Goal: Task Accomplishment & Management: Manage account settings

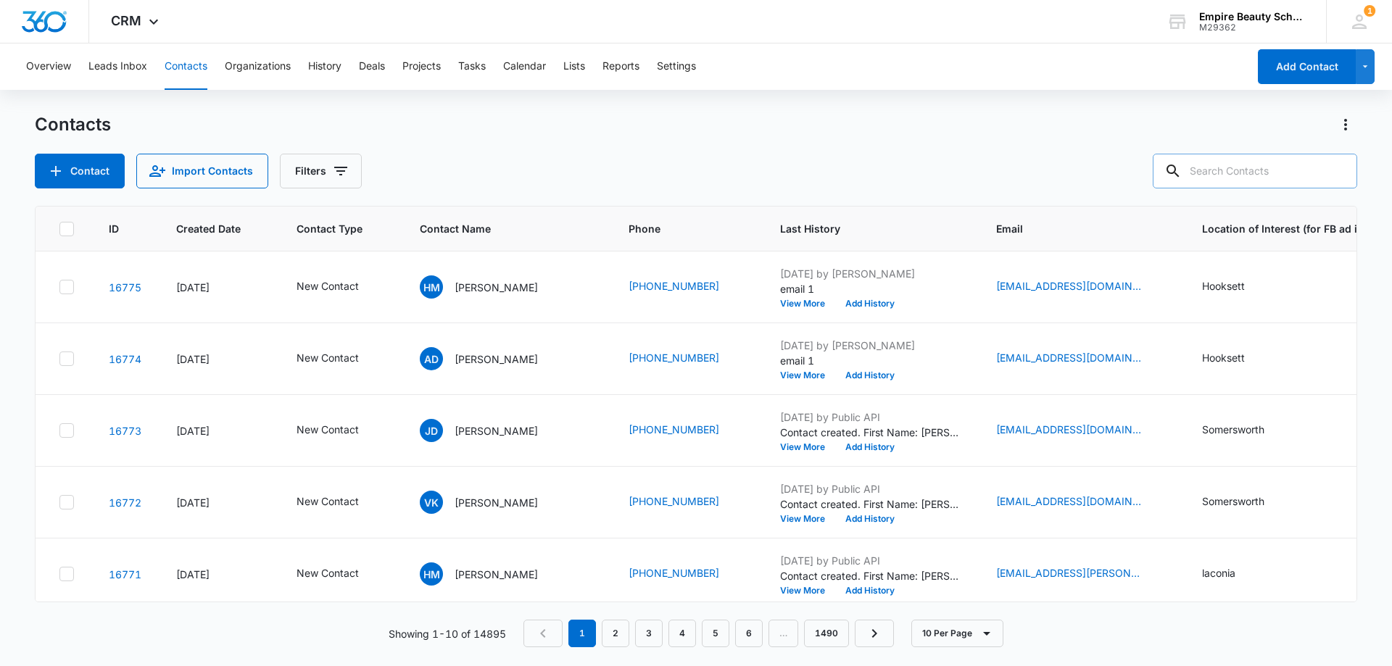
click at [1237, 177] on input "text" at bounding box center [1255, 171] width 204 height 35
type input "2702"
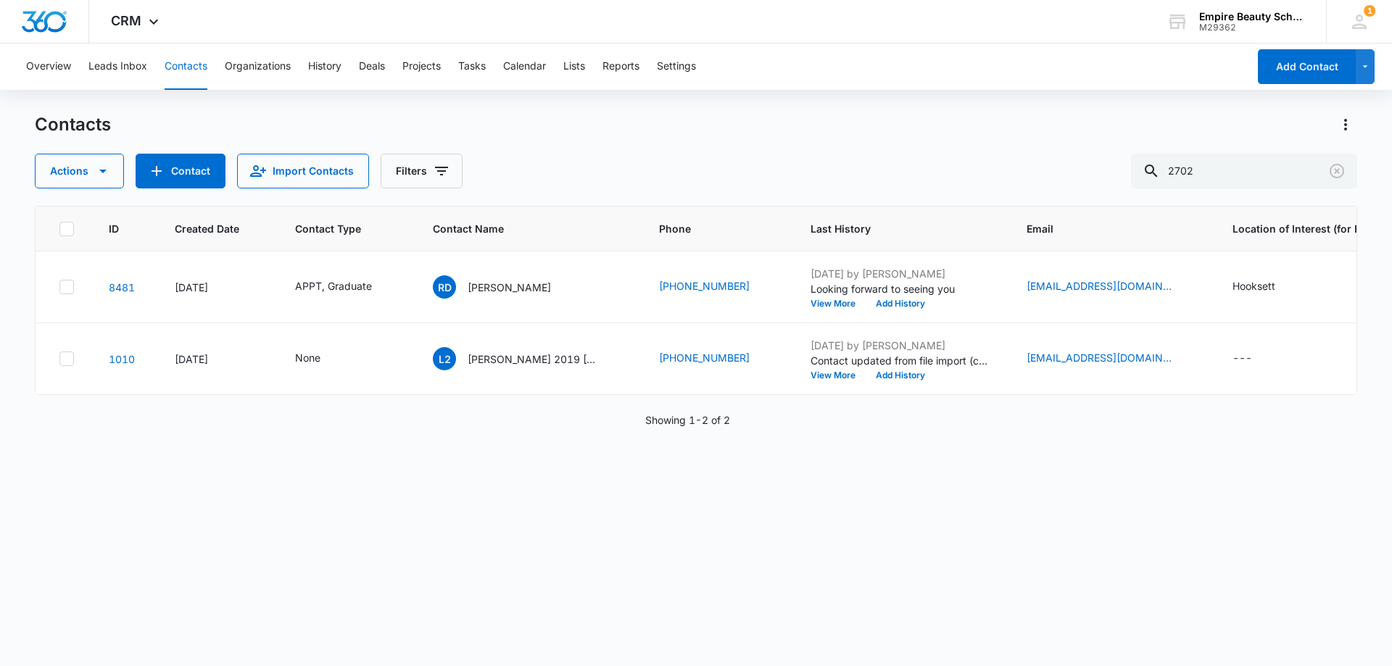
click at [839, 162] on div "Actions Contact Import Contacts Filters 2702" at bounding box center [696, 171] width 1322 height 35
click at [1340, 181] on button "Clear" at bounding box center [1336, 170] width 23 height 23
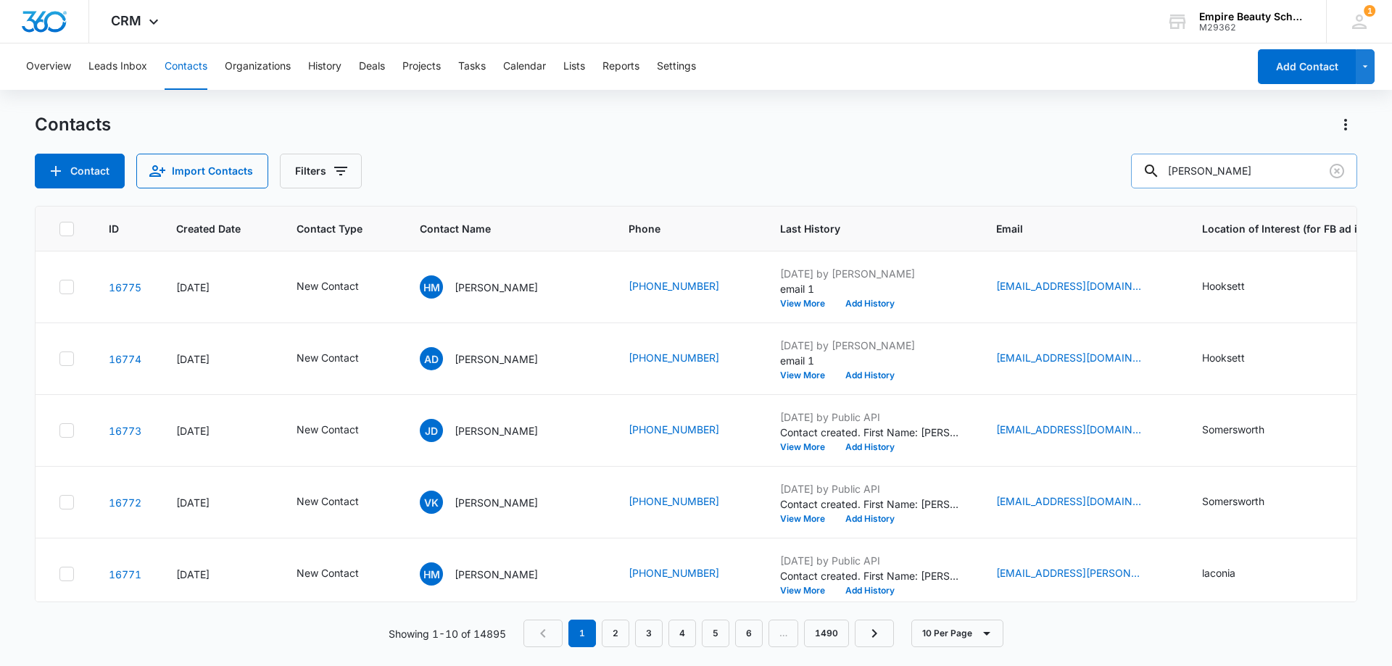
type input "[PERSON_NAME]"
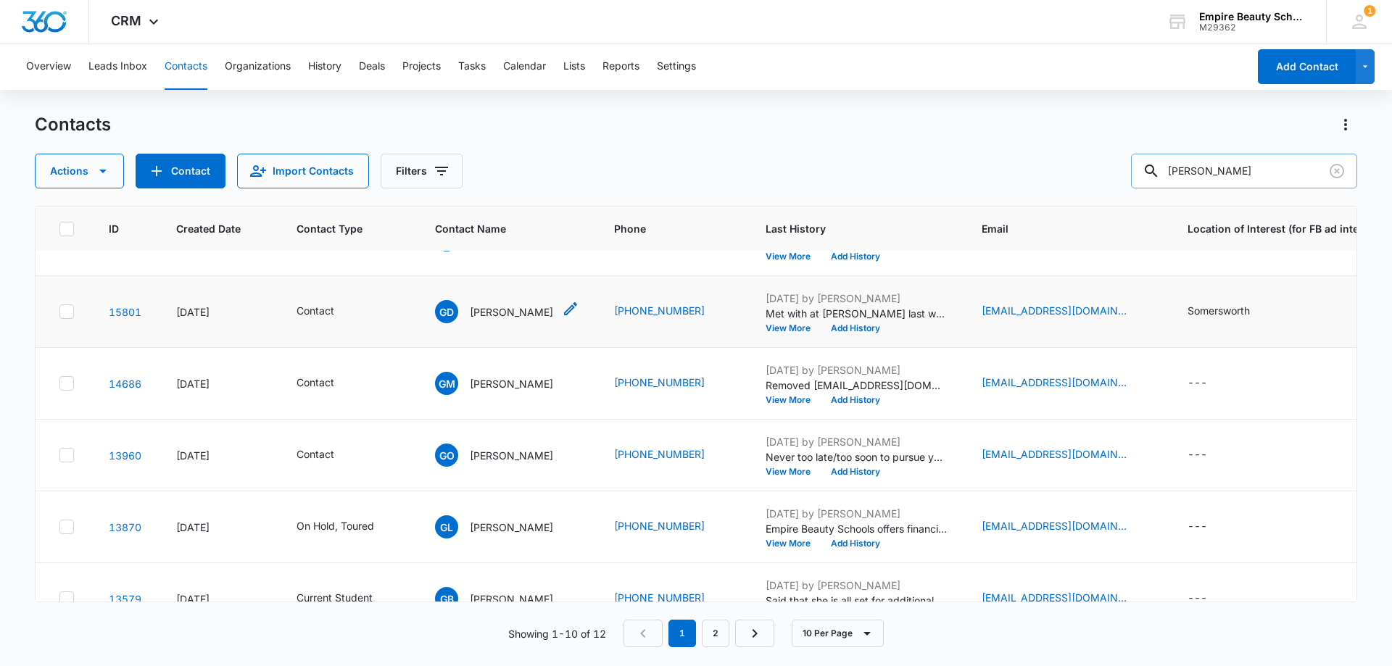
scroll to position [72, 0]
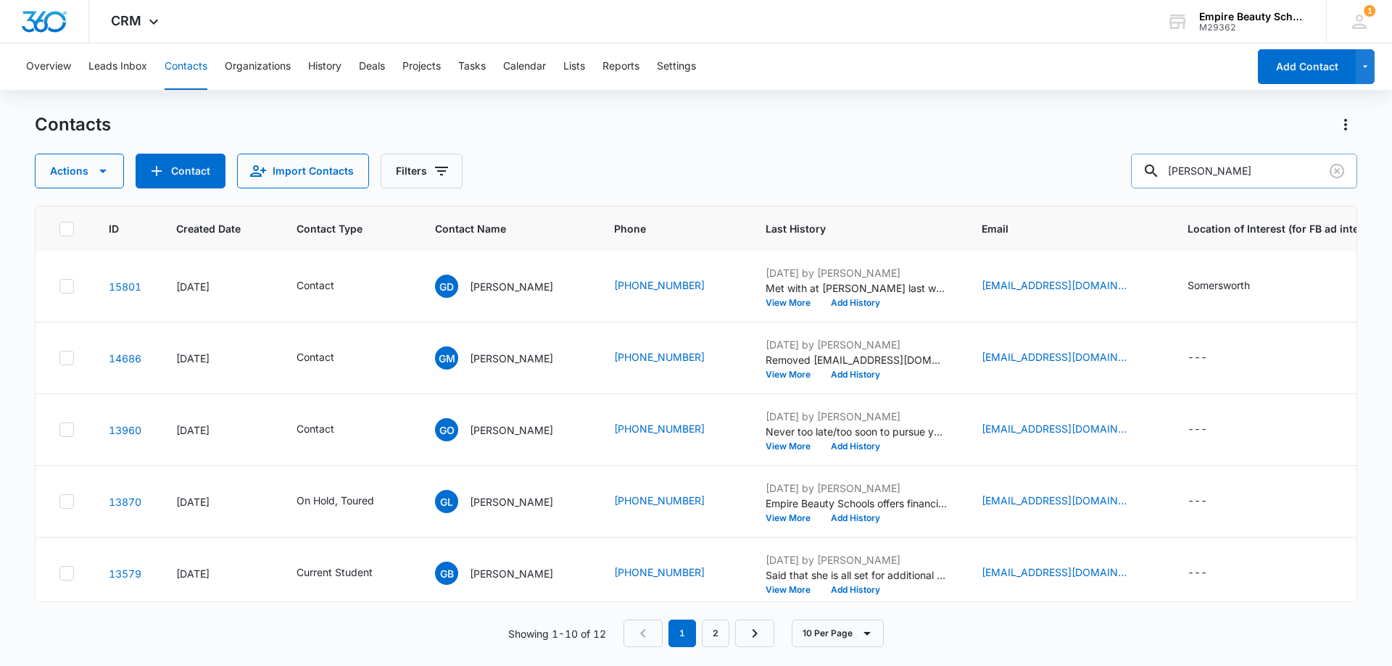
click at [426, 148] on div "Contacts Actions Contact Import Contacts Filters [PERSON_NAME]" at bounding box center [696, 150] width 1322 height 75
click at [427, 168] on button "Filters" at bounding box center [422, 171] width 82 height 35
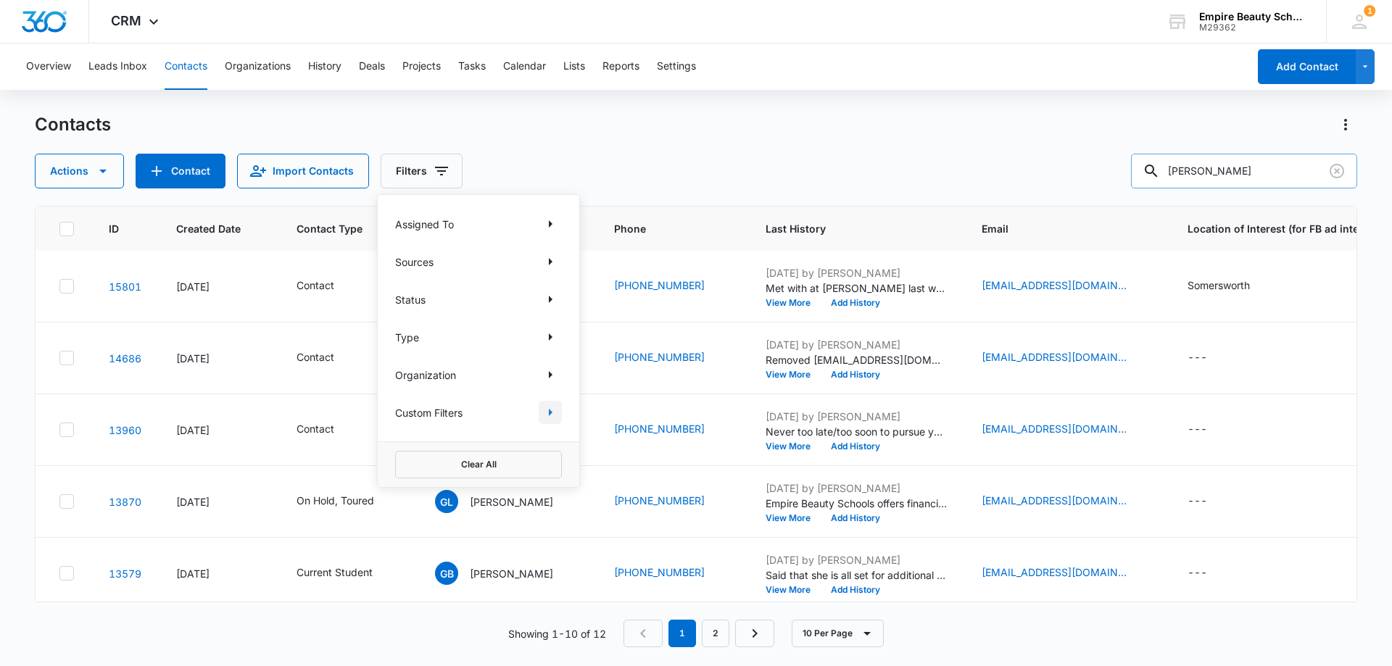
click at [555, 407] on icon "Show Custom Filters filters" at bounding box center [550, 412] width 17 height 17
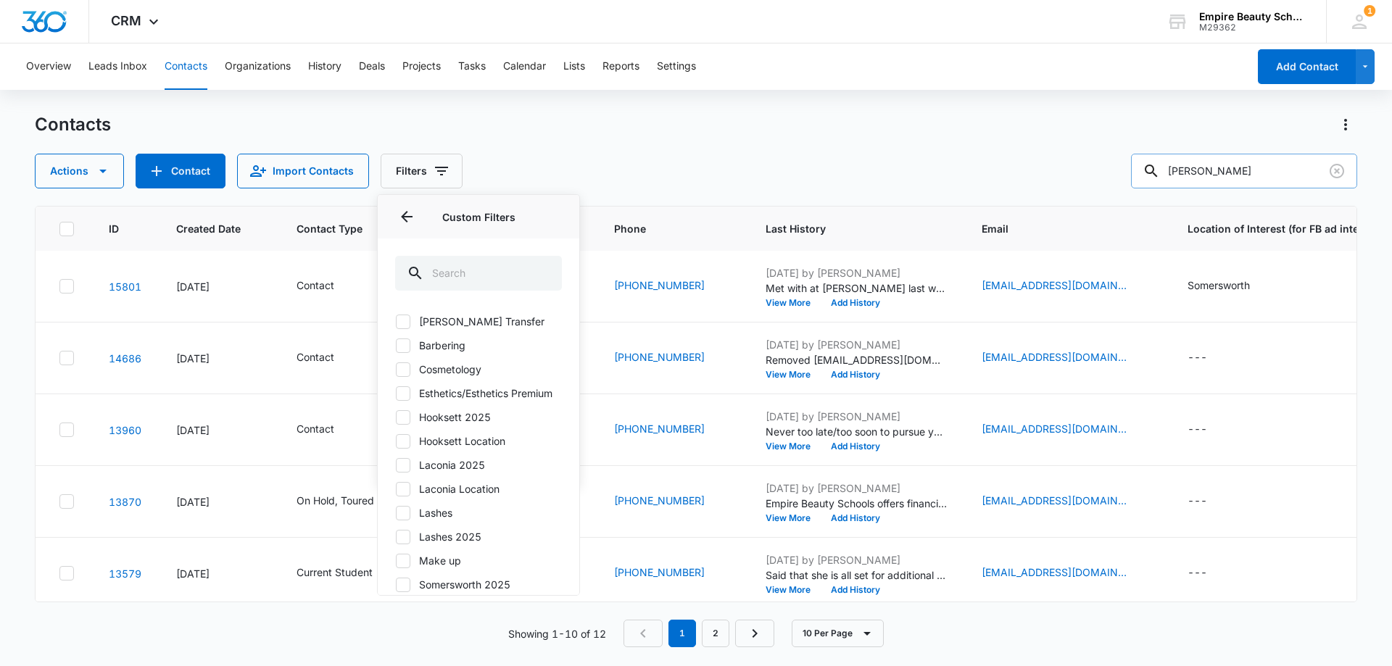
click at [406, 424] on icon at bounding box center [403, 417] width 13 height 13
click at [396, 418] on input "Hooksett 2025" at bounding box center [395, 417] width 1 height 1
checkbox input "true"
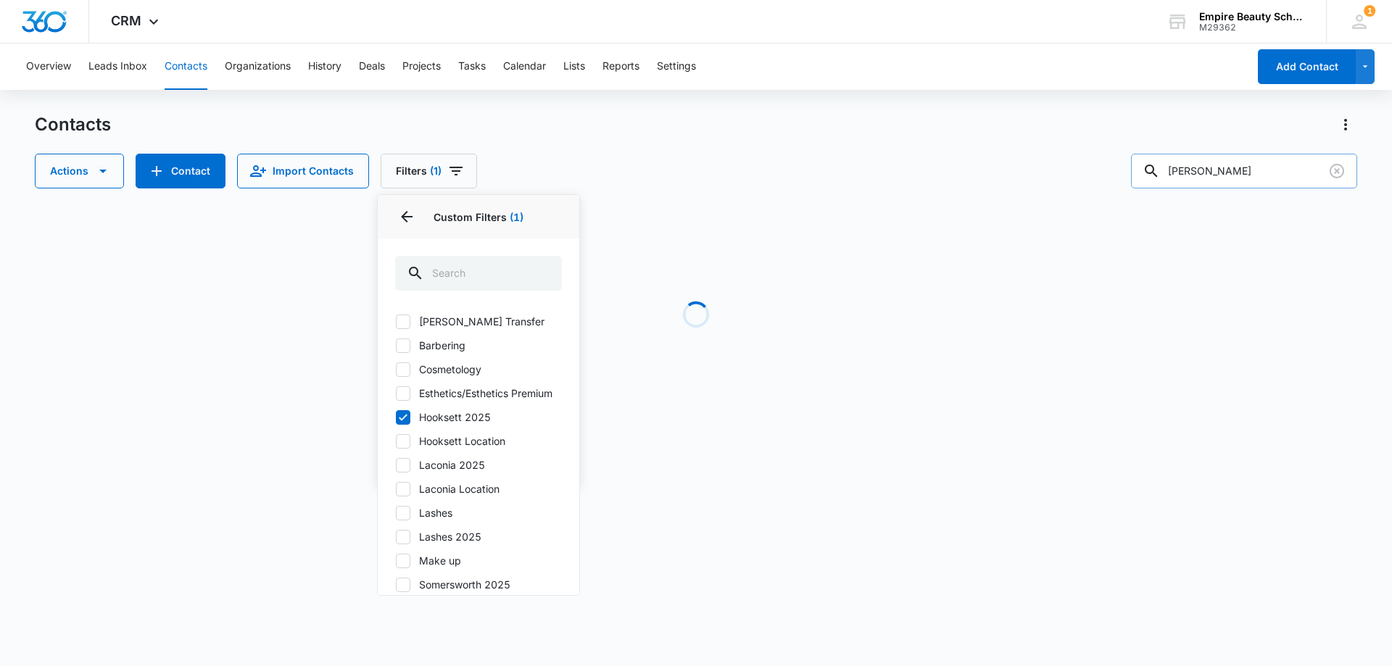
click at [732, 140] on div "Contacts Actions Contact Import Contacts Filters (1) Assigned To Sources Status…" at bounding box center [696, 150] width 1322 height 75
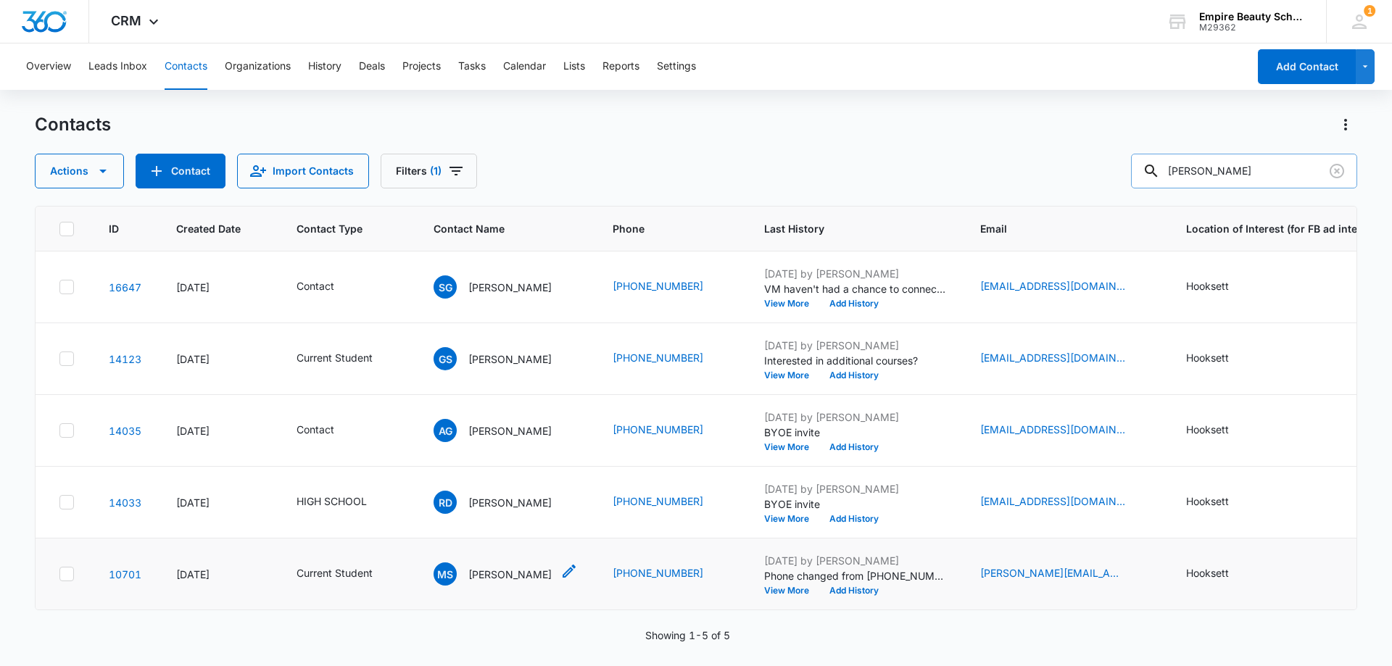
scroll to position [0, 0]
click at [776, 377] on button "View More" at bounding box center [791, 375] width 55 height 9
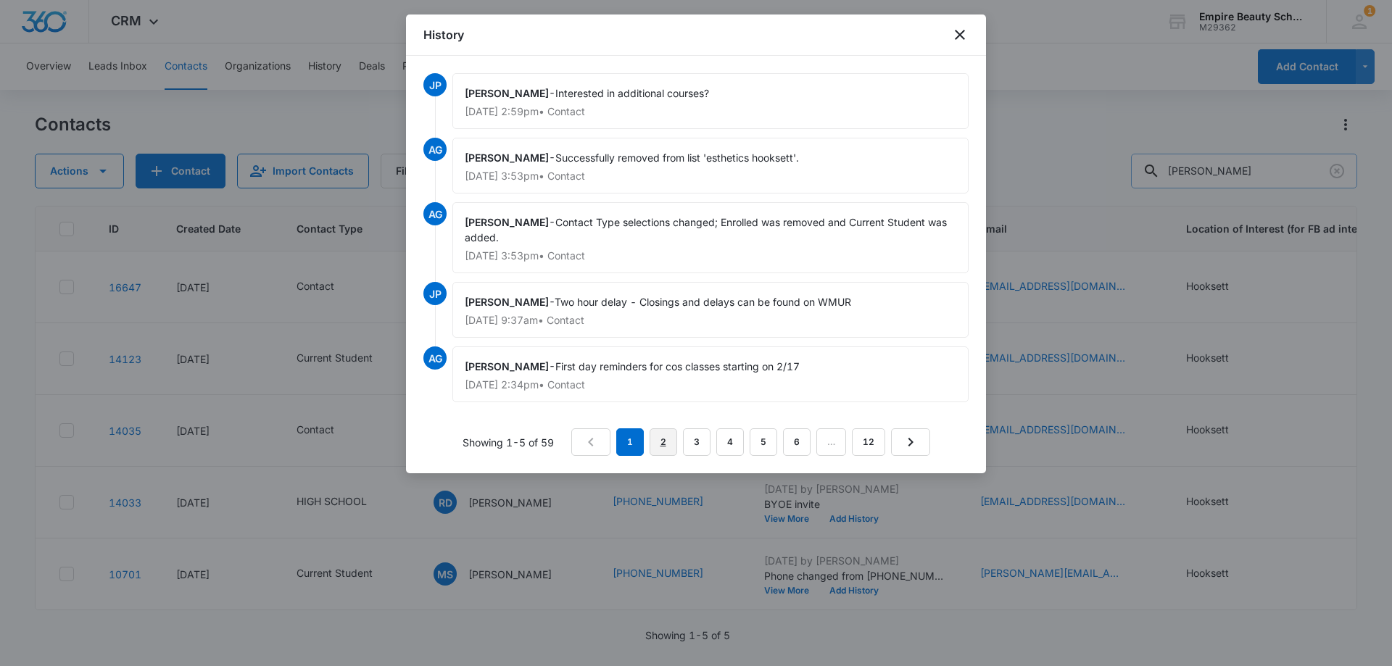
click at [658, 439] on link "2" at bounding box center [664, 442] width 28 height 28
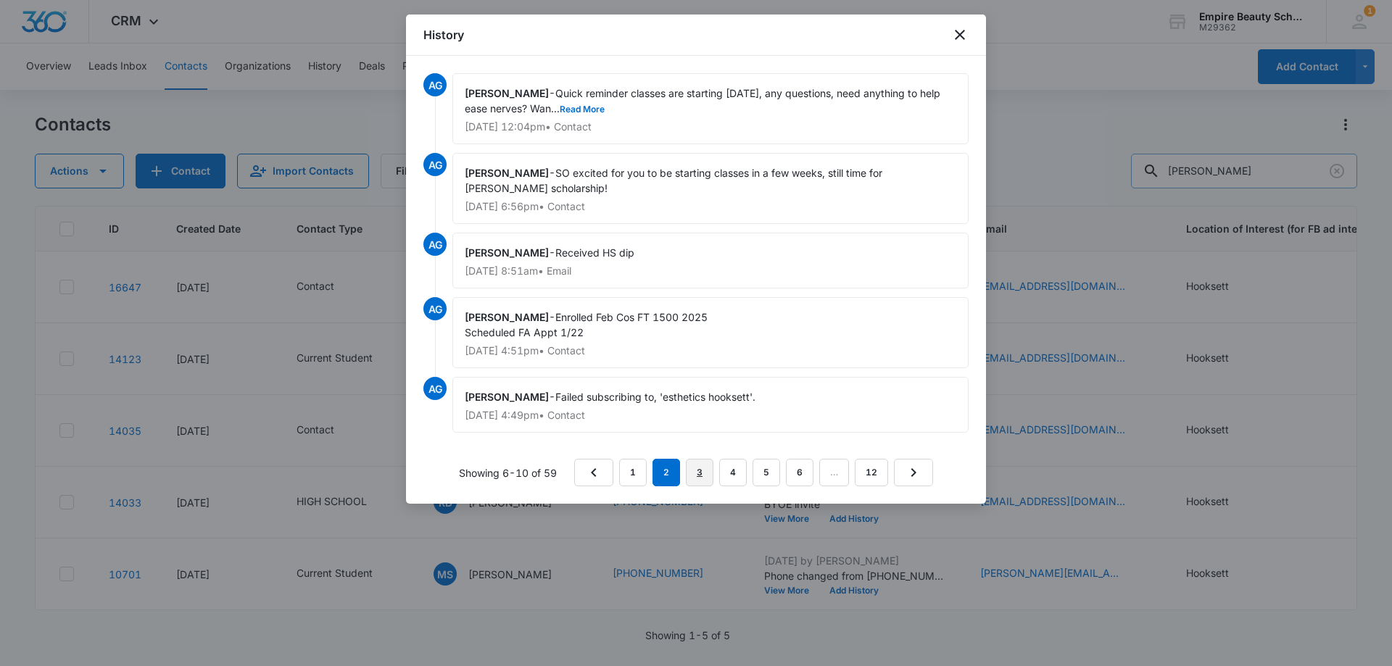
click at [694, 468] on link "3" at bounding box center [700, 473] width 28 height 28
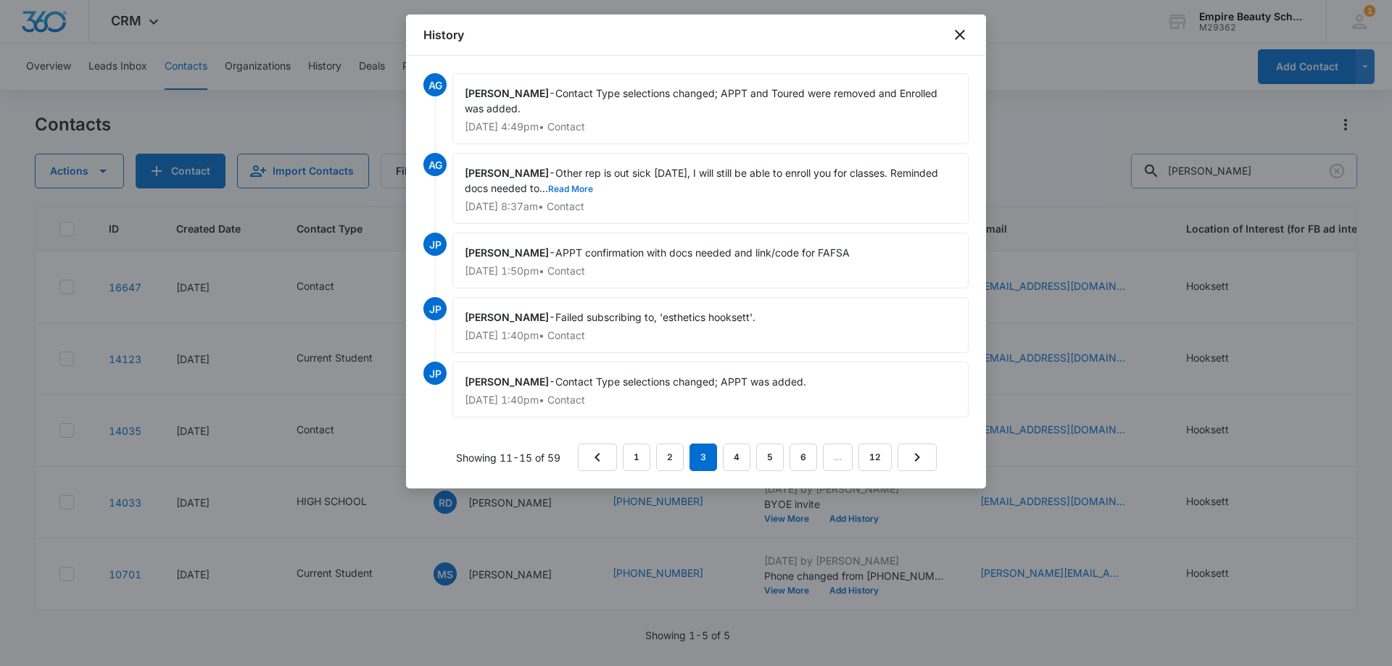
click at [568, 191] on button "Read More" at bounding box center [570, 189] width 45 height 9
click at [683, 456] on link "2" at bounding box center [670, 458] width 28 height 28
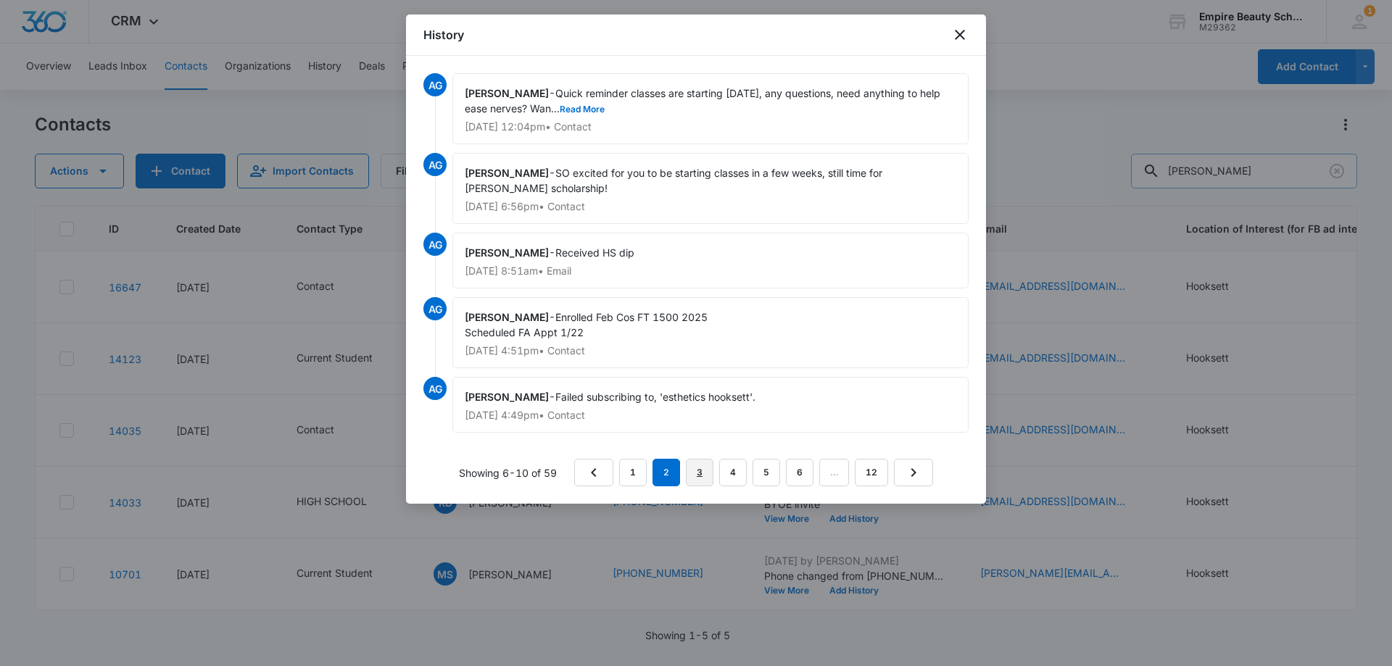
click at [707, 471] on link "3" at bounding box center [700, 473] width 28 height 28
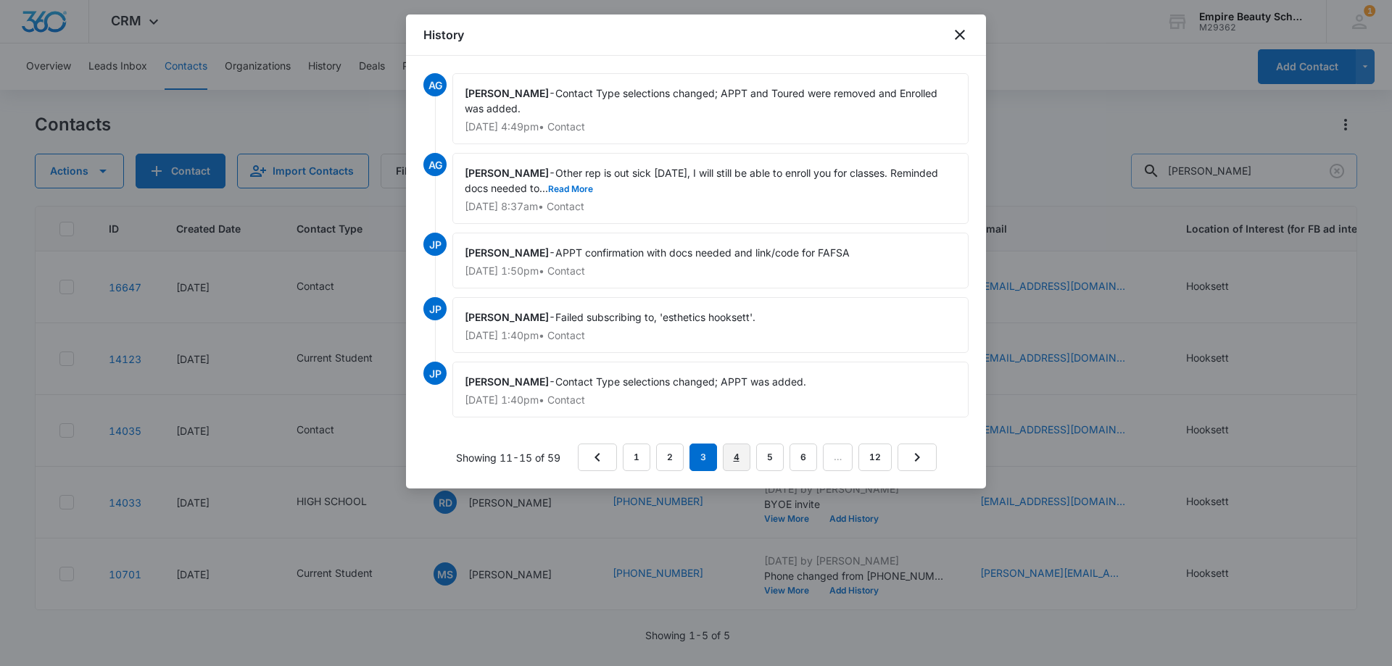
click at [729, 456] on link "4" at bounding box center [737, 458] width 28 height 28
click at [628, 185] on button "Read More" at bounding box center [650, 189] width 45 height 9
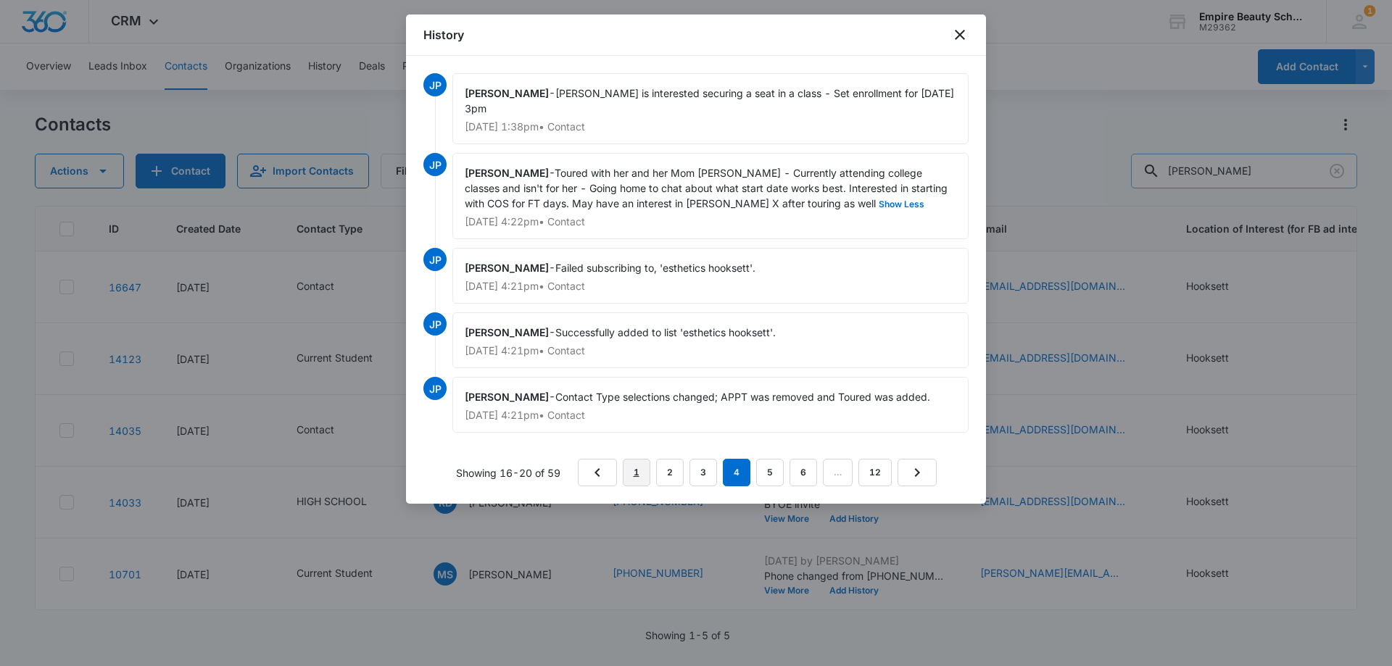
click at [637, 459] on link "1" at bounding box center [637, 473] width 28 height 28
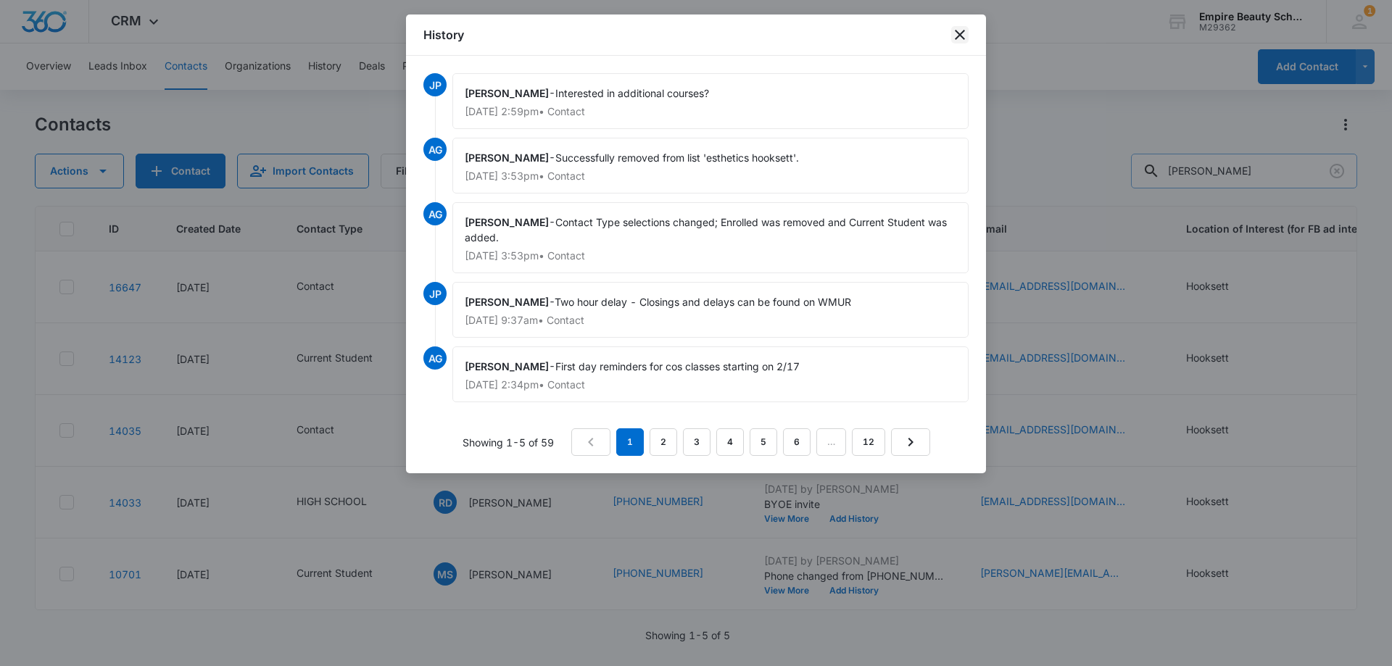
click at [966, 30] on icon "close" at bounding box center [959, 34] width 17 height 17
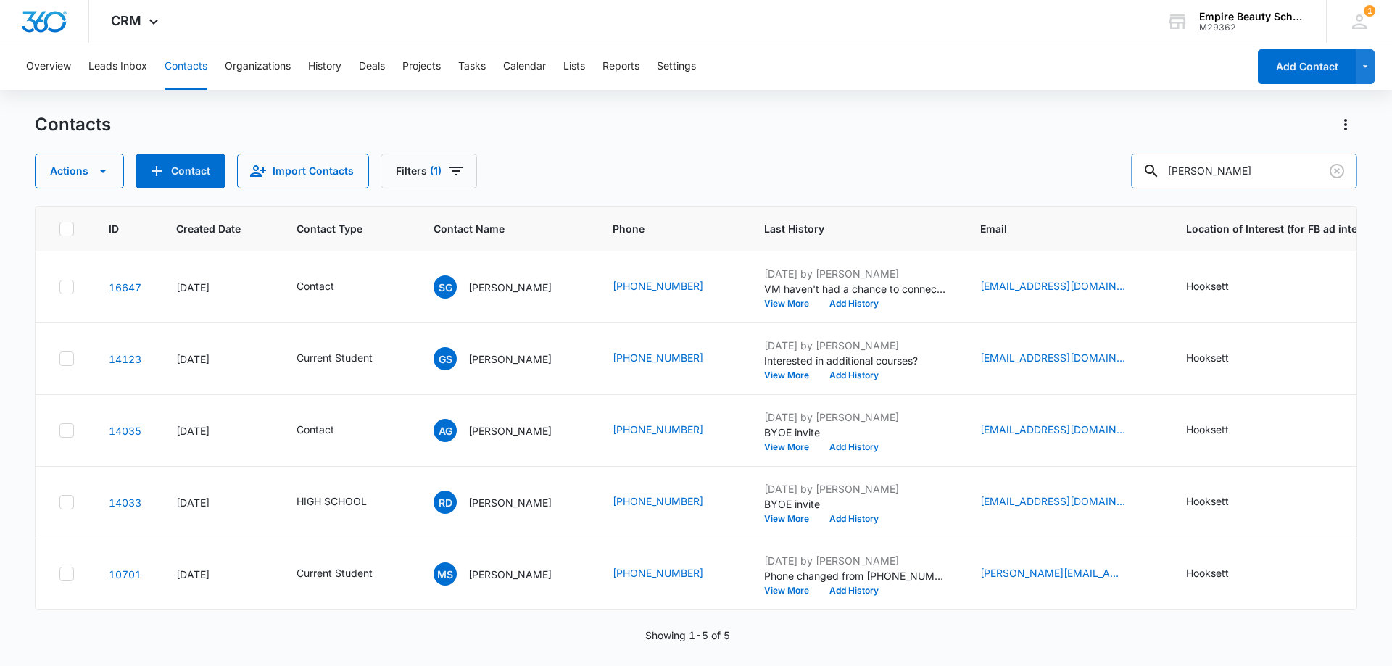
click at [953, 143] on div "Contacts Actions Contact Import Contacts Filters (1) [PERSON_NAME]" at bounding box center [696, 150] width 1322 height 75
click at [1343, 171] on icon "Clear" at bounding box center [1336, 171] width 14 height 14
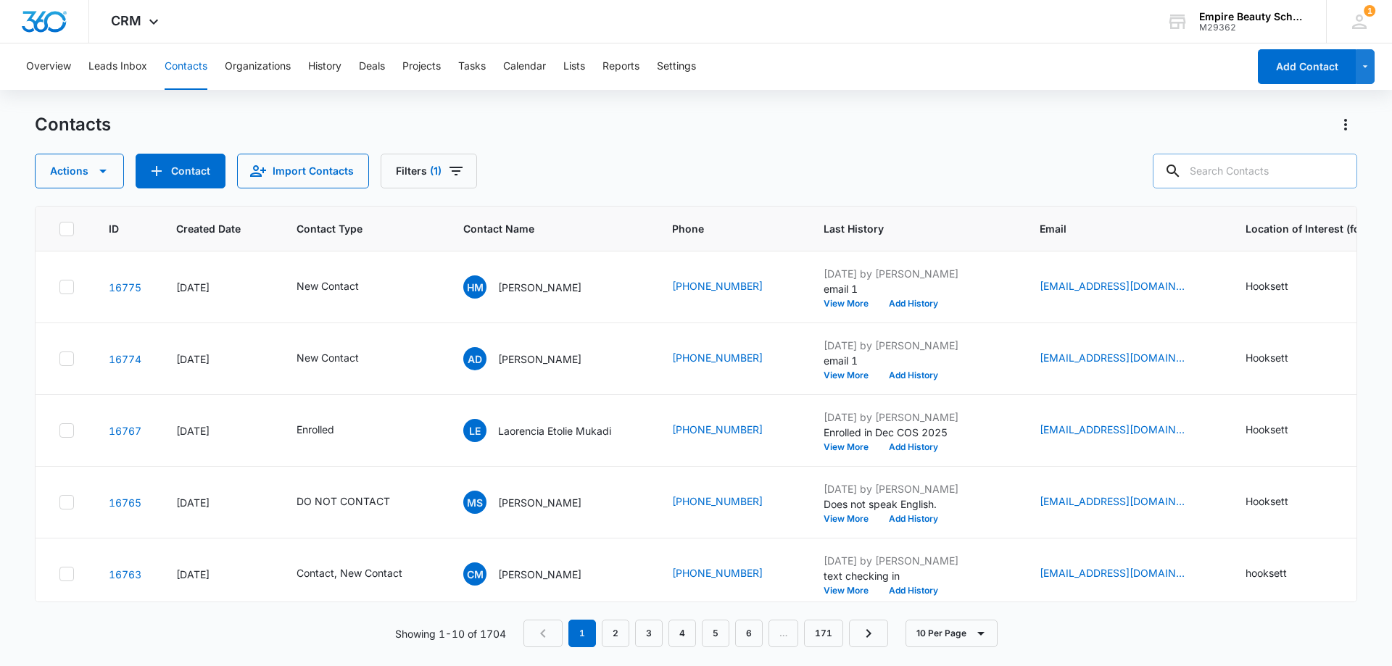
click at [1253, 174] on input "text" at bounding box center [1255, 171] width 204 height 35
paste input "[PHONE_NUMBER]"
type input "[PHONE_NUMBER]"
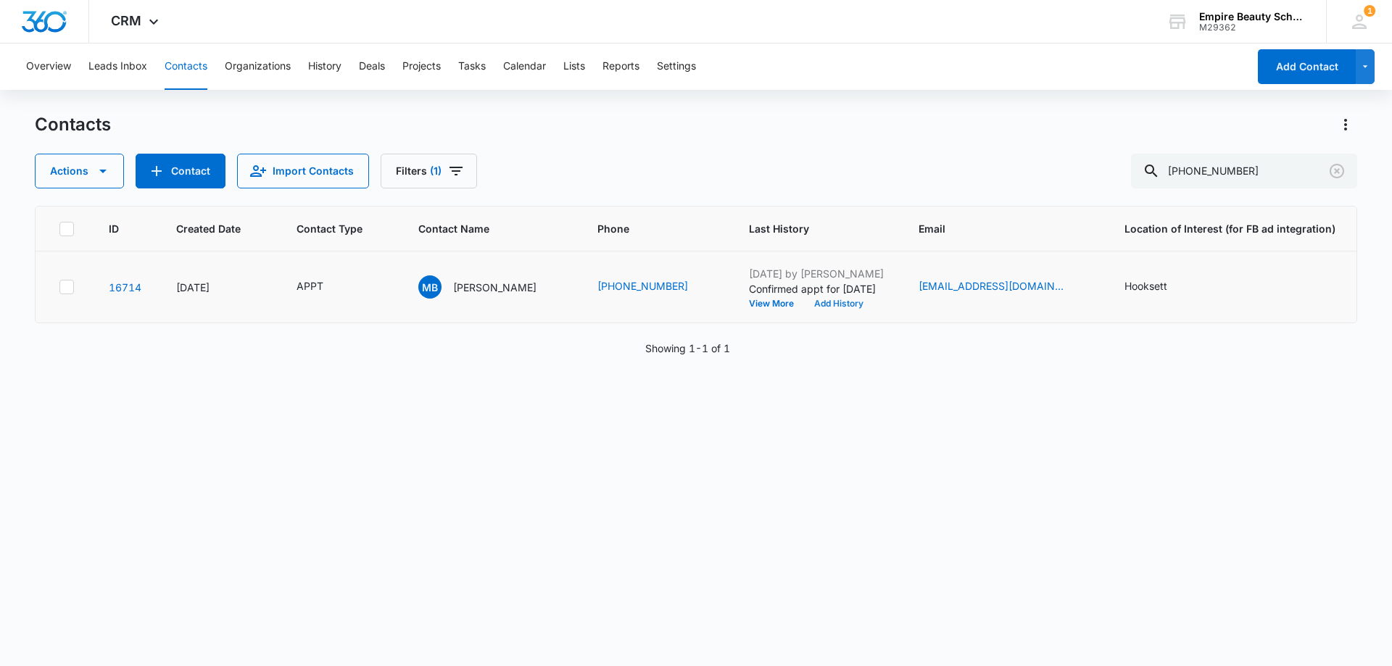
click at [845, 304] on button "Add History" at bounding box center [839, 303] width 70 height 9
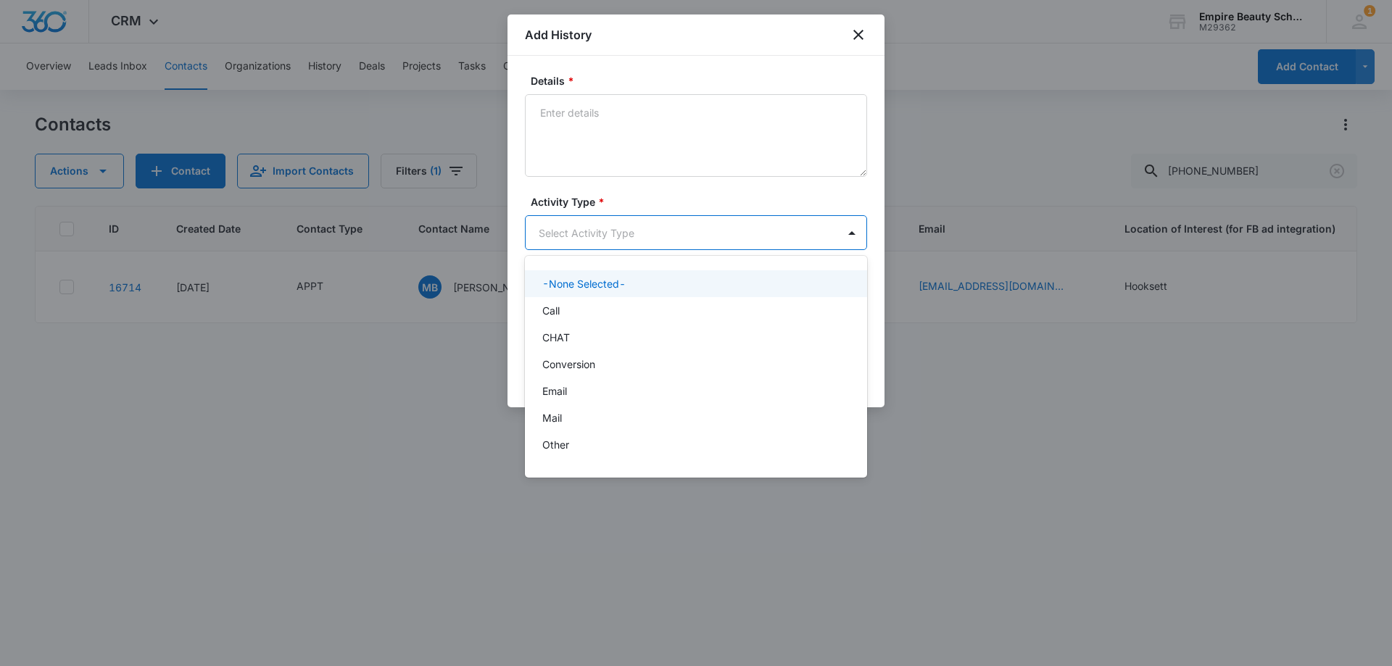
click at [581, 241] on body "CRM Apps Forms CRM Email Shop Payments POS Files Brand Settings Empire Beauty S…" at bounding box center [696, 333] width 1392 height 666
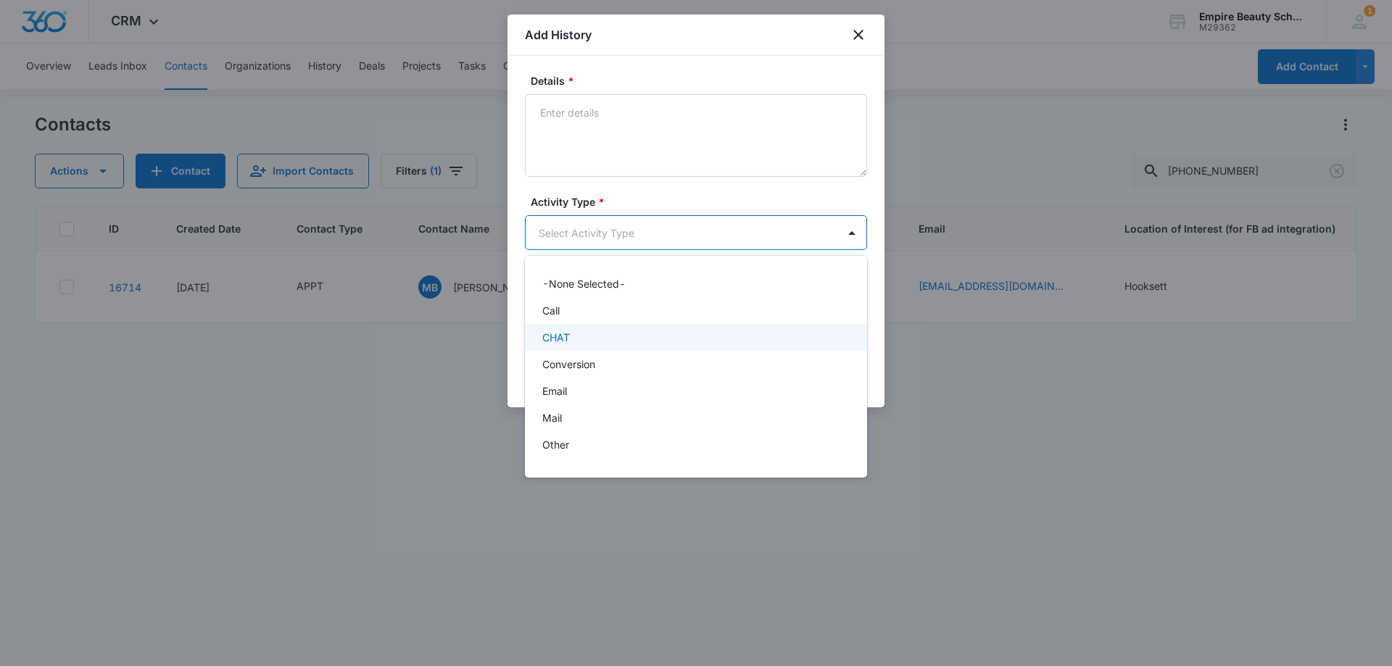
scroll to position [75, 0]
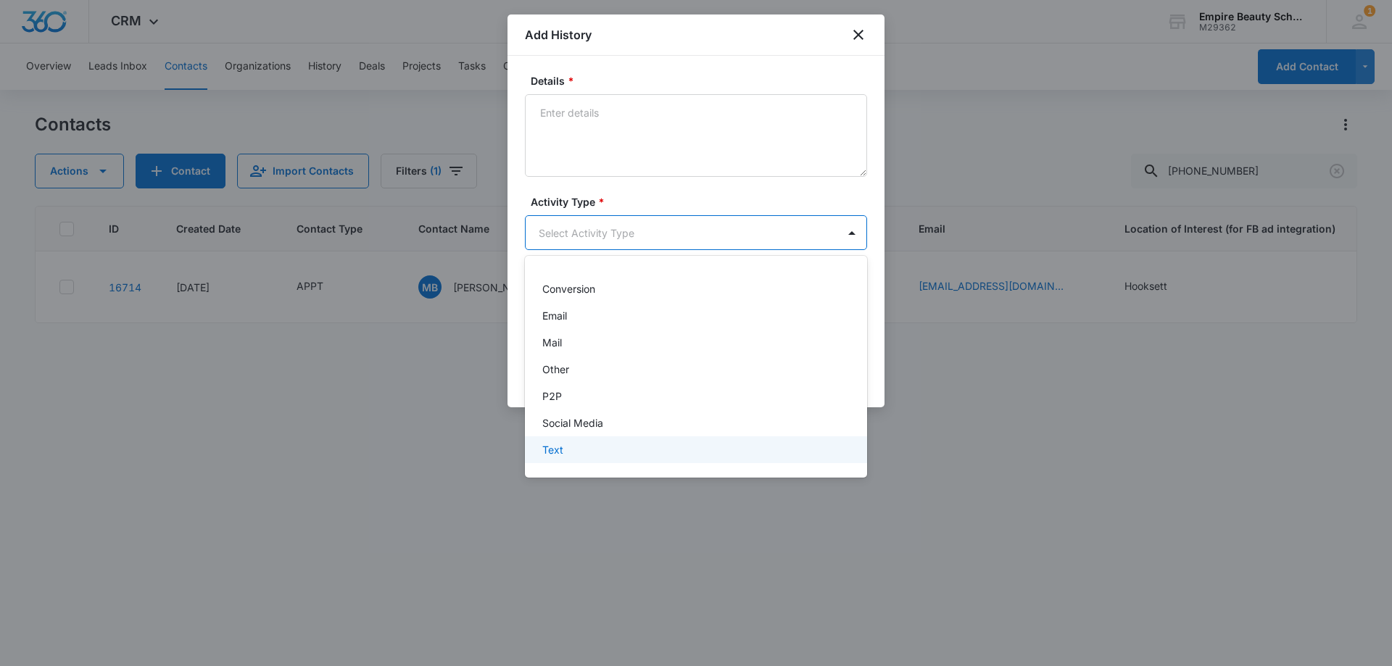
click at [576, 452] on div "Text" at bounding box center [694, 449] width 304 height 15
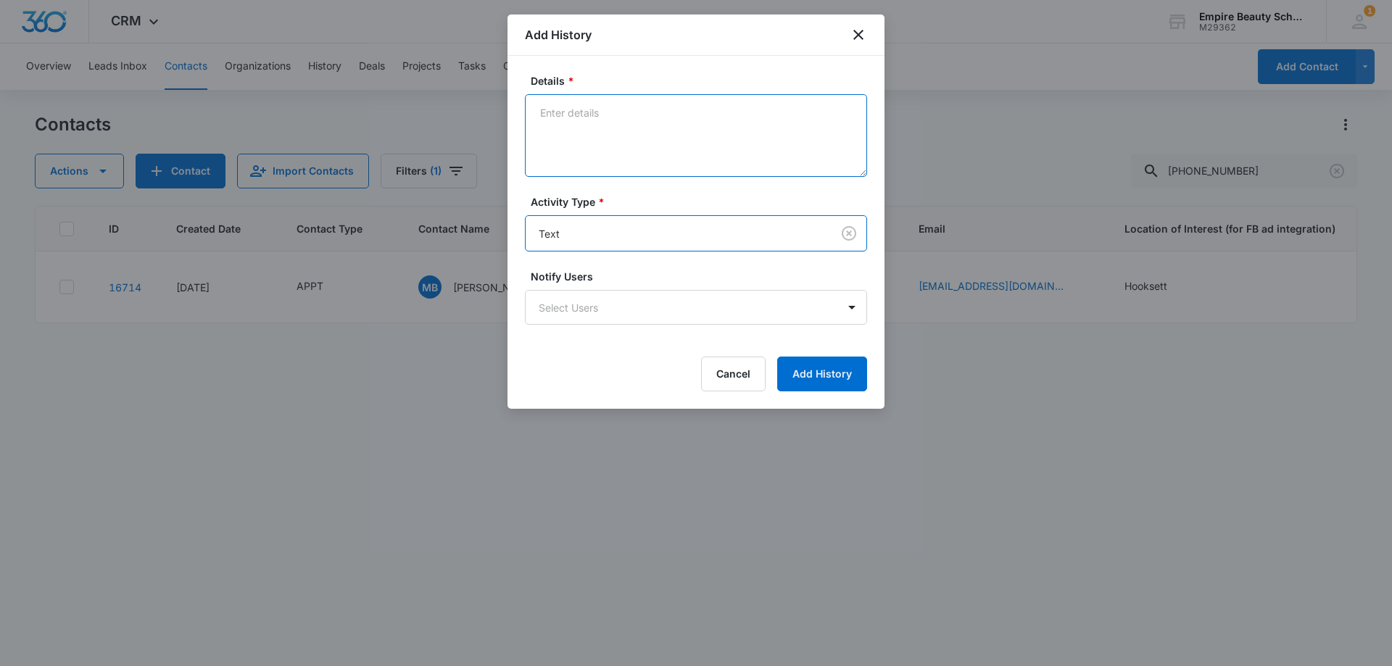
click at [582, 150] on textarea "Details *" at bounding box center [696, 135] width 342 height 83
type textarea "Looking forward to seeing you"
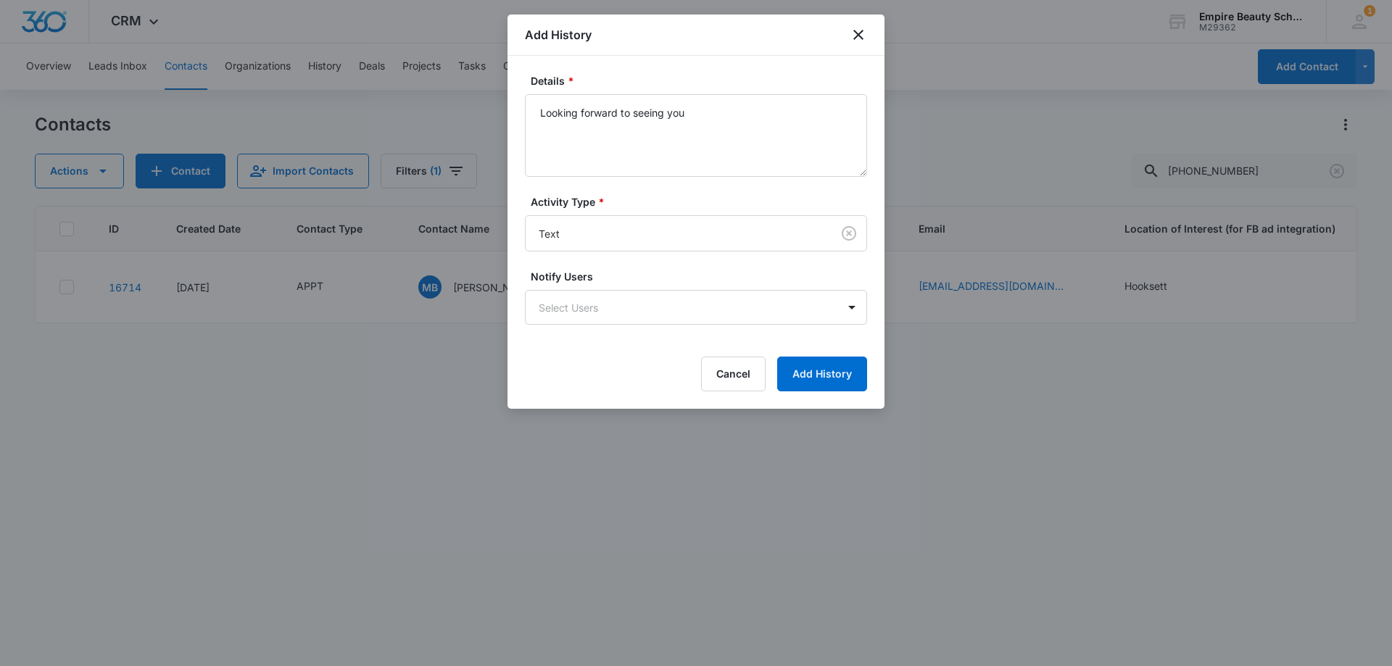
click at [819, 352] on form "Details * Looking forward to seeing you Activity Type * Text Notify Users Selec…" at bounding box center [696, 232] width 342 height 318
click at [819, 364] on button "Add History" at bounding box center [822, 374] width 90 height 35
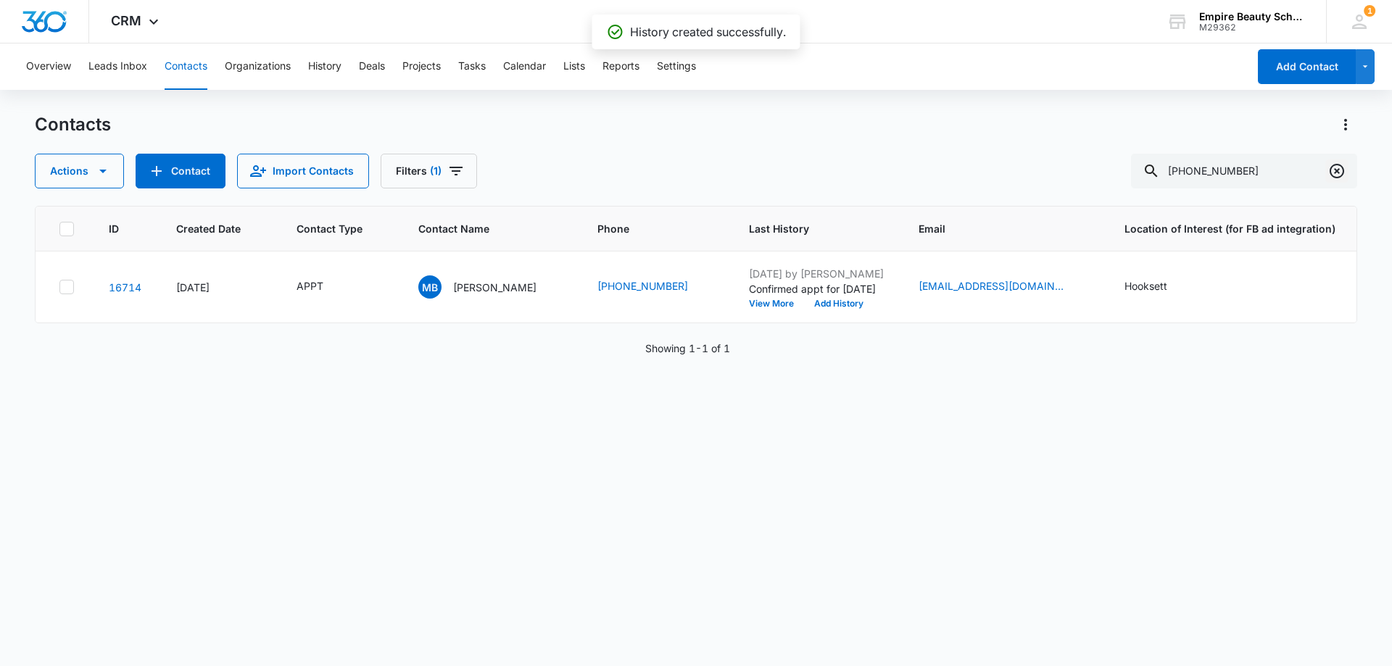
click at [1340, 172] on icon "Clear" at bounding box center [1336, 170] width 17 height 17
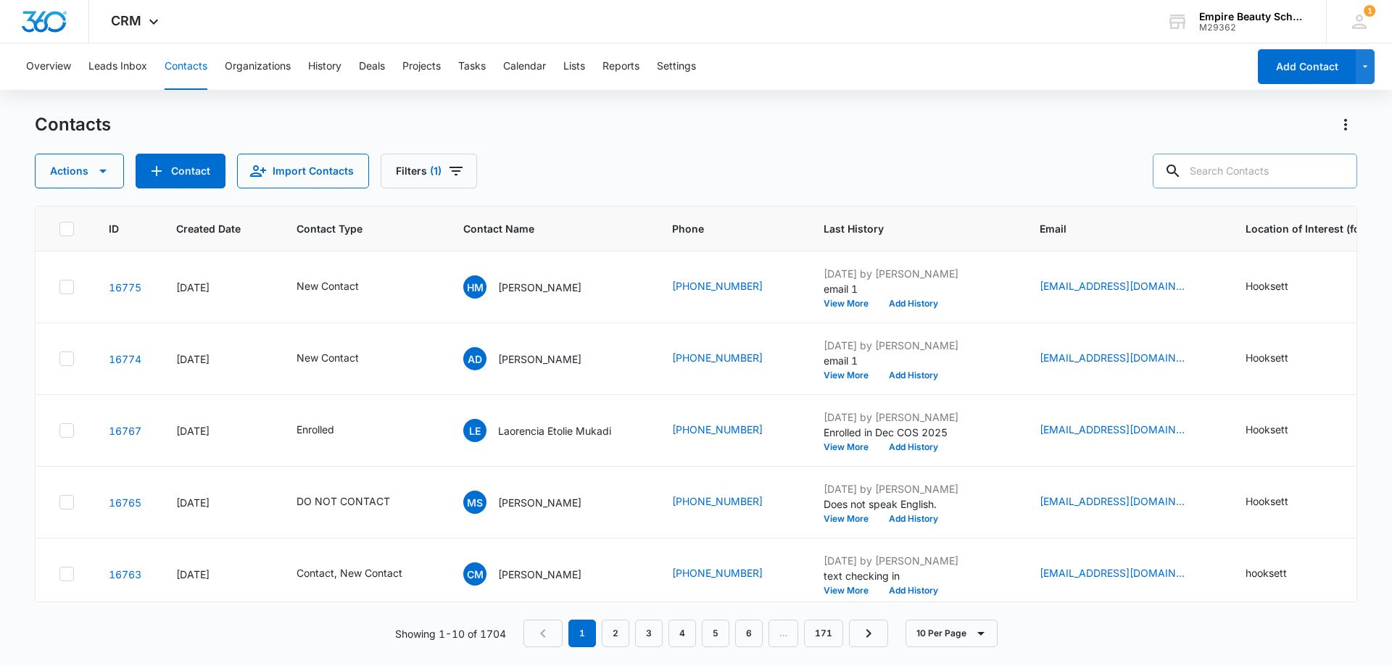
click at [1221, 171] on input "text" at bounding box center [1255, 171] width 204 height 35
type input "2026"
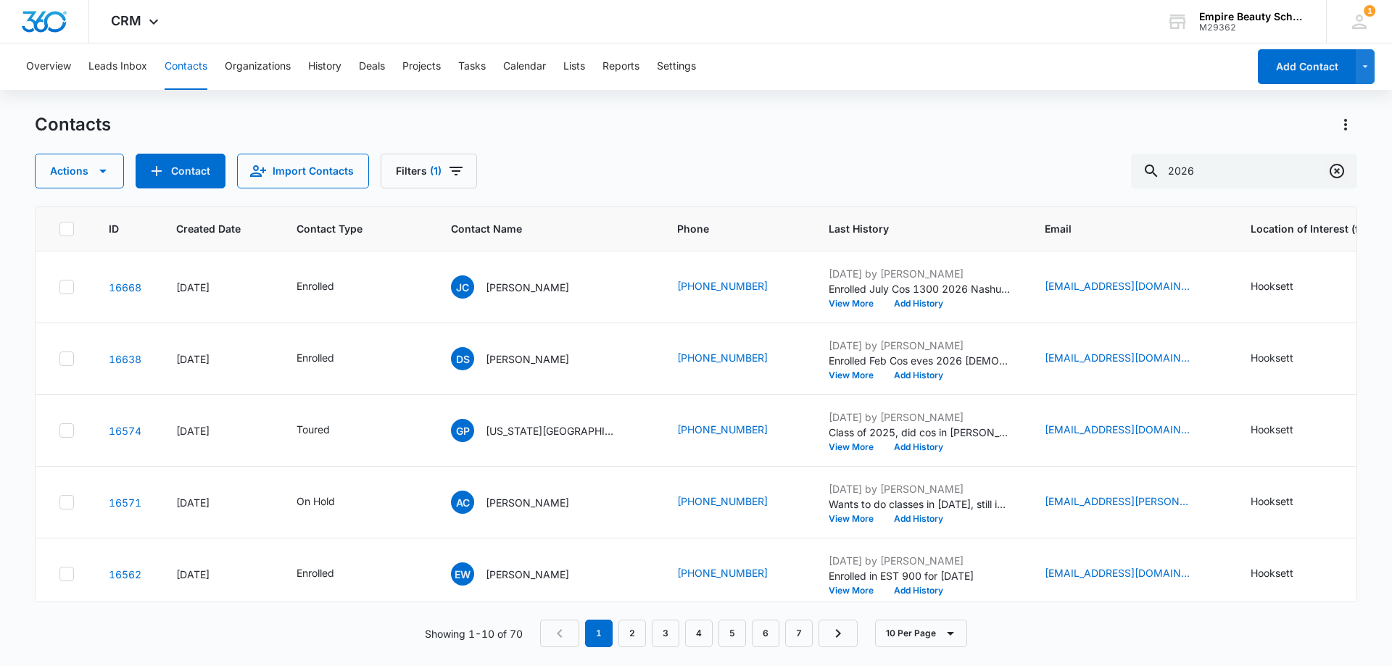
click at [1340, 170] on icon "Clear" at bounding box center [1336, 170] width 17 height 17
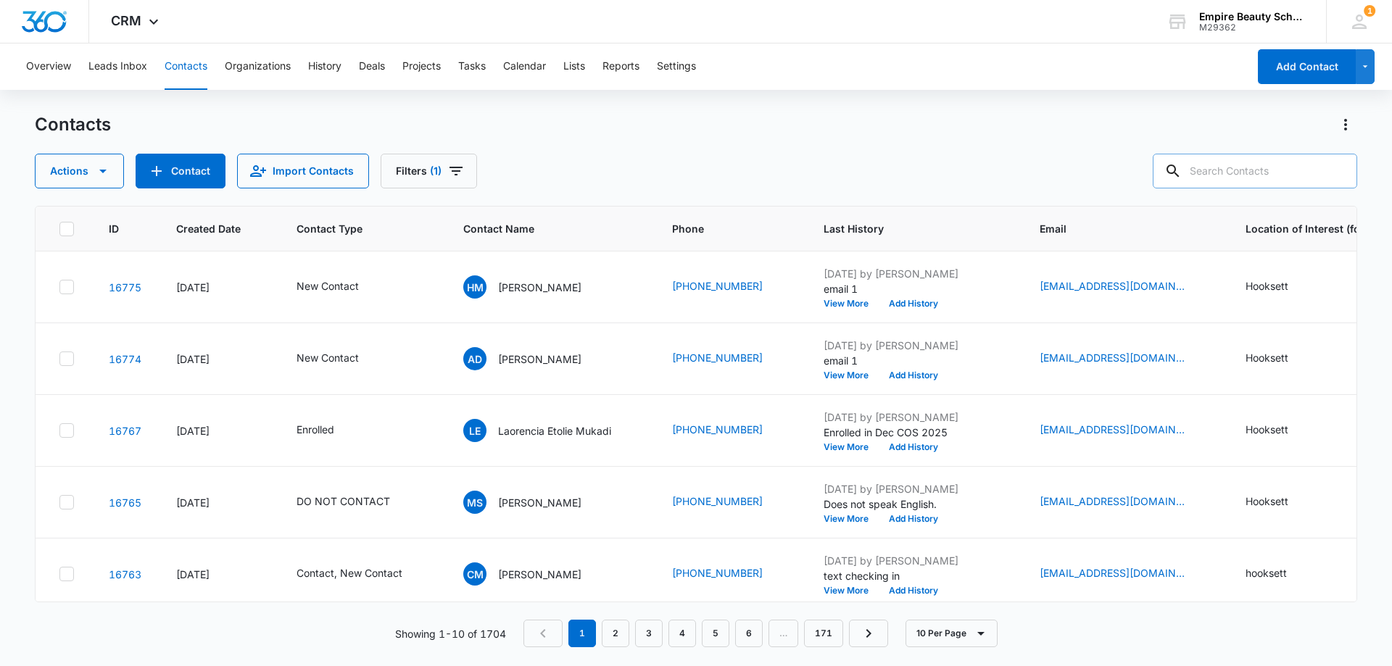
paste input "[PHONE_NUMBER]"
type input "[PHONE_NUMBER]"
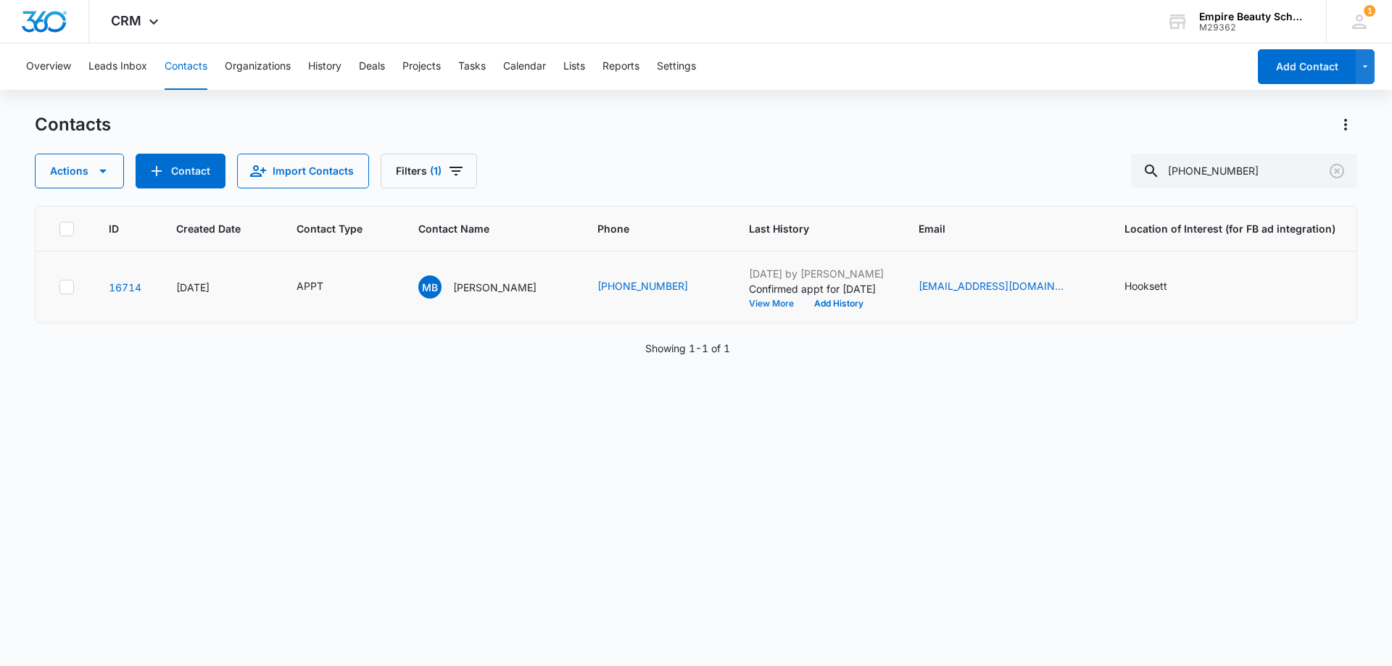
click at [803, 307] on button "View More" at bounding box center [776, 303] width 55 height 9
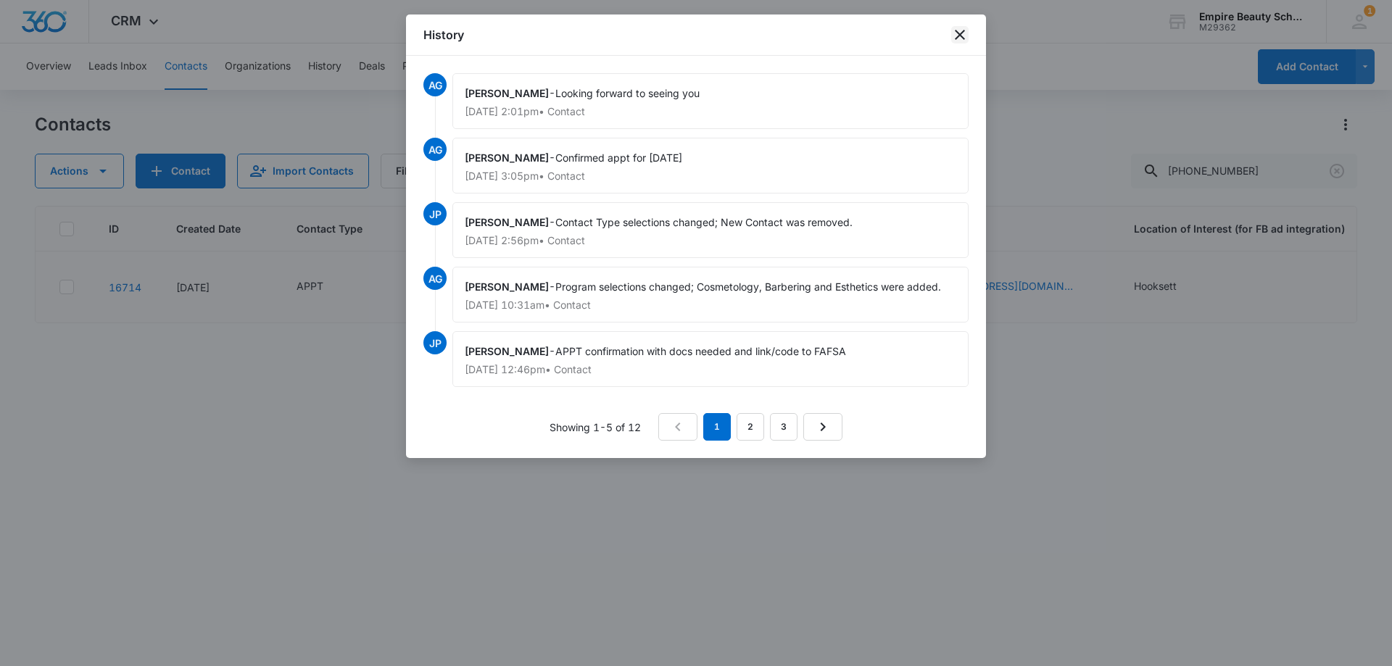
click at [953, 33] on icon "close" at bounding box center [959, 34] width 17 height 17
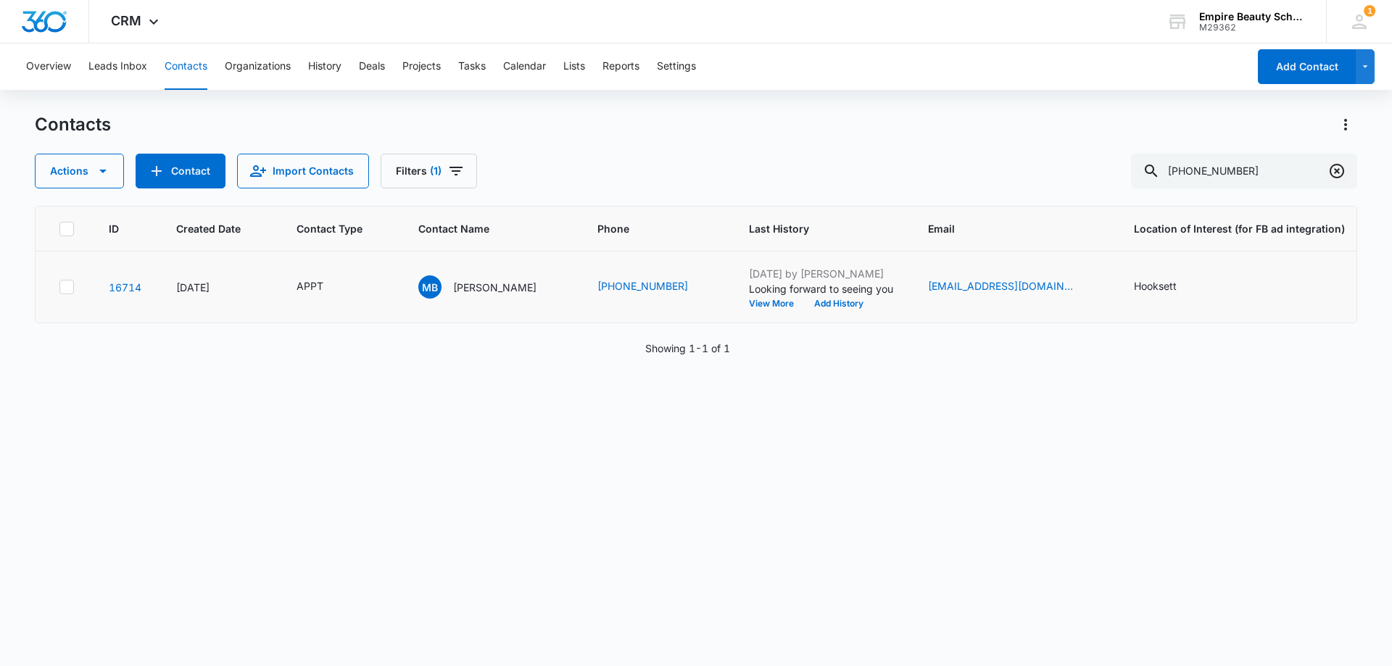
click at [1340, 164] on icon "Clear" at bounding box center [1336, 170] width 17 height 17
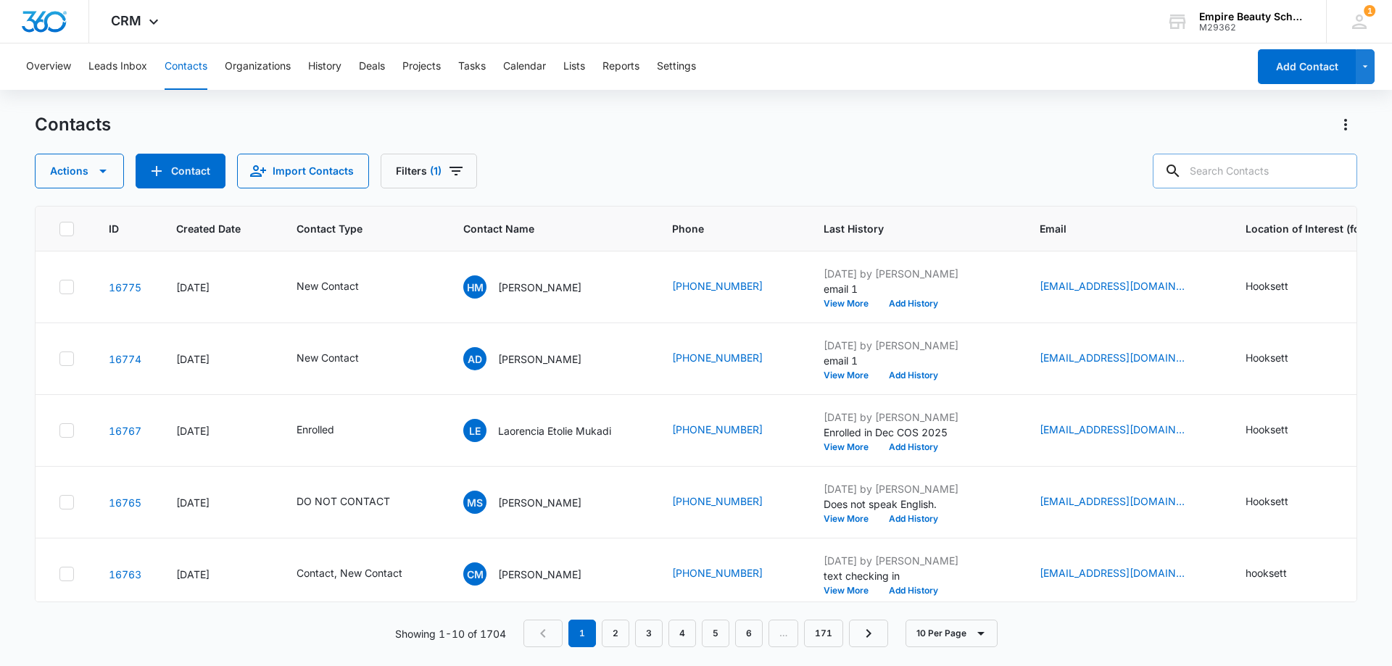
click at [1232, 164] on input "text" at bounding box center [1255, 171] width 204 height 35
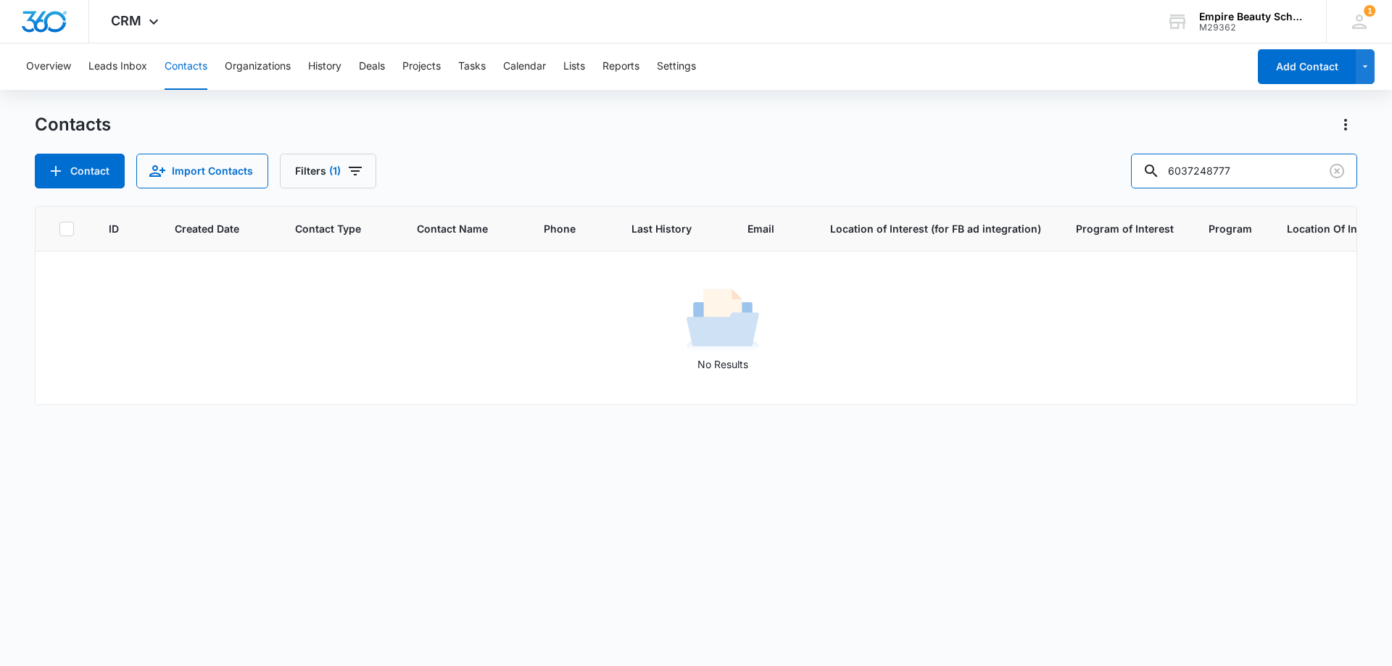
drag, startPoint x: 1219, startPoint y: 168, endPoint x: 1001, endPoint y: 173, distance: 217.5
click at [997, 172] on div "Contact Import Contacts Filters [PHONE_NUMBER]" at bounding box center [696, 171] width 1322 height 35
type input "8777"
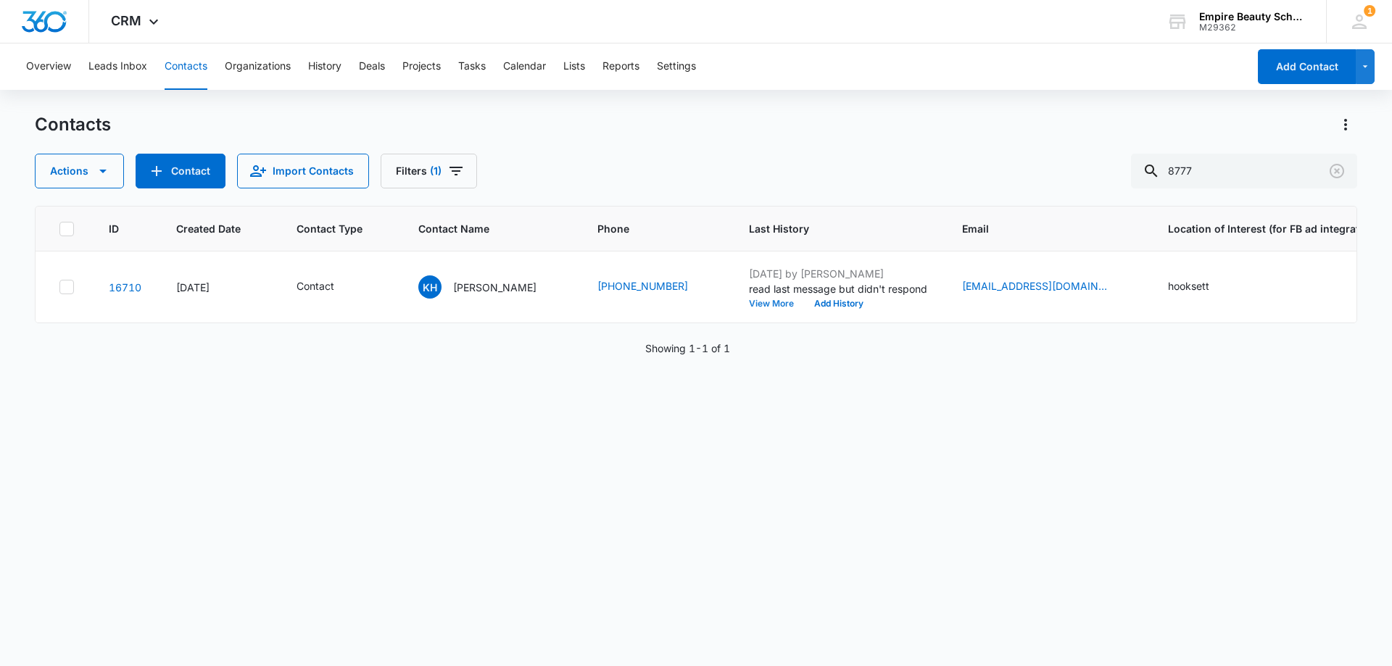
click at [749, 307] on button "View More" at bounding box center [776, 303] width 55 height 9
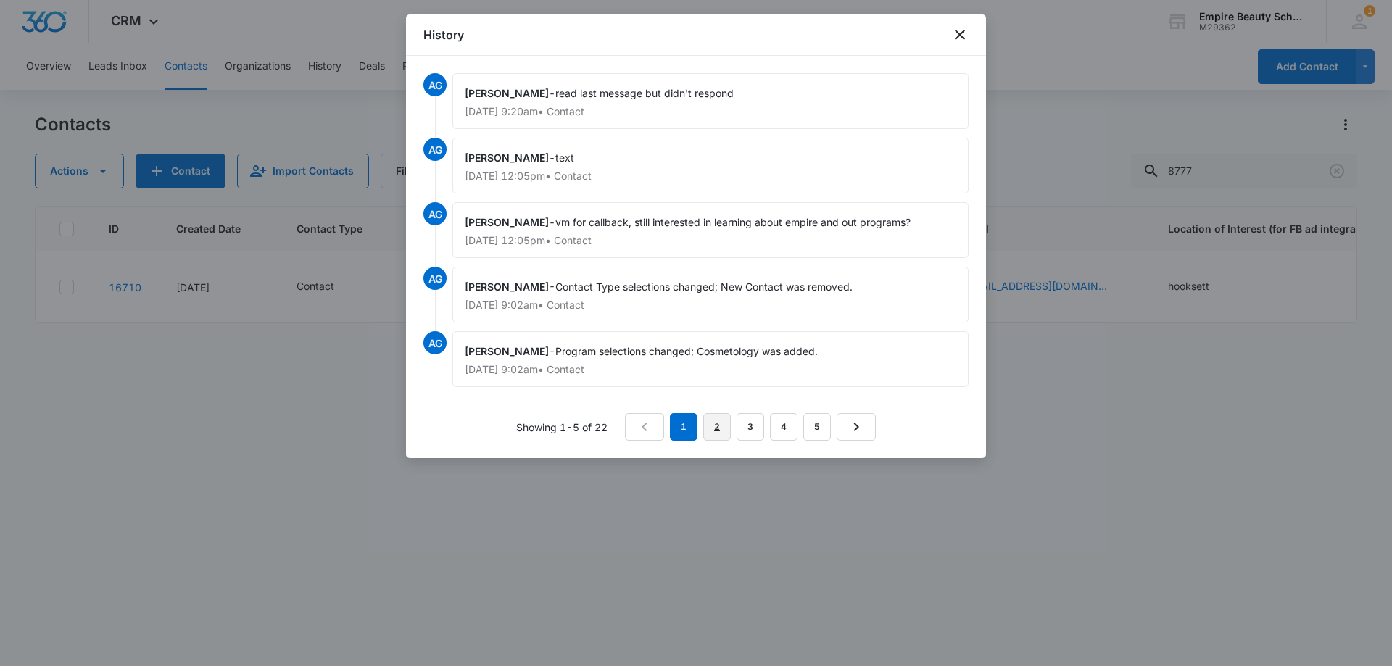
click at [718, 426] on link "2" at bounding box center [717, 427] width 28 height 28
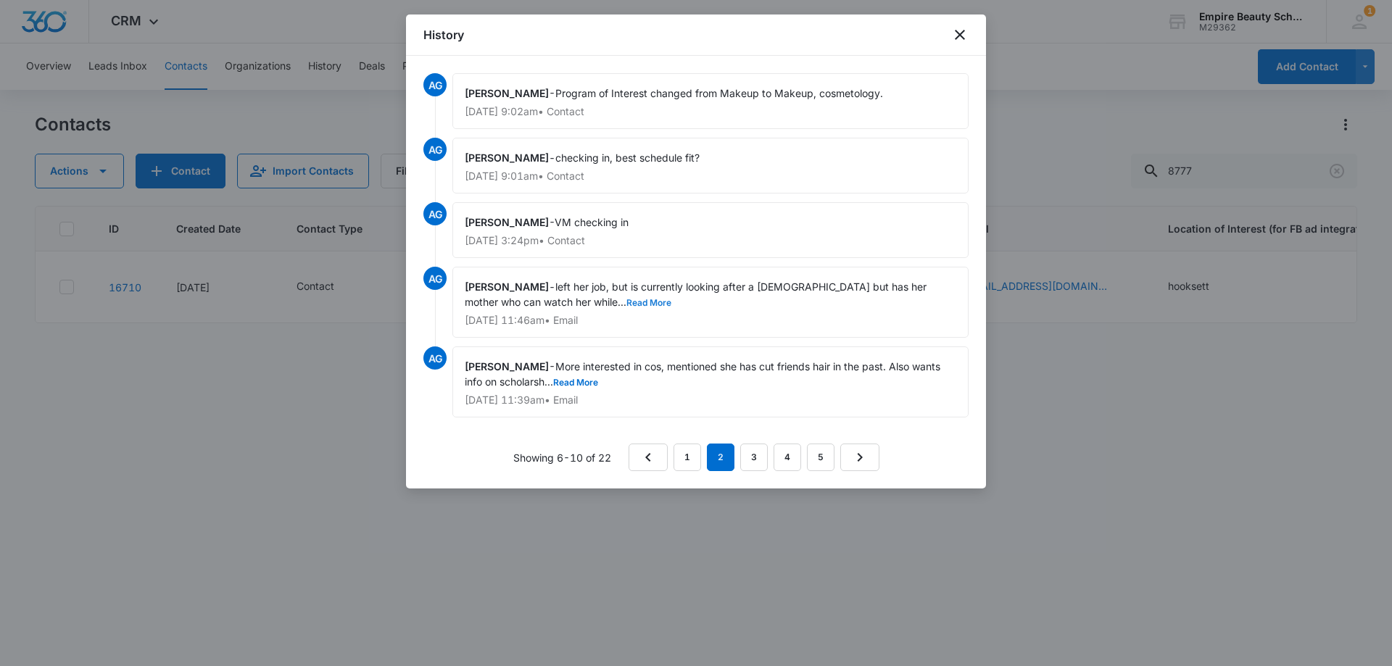
click at [626, 299] on button "Read More" at bounding box center [648, 303] width 45 height 9
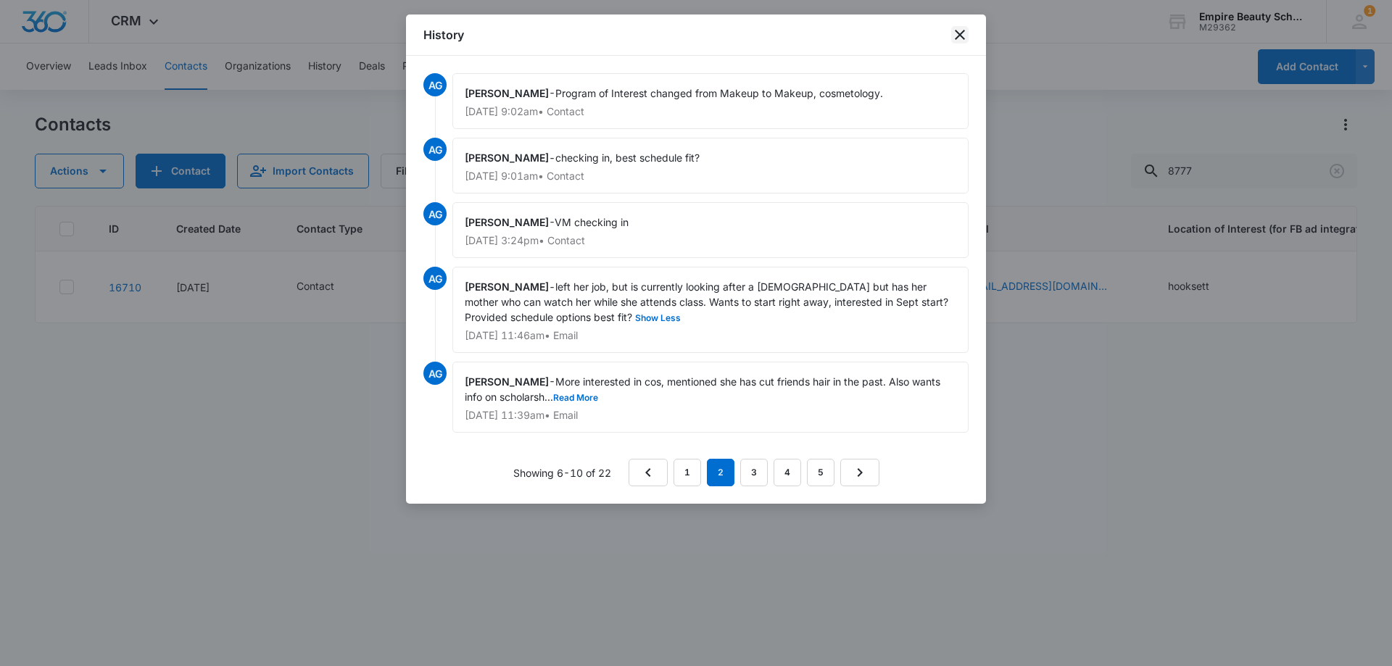
click at [960, 30] on icon "close" at bounding box center [959, 34] width 17 height 17
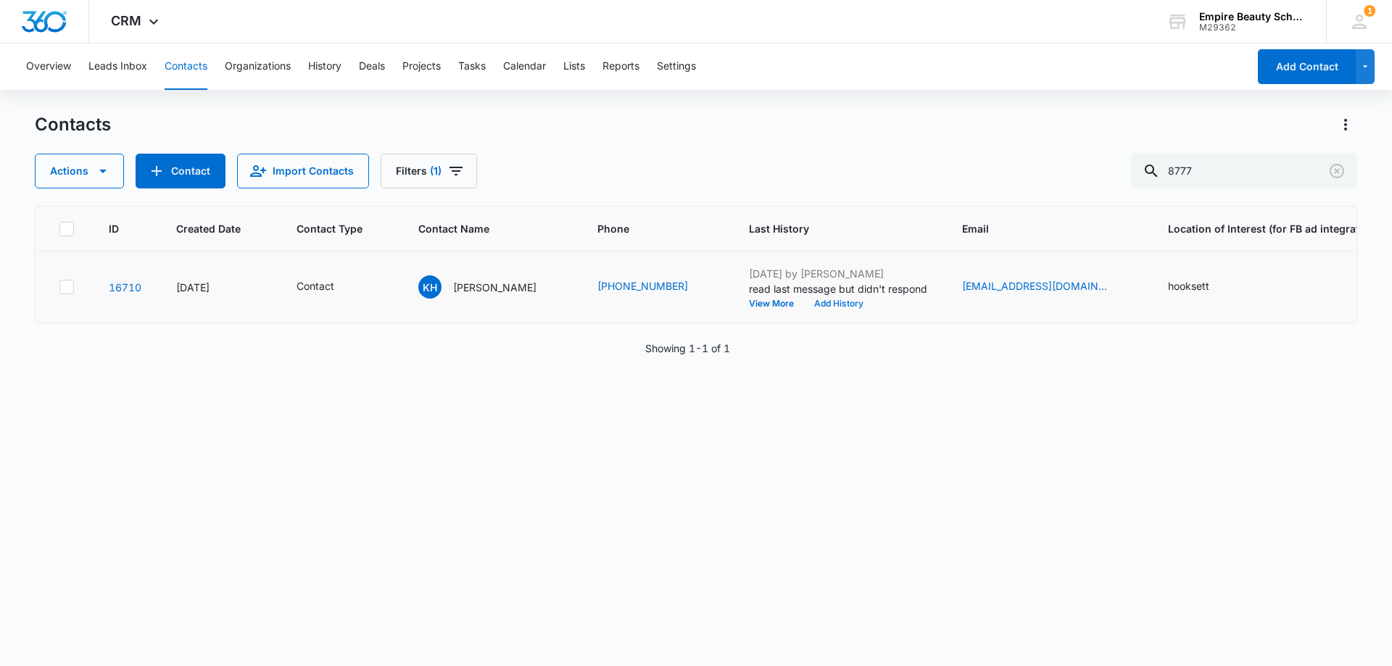
click at [837, 305] on button "Add History" at bounding box center [839, 303] width 70 height 9
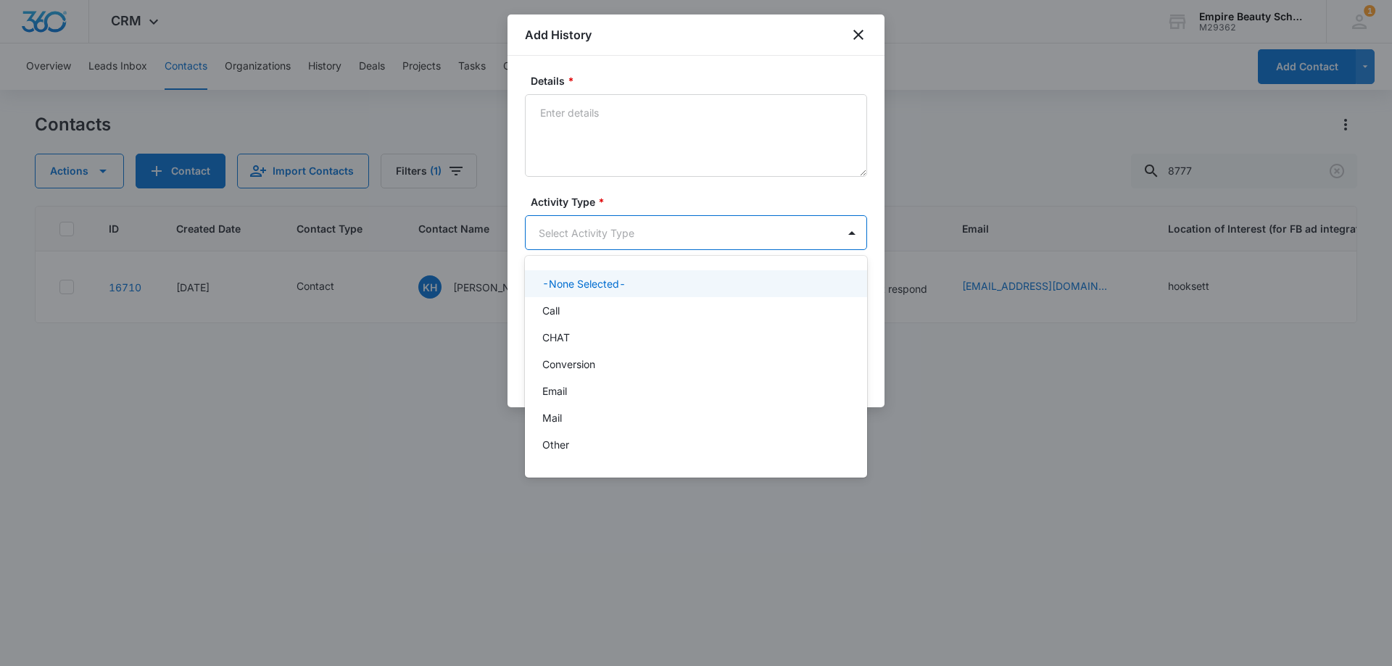
click at [594, 228] on body "CRM Apps Forms CRM Email Shop Payments POS Files Brand Settings Empire Beauty S…" at bounding box center [696, 333] width 1392 height 666
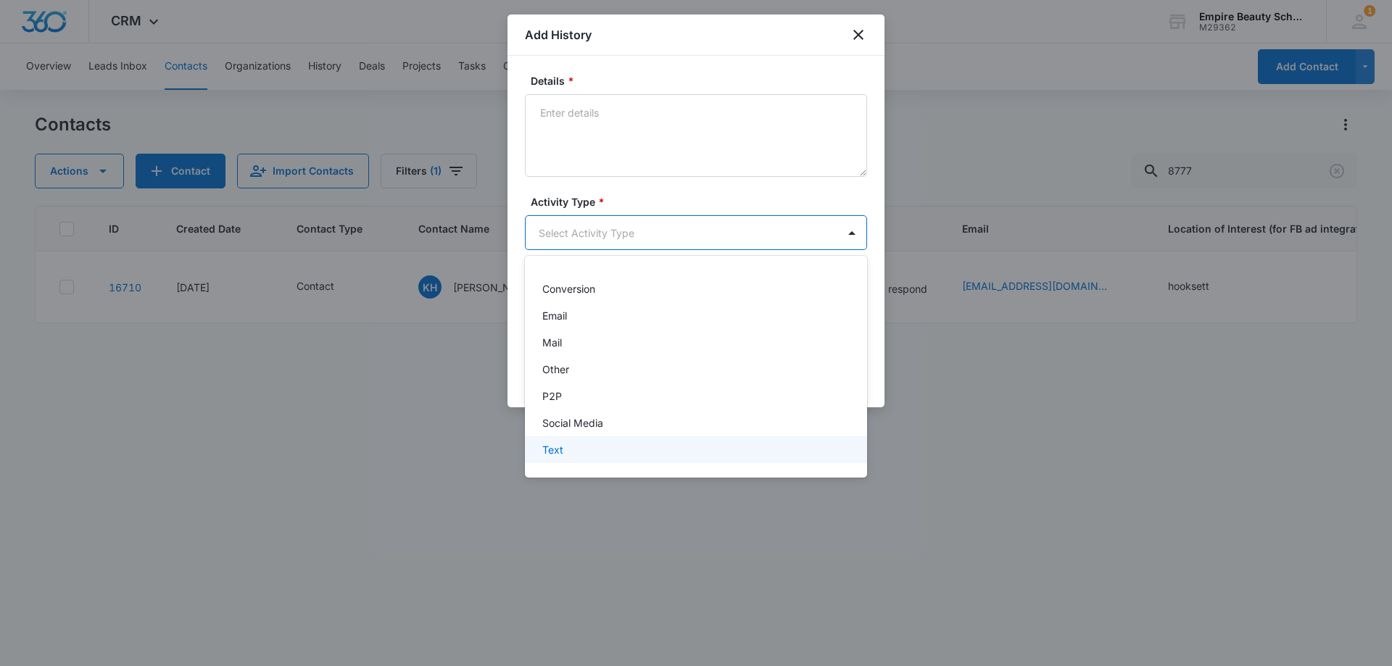
click at [575, 448] on div "Text" at bounding box center [694, 449] width 304 height 15
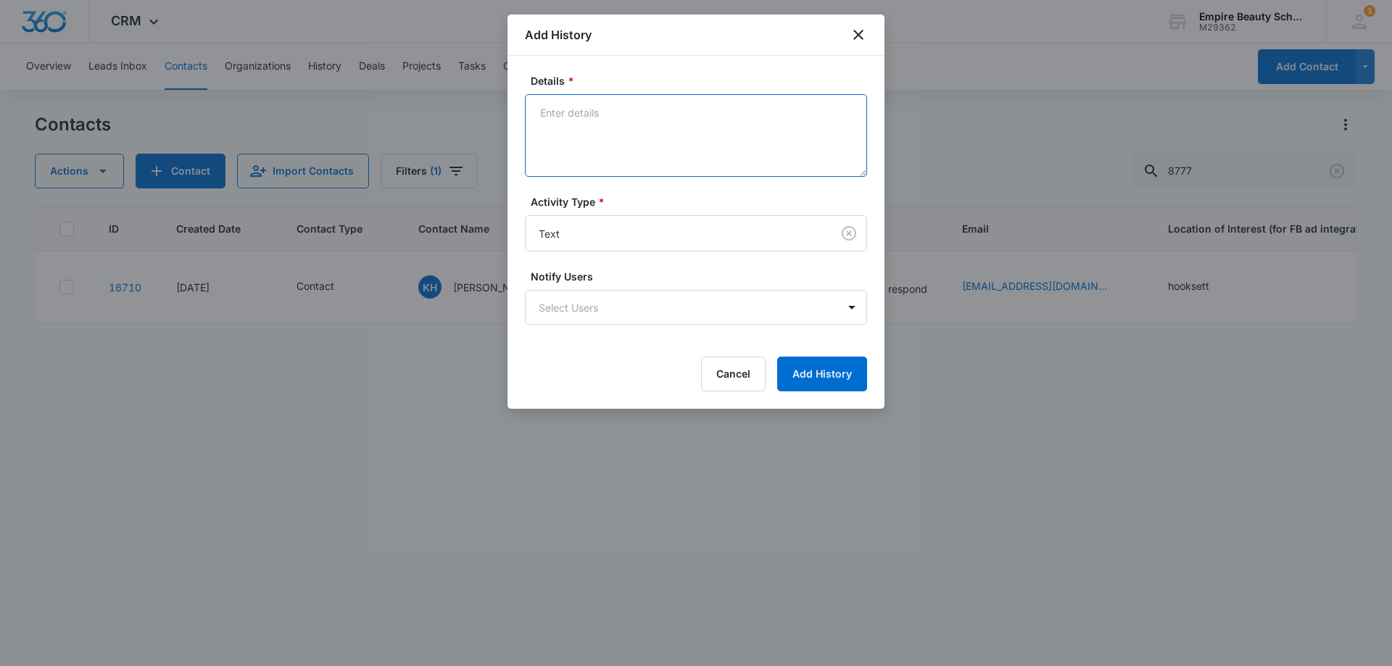
click at [628, 149] on textarea "Details *" at bounding box center [696, 135] width 342 height 83
click at [699, 111] on textarea "responded she is still interested, interested in September class?" at bounding box center [696, 135] width 342 height 83
click at [694, 147] on textarea "responded she is still interested, still interested in September class?" at bounding box center [696, 135] width 342 height 83
type textarea "responded she is still interested, still interested in September class?"
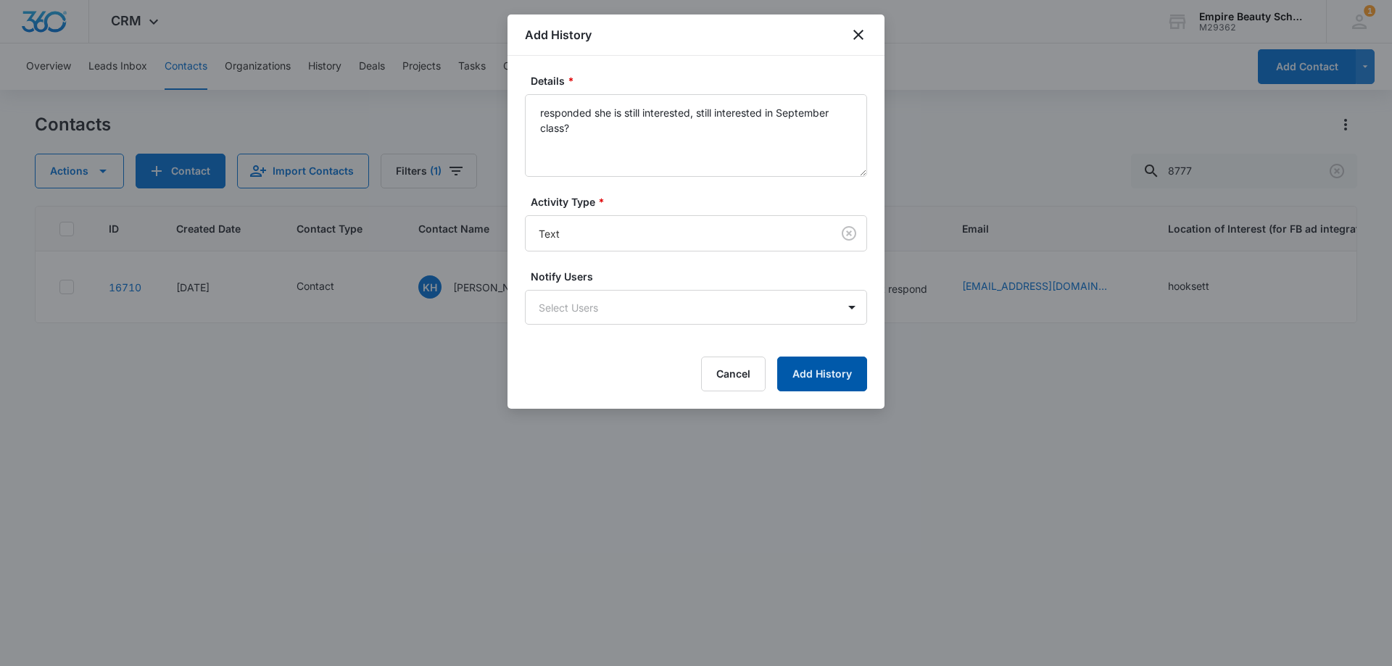
click at [825, 386] on button "Add History" at bounding box center [822, 374] width 90 height 35
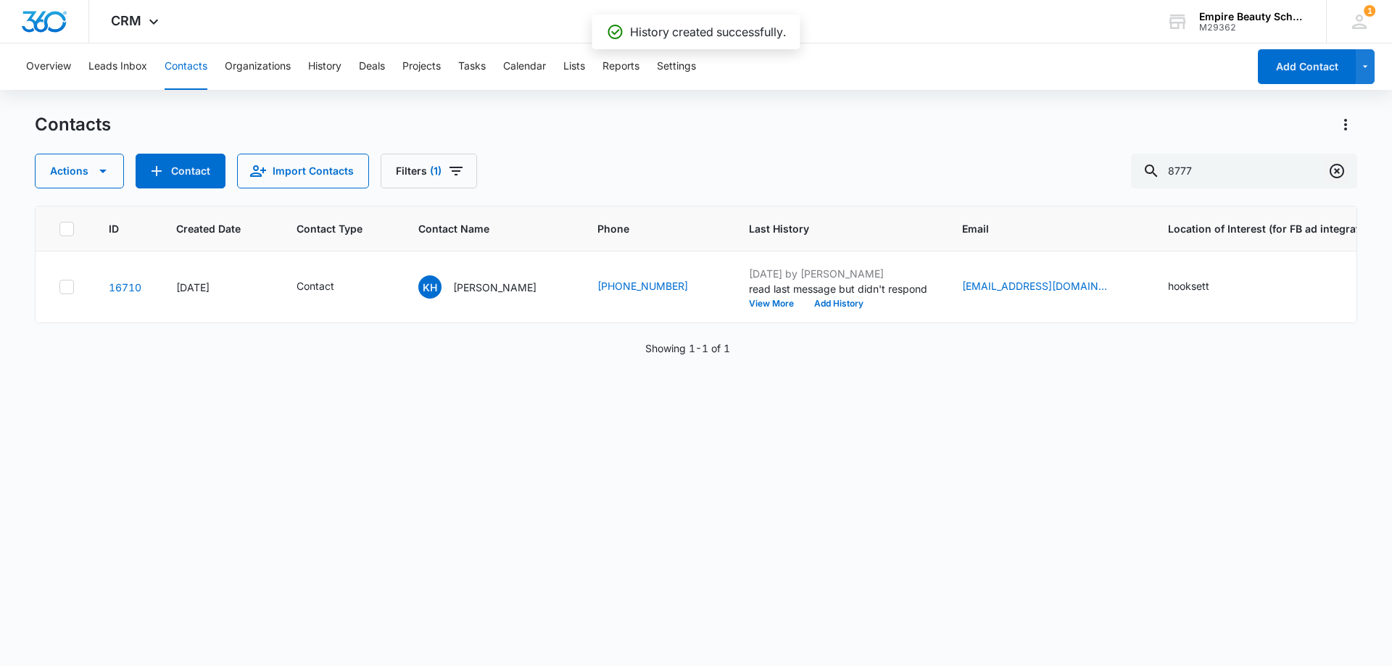
click at [1340, 168] on icon "Clear" at bounding box center [1336, 170] width 17 height 17
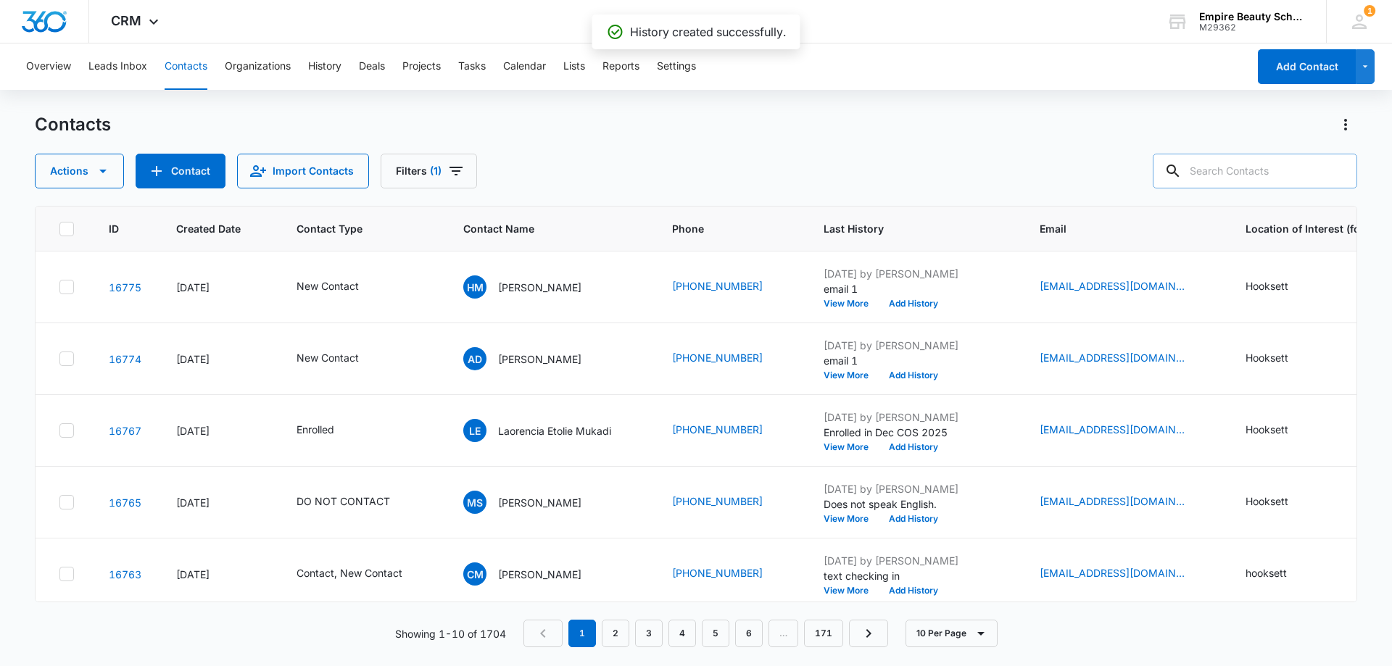
type input "2"
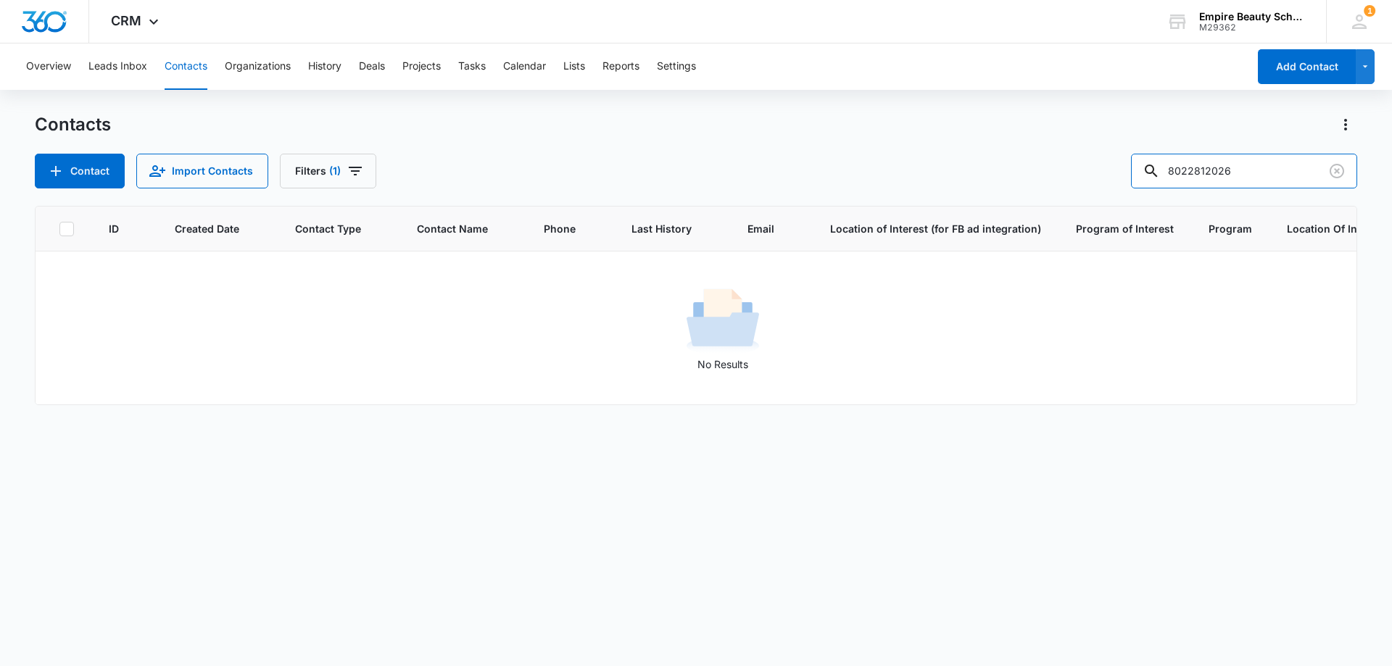
drag, startPoint x: 1216, startPoint y: 165, endPoint x: 1111, endPoint y: 178, distance: 106.6
click at [1111, 178] on div "Contact Import Contacts Filters [PHONE_NUMBER]" at bounding box center [696, 171] width 1322 height 35
type input "2026"
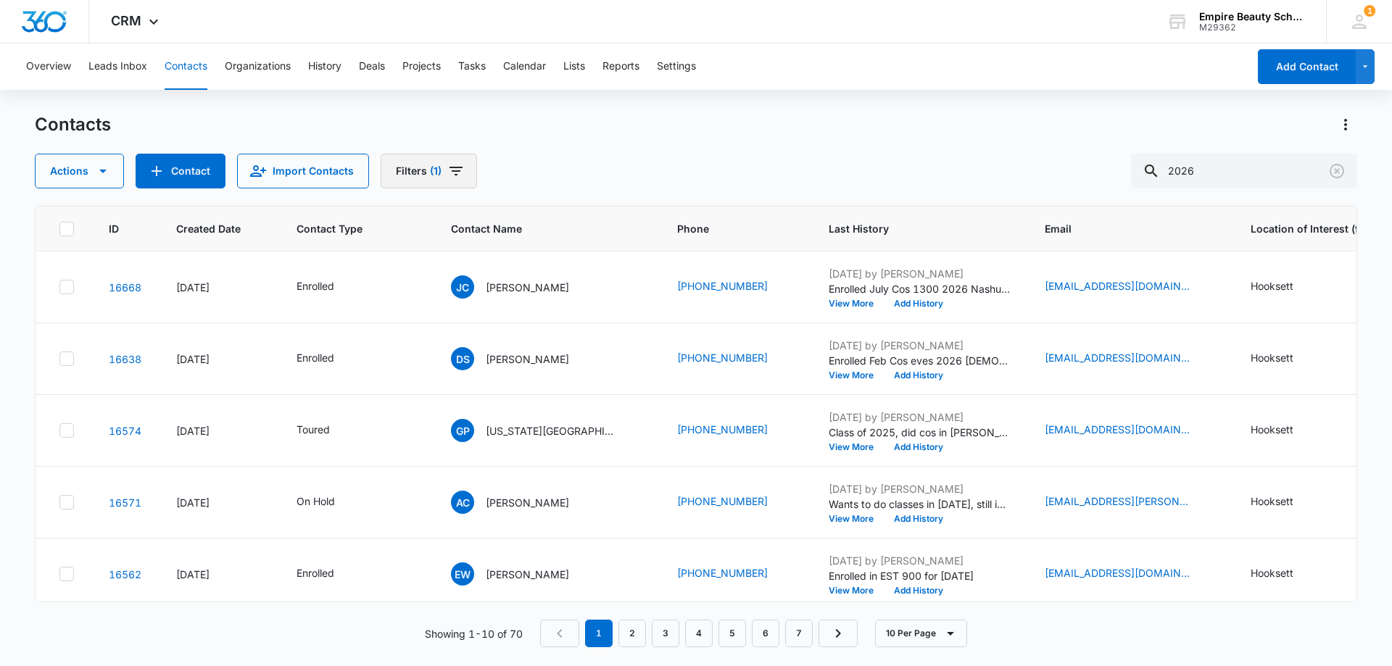
click at [457, 165] on icon "Filters" at bounding box center [455, 170] width 17 height 17
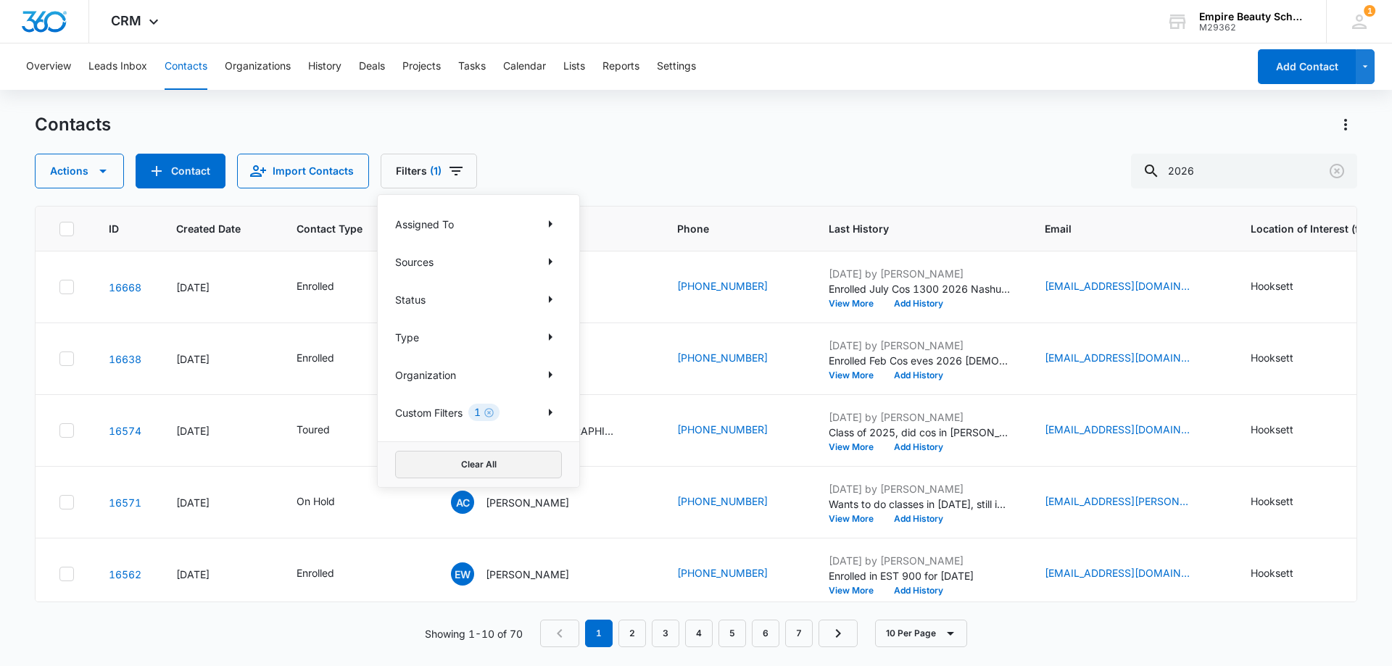
click at [503, 466] on button "Clear All" at bounding box center [478, 465] width 167 height 28
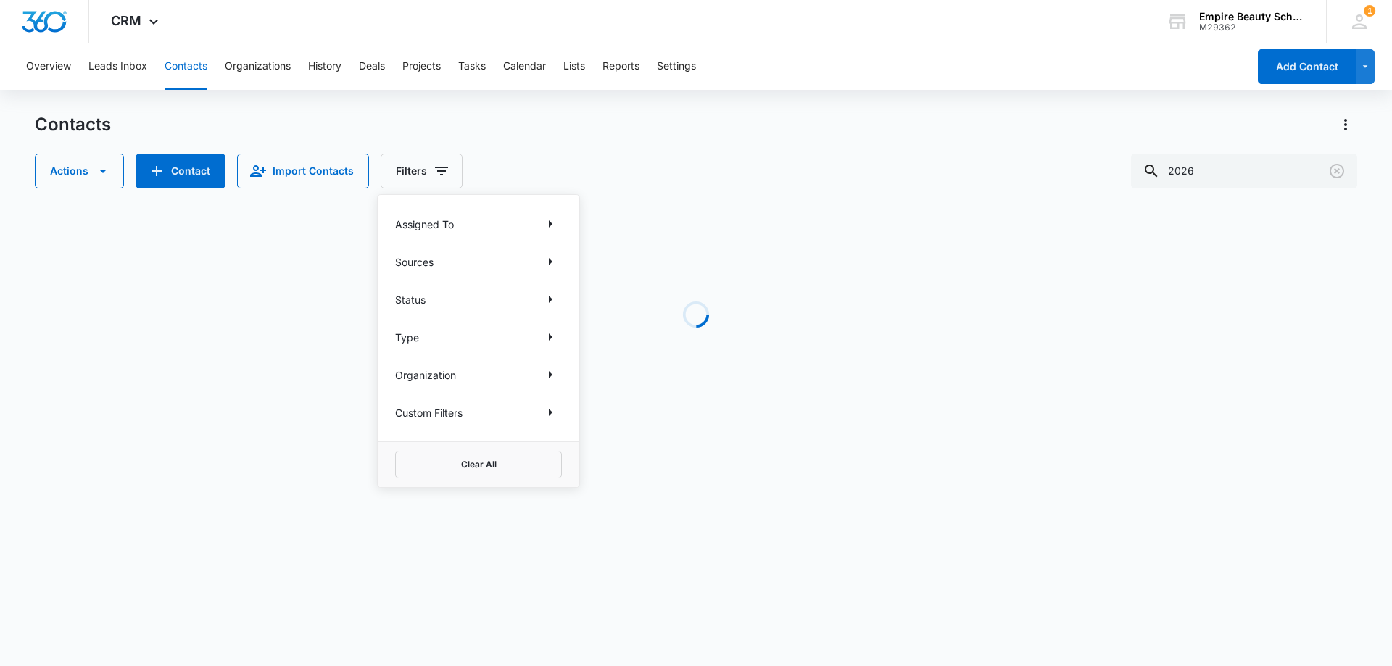
click at [817, 170] on div "Actions Contact Import Contacts Filters Assigned To Sources Status Type Organiz…" at bounding box center [696, 171] width 1322 height 35
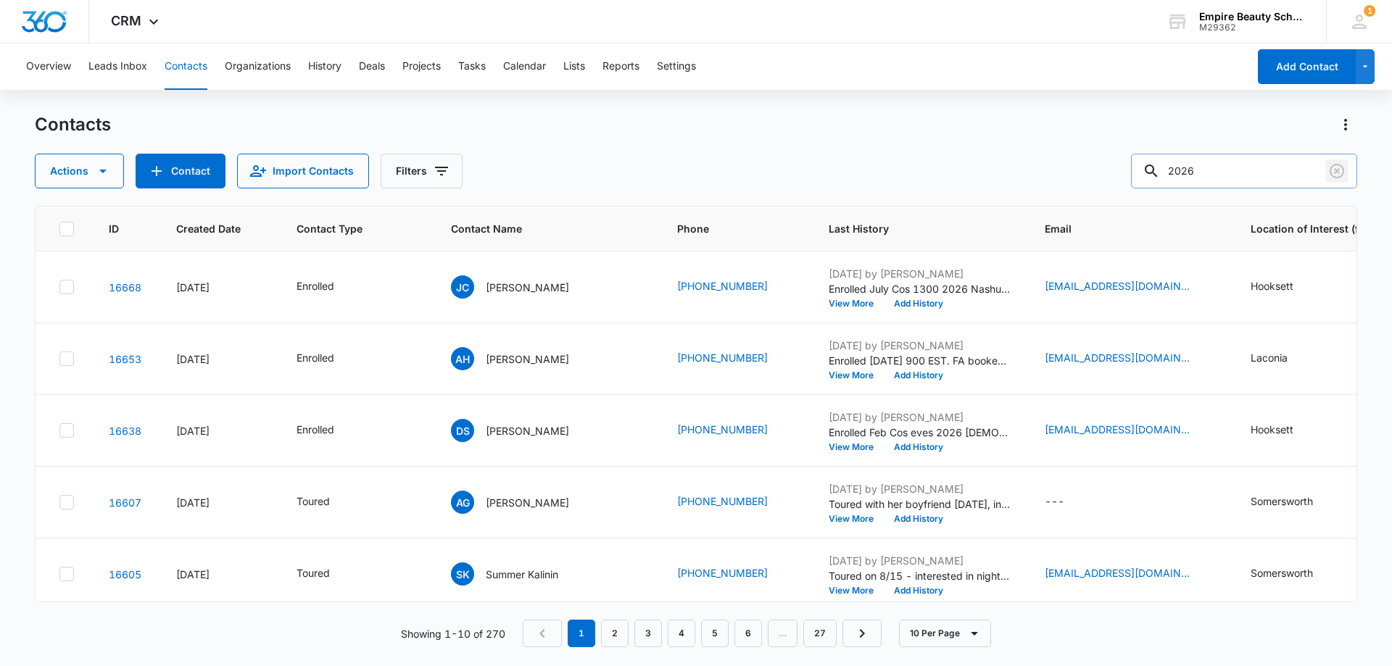
drag, startPoint x: 1341, startPoint y: 171, endPoint x: 1279, endPoint y: 170, distance: 62.3
click at [1341, 171] on icon "Clear" at bounding box center [1336, 170] width 17 height 17
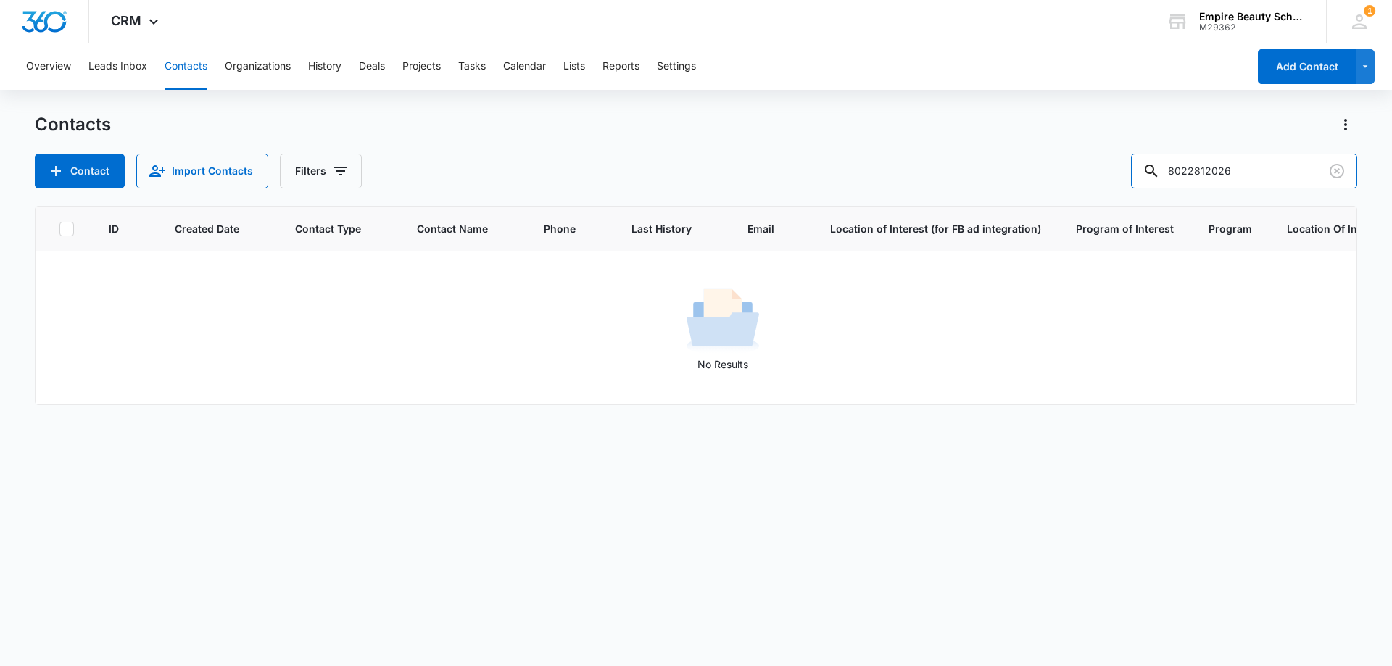
drag, startPoint x: 1218, startPoint y: 167, endPoint x: 1092, endPoint y: 175, distance: 125.6
click at [1092, 175] on div "Contact Import Contacts Filters 8022812026" at bounding box center [696, 171] width 1322 height 35
type input "2026"
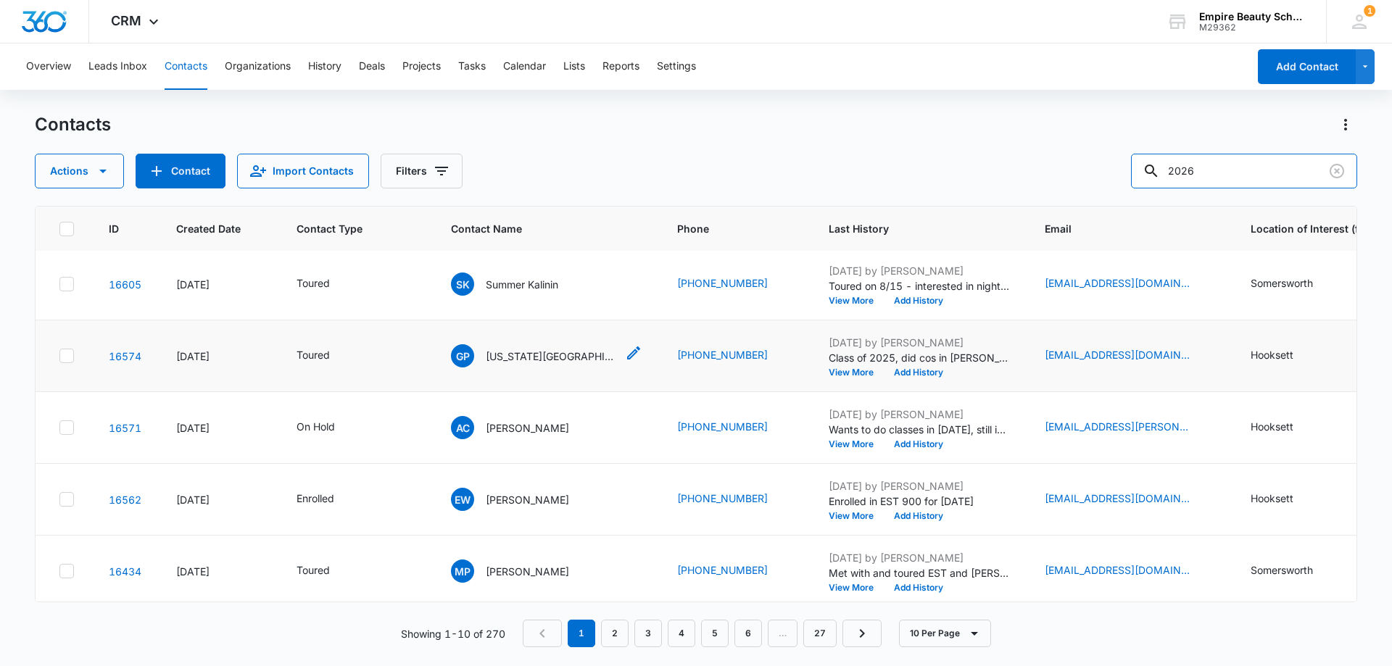
scroll to position [362, 0]
click at [1335, 174] on icon "Clear" at bounding box center [1336, 170] width 17 height 17
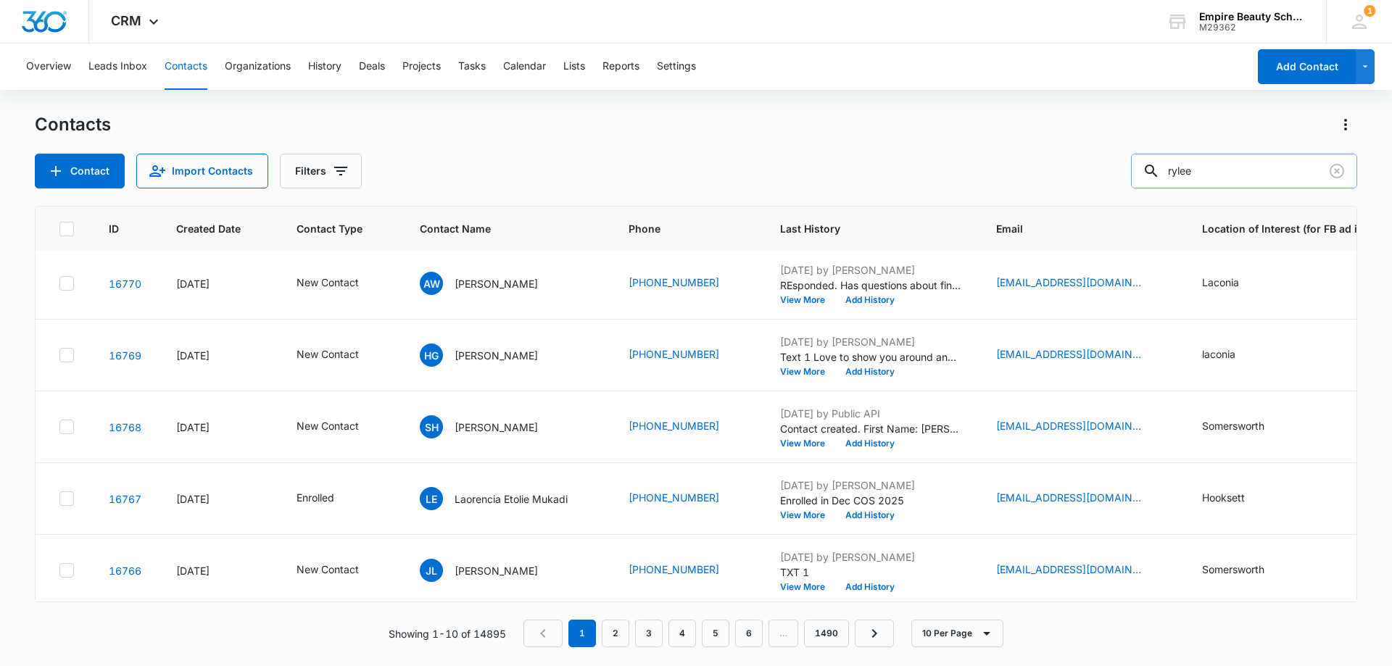
type input "rylee"
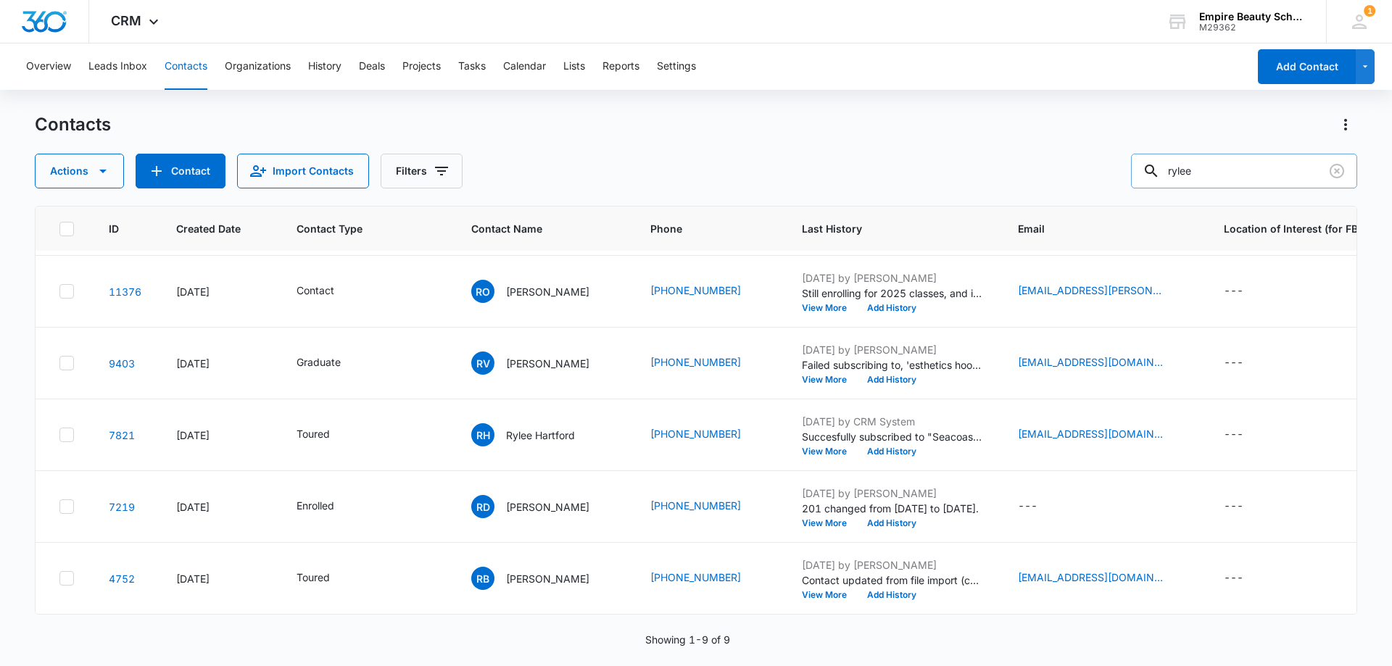
scroll to position [0, 0]
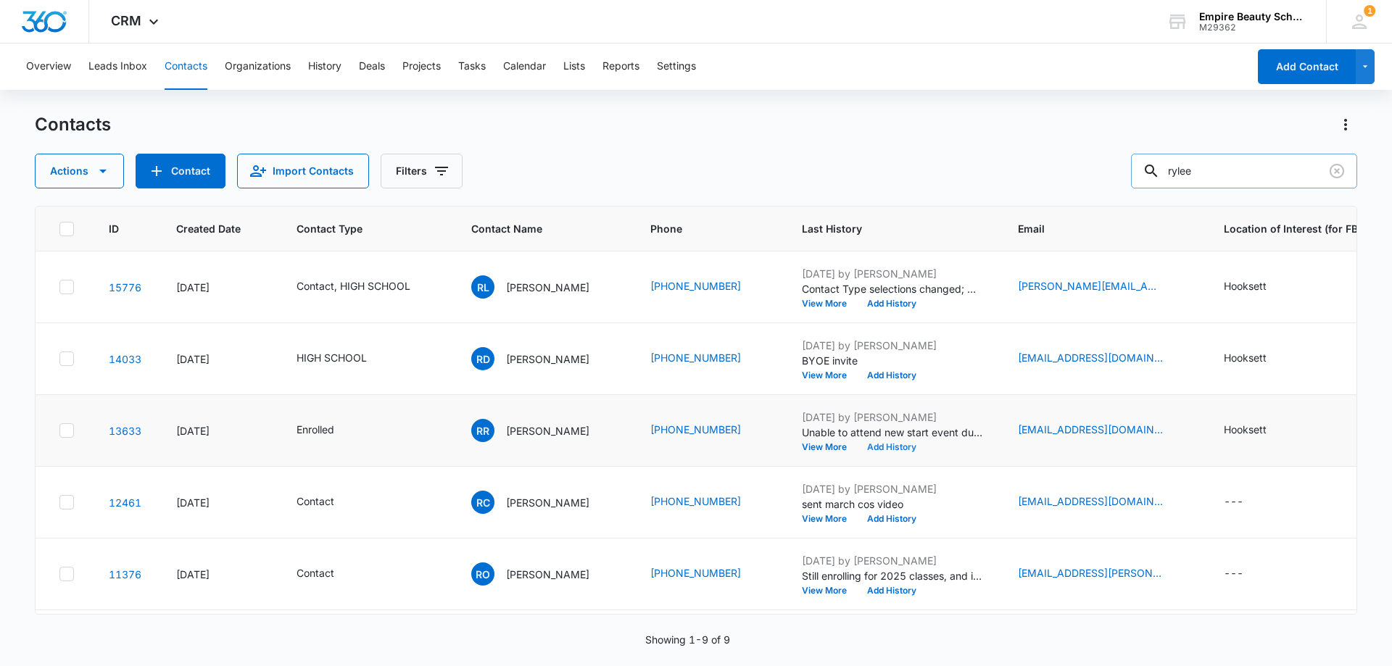
click at [872, 449] on button "Add History" at bounding box center [892, 447] width 70 height 9
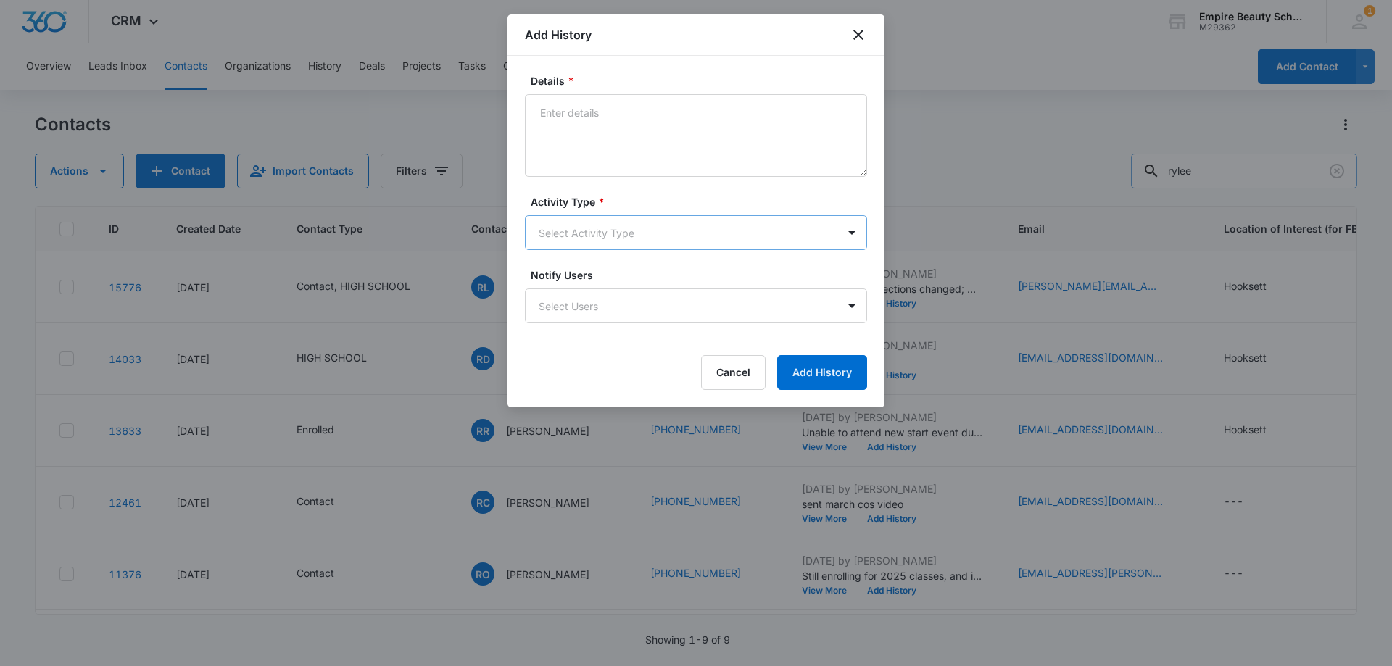
click at [566, 217] on body "CRM Apps Forms CRM Email Shop Payments POS Files Brand Settings Empire Beauty S…" at bounding box center [696, 333] width 1392 height 666
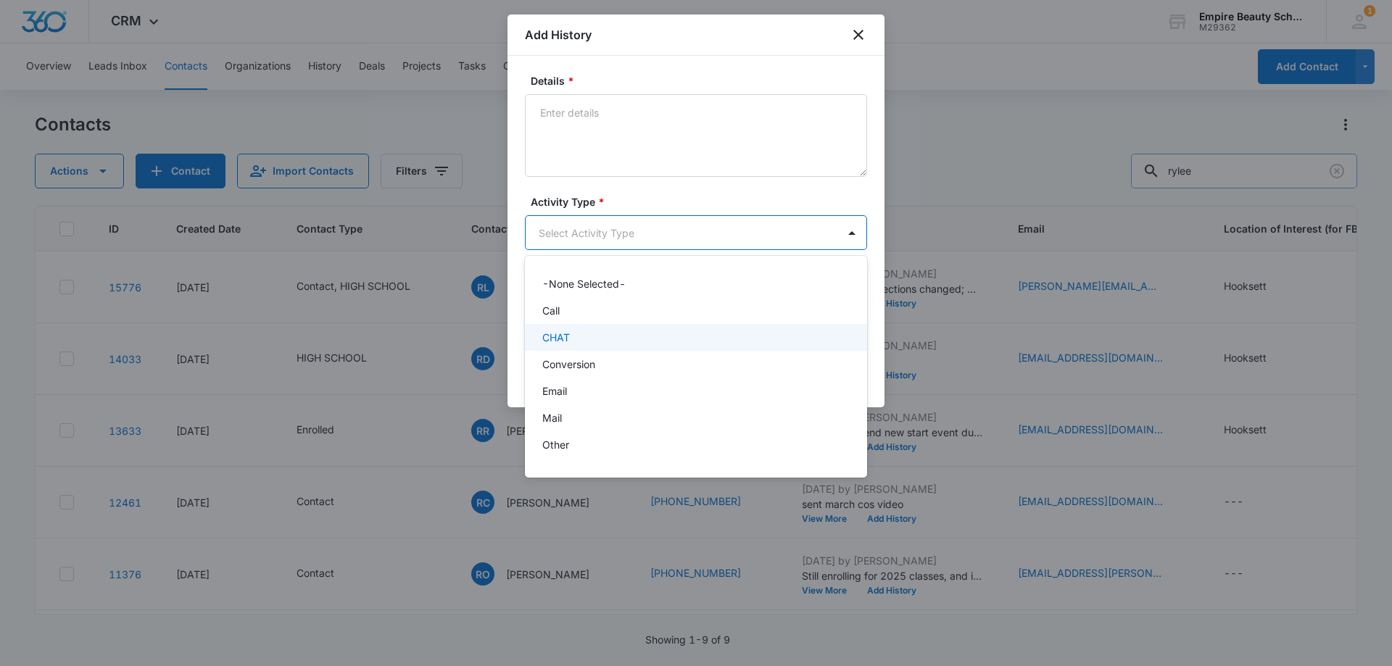
scroll to position [75, 0]
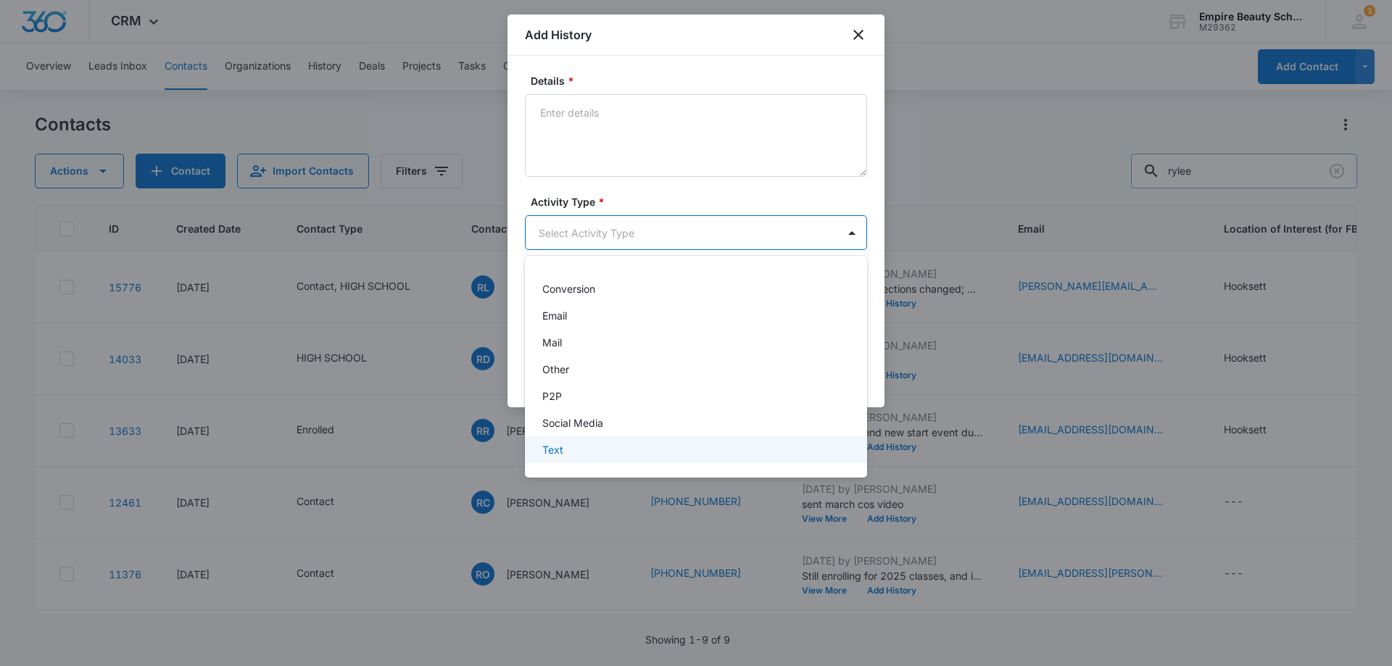
click at [565, 452] on div "Text" at bounding box center [694, 449] width 304 height 15
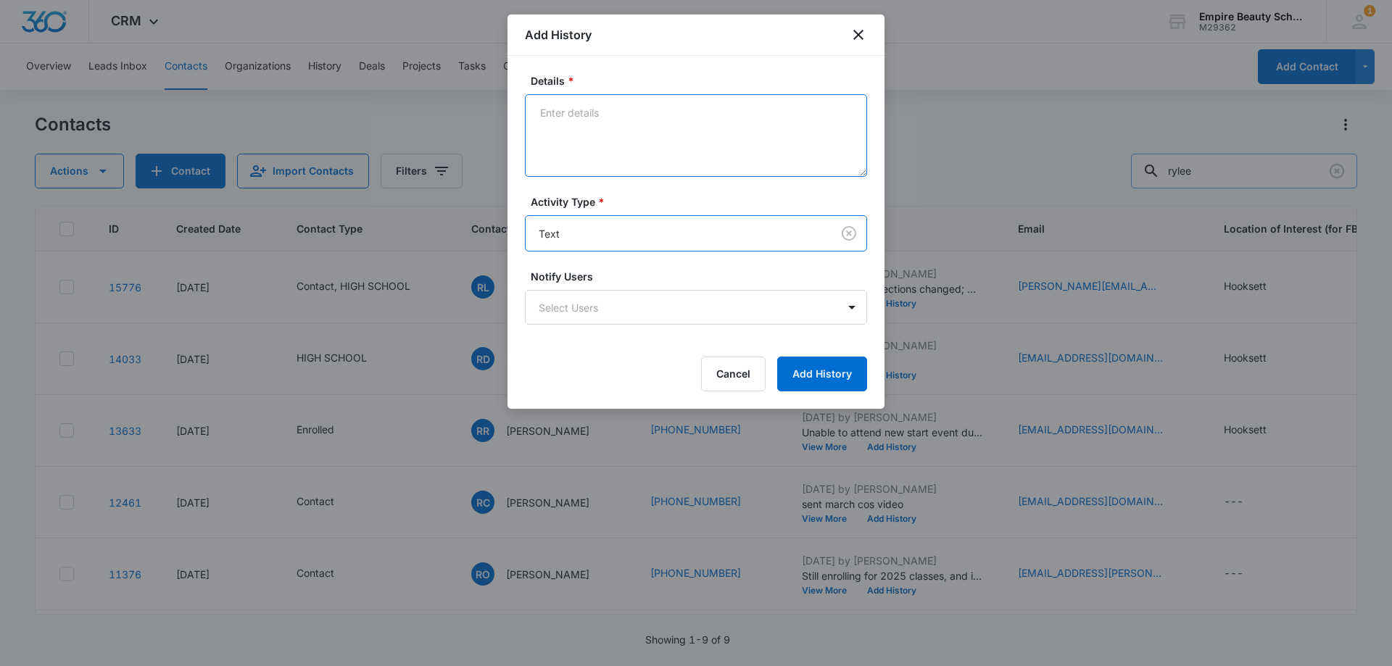
click at [594, 125] on textarea "Details *" at bounding box center [696, 135] width 342 height 83
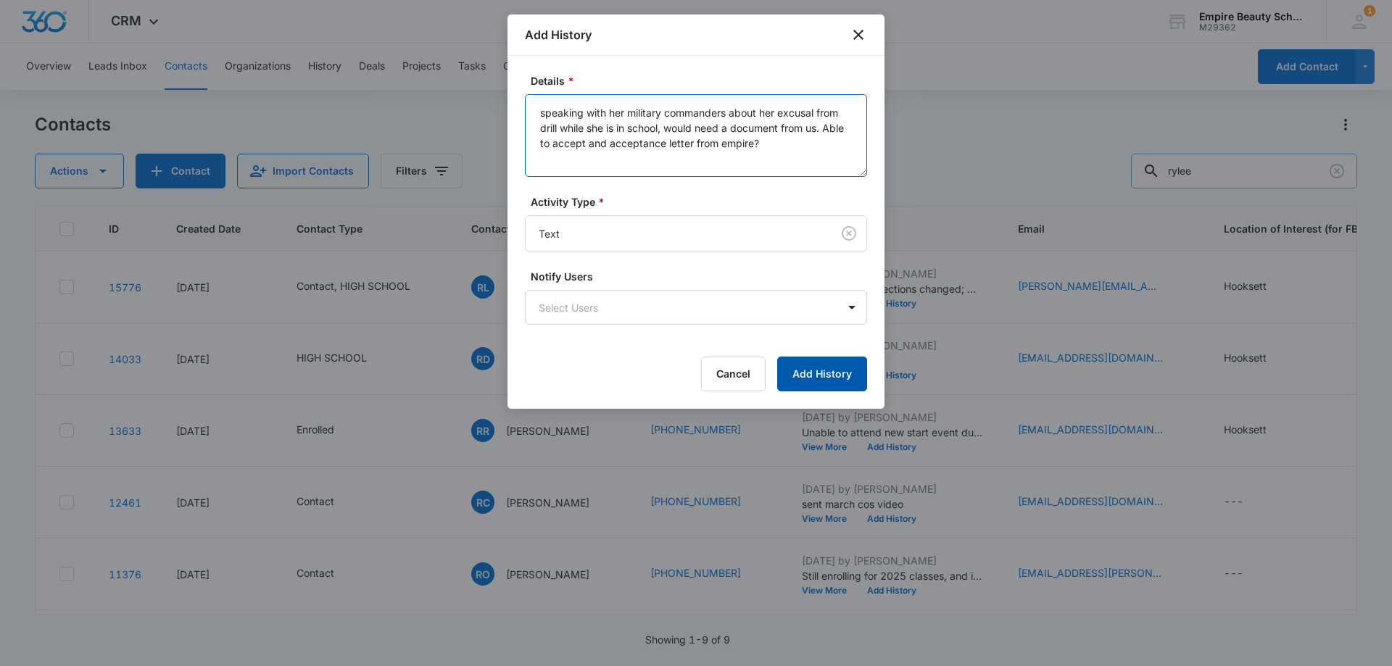
type textarea "speaking with her military commanders about her excusal from drill while she is…"
click at [826, 377] on button "Add History" at bounding box center [822, 374] width 90 height 35
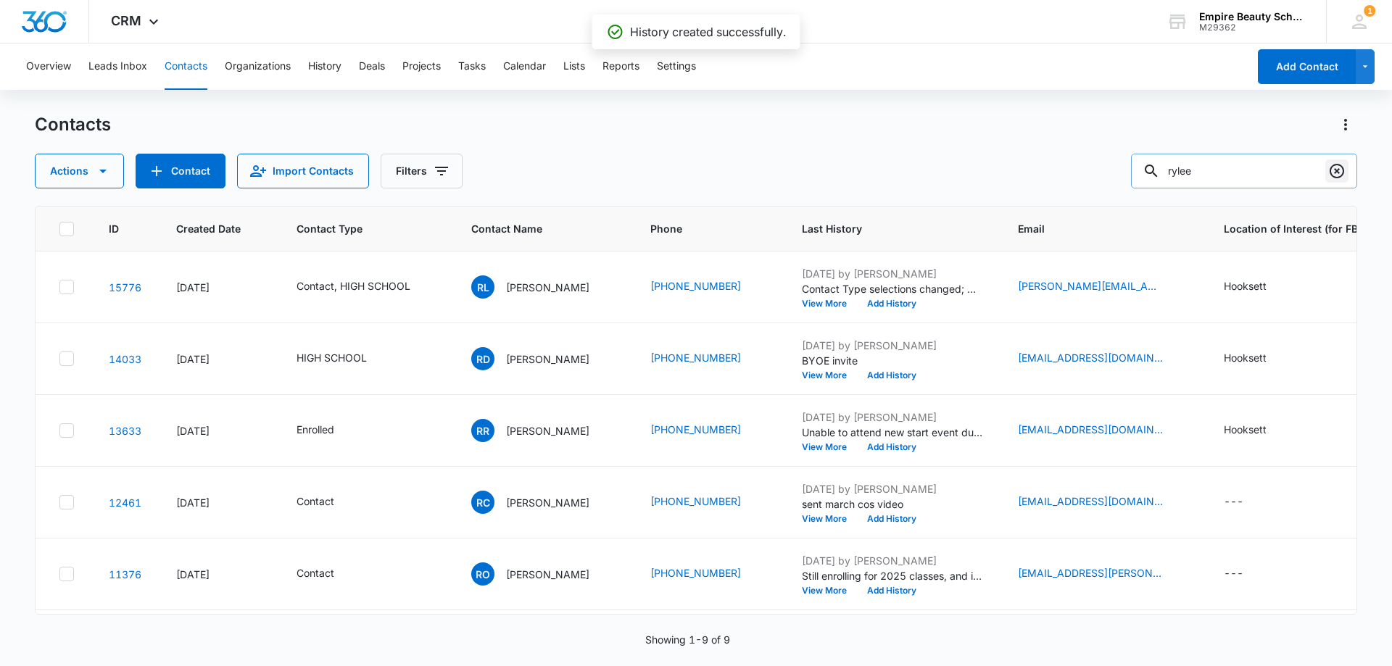
click at [1339, 166] on icon "Clear" at bounding box center [1336, 170] width 17 height 17
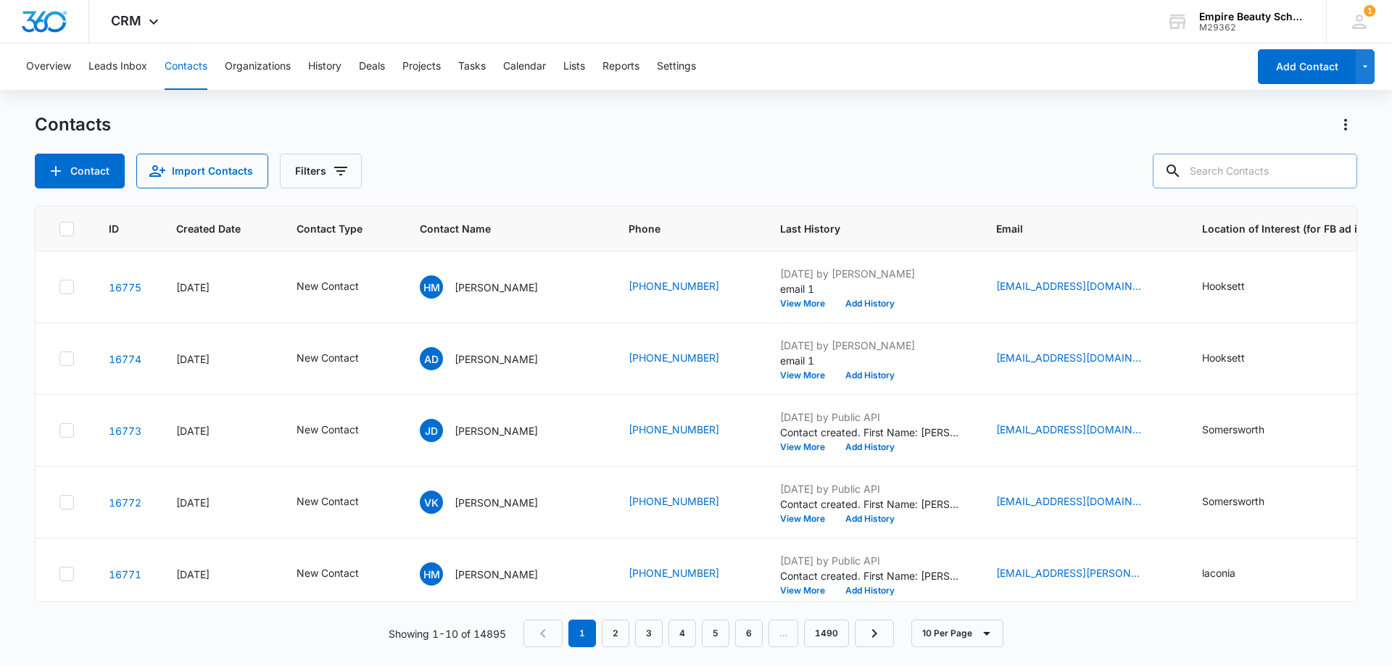
click at [1227, 165] on input "text" at bounding box center [1255, 171] width 204 height 35
type input "1"
type input "7167945"
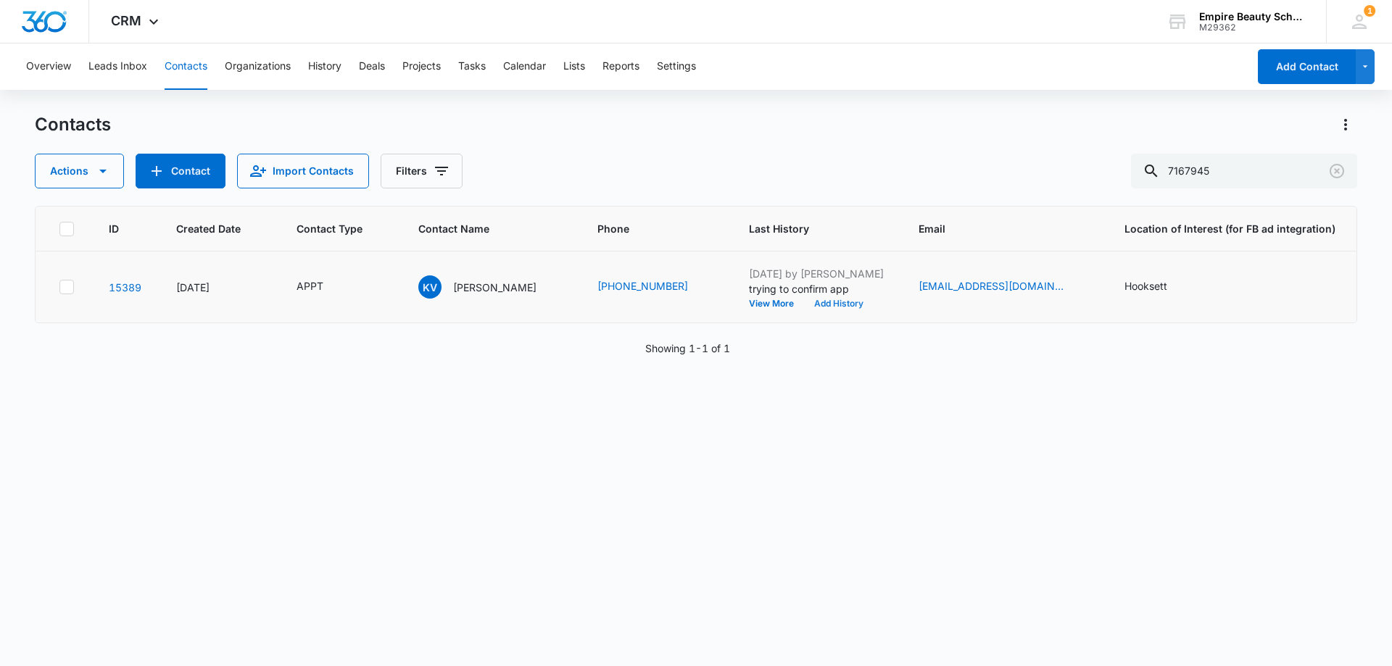
click at [816, 305] on button "Add History" at bounding box center [839, 303] width 70 height 9
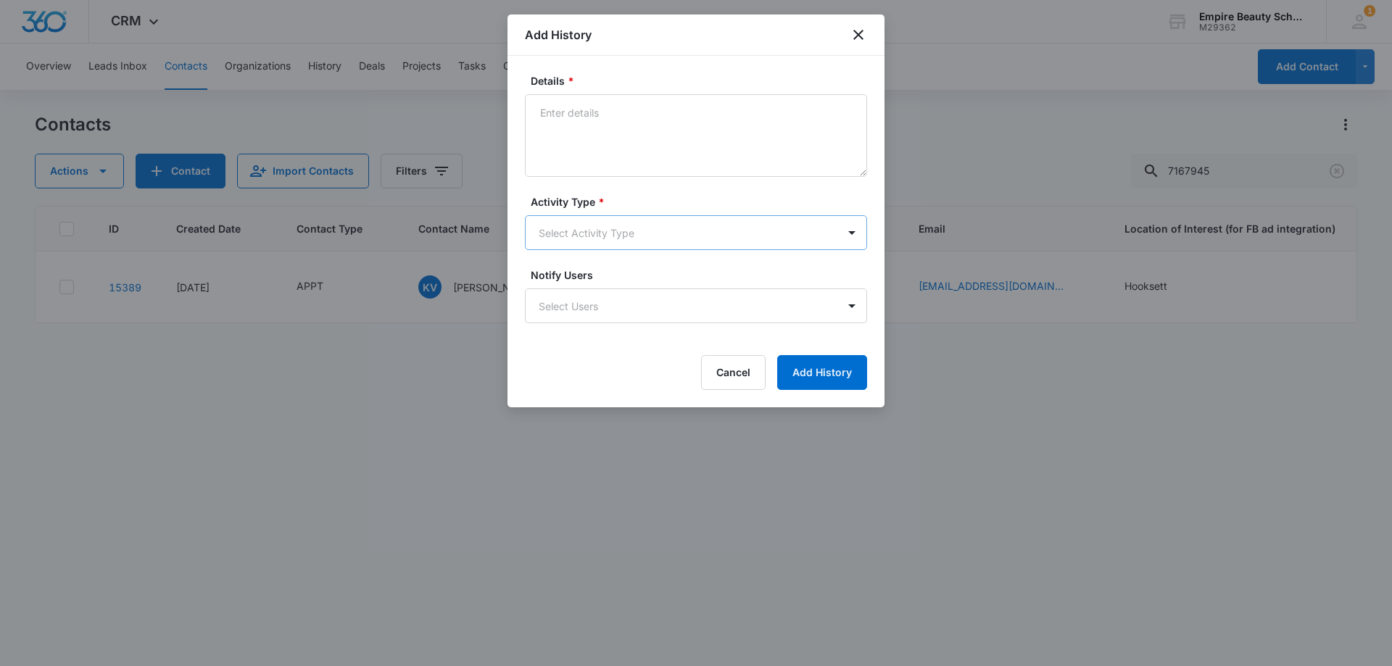
click at [573, 230] on body "CRM Apps Forms CRM Email Shop Payments POS Files Brand Settings Empire Beauty S…" at bounding box center [696, 333] width 1392 height 666
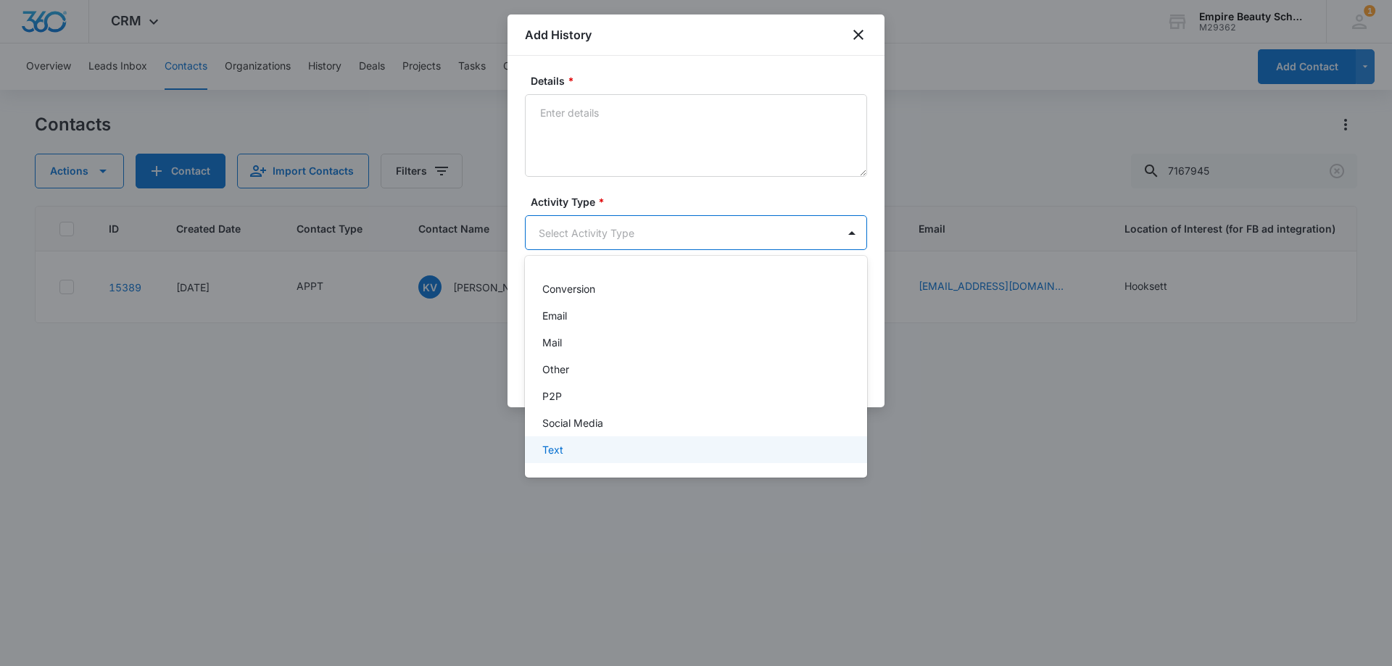
click at [560, 452] on p "Text" at bounding box center [552, 449] width 21 height 15
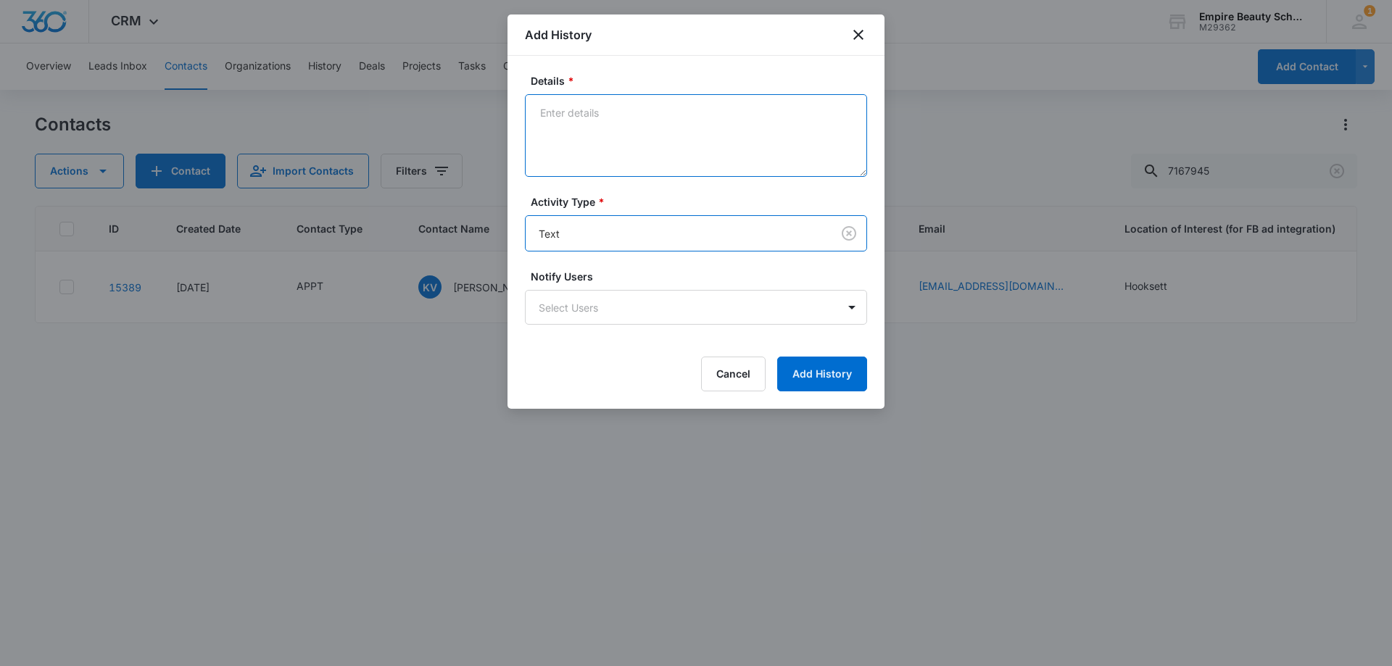
click at [614, 156] on textarea "Details *" at bounding box center [696, 135] width 342 height 83
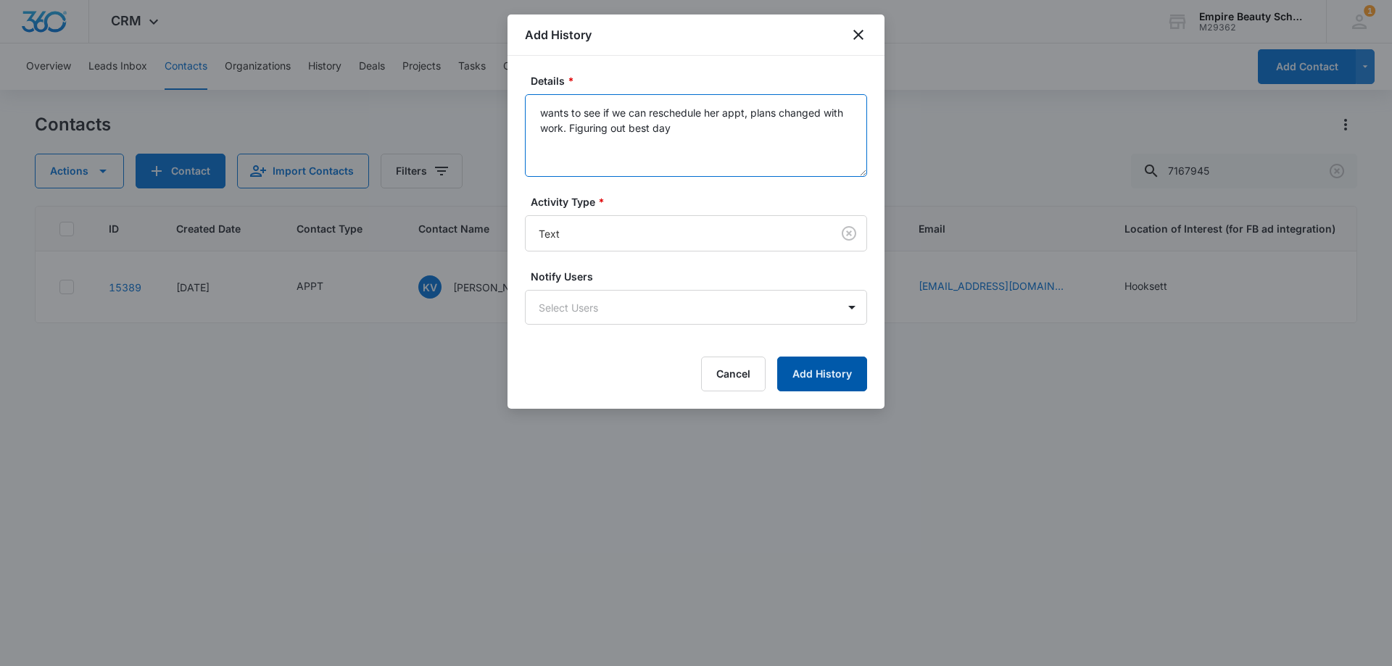
type textarea "wants to see if we can reschedule her appt, plans changed with work. Figuring o…"
click at [805, 373] on button "Add History" at bounding box center [822, 374] width 90 height 35
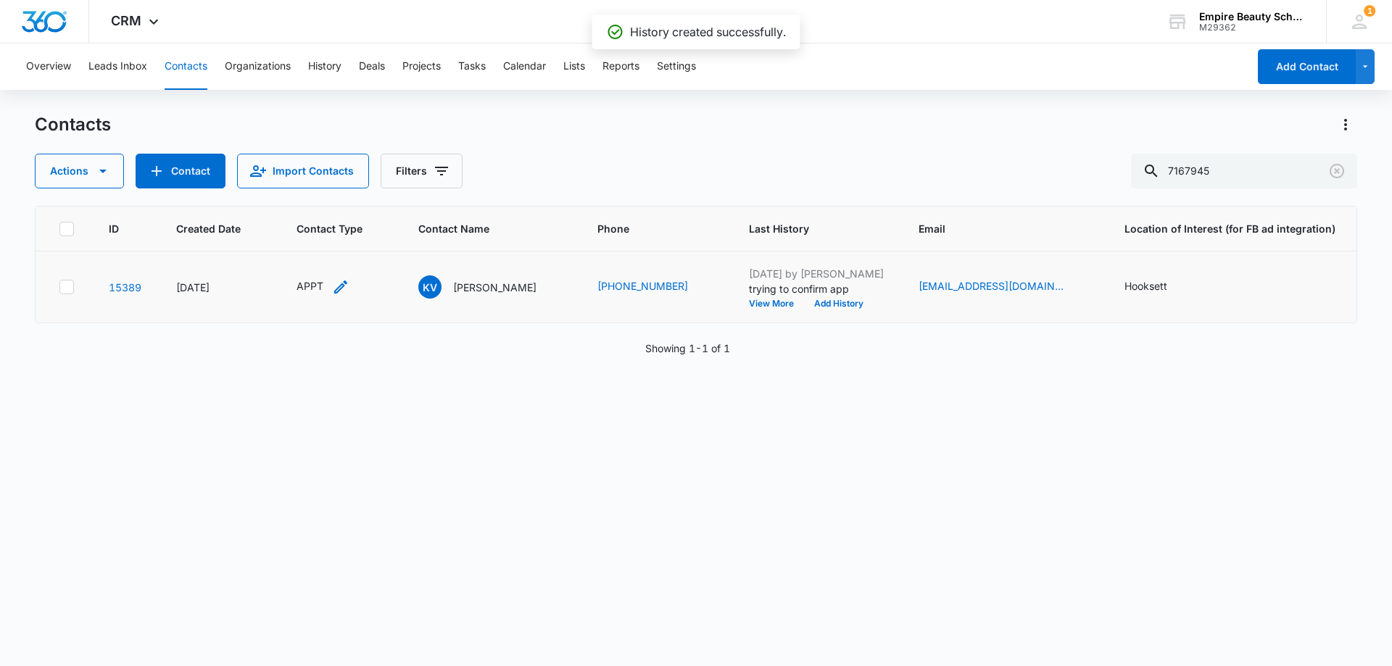
click at [331, 286] on div "APPT" at bounding box center [322, 286] width 53 height 17
click at [315, 194] on icon "Remove APPT" at bounding box center [314, 193] width 10 height 11
click at [317, 193] on div at bounding box center [313, 195] width 65 height 18
click at [315, 335] on div "Contact" at bounding box center [330, 325] width 127 height 27
click at [373, 154] on div "Contact Type Contact Cancel Save" at bounding box center [330, 204] width 162 height 134
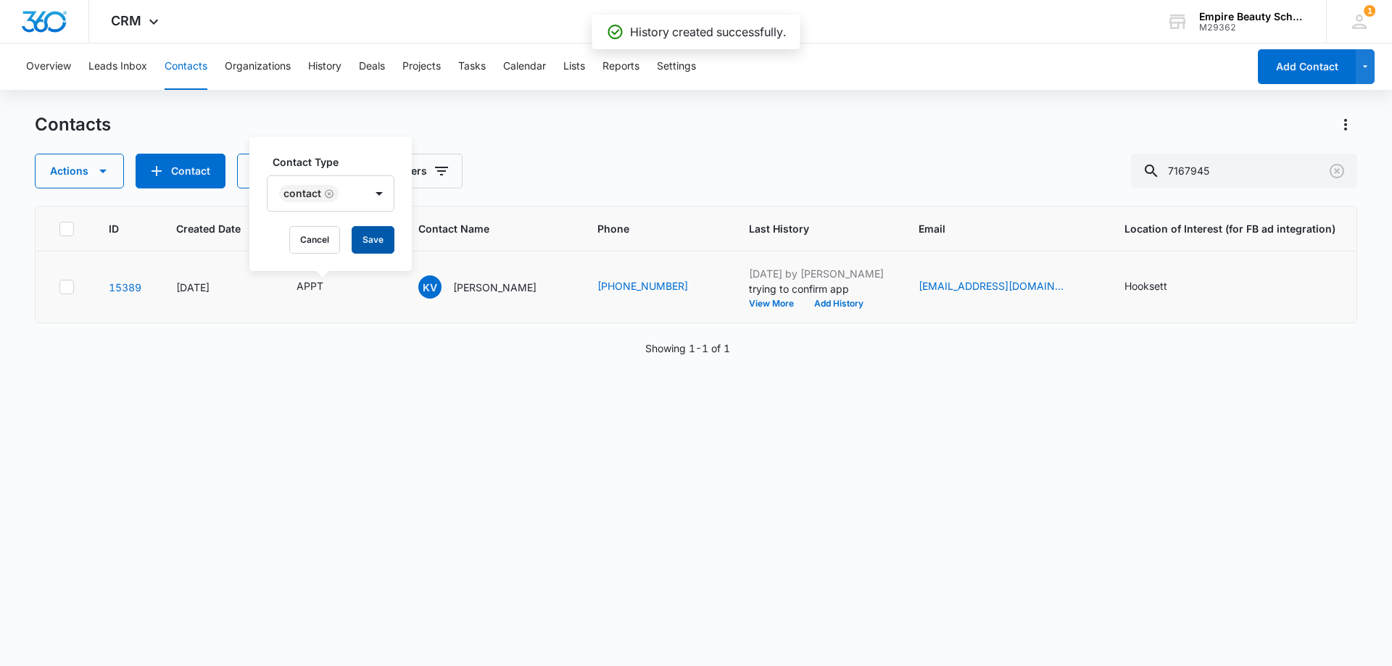
click at [379, 237] on button "Save" at bounding box center [373, 240] width 43 height 28
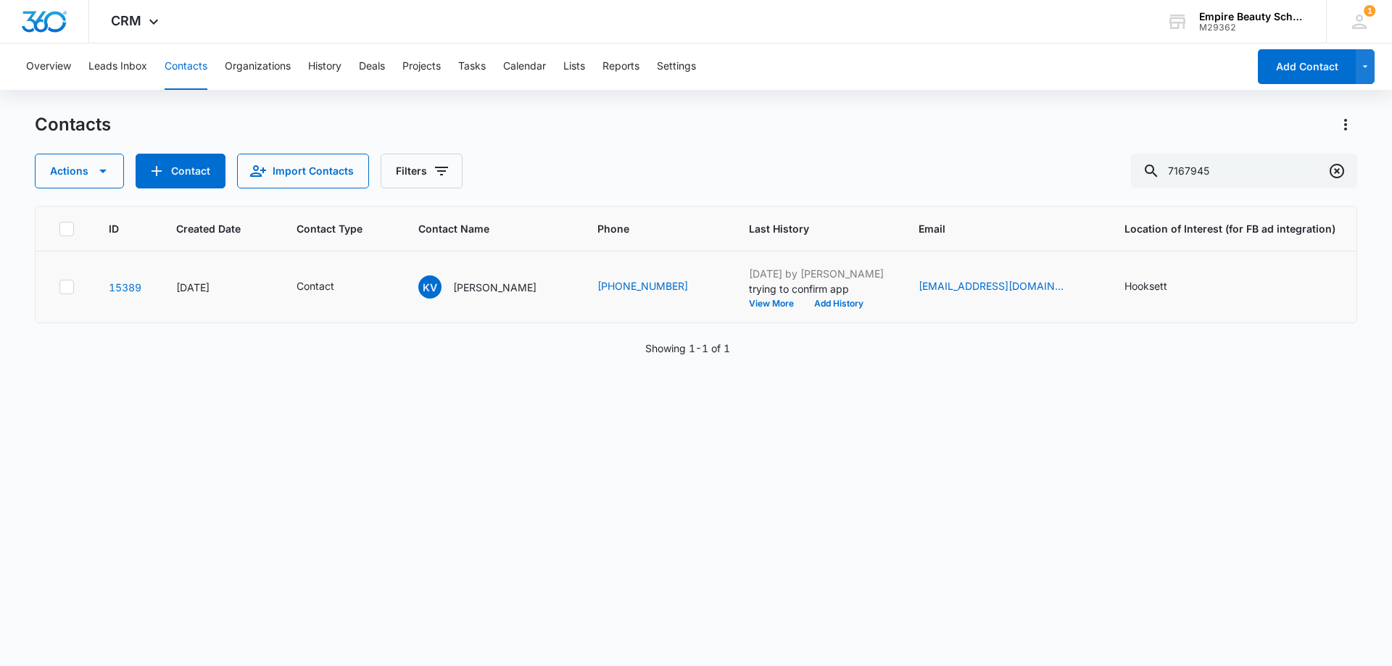
click at [1334, 175] on icon "Clear" at bounding box center [1336, 170] width 17 height 17
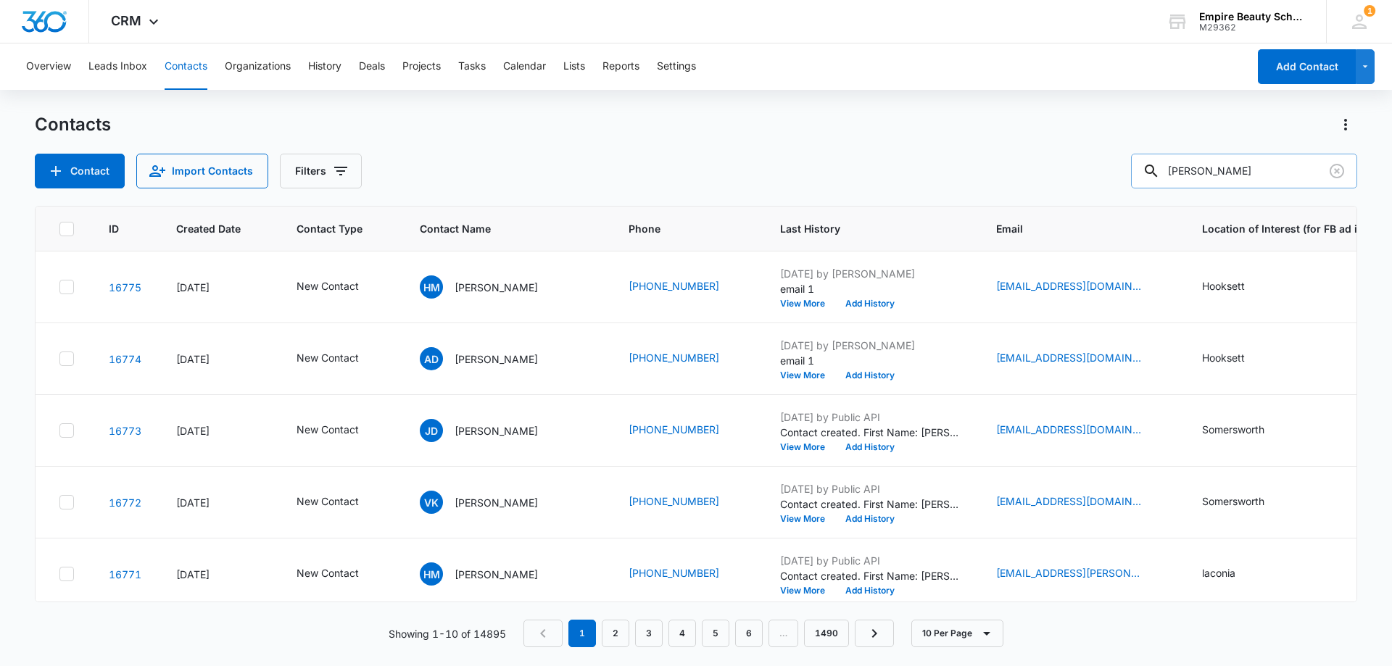
type input "[PERSON_NAME]"
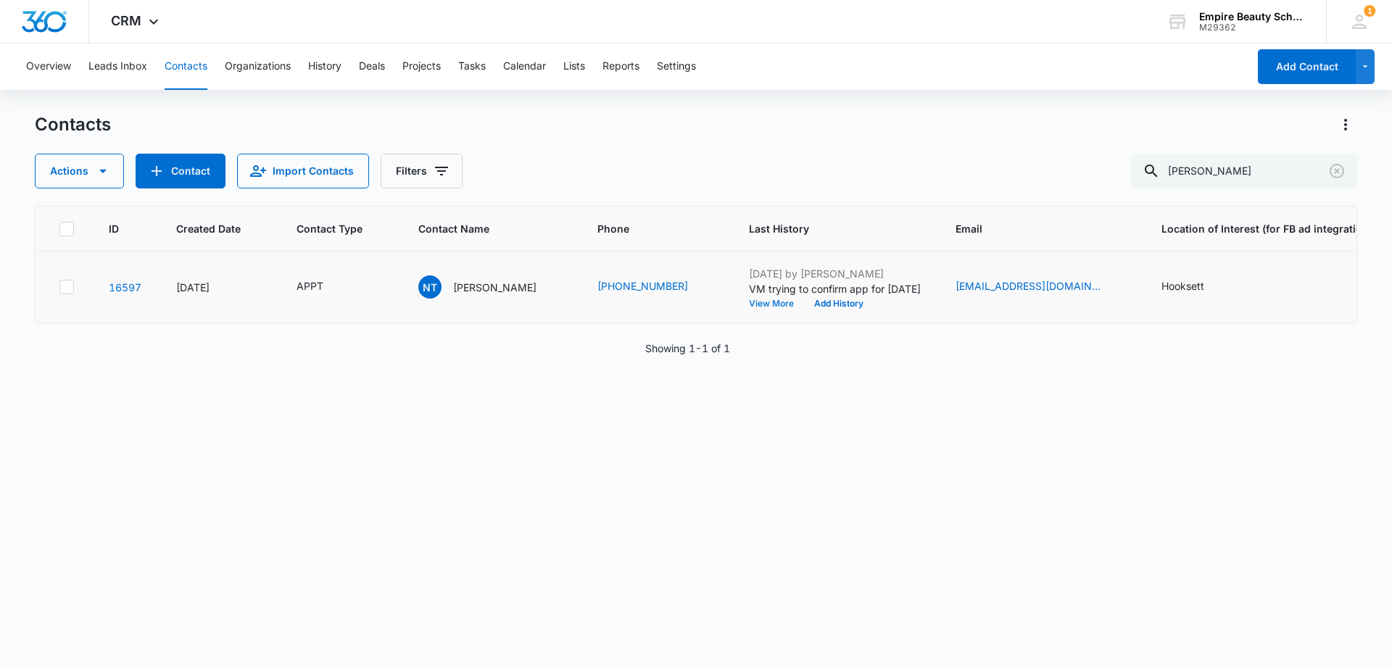
click at [749, 307] on button "View More" at bounding box center [776, 303] width 55 height 9
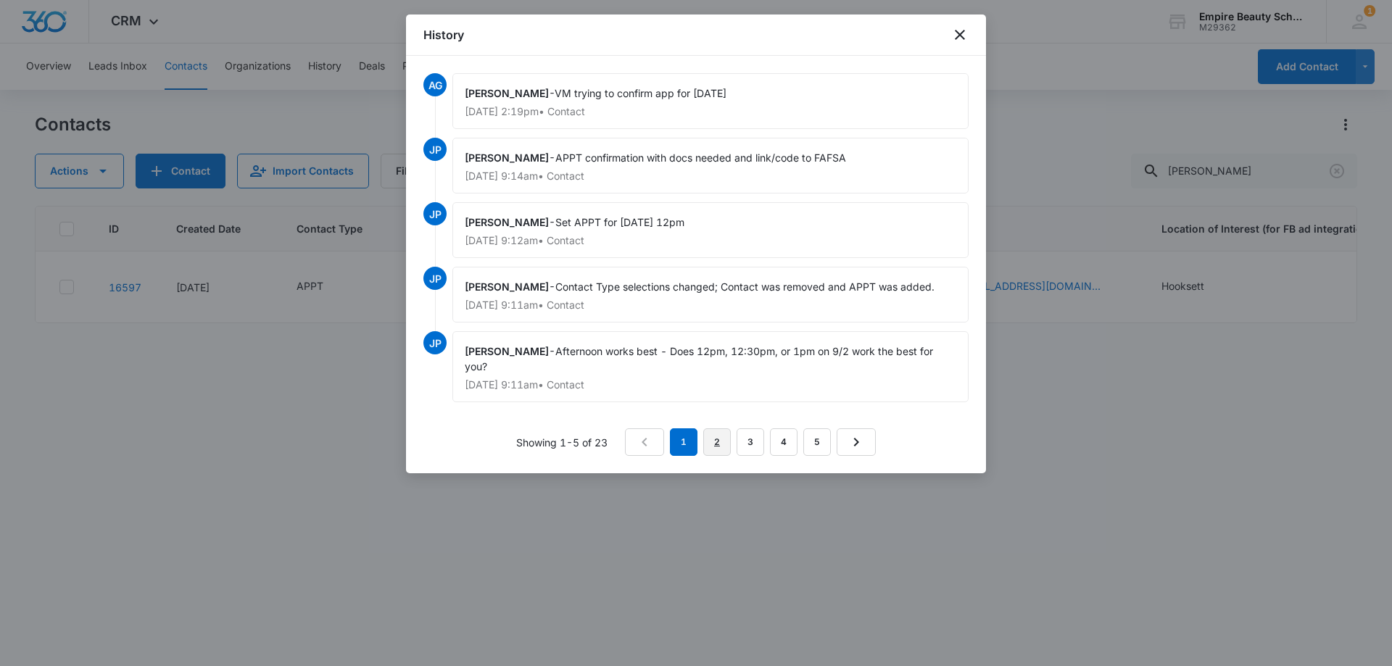
click at [706, 437] on link "2" at bounding box center [717, 442] width 28 height 28
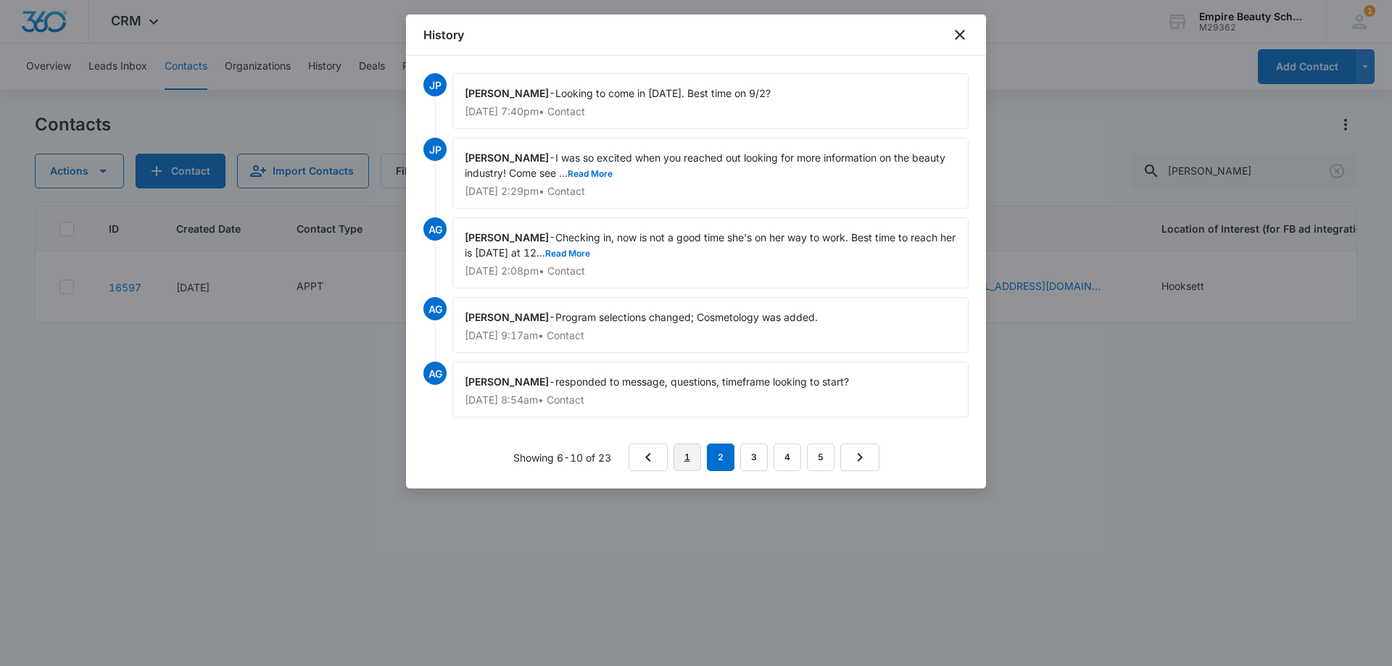
click at [686, 452] on link "1" at bounding box center [687, 458] width 28 height 28
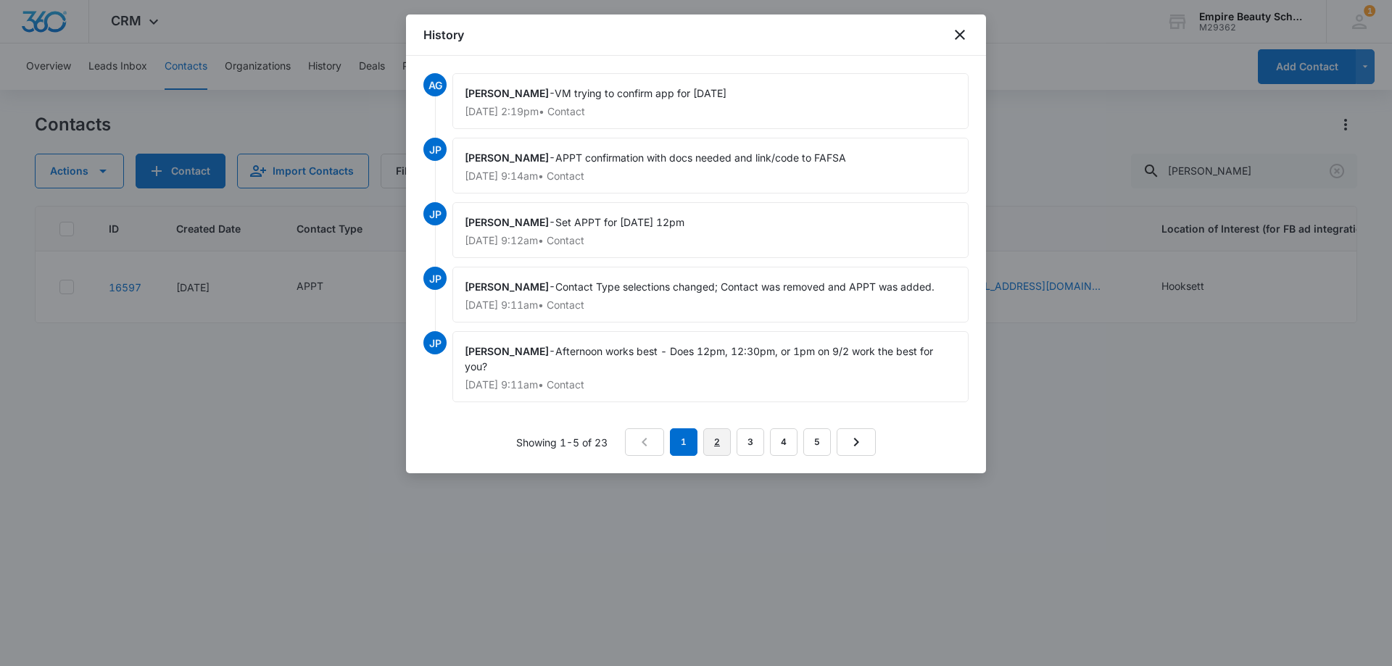
click at [718, 444] on link "2" at bounding box center [717, 442] width 28 height 28
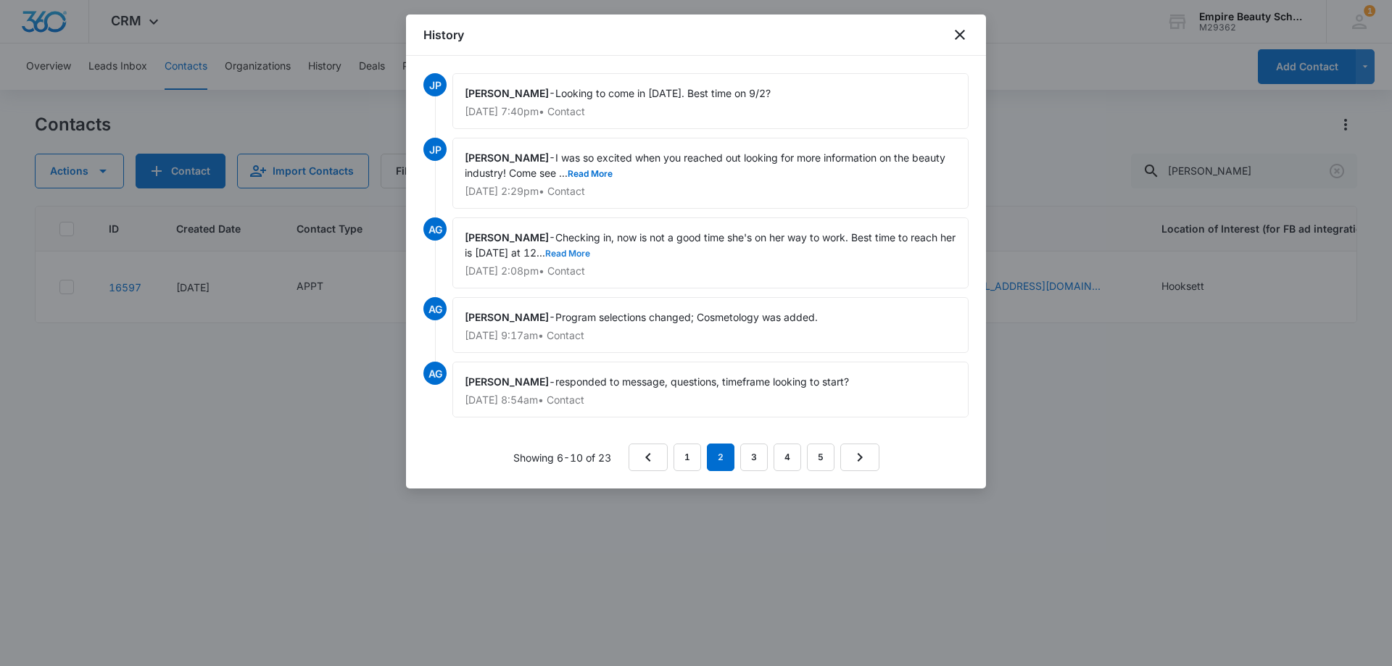
click at [590, 254] on button "Read More" at bounding box center [567, 253] width 45 height 9
click at [604, 173] on button "Read More" at bounding box center [590, 174] width 45 height 9
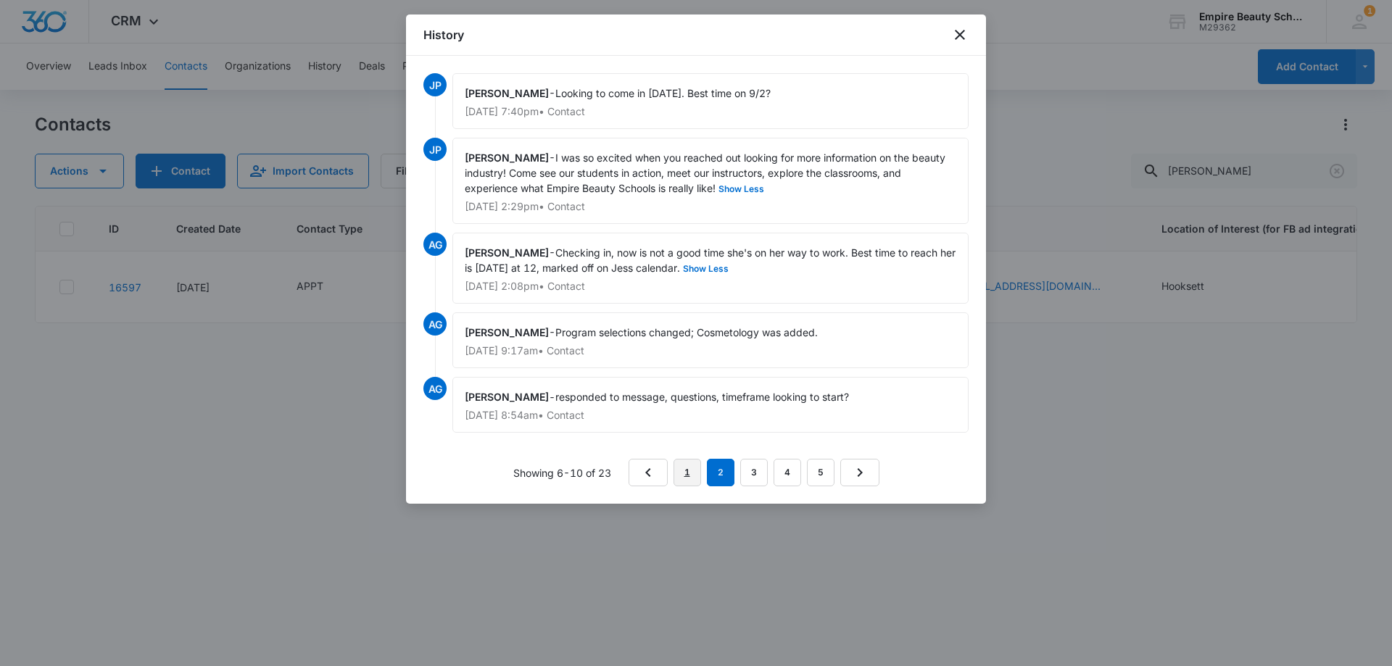
click at [695, 470] on link "1" at bounding box center [687, 473] width 28 height 28
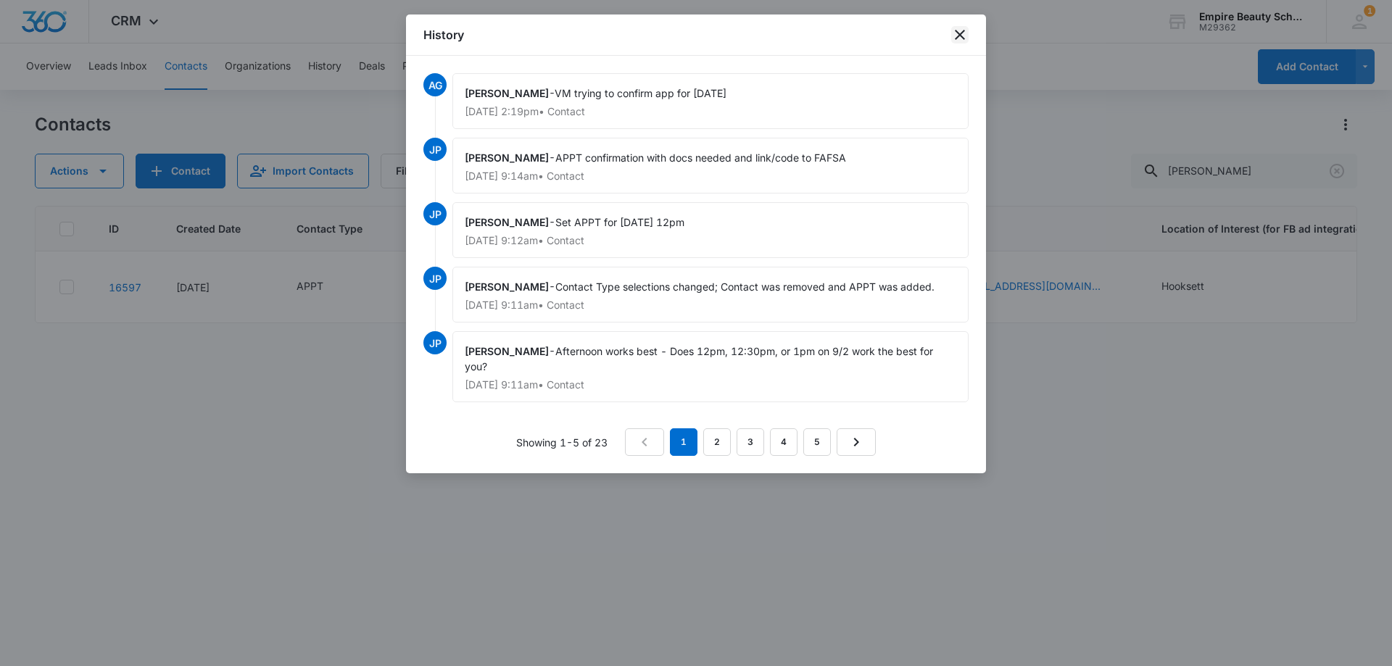
click at [958, 29] on icon "close" at bounding box center [959, 34] width 17 height 17
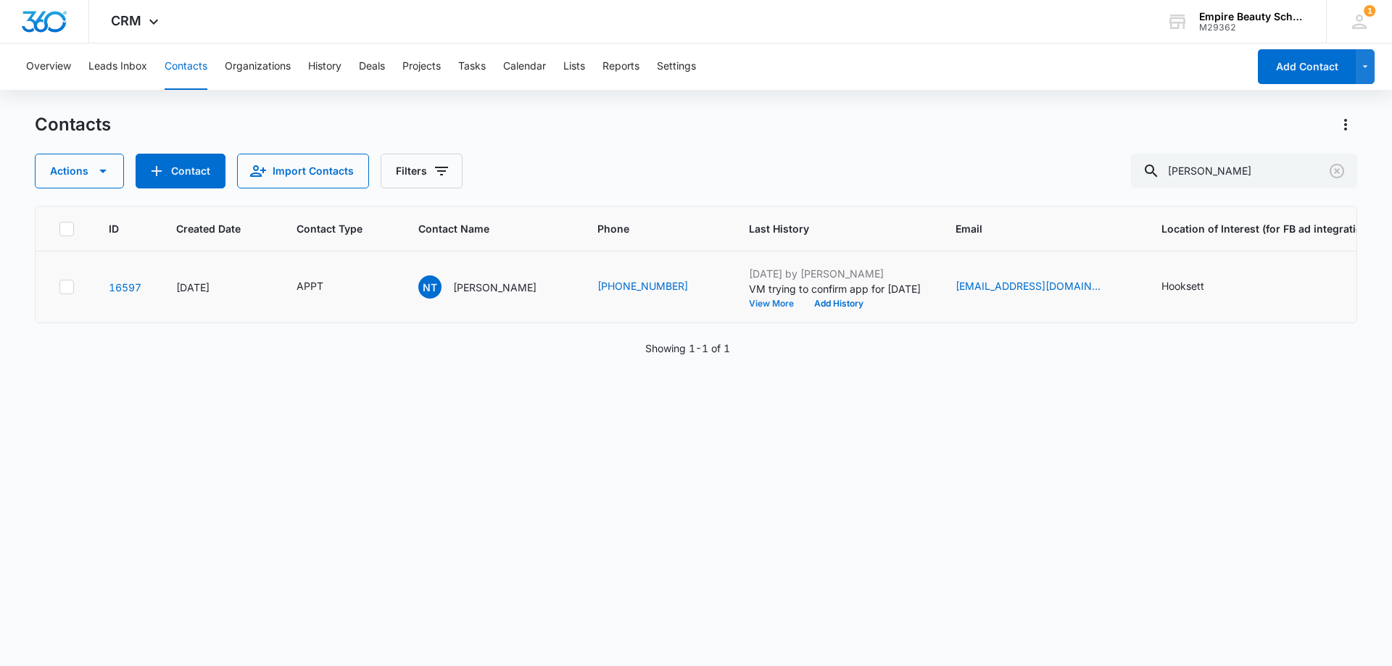
click at [757, 302] on button "View More" at bounding box center [776, 303] width 55 height 9
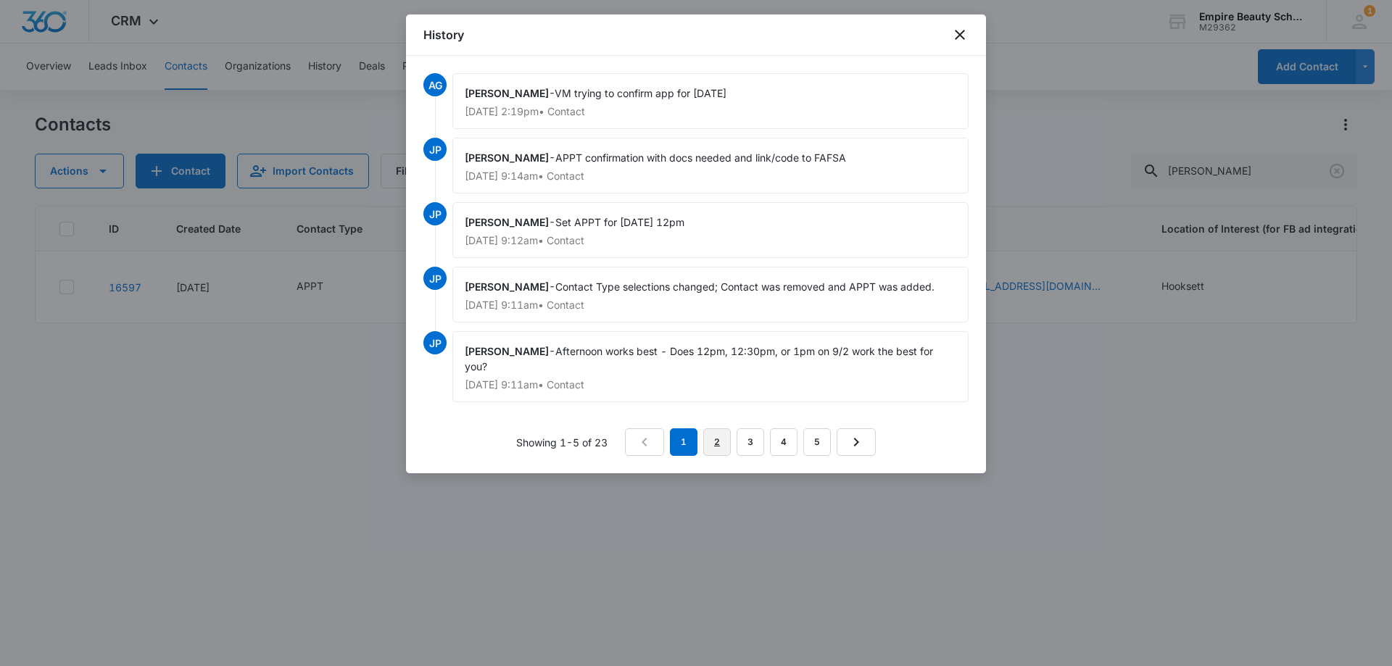
click at [716, 444] on link "2" at bounding box center [717, 442] width 28 height 28
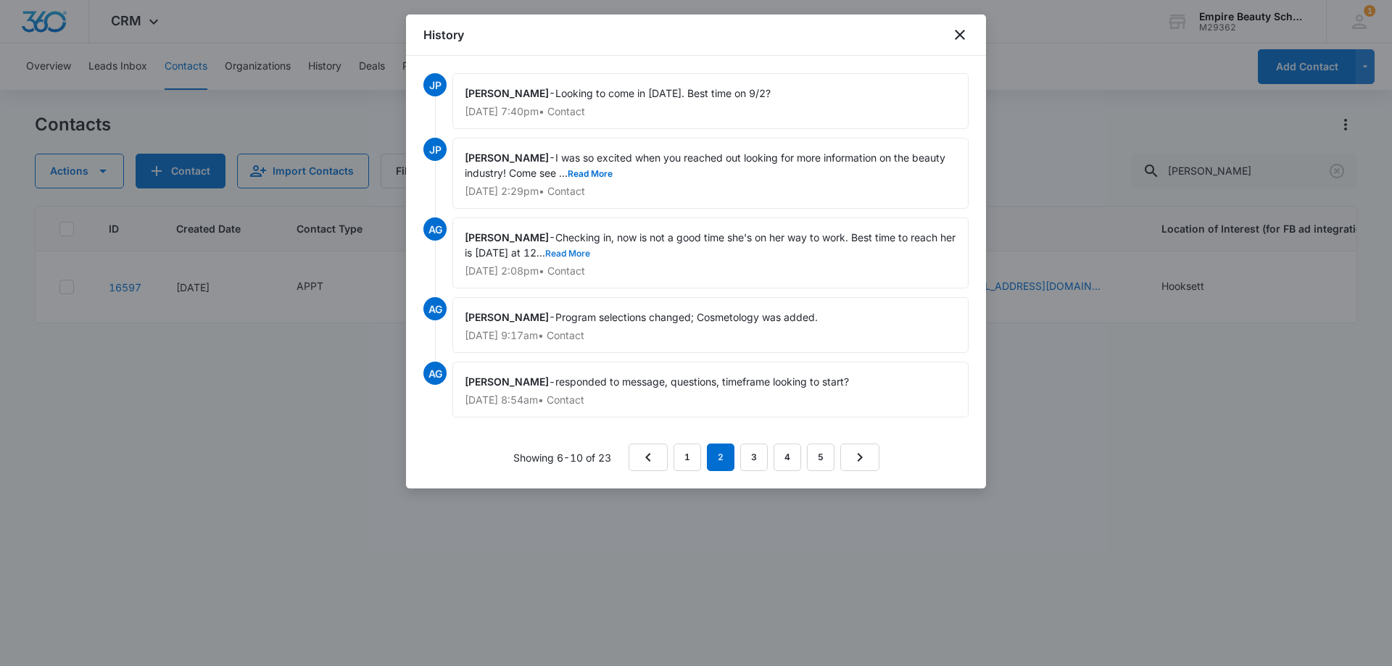
click at [590, 252] on button "Read More" at bounding box center [567, 253] width 45 height 9
click at [604, 173] on button "Read More" at bounding box center [590, 174] width 45 height 9
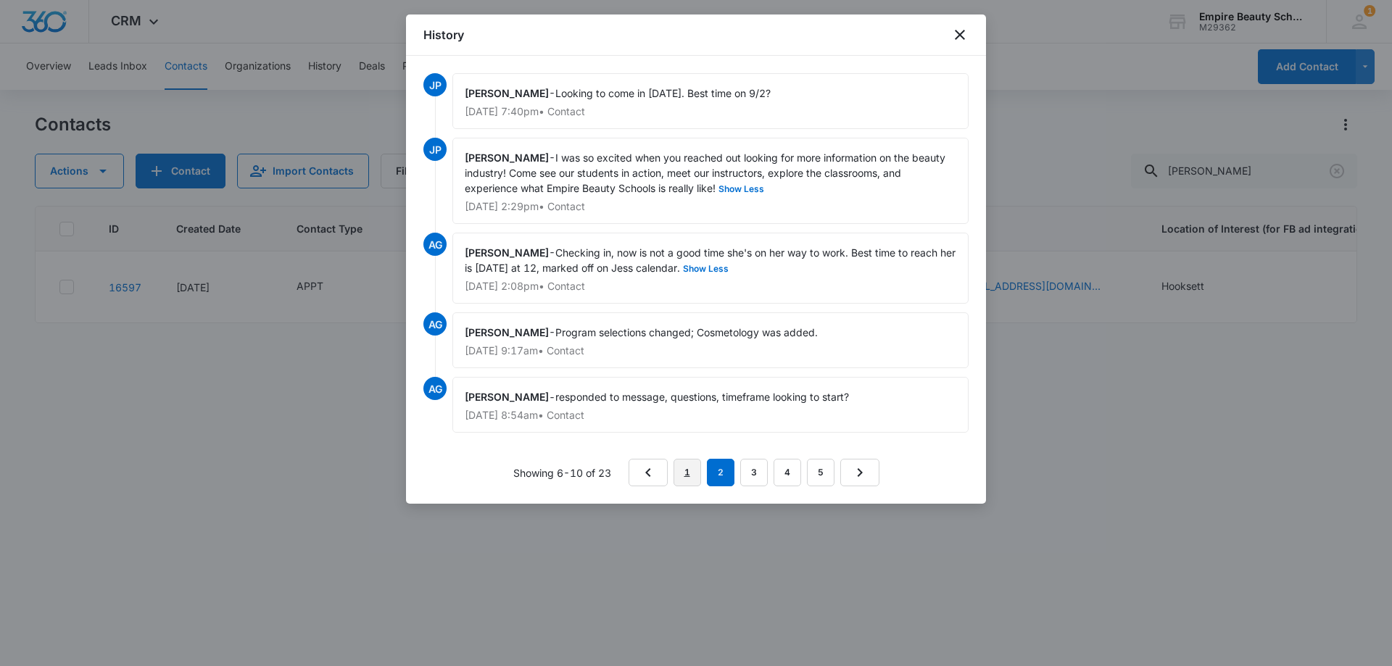
click at [684, 473] on link "1" at bounding box center [687, 473] width 28 height 28
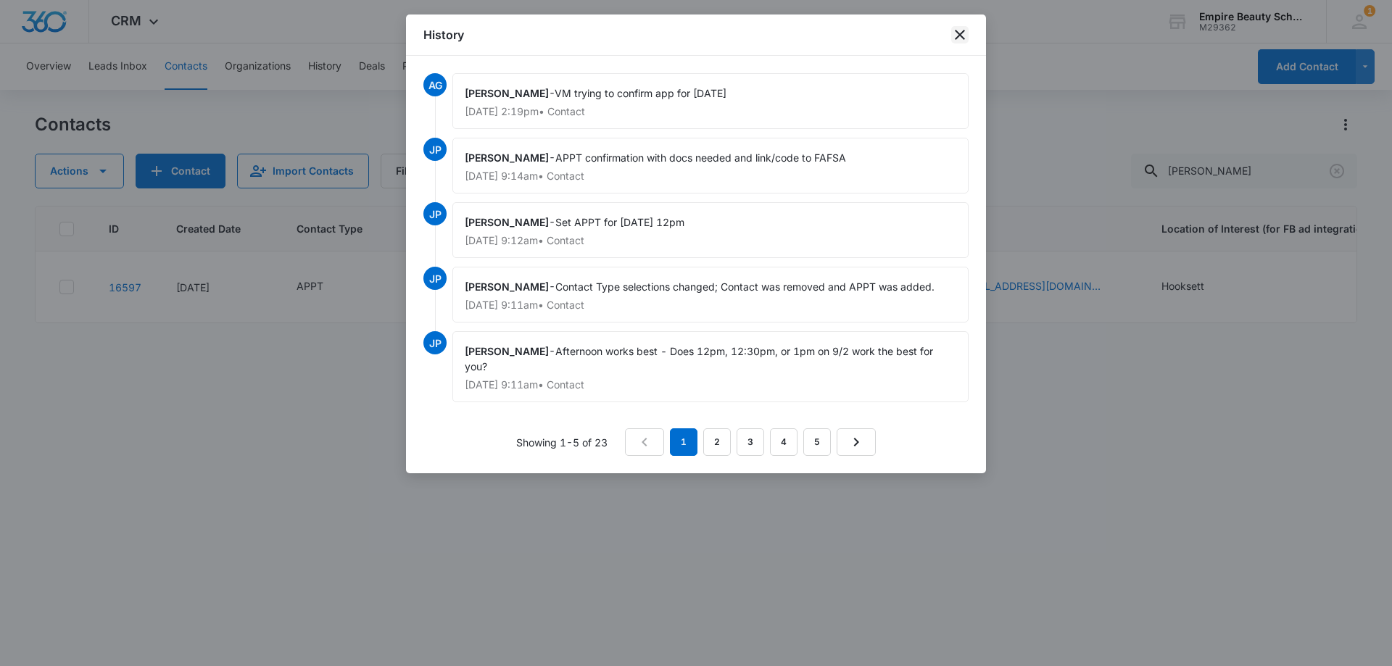
click at [959, 31] on icon "close" at bounding box center [959, 34] width 17 height 17
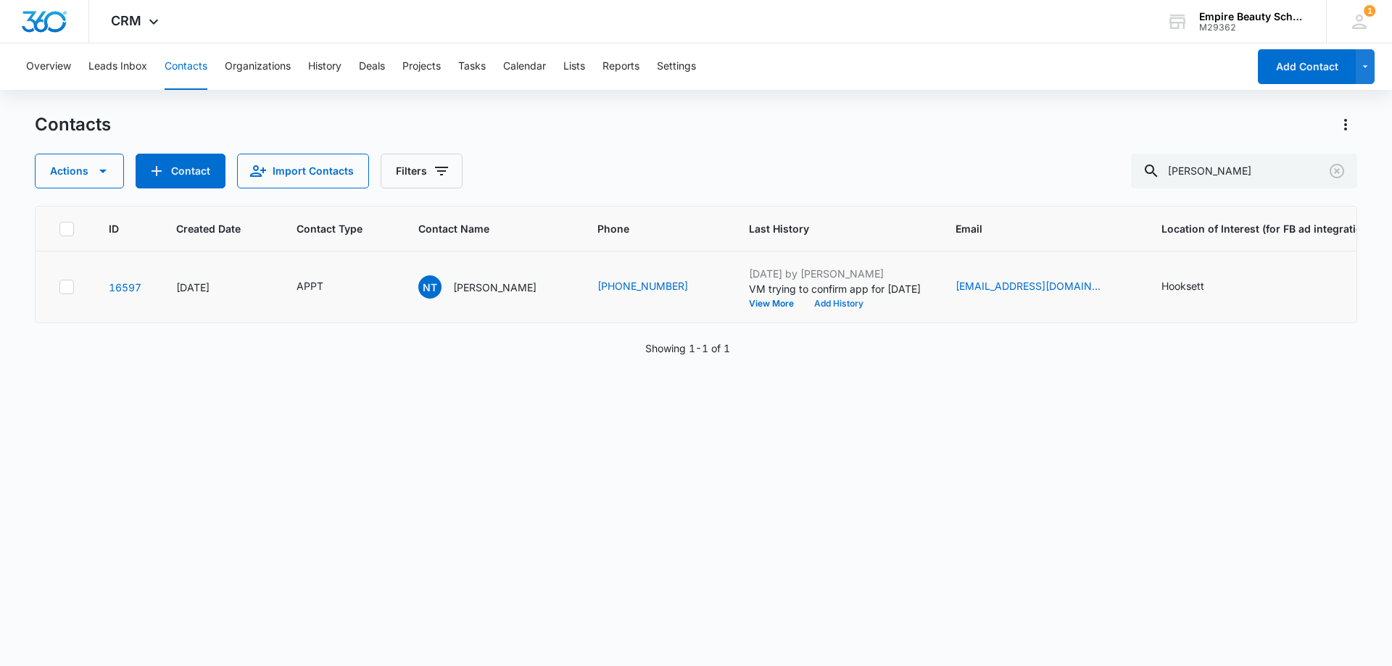
click at [821, 302] on button "Add History" at bounding box center [839, 303] width 70 height 9
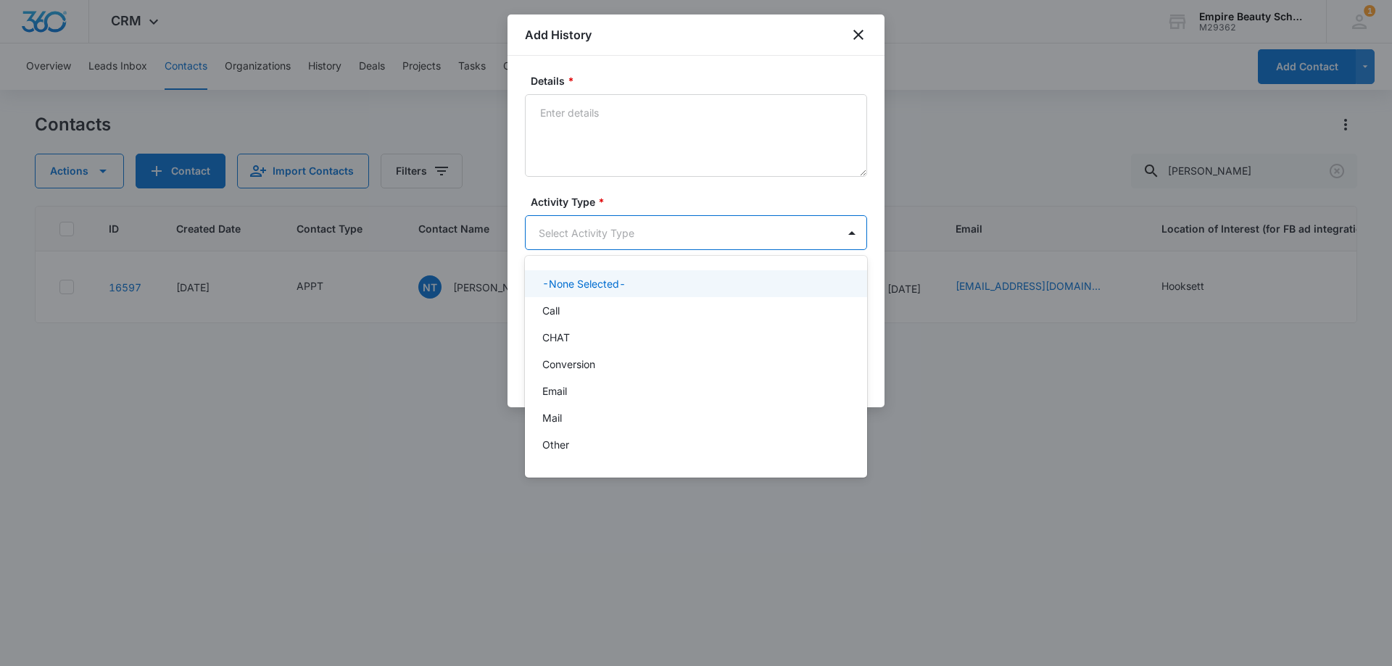
click at [573, 229] on body "CRM Apps Forms CRM Email Shop Payments POS Files Brand Settings Empire Beauty S…" at bounding box center [696, 333] width 1392 height 666
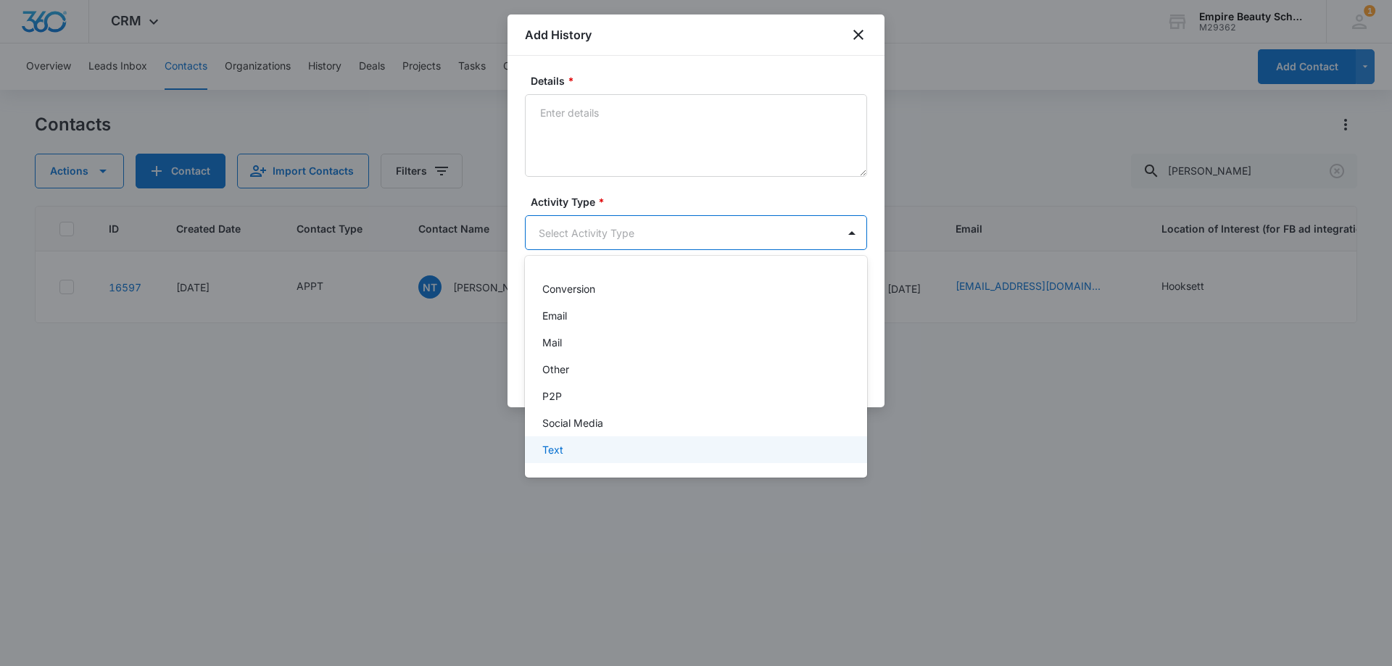
click at [573, 456] on div "Text" at bounding box center [694, 449] width 304 height 15
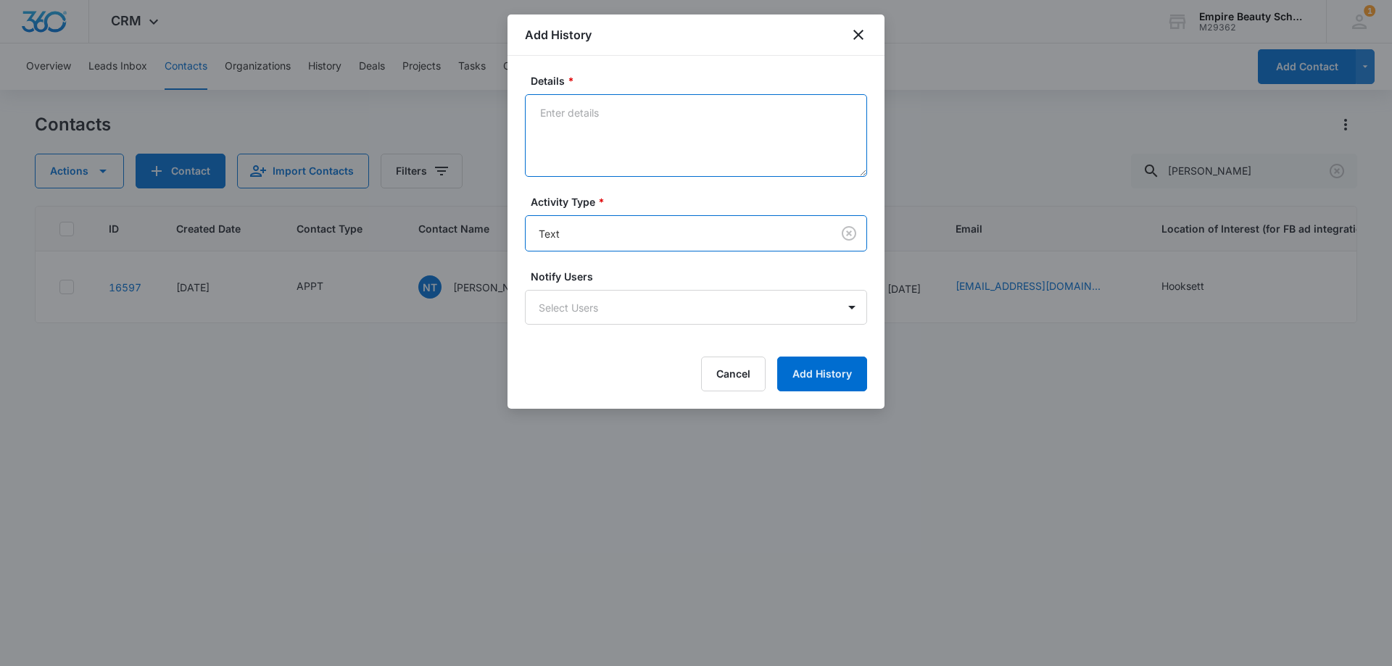
click at [592, 138] on textarea "Details *" at bounding box center [696, 135] width 342 height 83
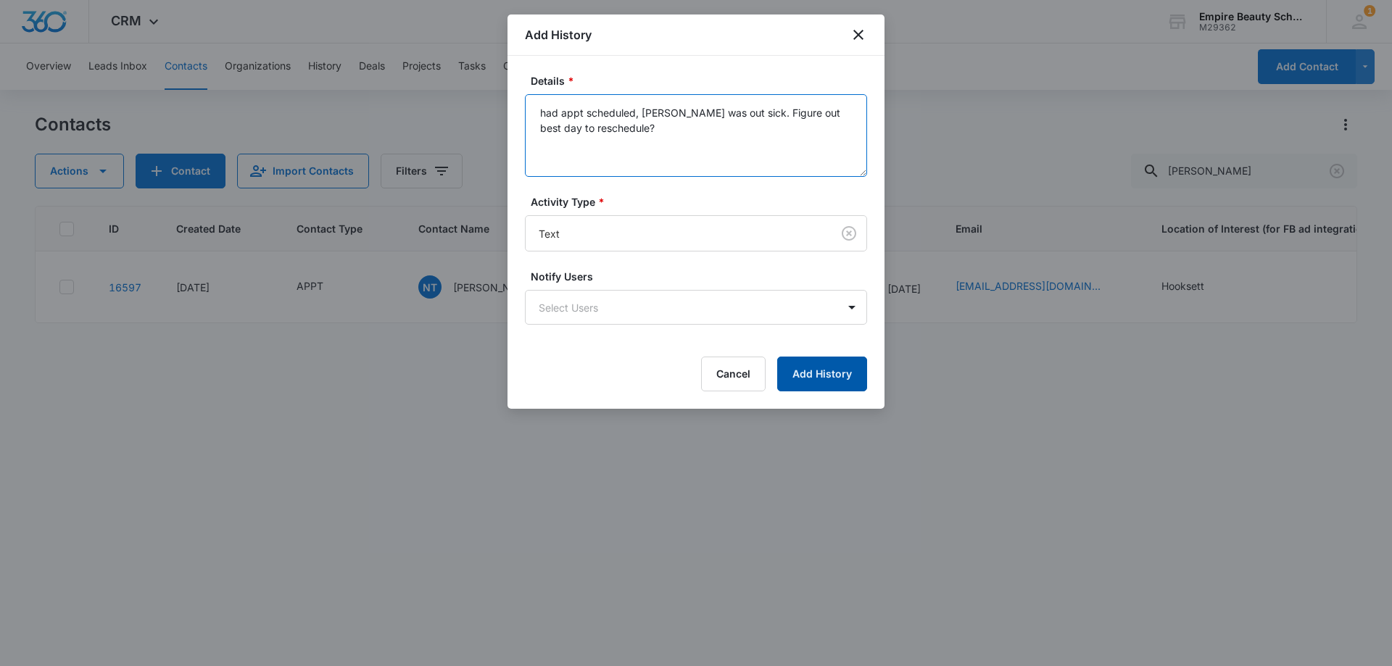
type textarea "had appt scheduled, [PERSON_NAME] was out sick. Figure out best day to reschedu…"
click at [824, 361] on button "Add History" at bounding box center [822, 374] width 90 height 35
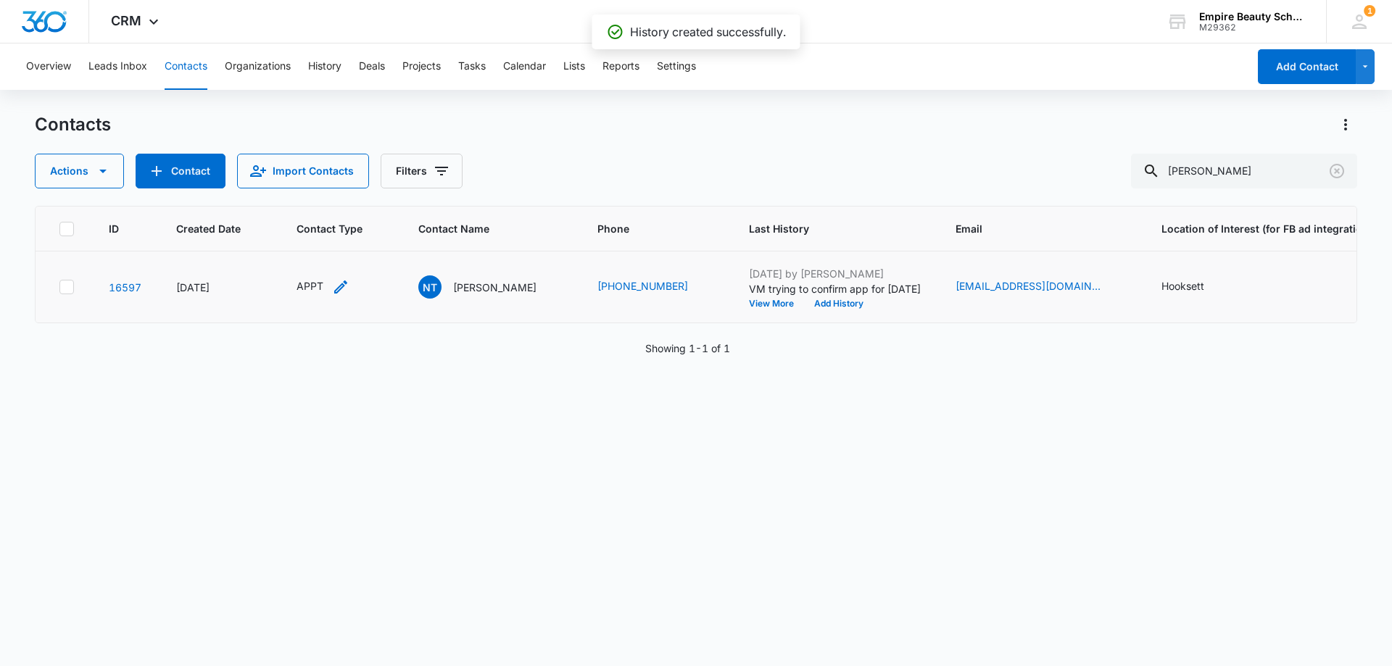
click at [334, 284] on icon "Contact Type - APPT - Select to Edit Field" at bounding box center [340, 286] width 17 height 17
click at [317, 191] on icon "Remove APPT" at bounding box center [314, 193] width 10 height 11
click at [328, 191] on div at bounding box center [329, 194] width 3 height 18
click at [329, 320] on div "Contact" at bounding box center [328, 325] width 89 height 15
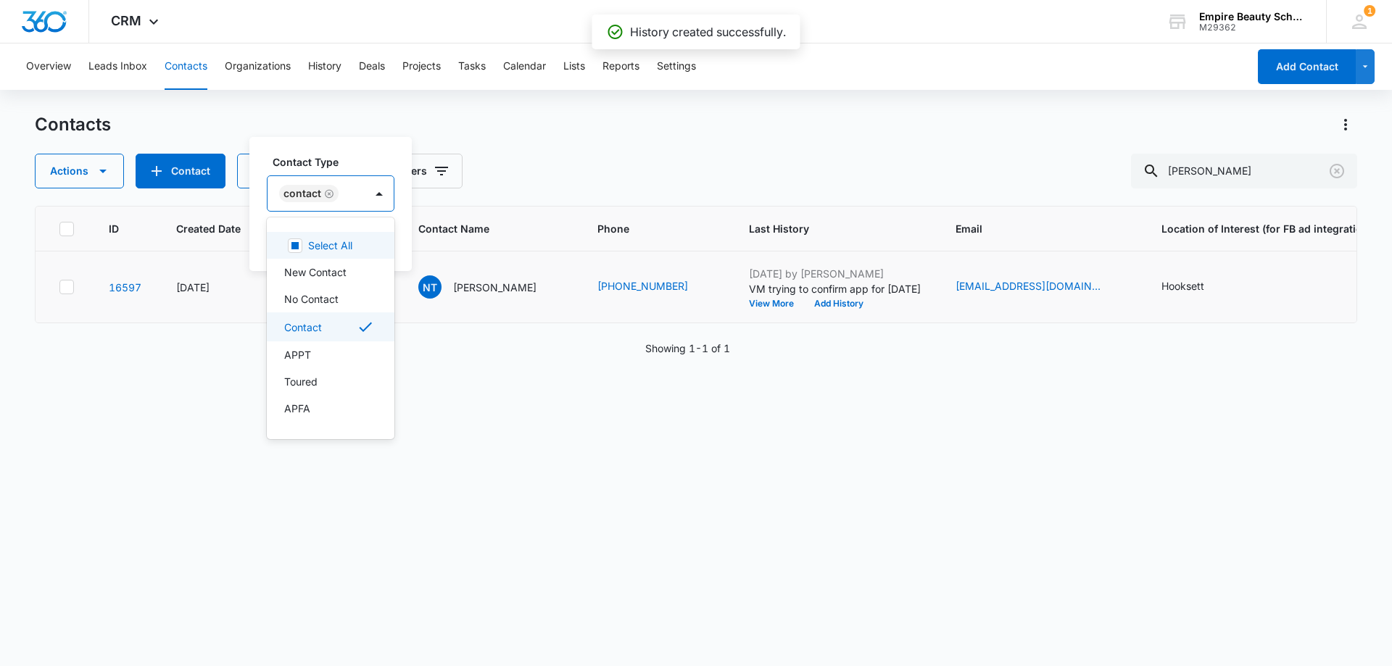
click at [365, 160] on label "Contact Type" at bounding box center [337, 161] width 128 height 15
click at [386, 233] on button "Save" at bounding box center [373, 240] width 43 height 28
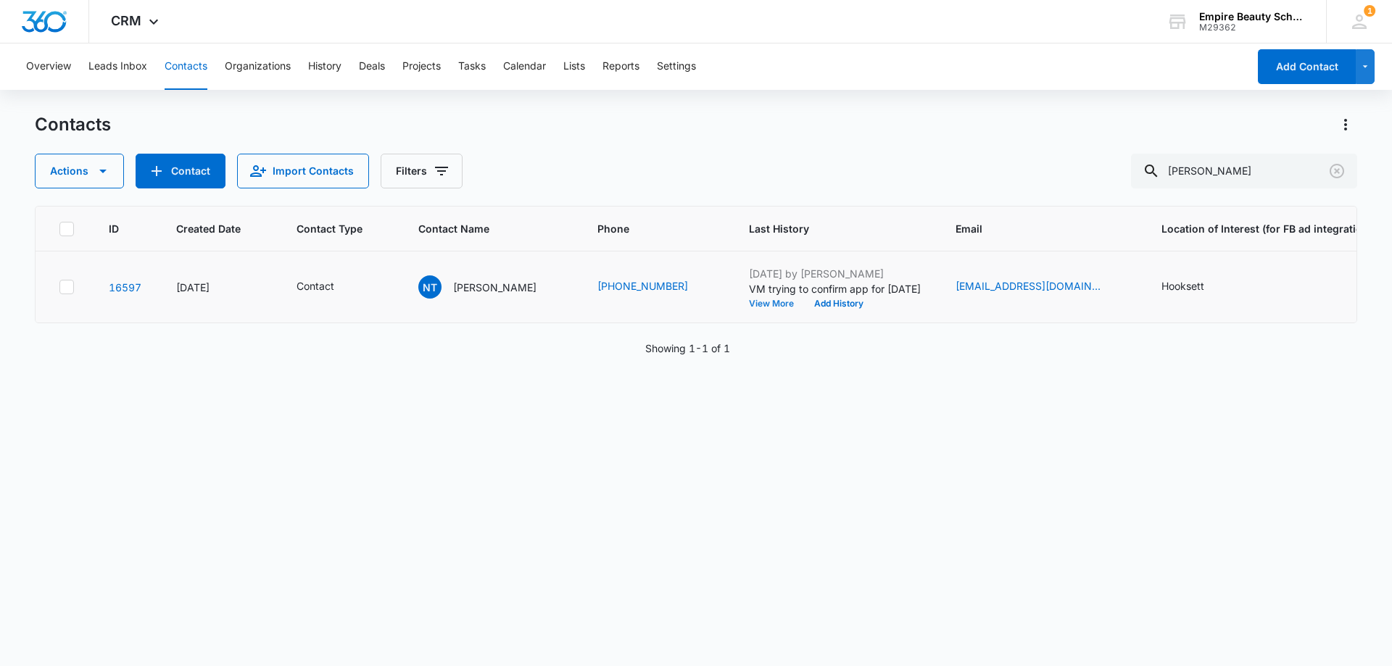
click at [751, 302] on button "View More" at bounding box center [776, 303] width 55 height 9
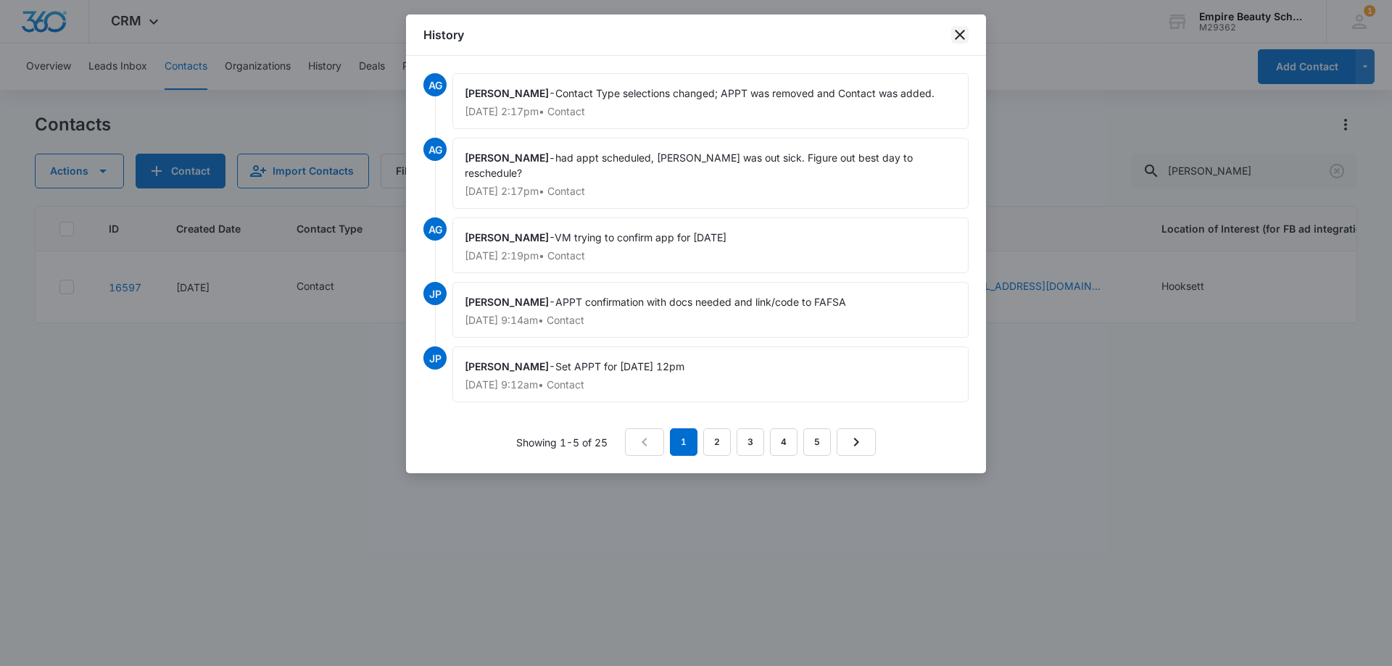
click at [961, 33] on icon "close" at bounding box center [960, 35] width 10 height 10
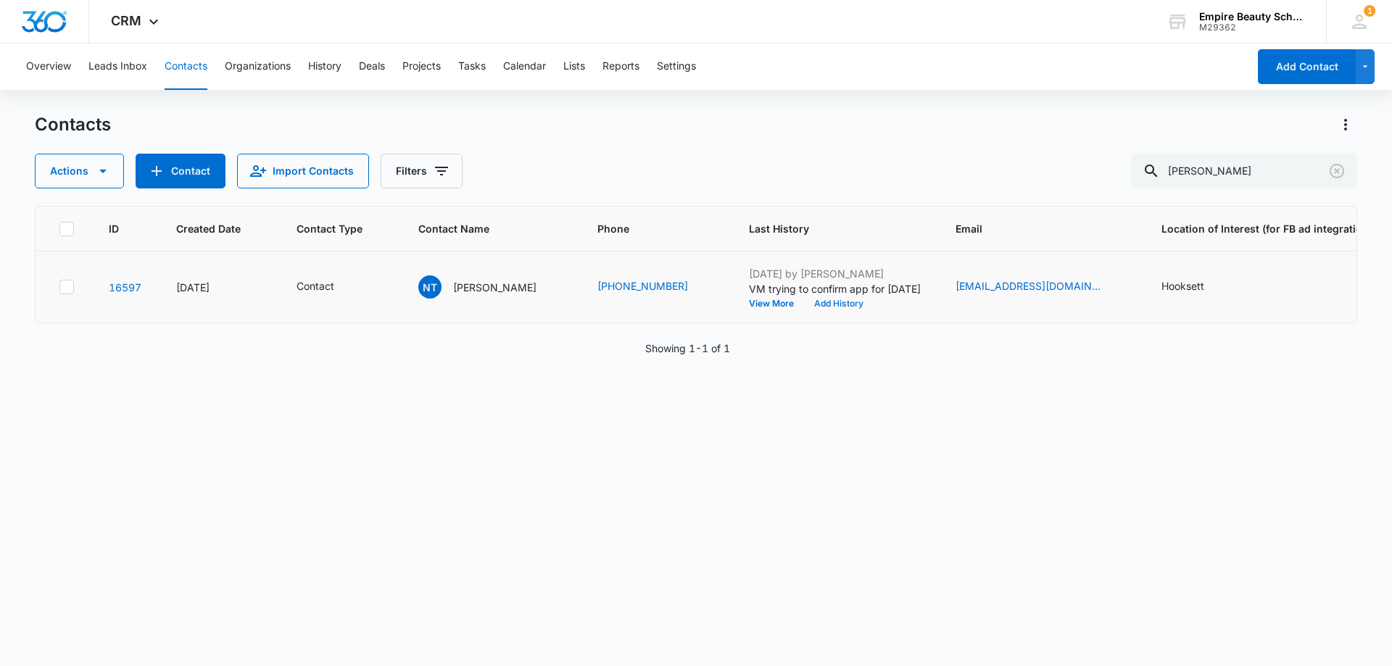
click at [818, 302] on button "Add History" at bounding box center [839, 303] width 70 height 9
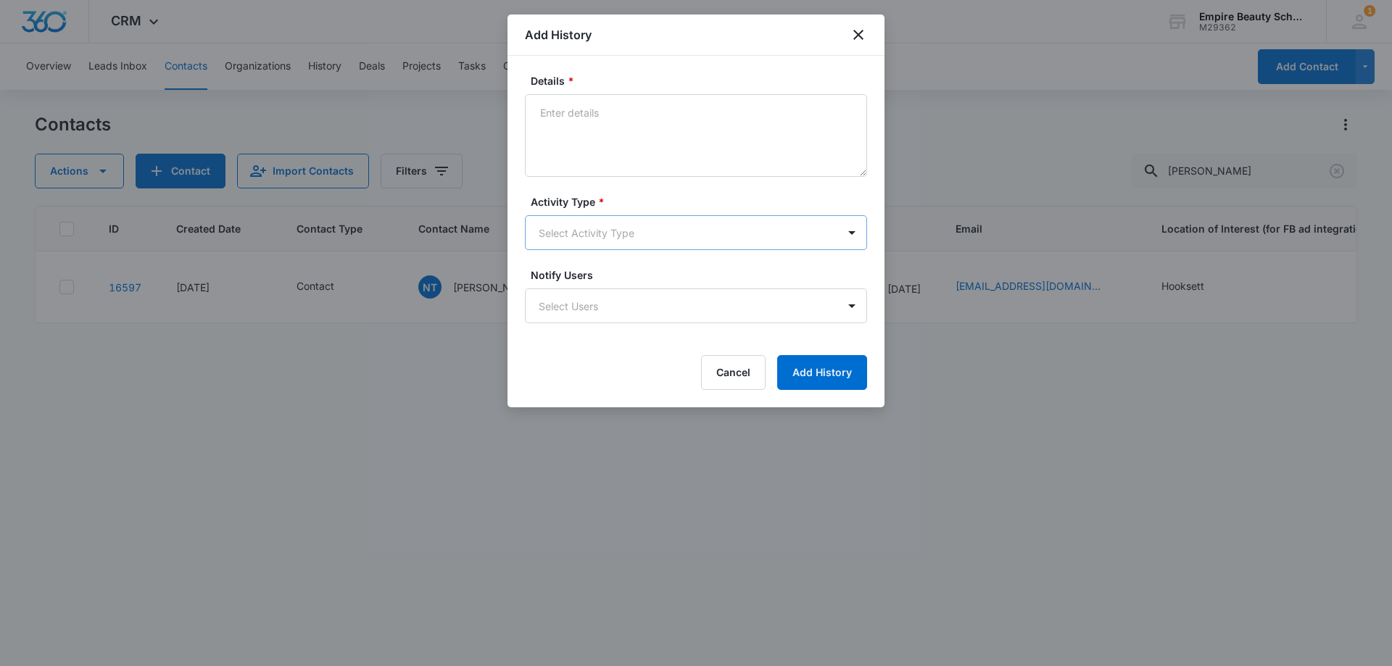
click at [567, 235] on body "CRM Apps Forms CRM Email Shop Payments POS Files Brand Settings Empire Beauty S…" at bounding box center [696, 333] width 1392 height 666
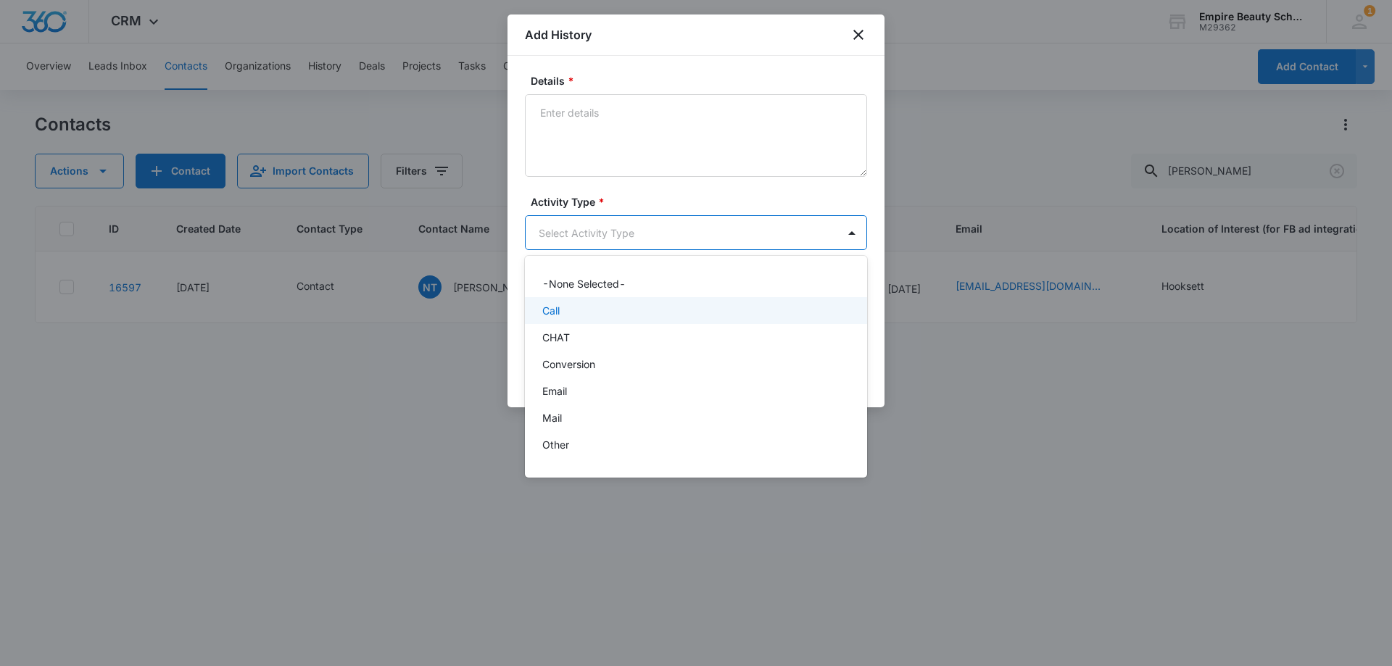
click at [555, 312] on p "Call" at bounding box center [550, 310] width 17 height 15
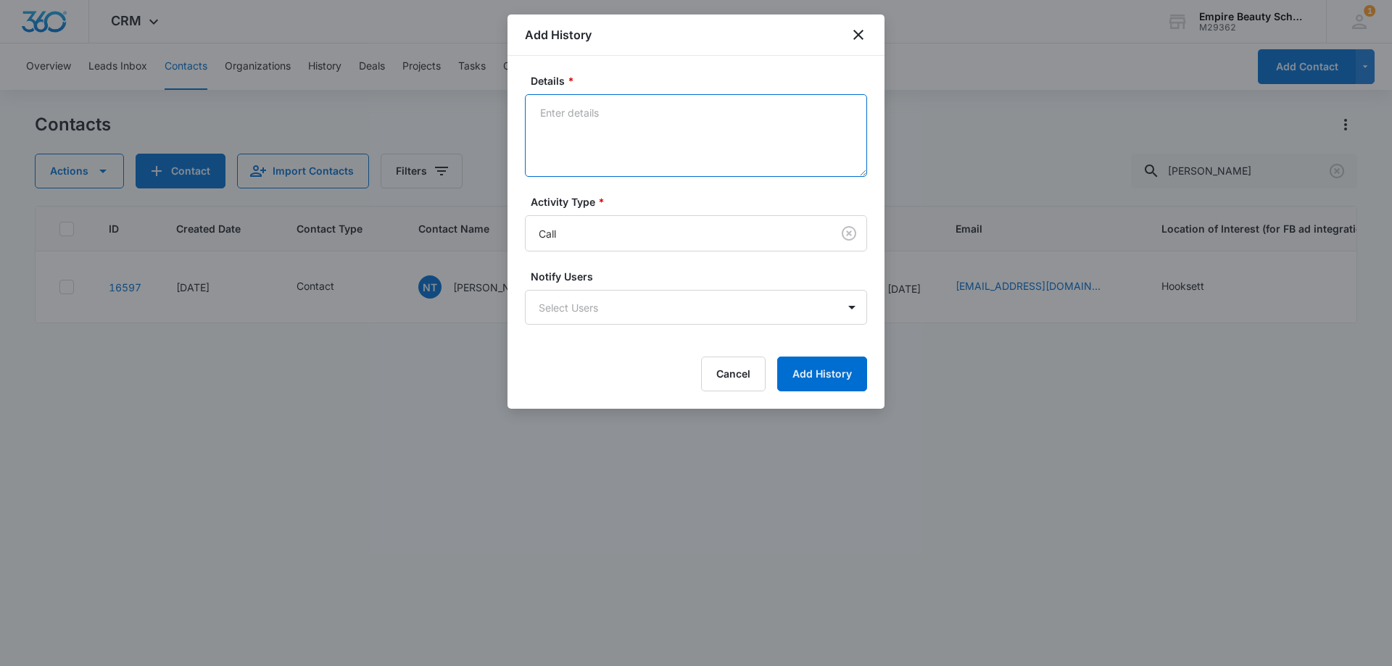
click at [579, 170] on textarea "Details *" at bounding box center [696, 135] width 342 height 83
type textarea "VM looking to reschedule appt, best day?"
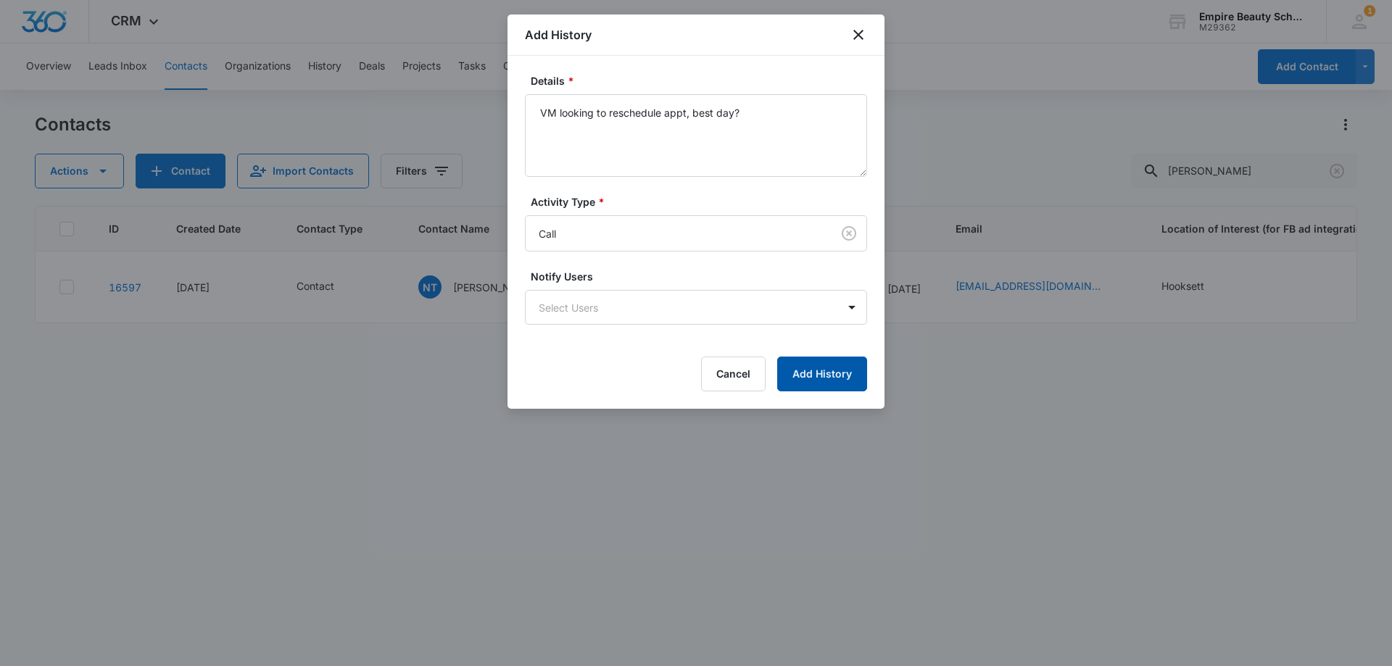
click at [810, 365] on button "Add History" at bounding box center [822, 374] width 90 height 35
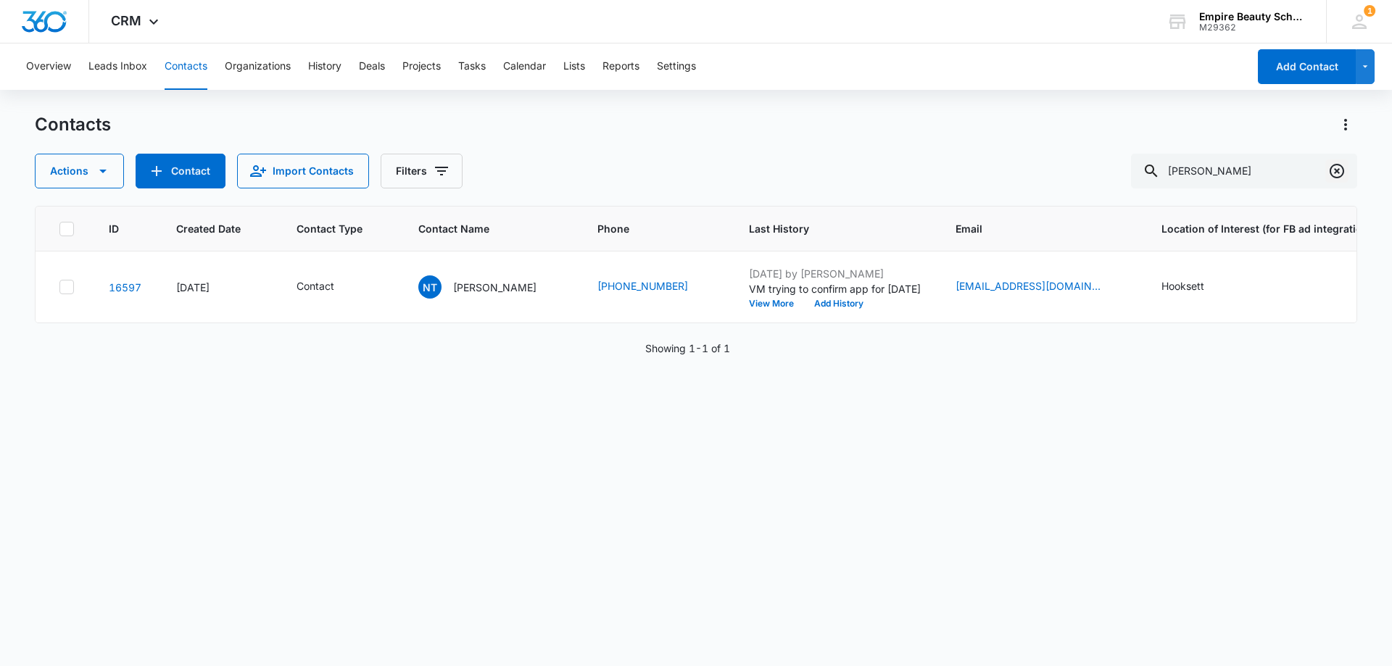
click at [1339, 173] on icon "Clear" at bounding box center [1336, 171] width 14 height 14
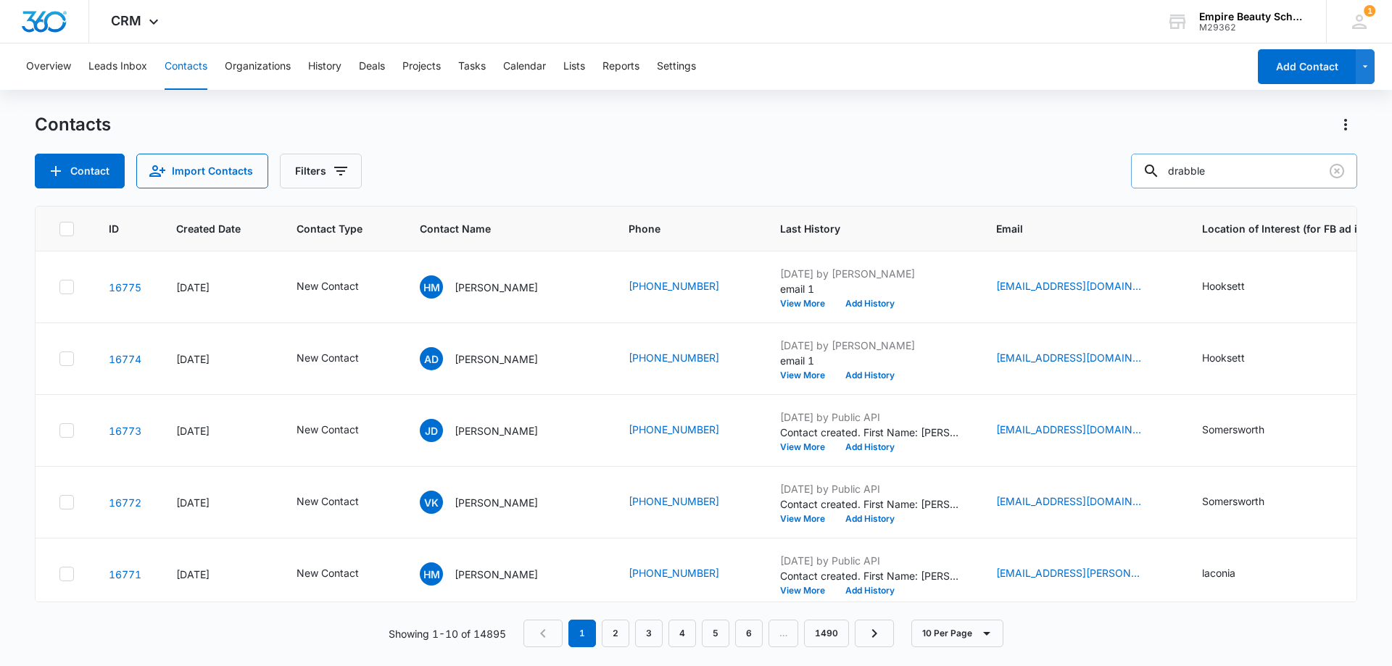
type input "drabble"
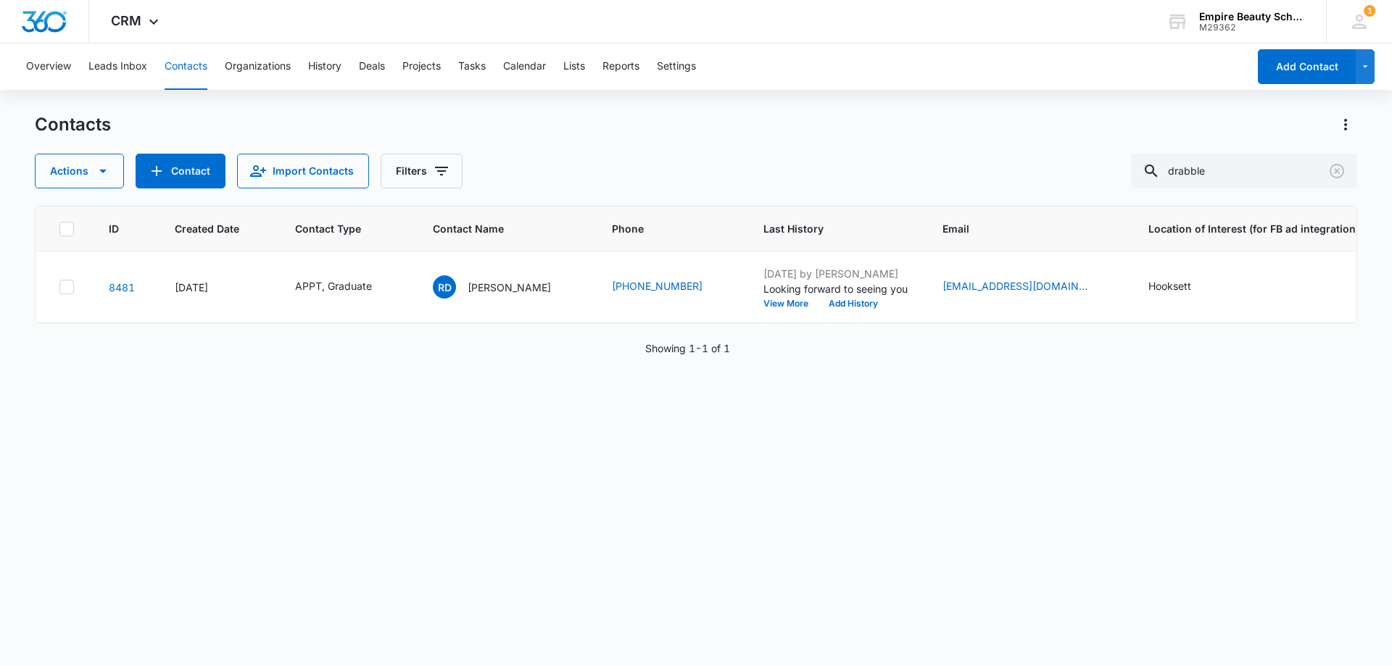
click at [378, 291] on div "APPT, Graduate" at bounding box center [346, 286] width 103 height 17
click at [303, 194] on icon "Remove APPT" at bounding box center [303, 193] width 9 height 9
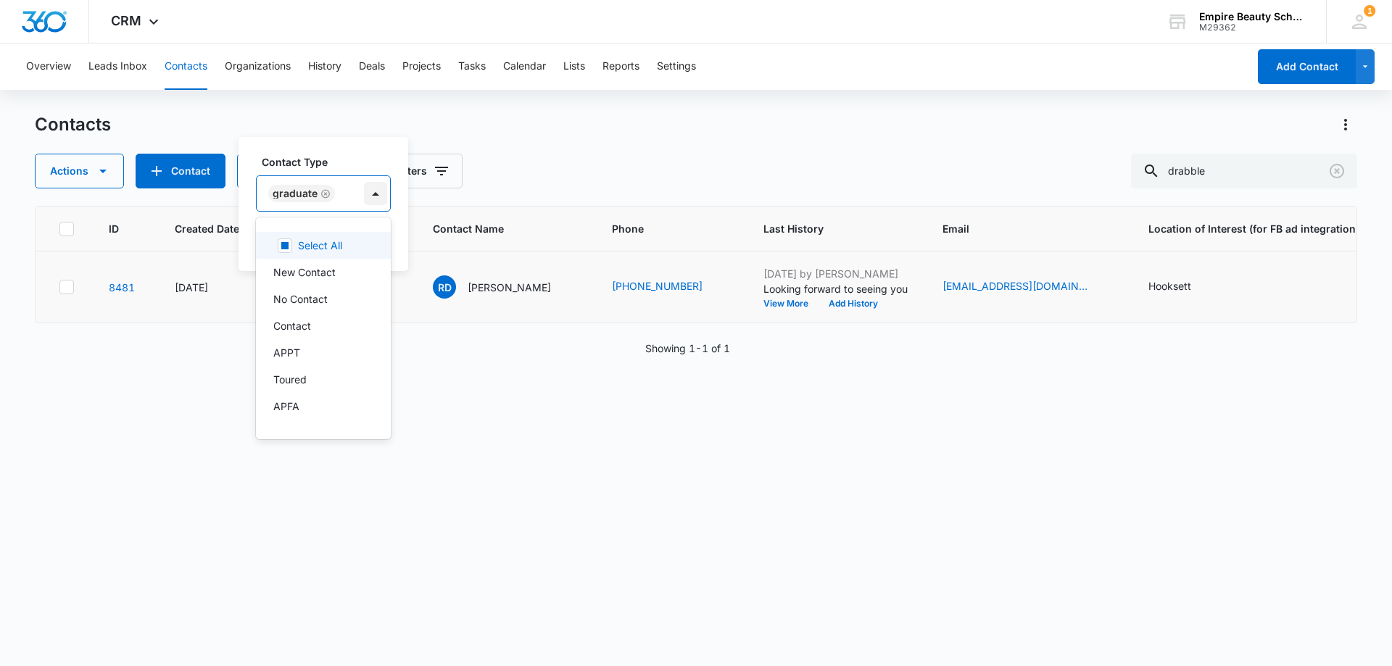
click at [374, 194] on div at bounding box center [375, 193] width 23 height 23
click at [322, 358] on div "Enrolled" at bounding box center [321, 360] width 97 height 15
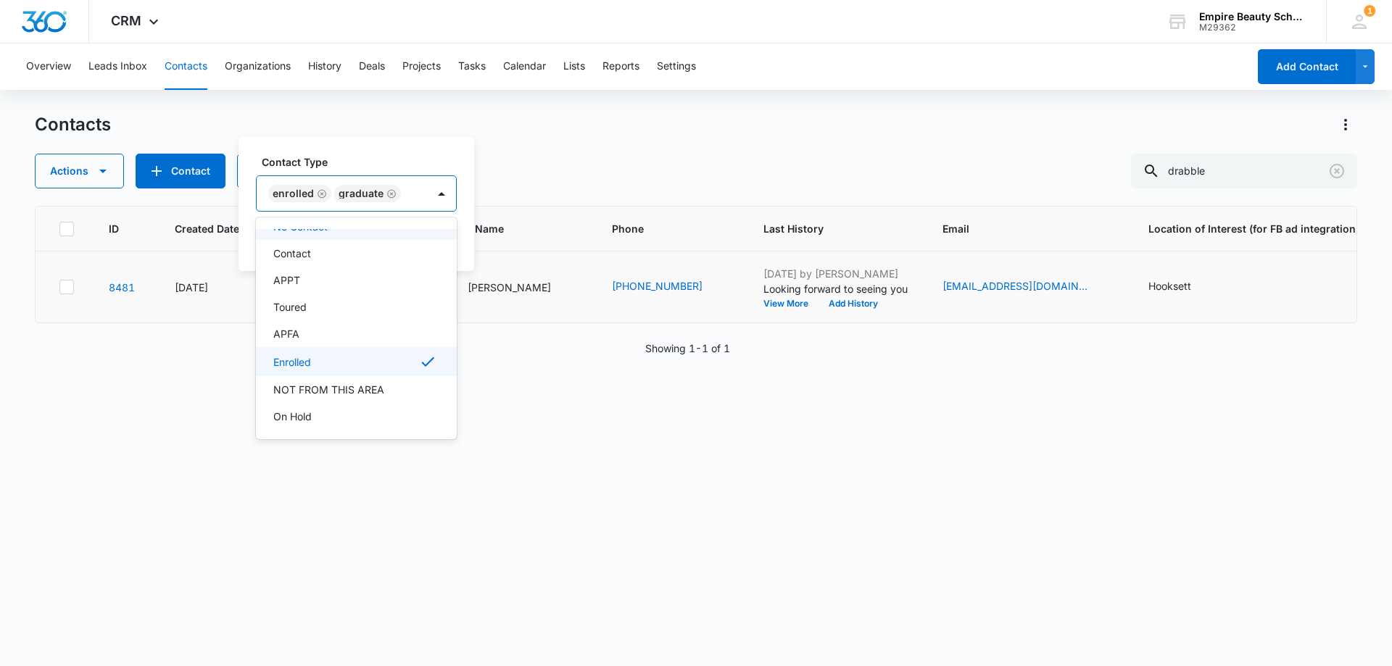
click at [346, 157] on label "Contact Type" at bounding box center [362, 161] width 201 height 15
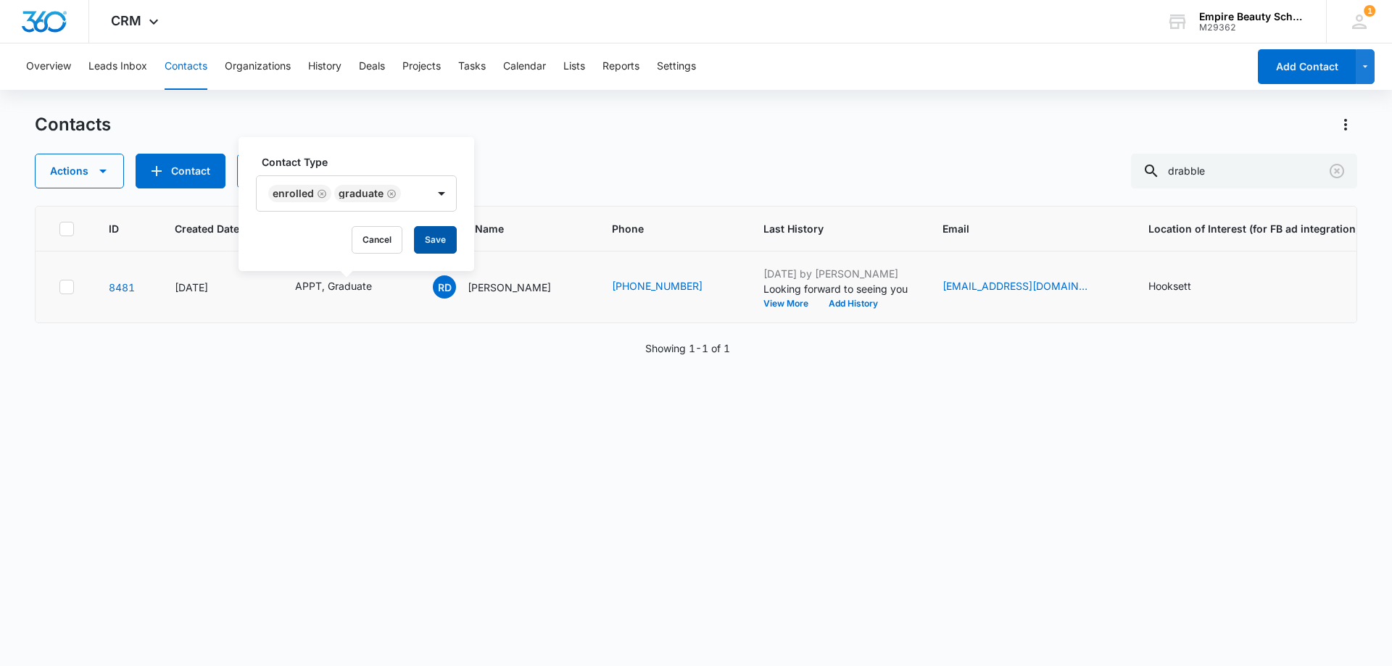
click at [414, 233] on button "Save" at bounding box center [435, 240] width 43 height 28
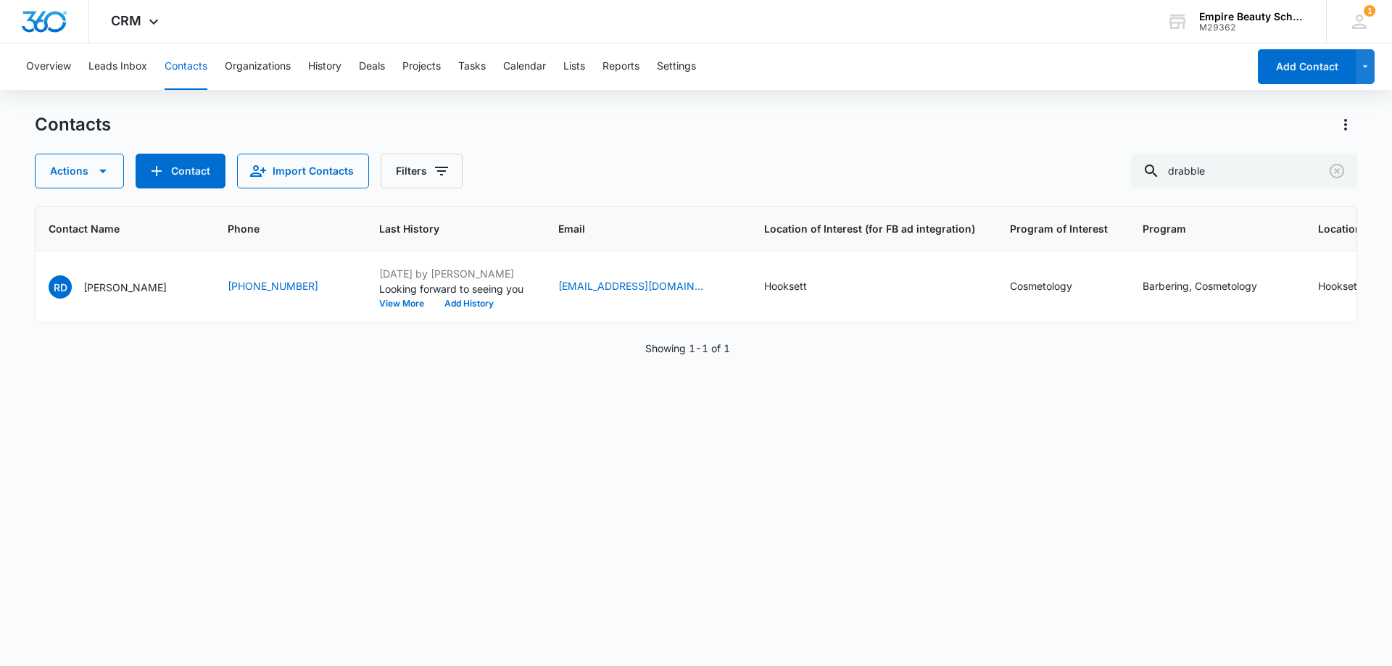
scroll to position [0, 475]
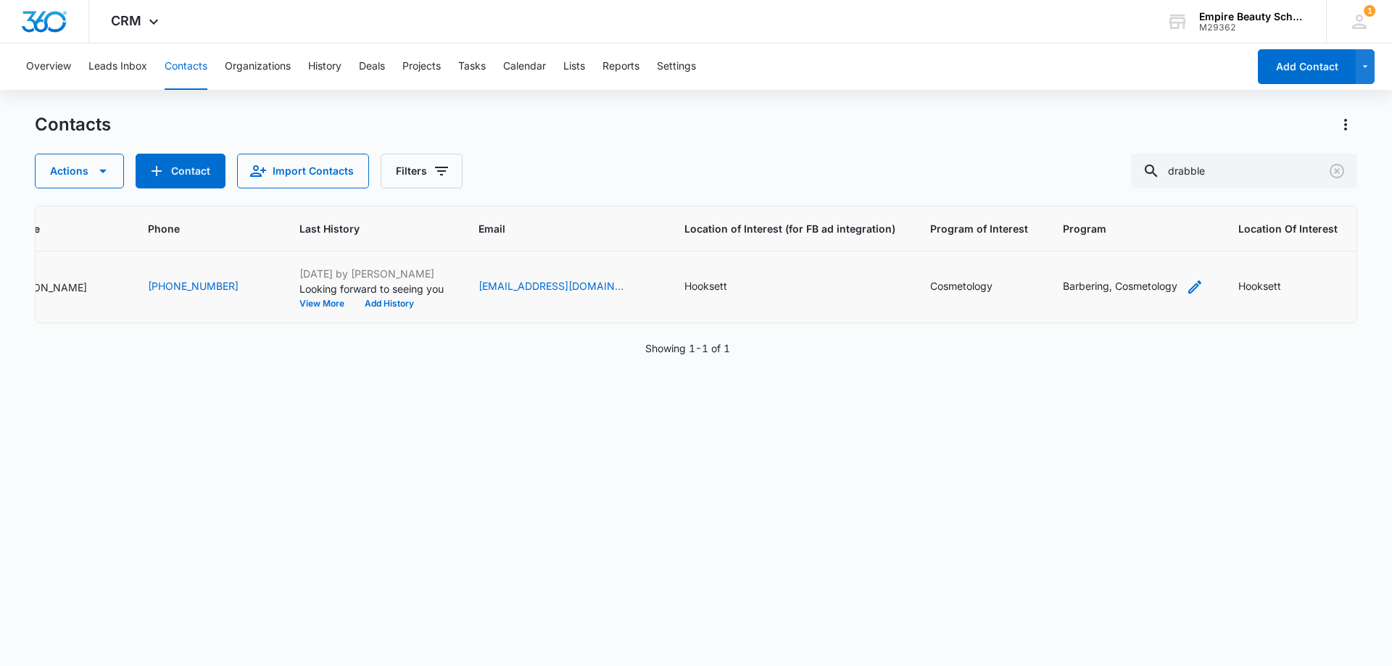
click at [1168, 286] on div "Barbering, Cosmetology" at bounding box center [1133, 286] width 141 height 17
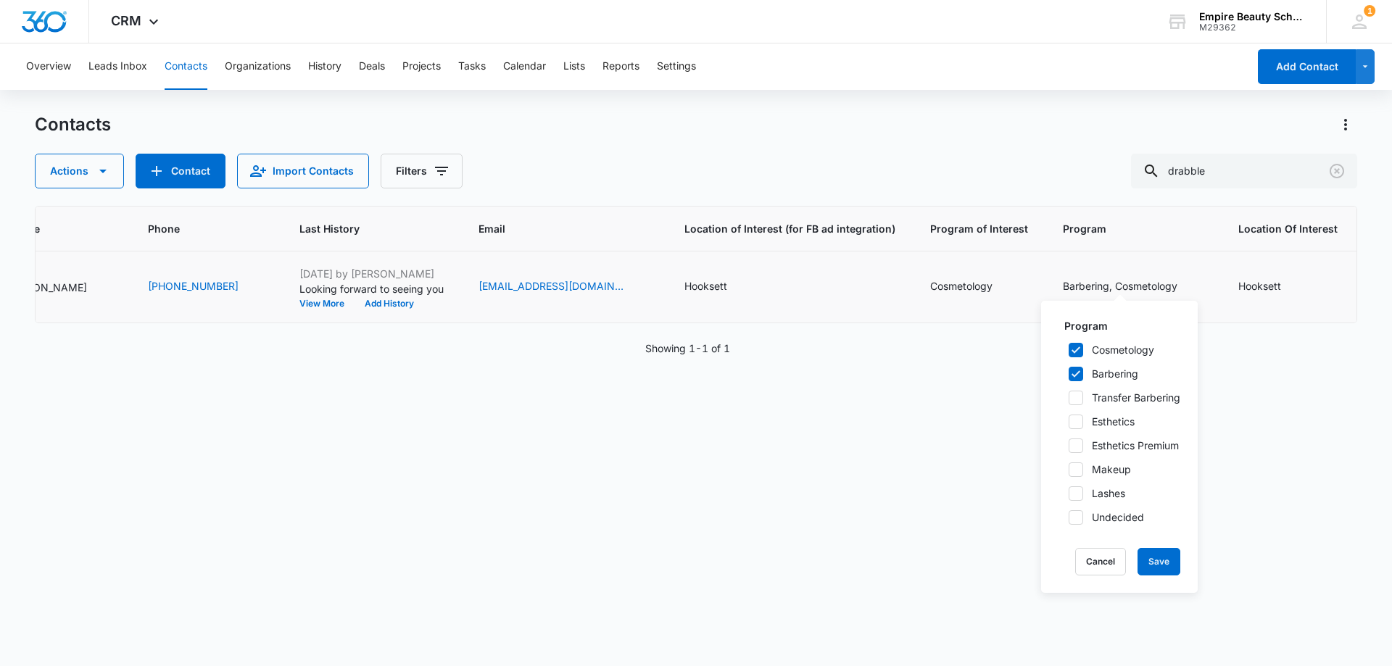
click at [1079, 373] on icon at bounding box center [1075, 374] width 13 height 13
click at [1069, 373] on input "Barbering" at bounding box center [1063, 374] width 10 height 10
checkbox input "false"
click at [1156, 557] on button "Save" at bounding box center [1158, 562] width 43 height 28
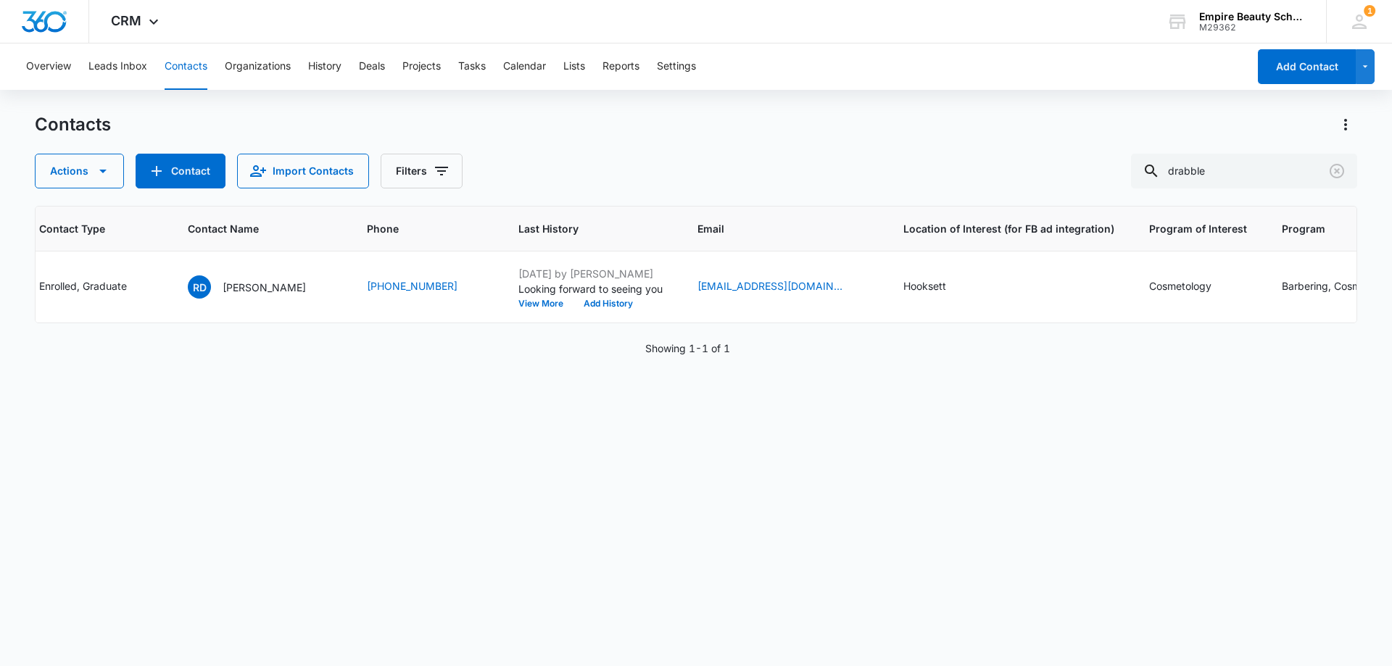
scroll to position [0, 0]
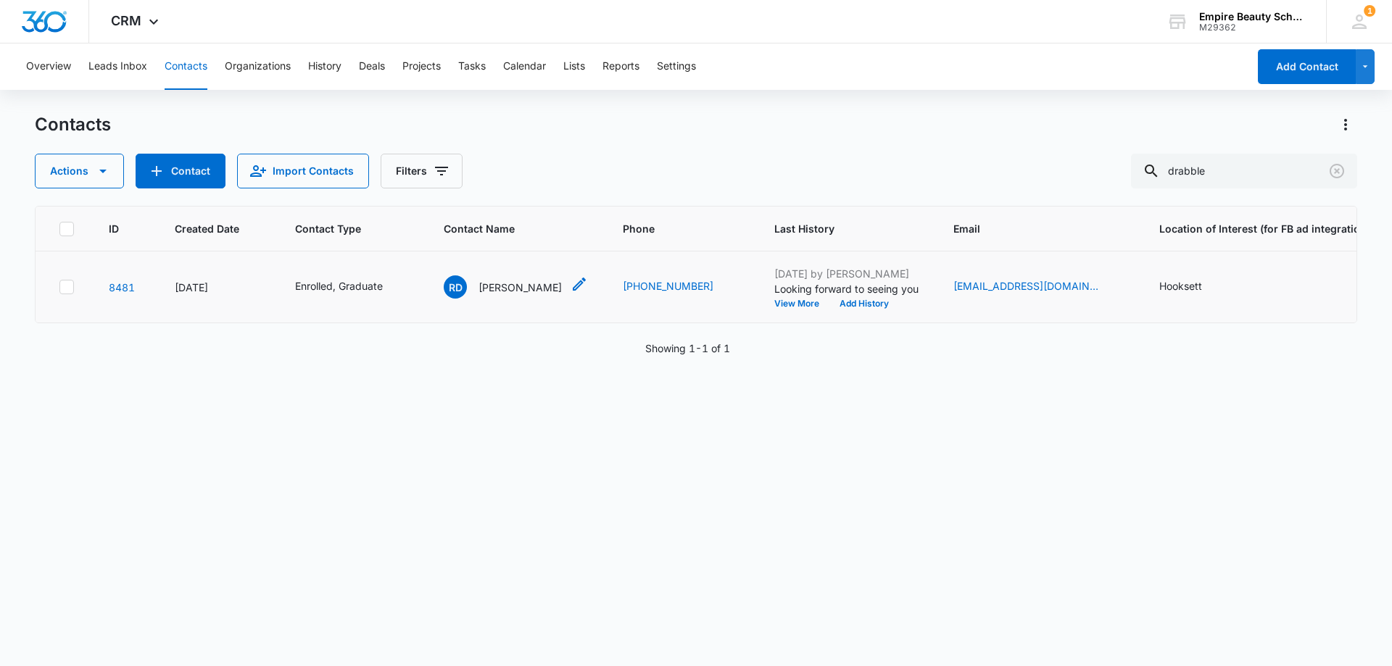
click at [520, 275] on div "RD [PERSON_NAME]" at bounding box center [503, 286] width 118 height 23
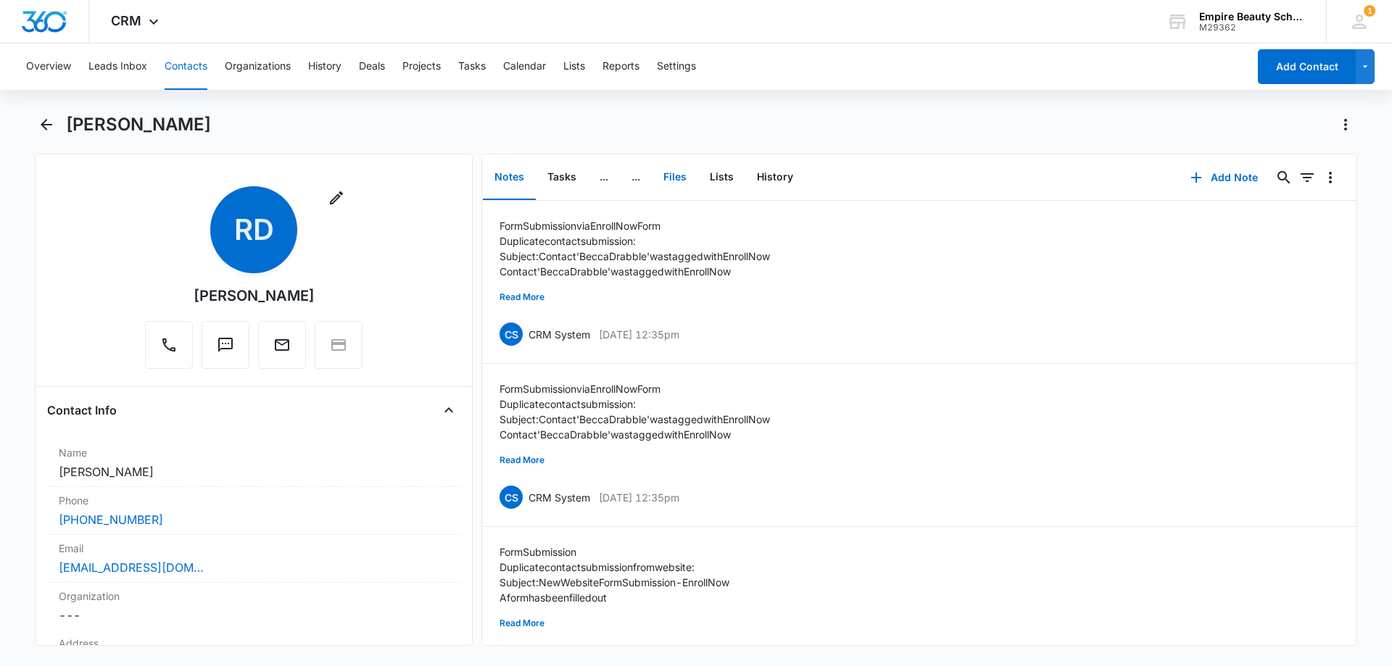
click at [684, 181] on button "Files" at bounding box center [675, 177] width 46 height 45
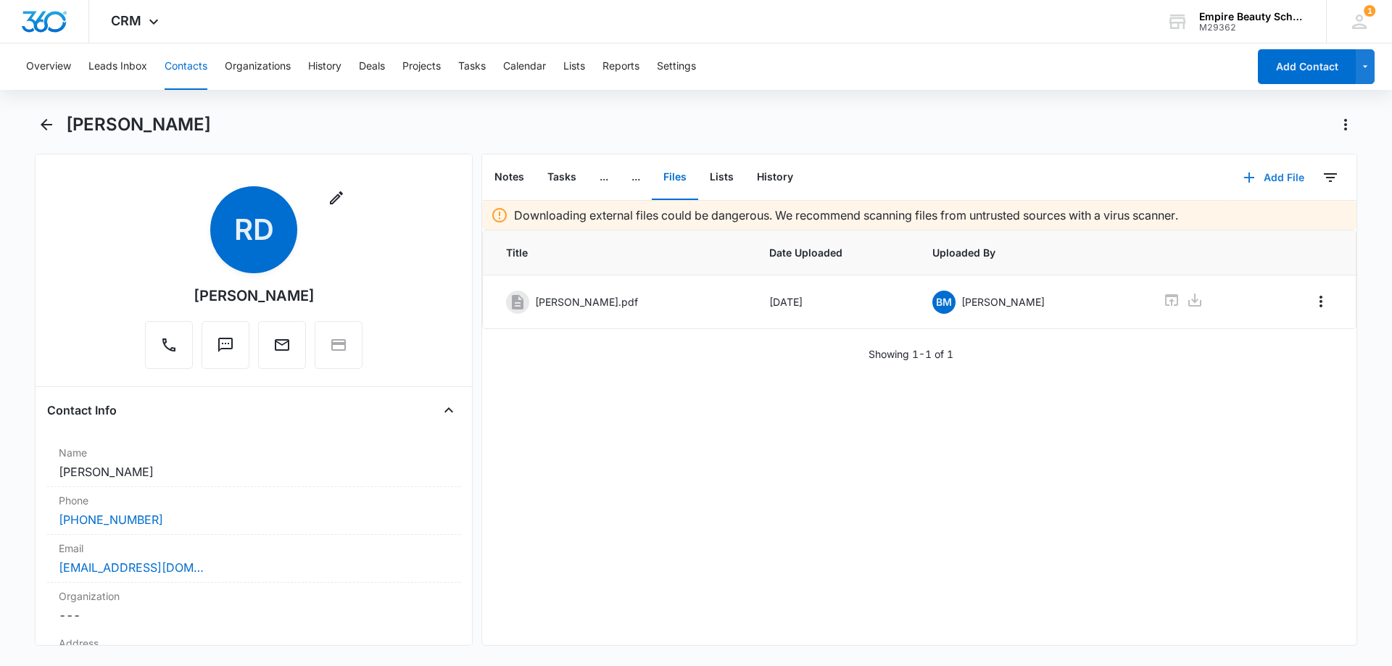
click at [1284, 179] on button "Add File" at bounding box center [1274, 177] width 90 height 35
click at [1240, 217] on button "Upload Files" at bounding box center [1263, 224] width 110 height 22
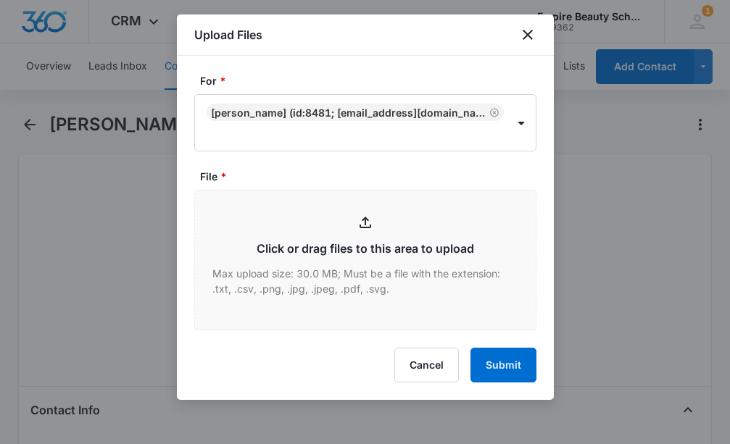
type input "C:\fakepath\[PERSON_NAME] COS EVE [DATE].pdf"
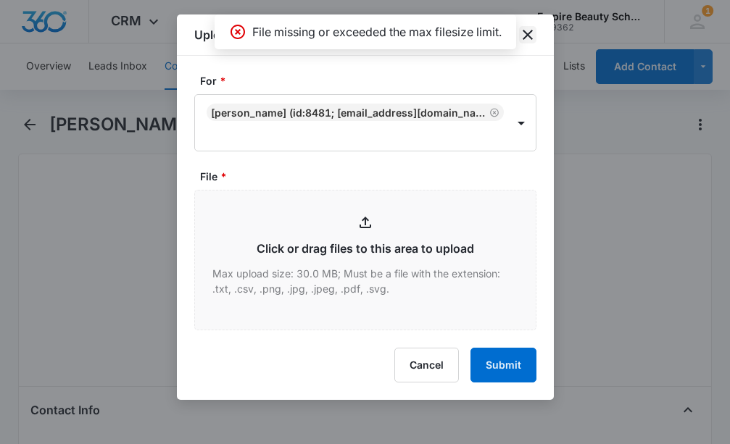
click at [523, 33] on icon "close" at bounding box center [527, 34] width 17 height 17
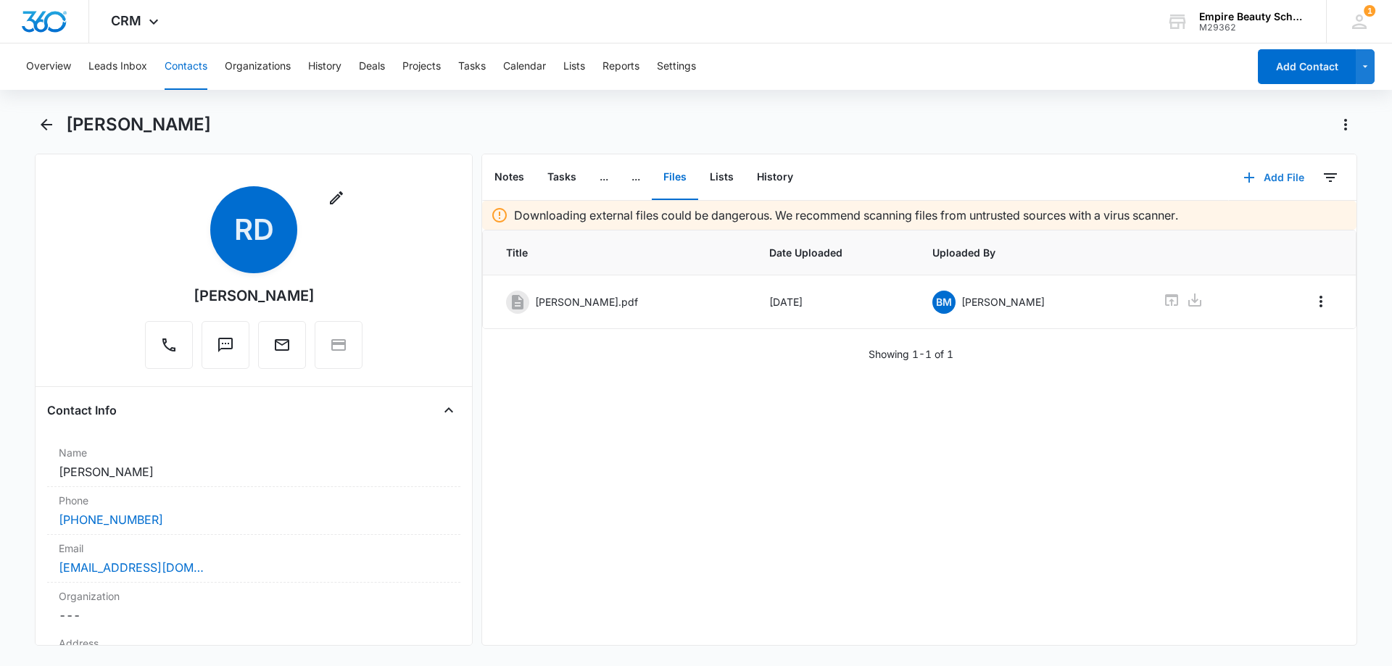
click at [1270, 170] on button "Add File" at bounding box center [1274, 177] width 90 height 35
click at [1240, 223] on div "Upload Files" at bounding box center [1254, 224] width 58 height 10
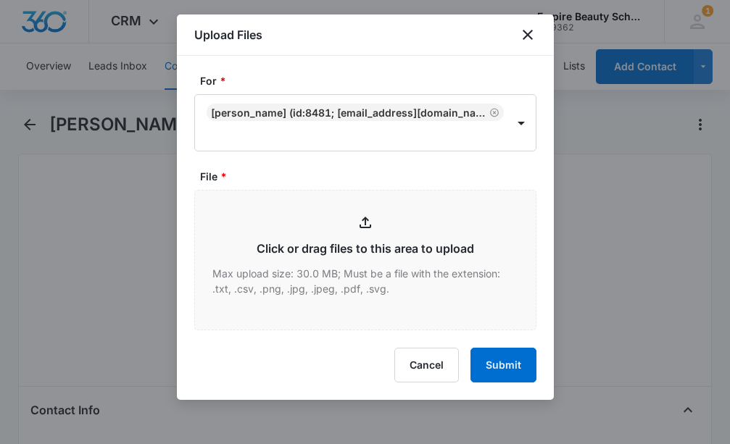
type input "C:\fakepath\[PERSON_NAME] COS EVE [DATE].pdf"
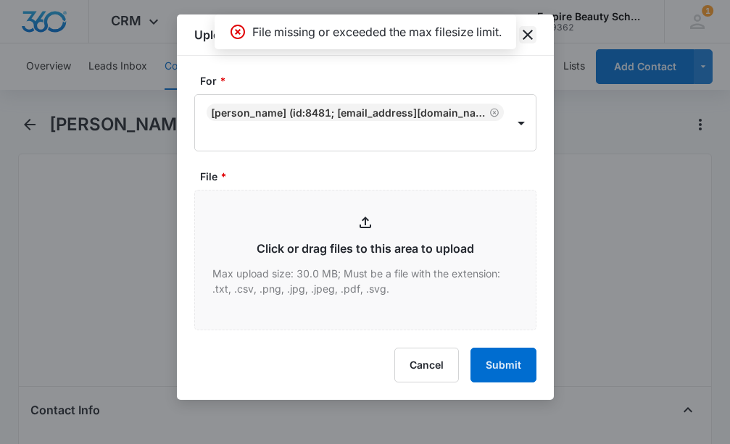
click at [523, 33] on icon "close" at bounding box center [527, 34] width 17 height 17
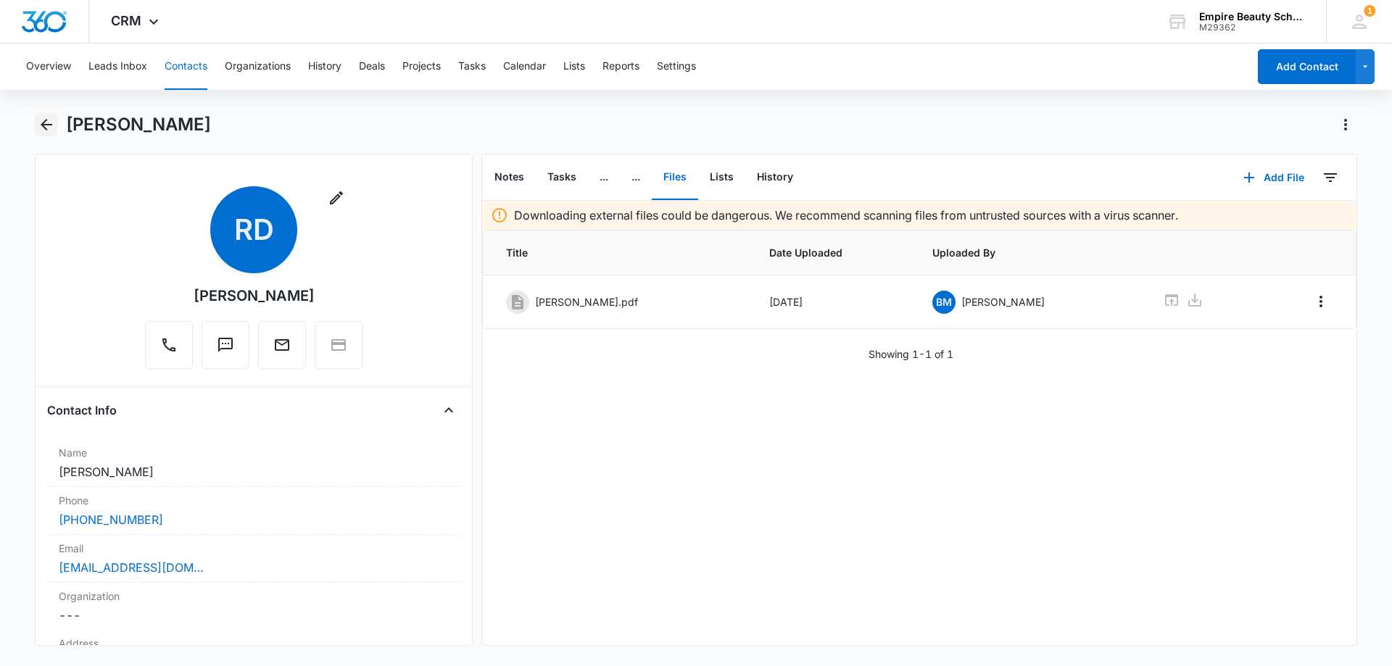
drag, startPoint x: 39, startPoint y: 121, endPoint x: 241, endPoint y: 353, distance: 307.3
click at [39, 121] on icon "Back" at bounding box center [46, 124] width 17 height 17
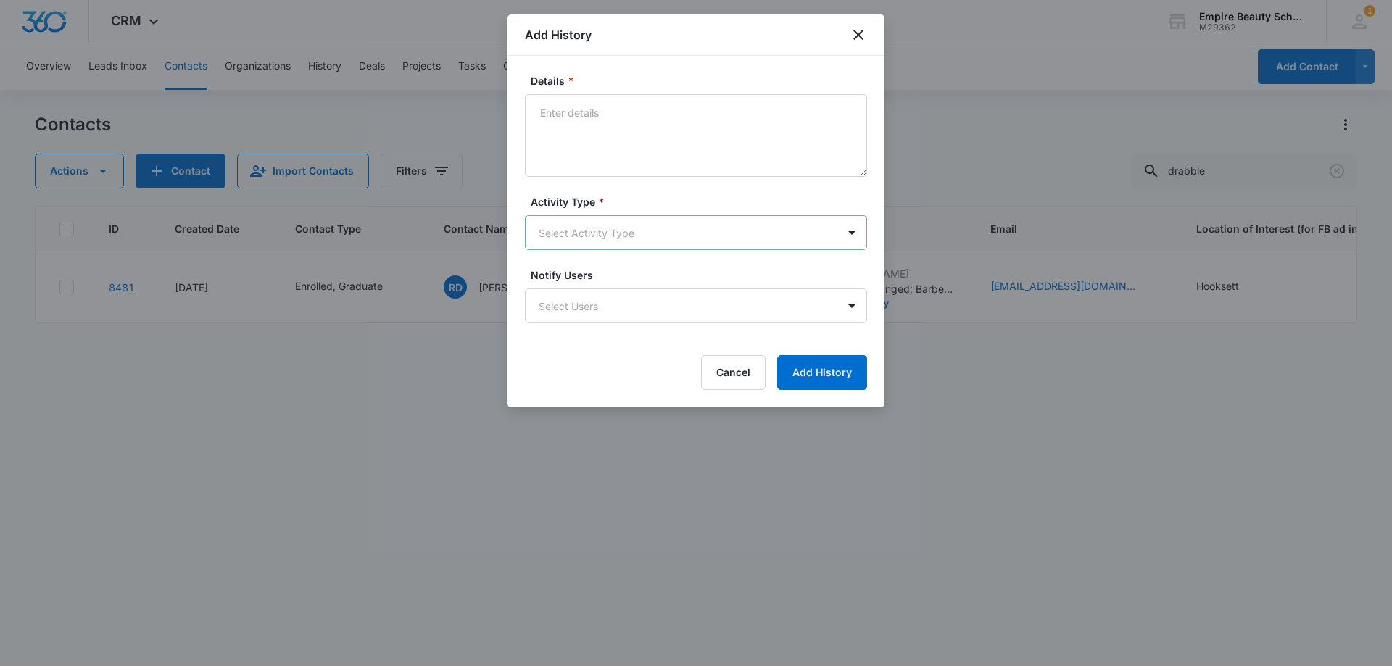
click at [589, 241] on body "CRM Apps Forms CRM Email Shop Payments POS Files Brand Settings Empire Beauty S…" at bounding box center [696, 333] width 1392 height 666
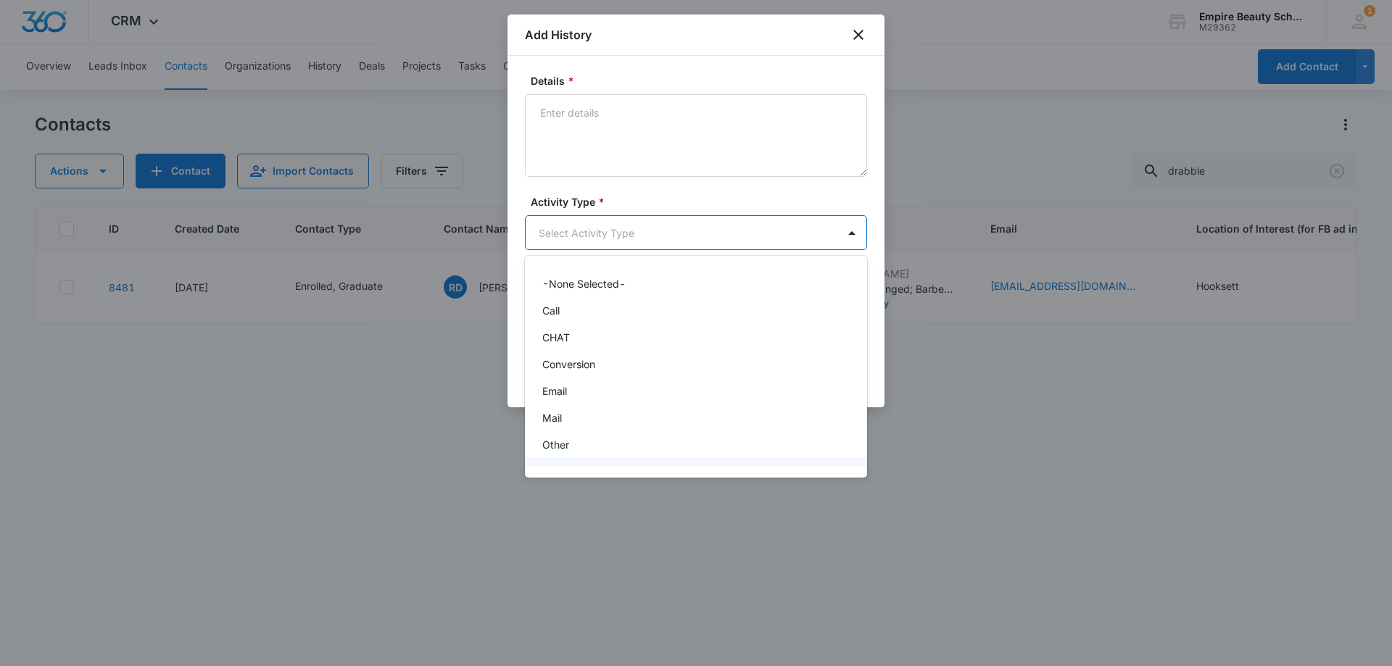
scroll to position [75, 0]
click at [567, 397] on div "P2P" at bounding box center [694, 396] width 304 height 15
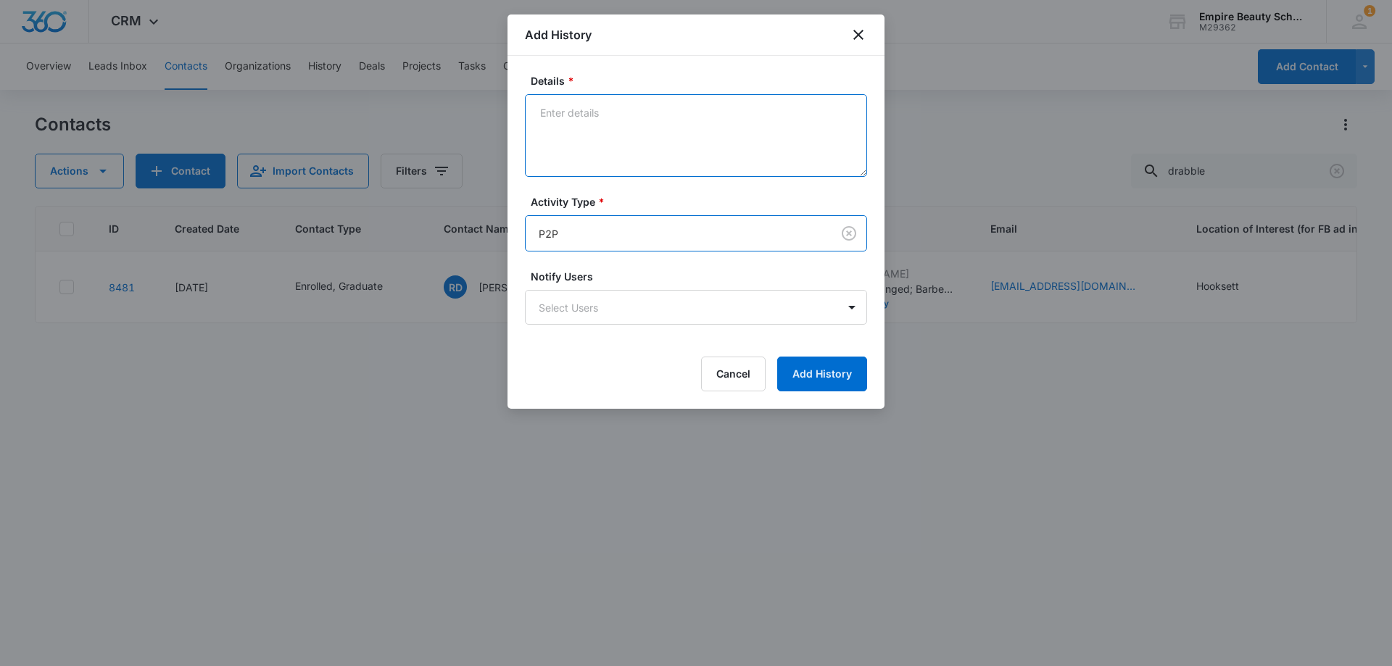
click at [595, 154] on textarea "Details *" at bounding box center [696, 135] width 342 height 83
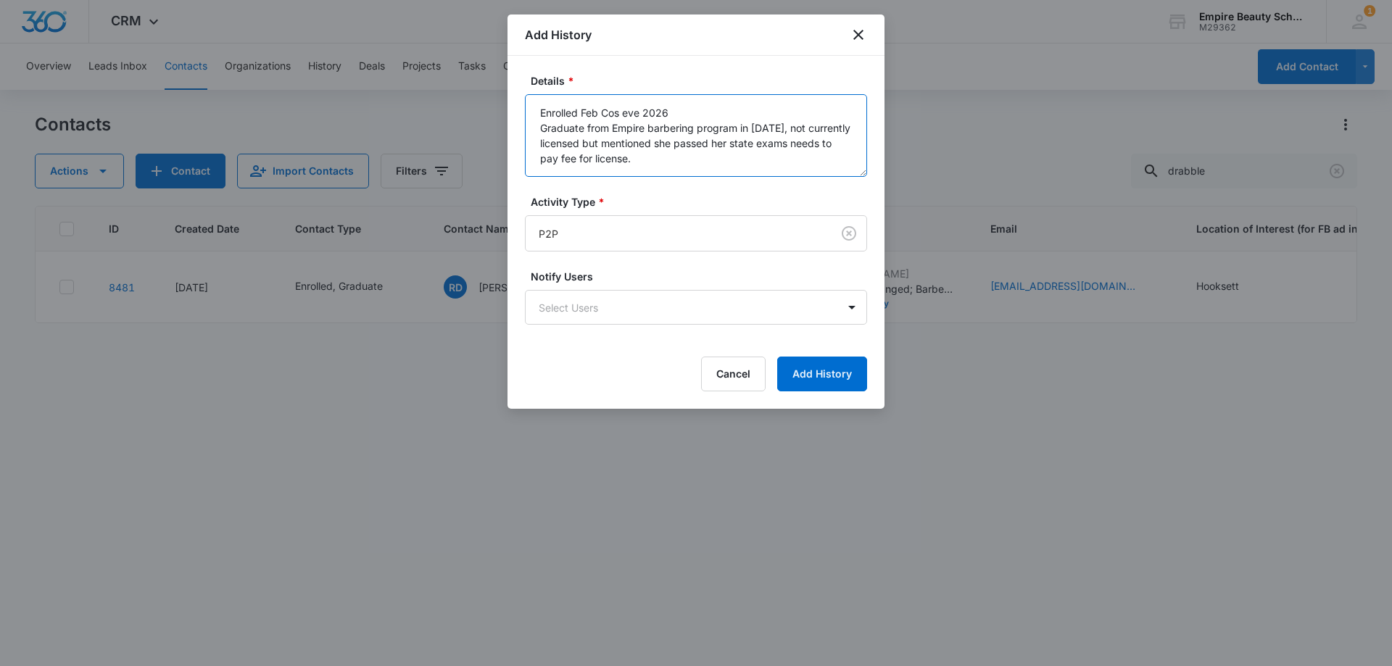
click at [651, 157] on textarea "Enrolled Feb Cos eve 2026 Graduate from Empire barbering program in [DATE], not…" at bounding box center [696, 135] width 342 height 83
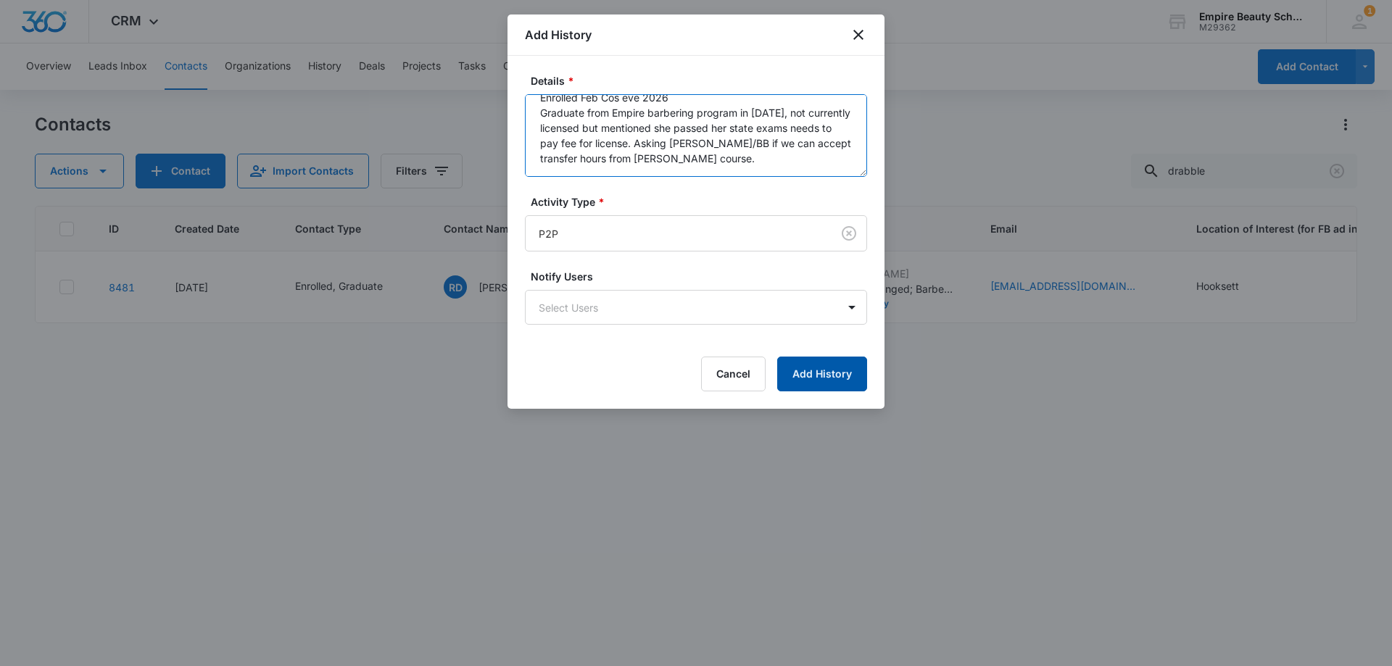
type textarea "Enrolled Feb Cos eve 2026 Graduate from Empire barbering program in [DATE], not…"
click at [812, 362] on button "Add History" at bounding box center [822, 374] width 90 height 35
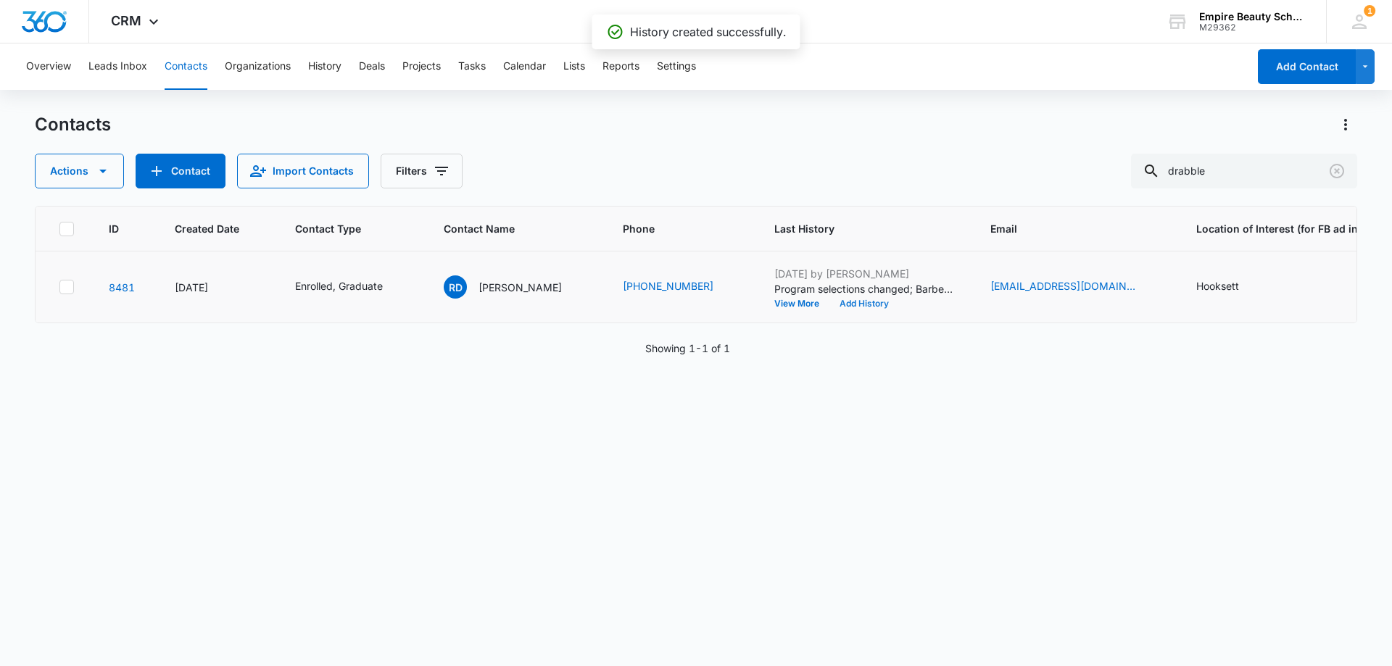
click at [858, 304] on button "Add History" at bounding box center [864, 303] width 70 height 9
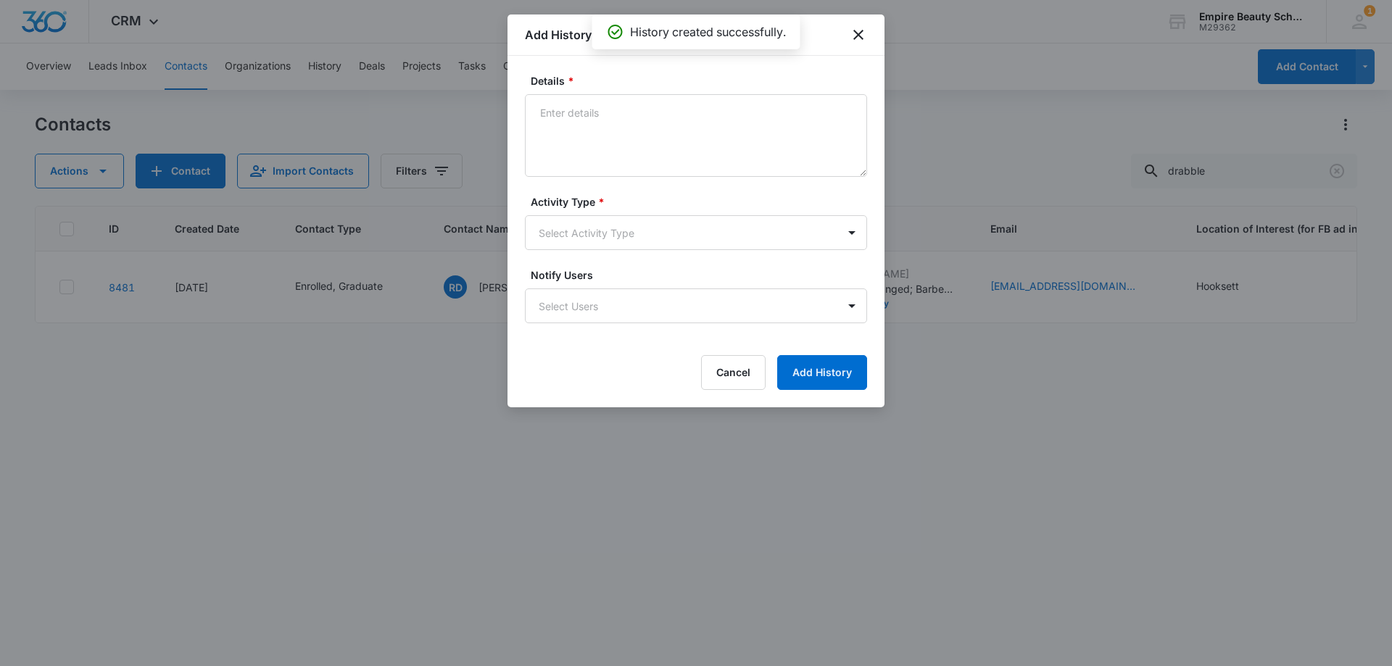
click at [568, 216] on body "CRM Apps Forms CRM Email Shop Payments POS Files Brand Settings Empire Beauty S…" at bounding box center [696, 333] width 1392 height 666
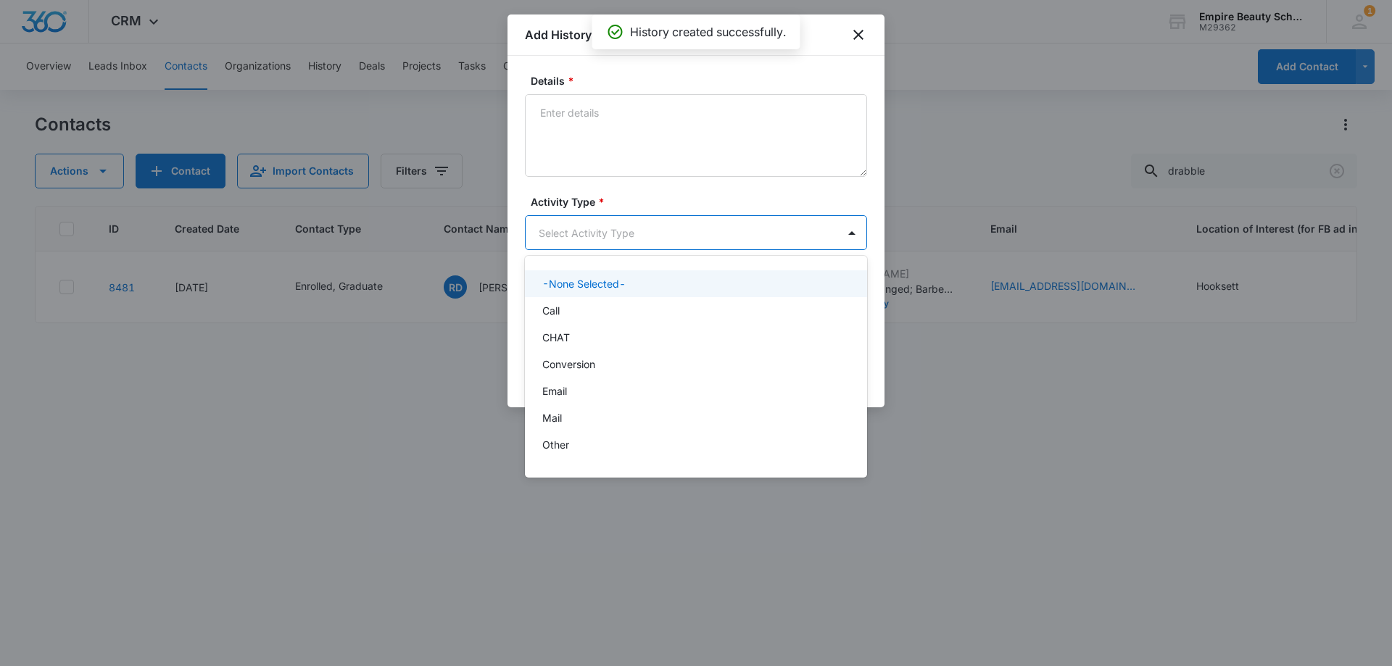
scroll to position [75, 0]
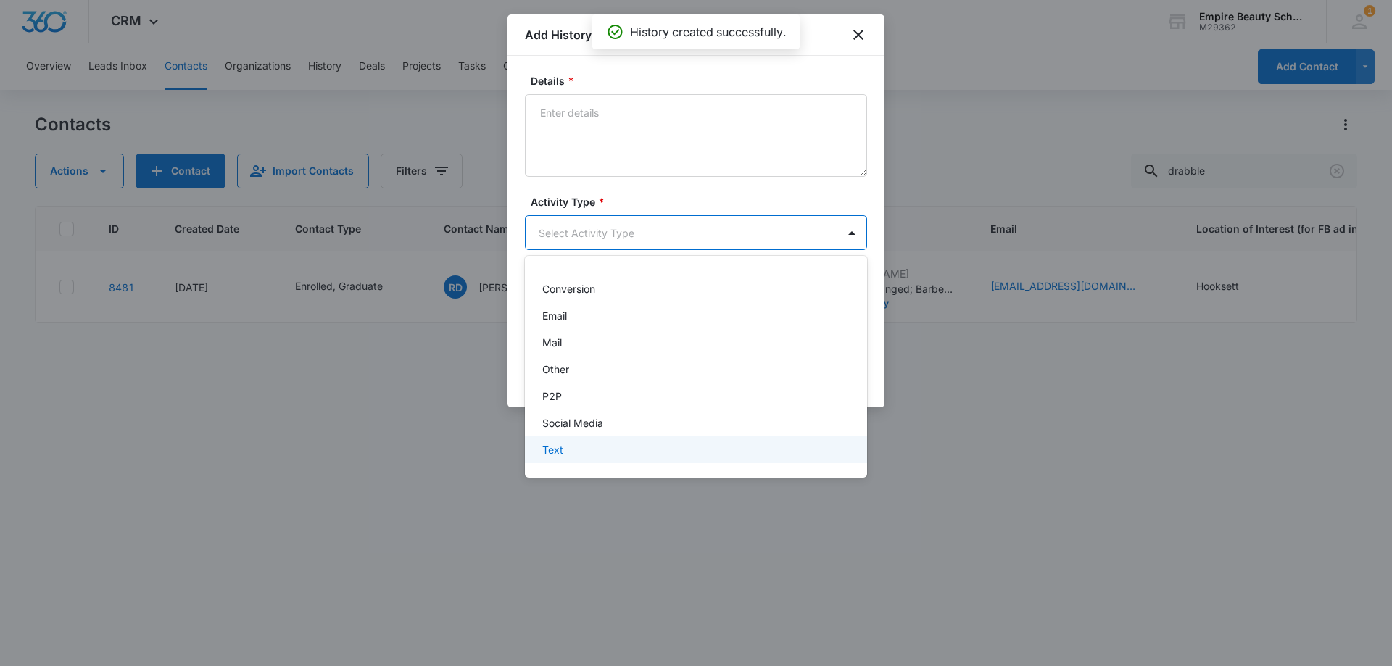
click at [552, 444] on p "Text" at bounding box center [552, 449] width 21 height 15
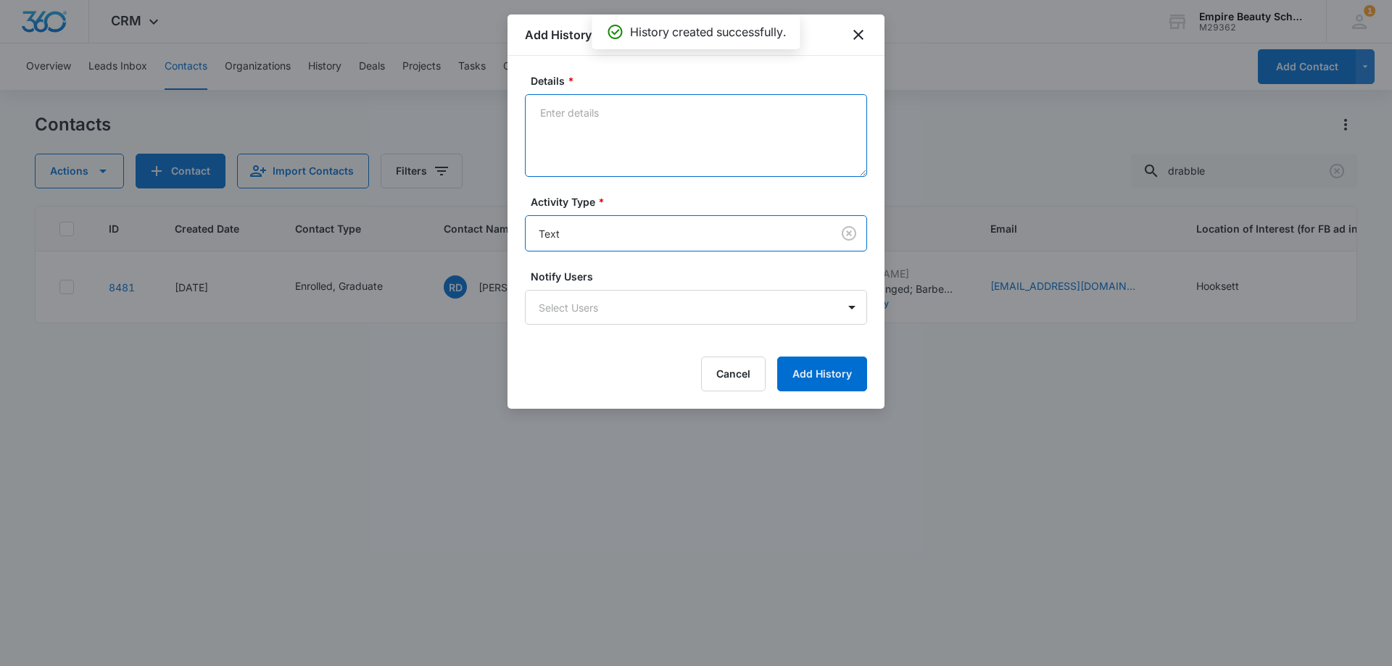
click at [561, 145] on textarea "Details *" at bounding box center [696, 135] width 342 height 83
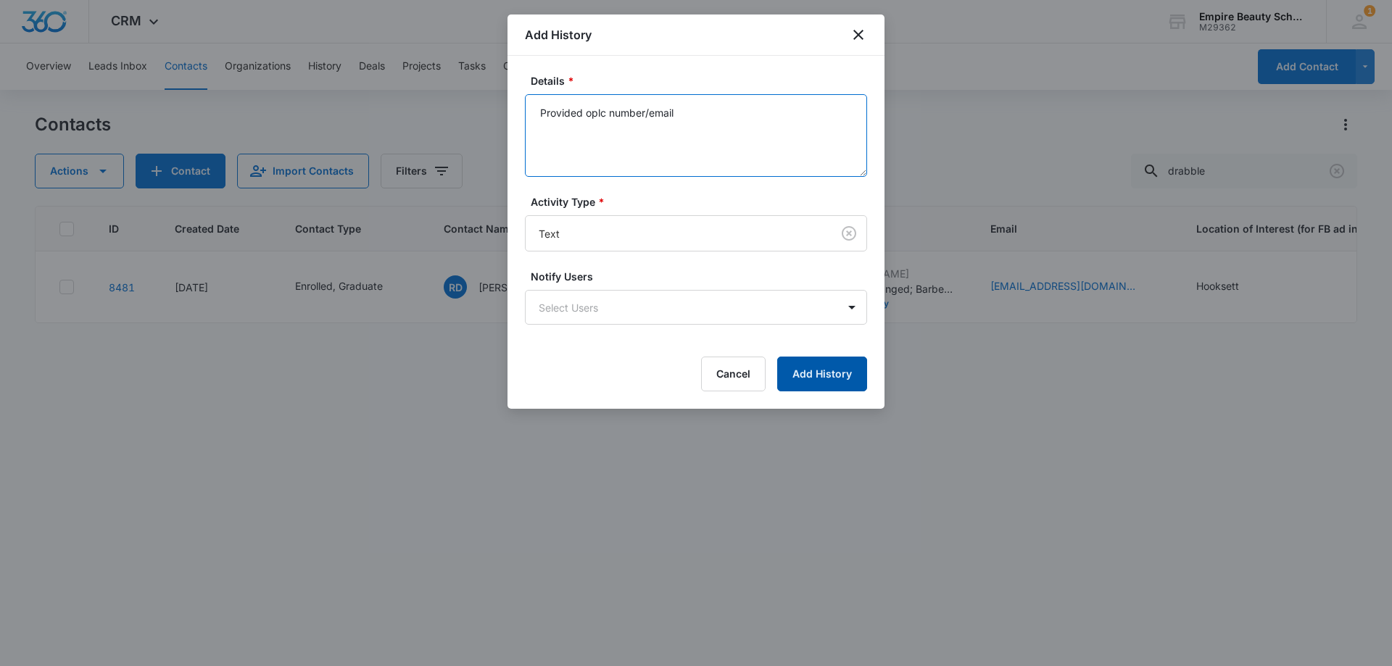
type textarea "Provided oplc number/email"
click at [800, 378] on button "Add History" at bounding box center [822, 374] width 90 height 35
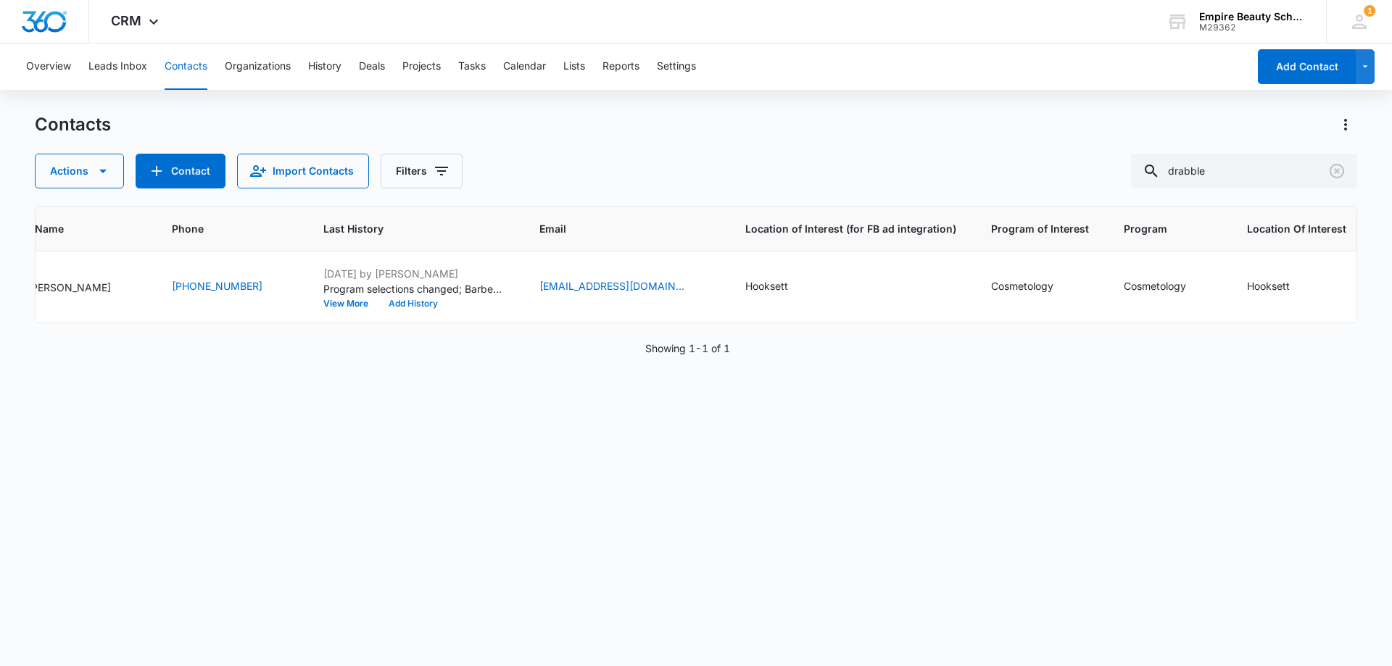
scroll to position [0, 33]
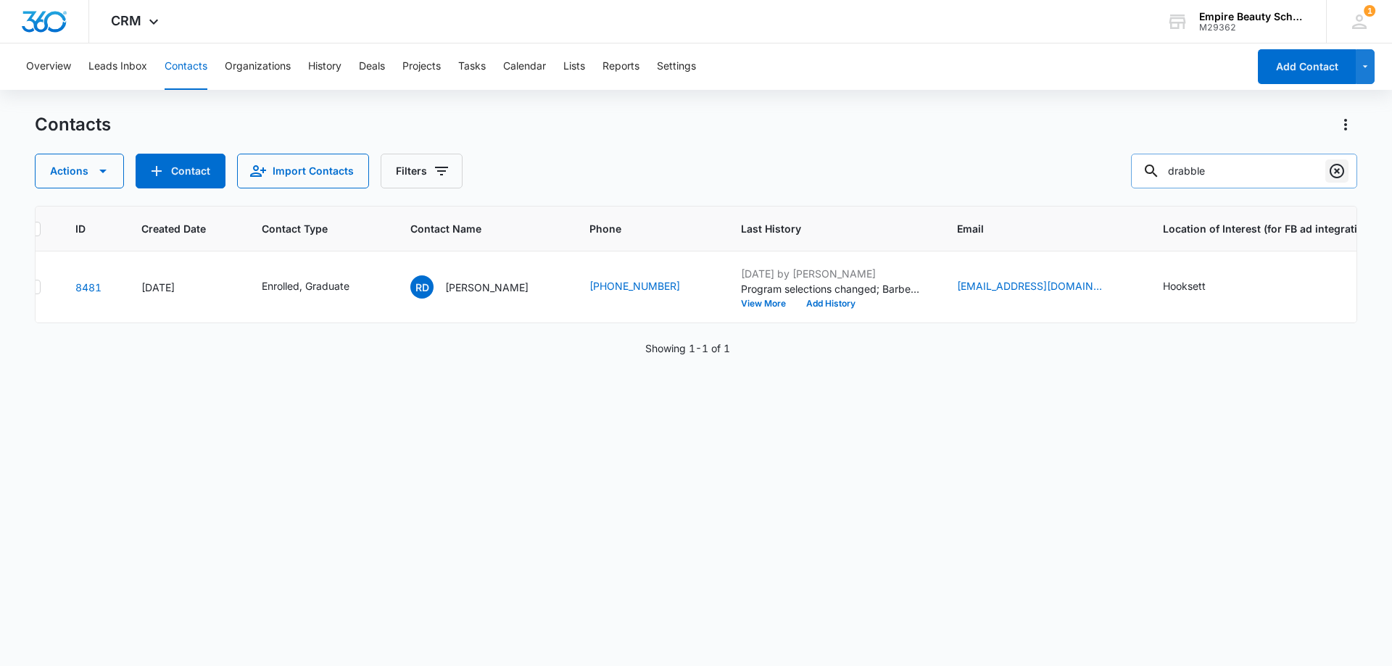
click at [1337, 168] on icon "Clear" at bounding box center [1336, 170] width 17 height 17
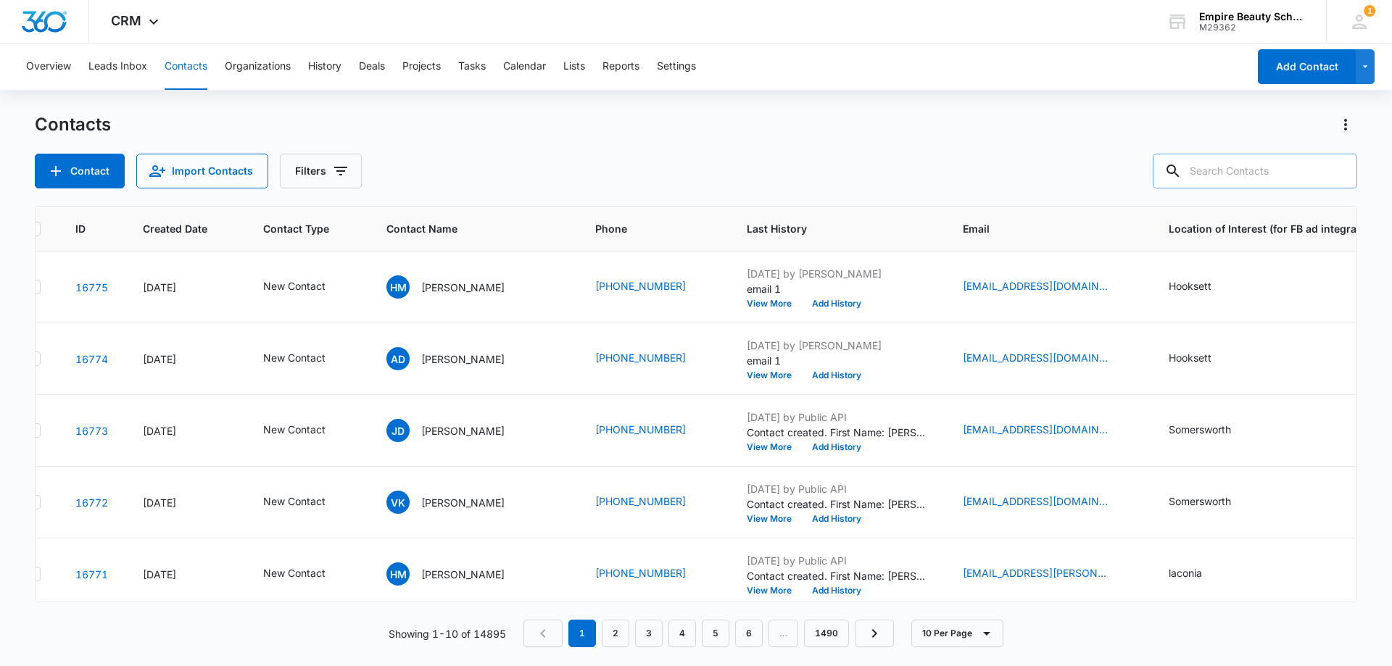
click at [901, 120] on div "Contacts" at bounding box center [696, 124] width 1322 height 23
click at [1311, 174] on input "text" at bounding box center [1255, 171] width 204 height 35
type input "[PERSON_NAME]"
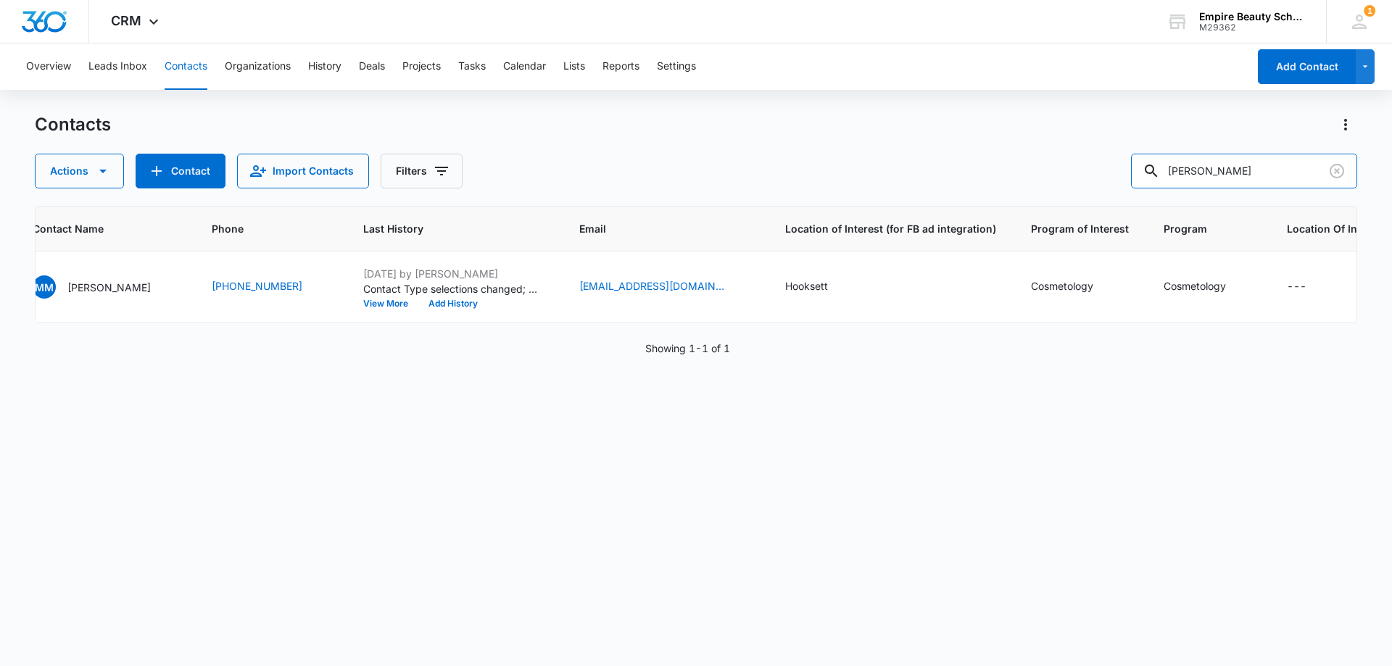
scroll to position [0, 0]
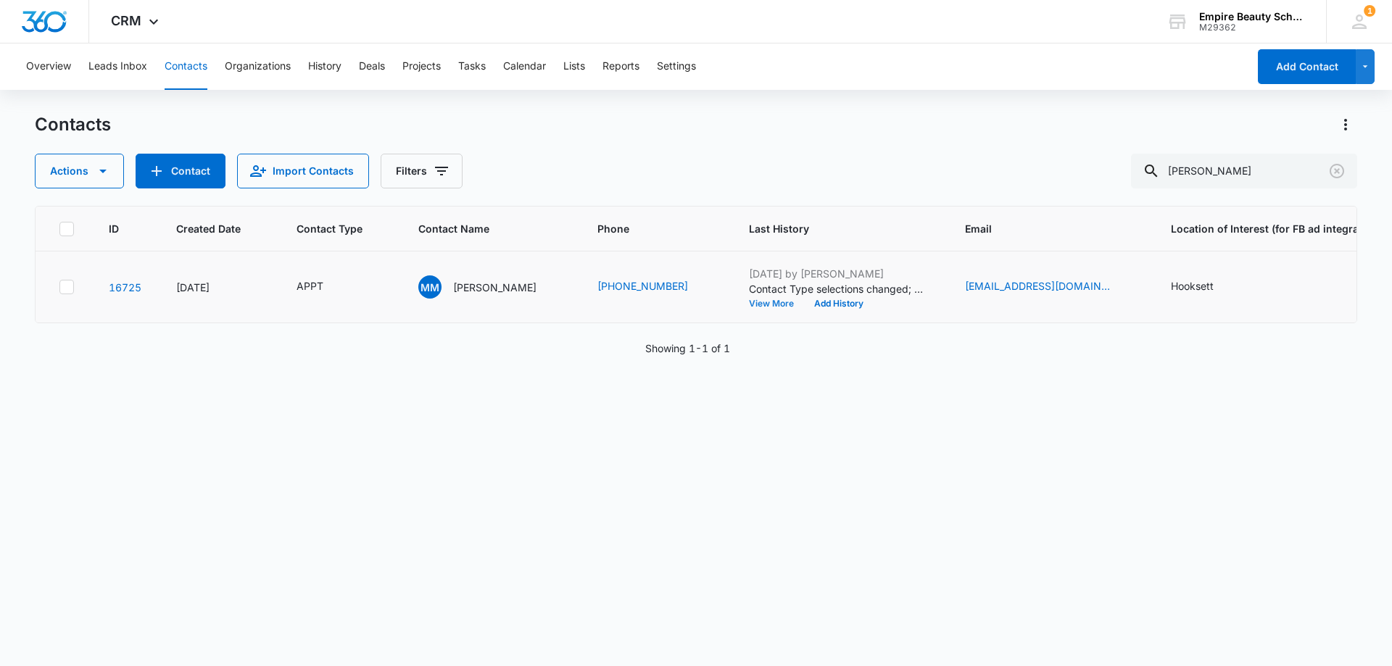
click at [749, 306] on button "View More" at bounding box center [776, 303] width 55 height 9
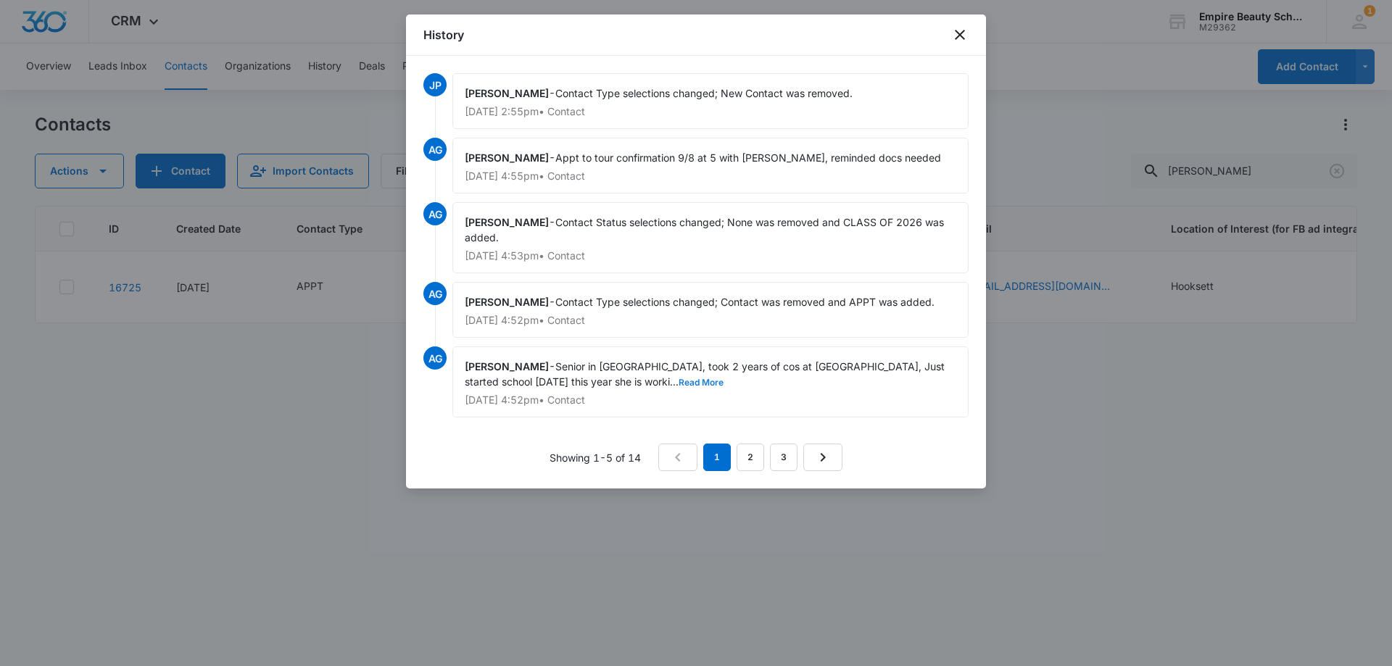
click at [679, 380] on button "Read More" at bounding box center [701, 382] width 45 height 9
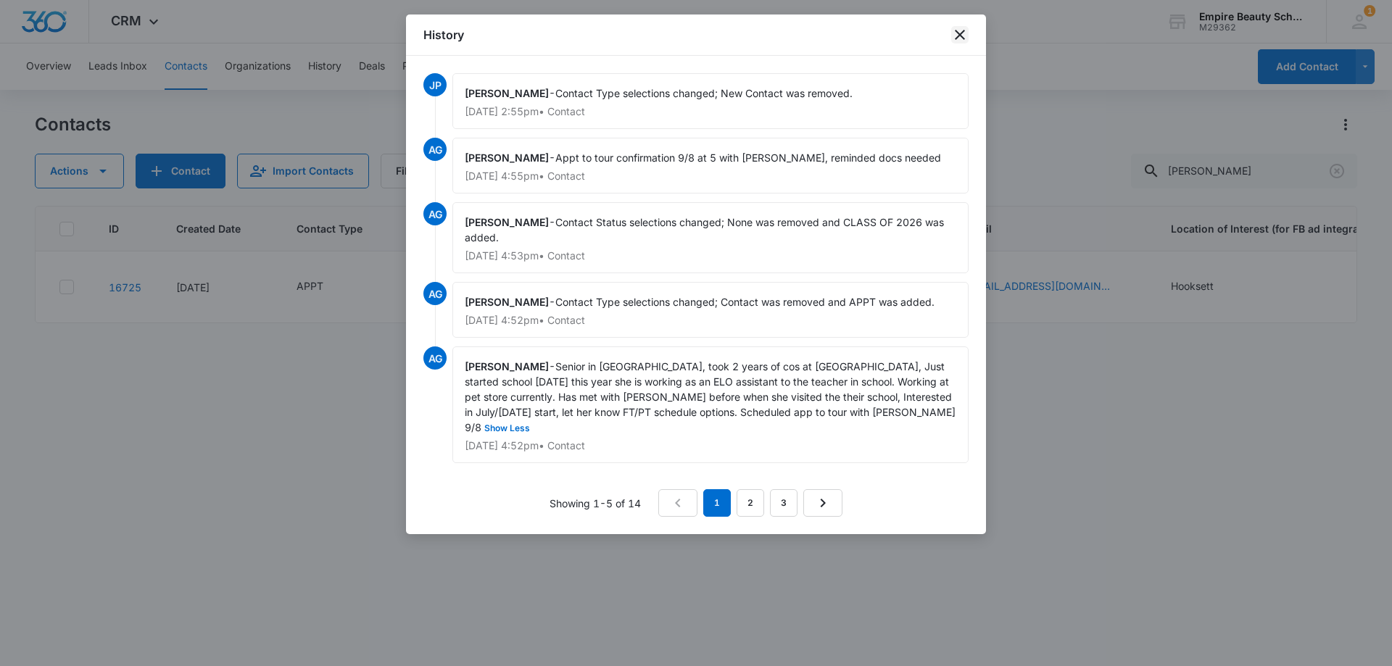
click at [958, 29] on icon "close" at bounding box center [959, 34] width 17 height 17
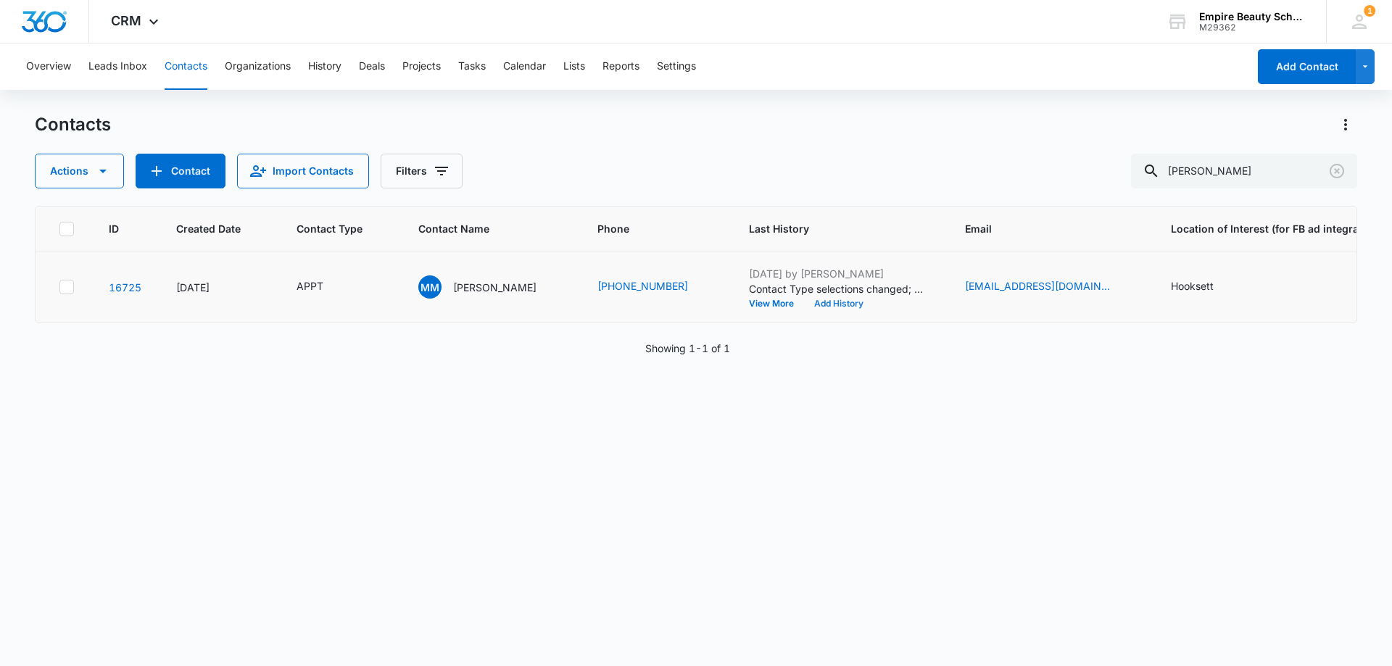
click at [836, 302] on button "Add History" at bounding box center [839, 303] width 70 height 9
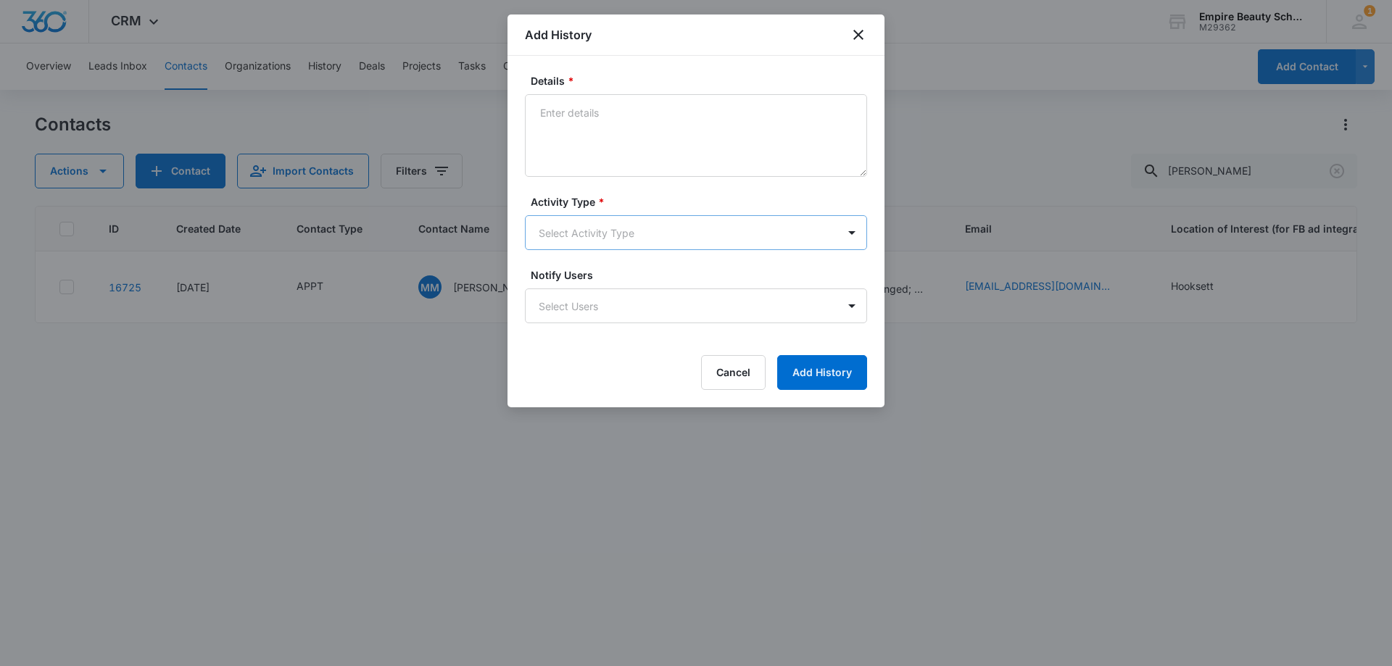
click at [568, 226] on body "CRM Apps Forms CRM Email Shop Payments POS Files Brand Settings Empire Beauty S…" at bounding box center [696, 333] width 1392 height 666
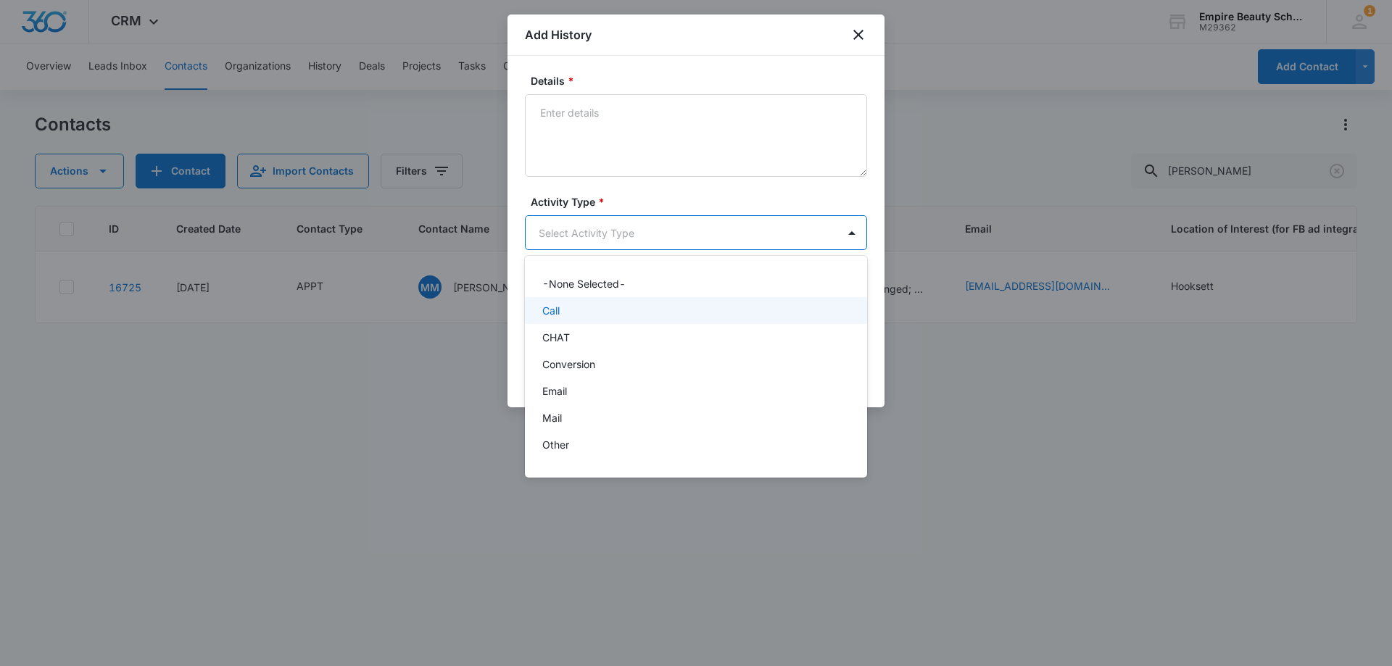
click at [569, 309] on div "Call" at bounding box center [694, 310] width 304 height 15
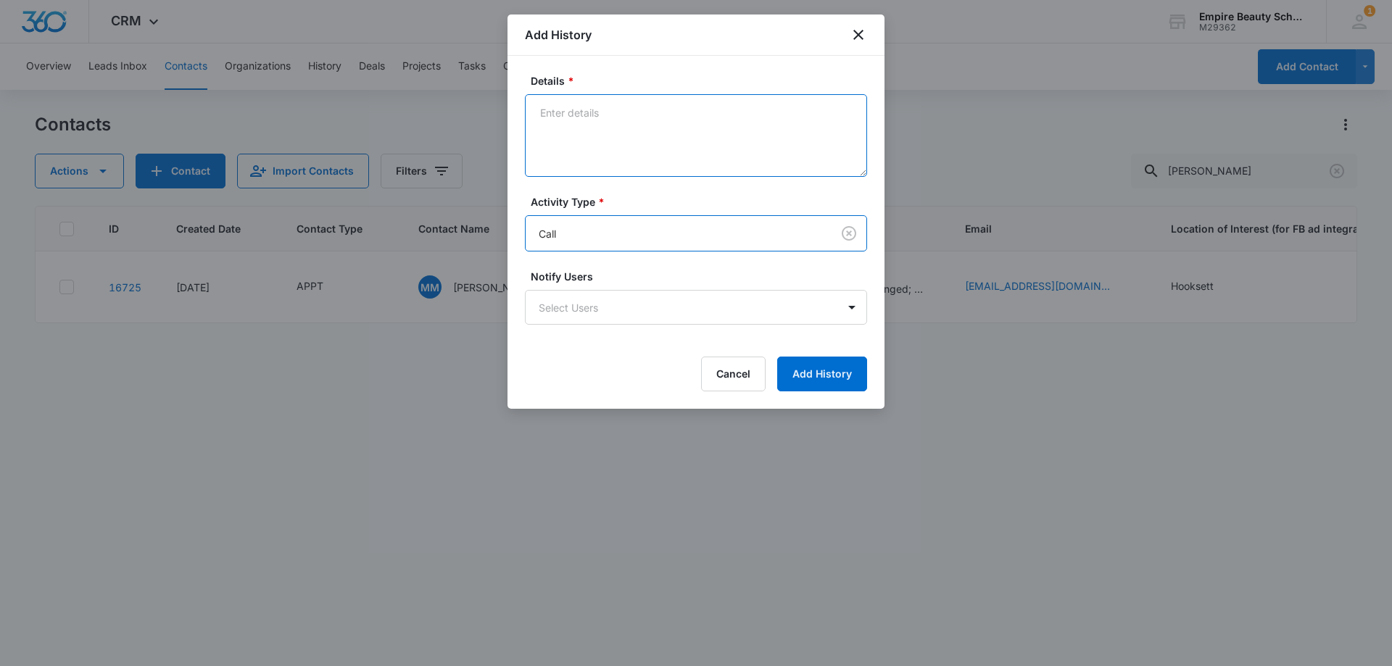
click at [600, 141] on textarea "Details *" at bounding box center [696, 135] width 342 height 83
type textarea "VM trying to confirm appt"
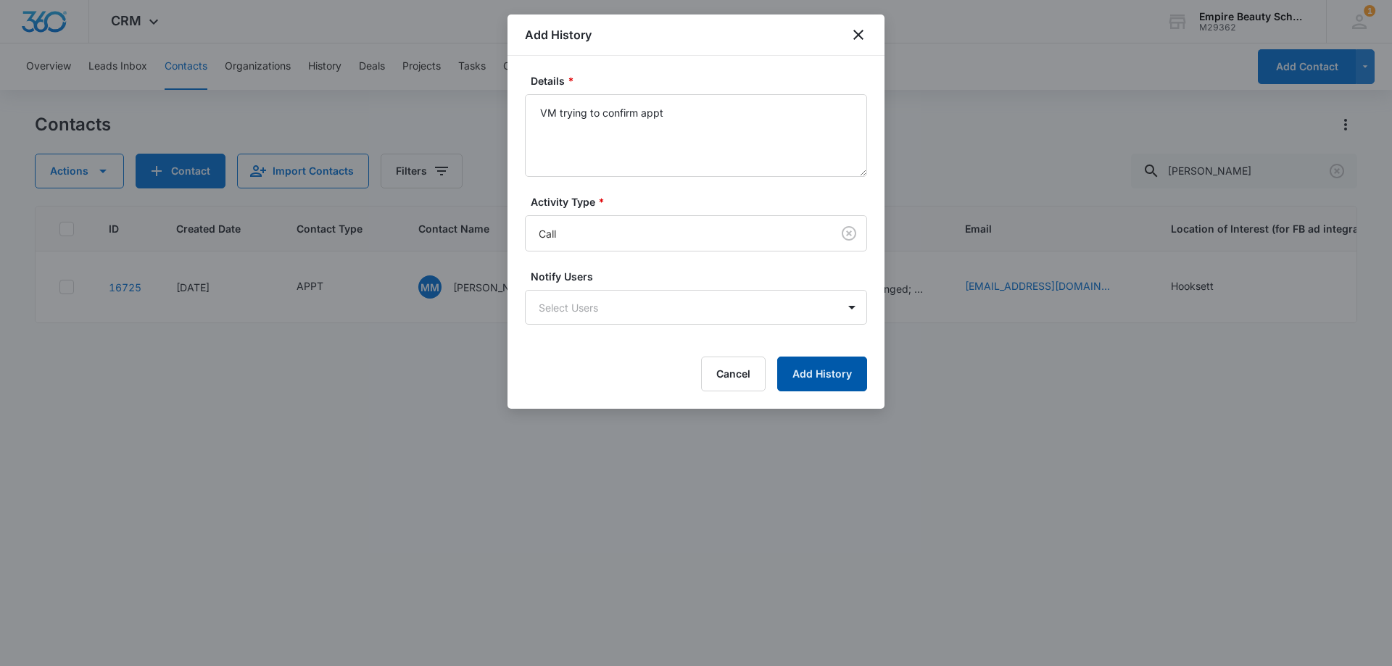
click at [815, 367] on button "Add History" at bounding box center [822, 374] width 90 height 35
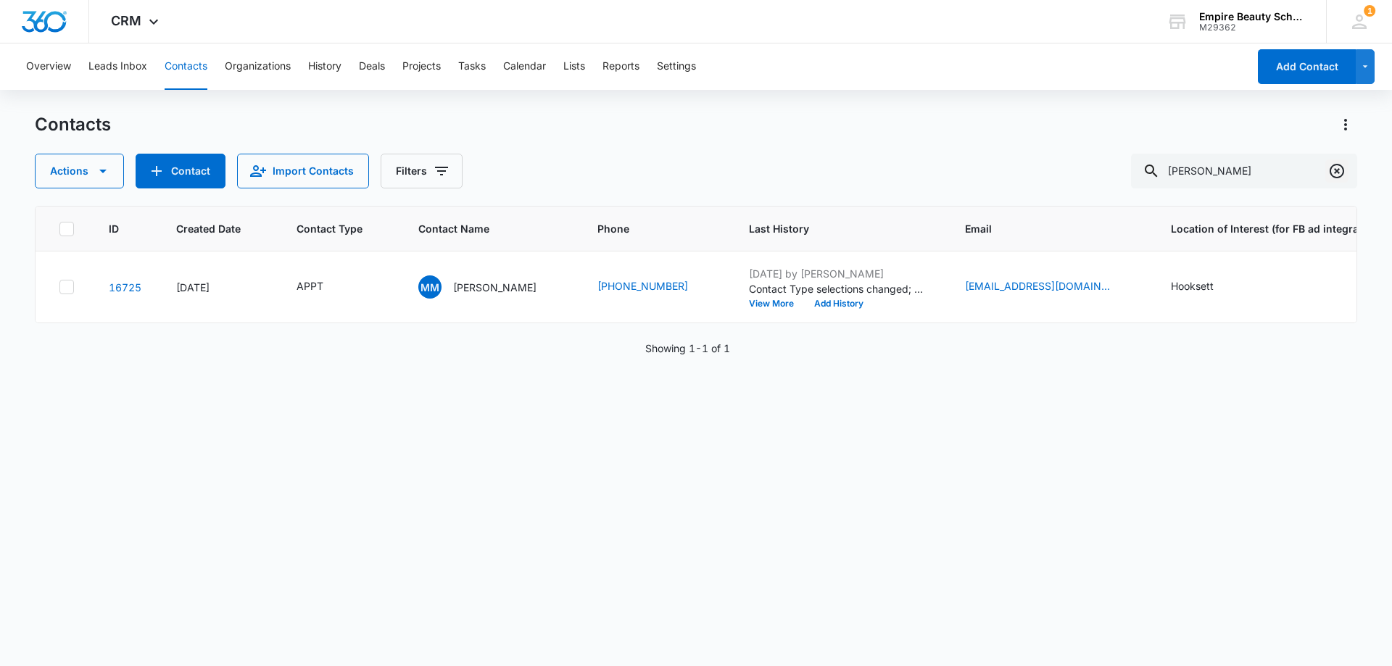
click at [1331, 170] on icon "Clear" at bounding box center [1336, 171] width 14 height 14
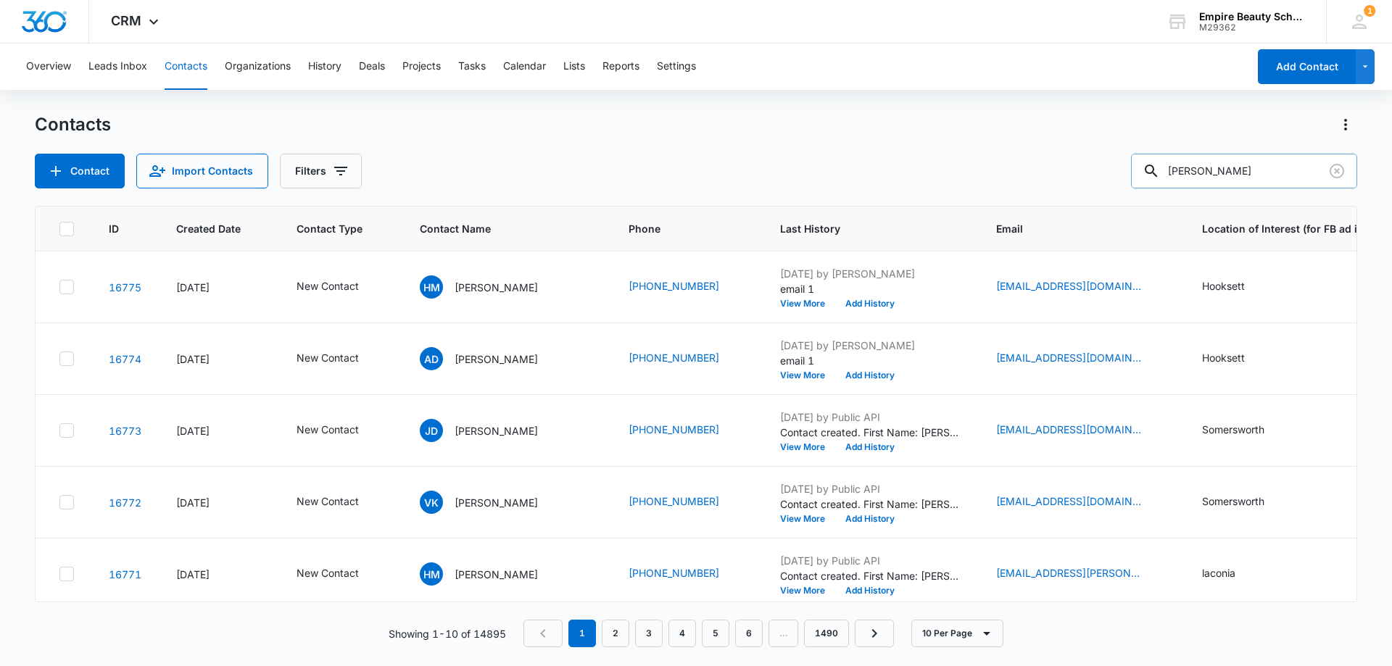
type input "[PERSON_NAME]"
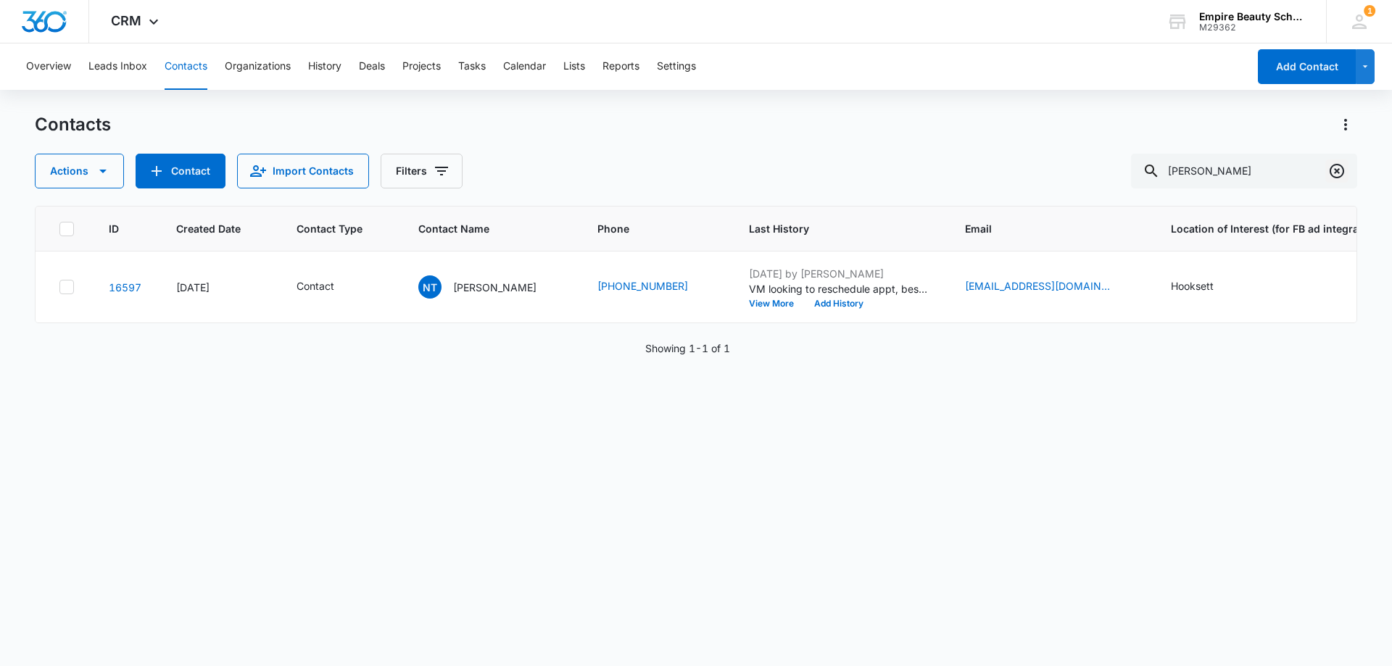
click at [1332, 164] on icon "Clear" at bounding box center [1336, 170] width 17 height 17
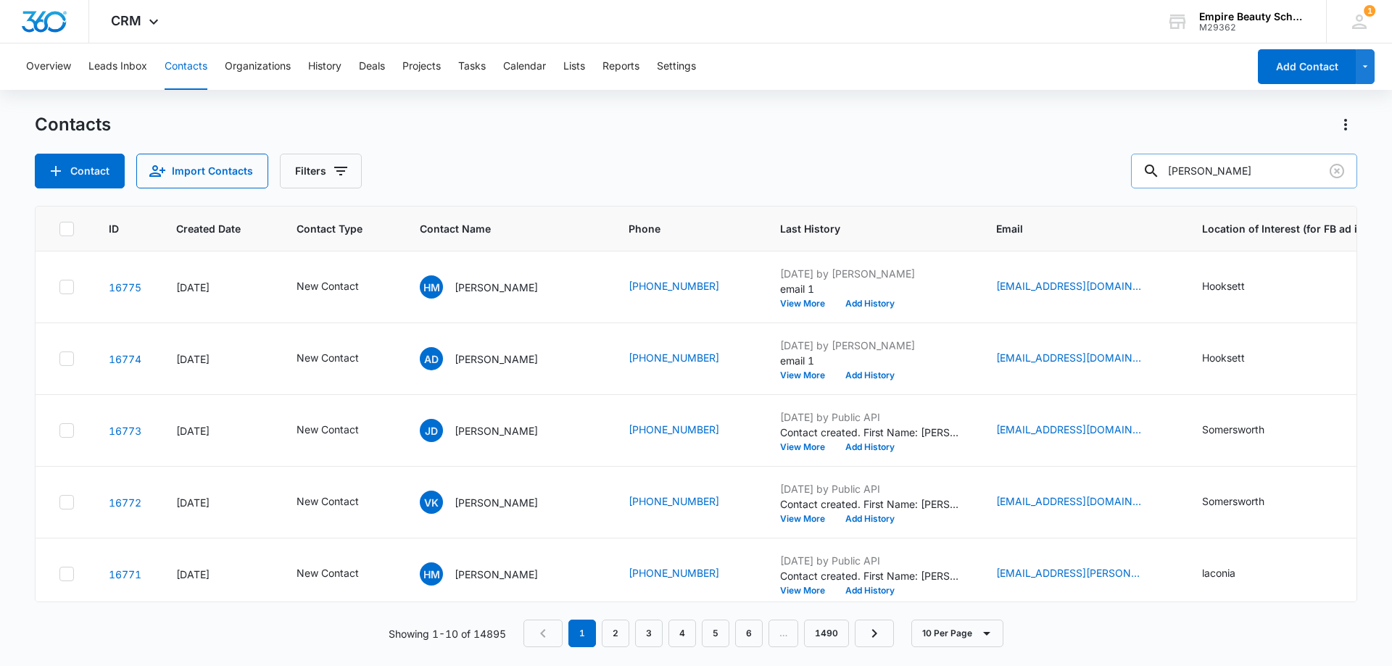
type input "[PERSON_NAME]"
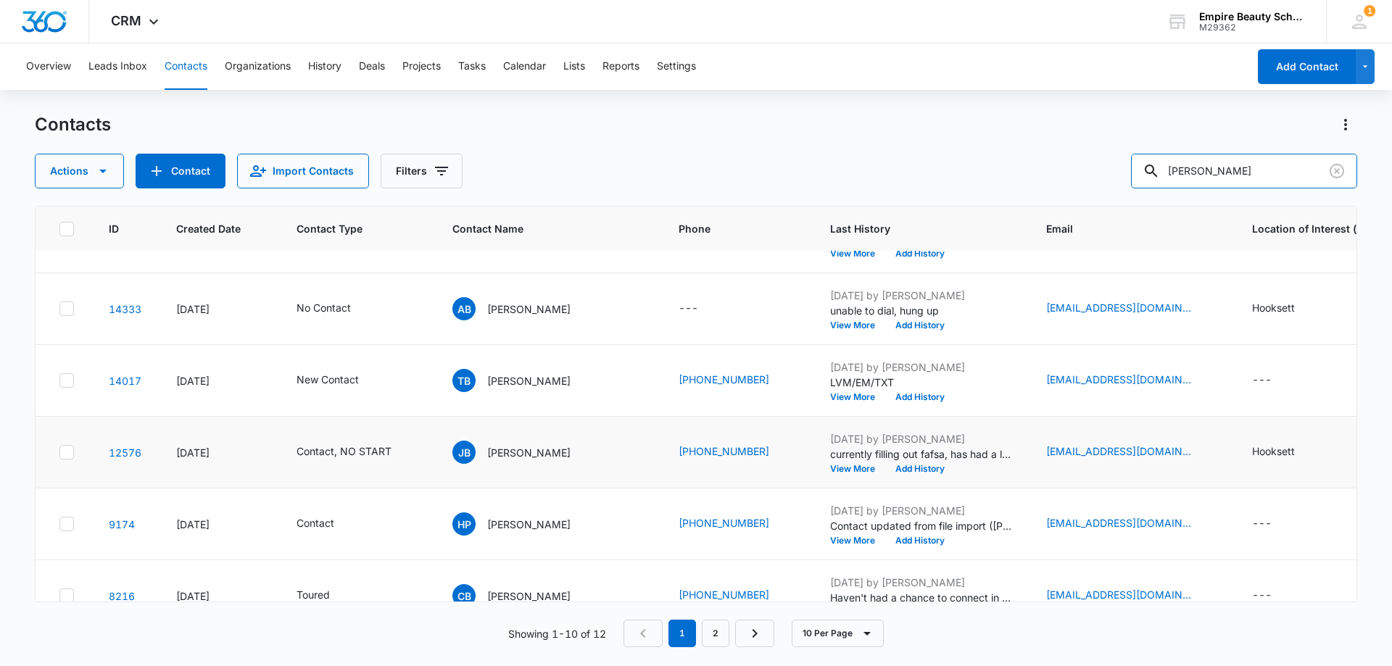
scroll to position [72, 0]
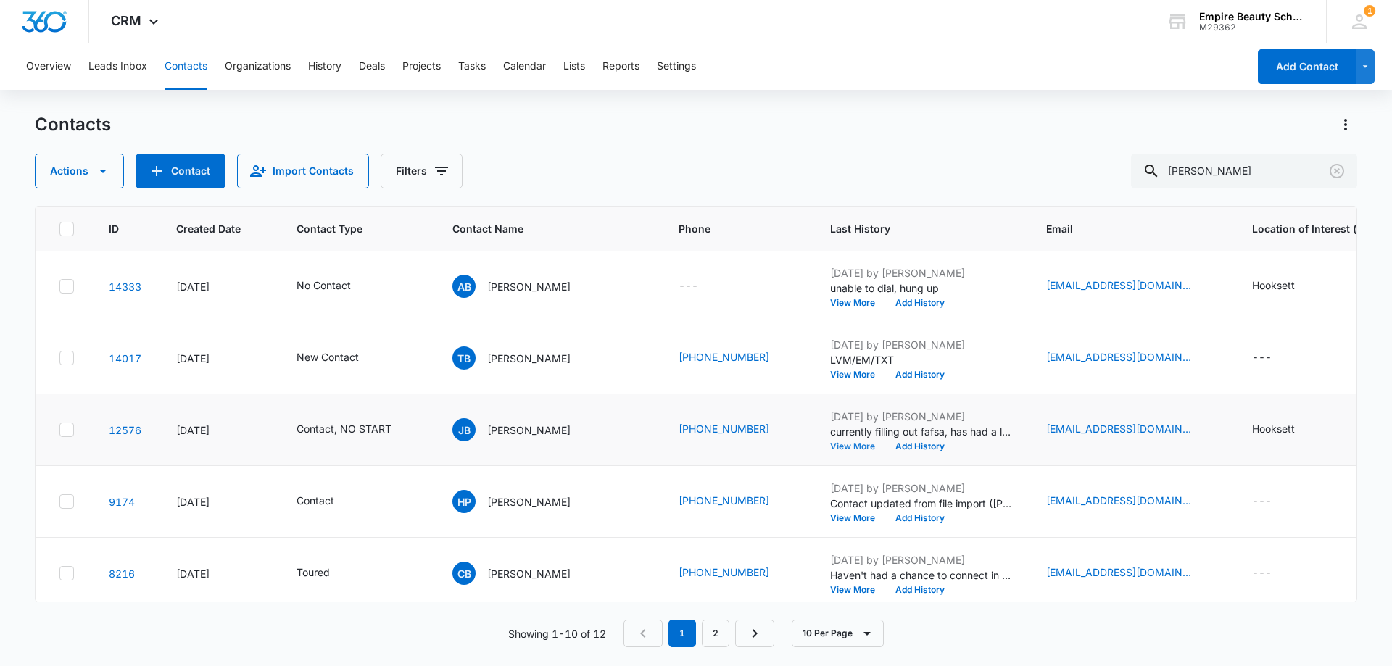
click at [830, 446] on button "View More" at bounding box center [857, 446] width 55 height 9
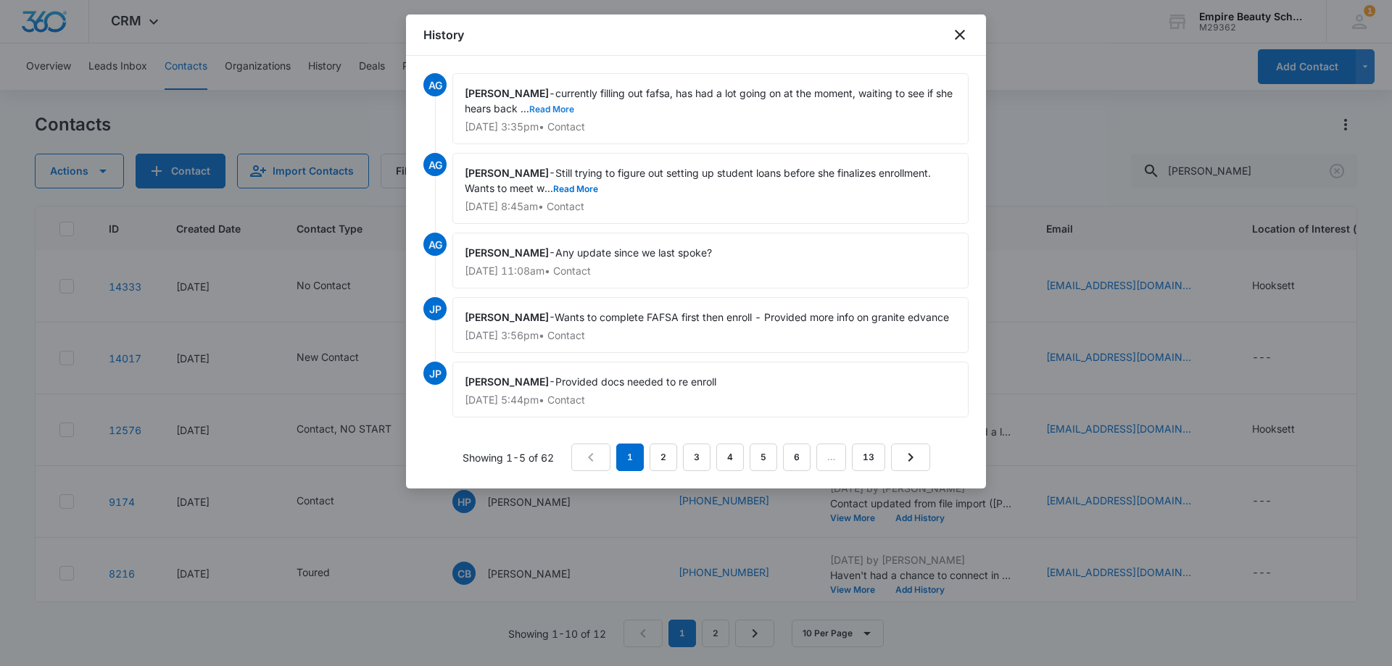
click at [552, 106] on button "Read More" at bounding box center [551, 109] width 45 height 9
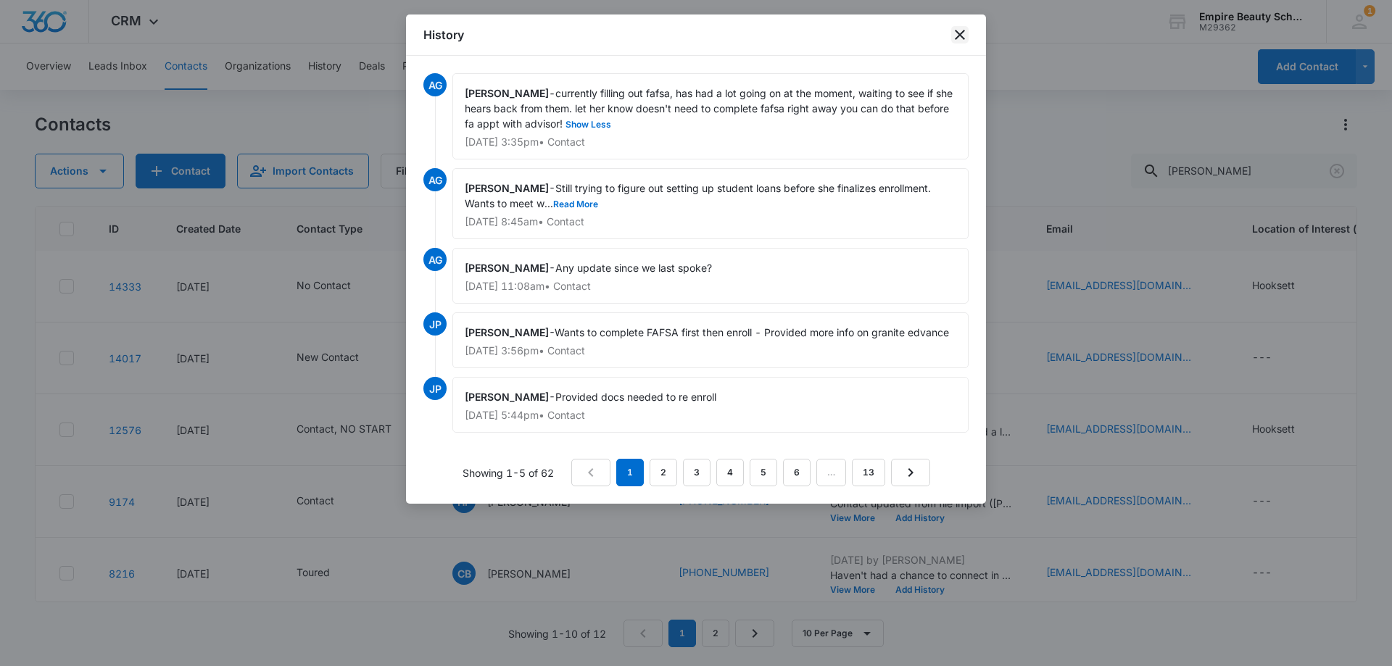
drag, startPoint x: 960, startPoint y: 38, endPoint x: 981, endPoint y: 64, distance: 33.5
click at [960, 37] on icon "close" at bounding box center [959, 34] width 17 height 17
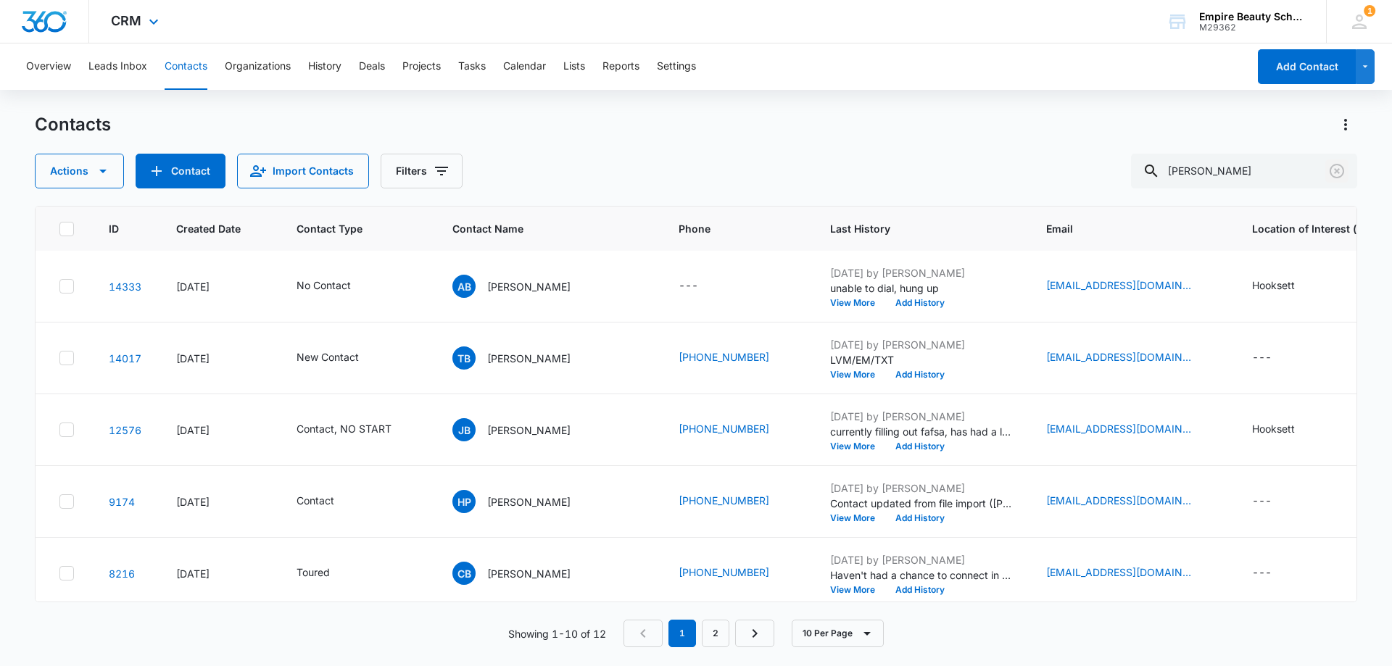
click at [1335, 168] on icon "Clear" at bounding box center [1336, 170] width 17 height 17
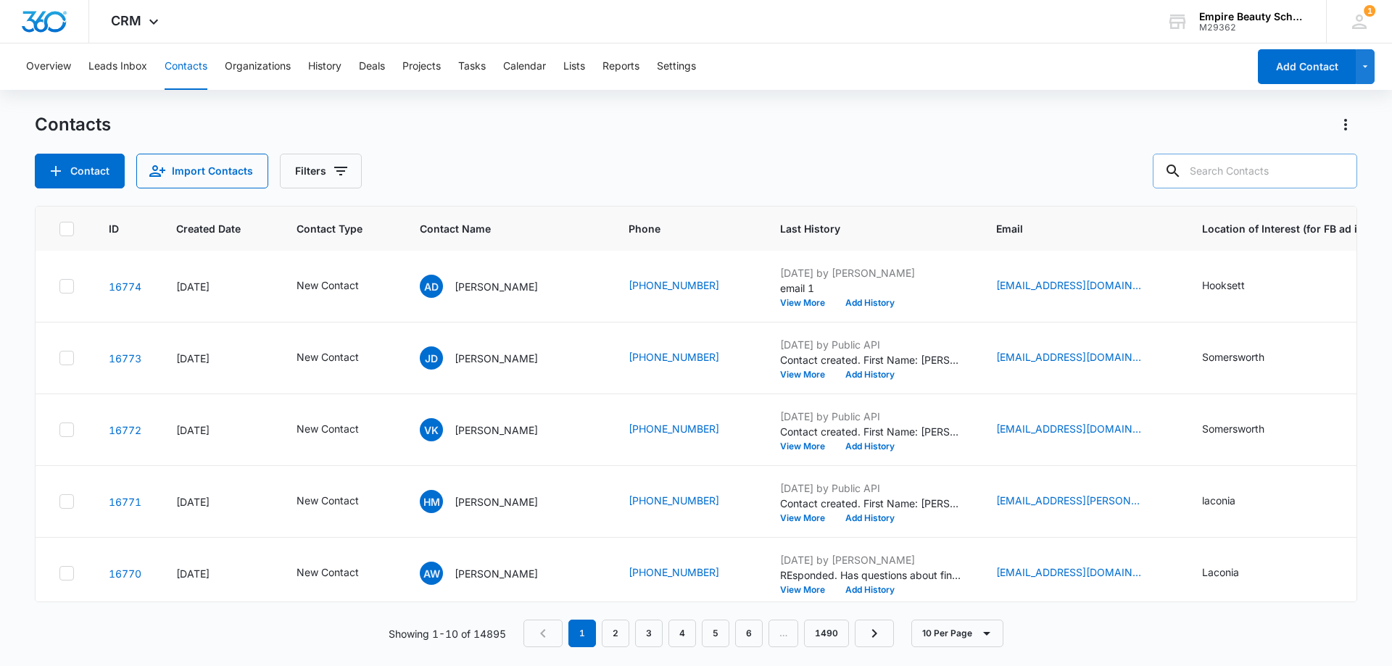
click at [1232, 165] on input "text" at bounding box center [1255, 171] width 204 height 35
paste input "603) 677-2005"
type input "603) 677-2005"
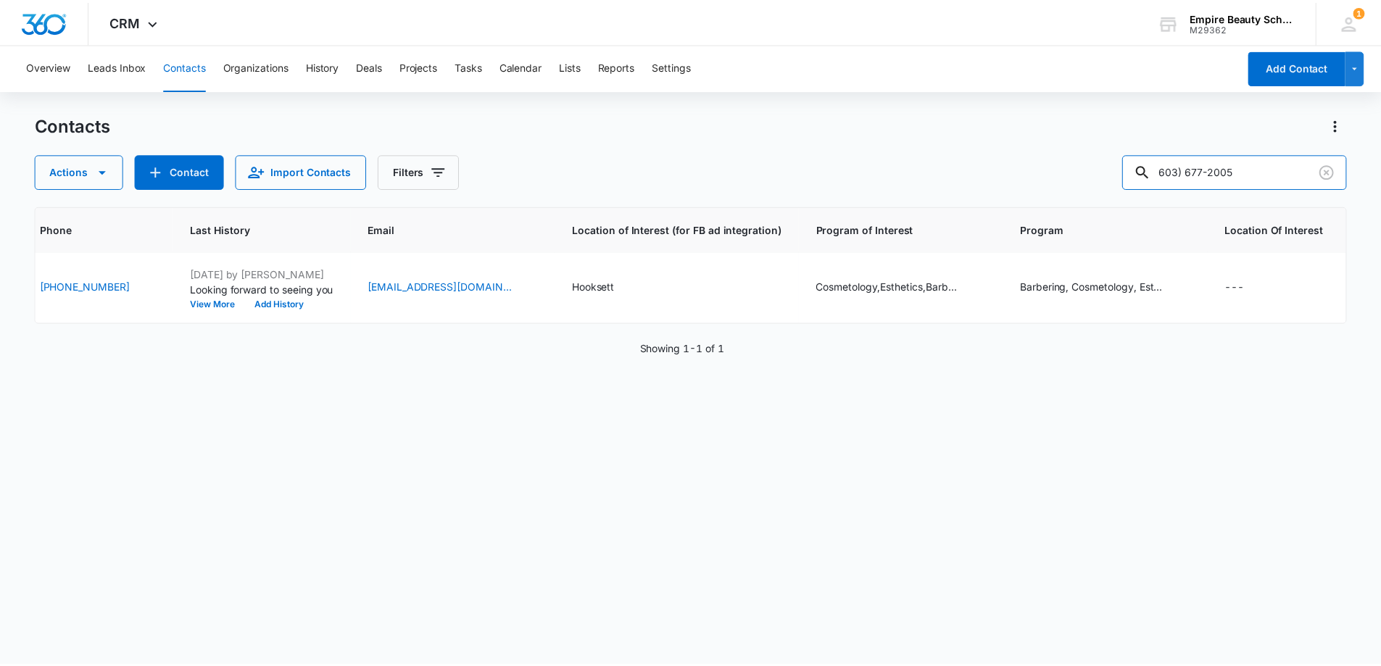
scroll to position [0, 0]
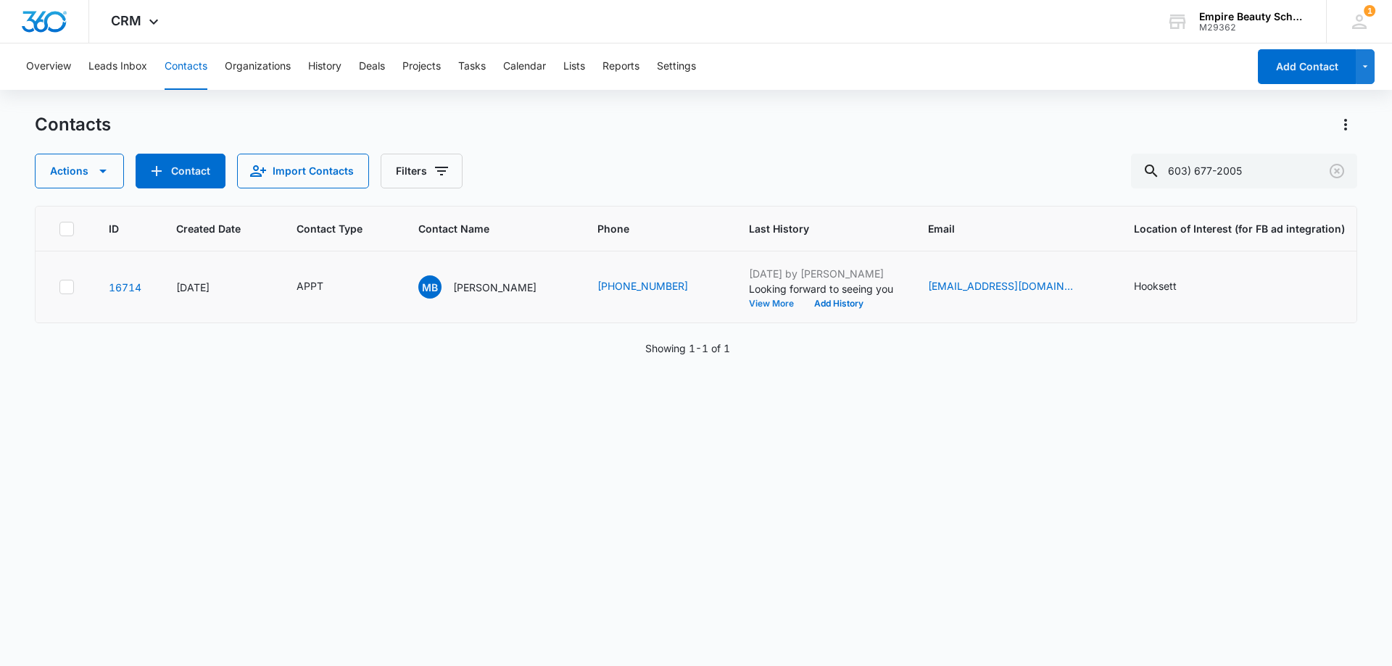
click at [776, 305] on button "View More" at bounding box center [776, 303] width 55 height 9
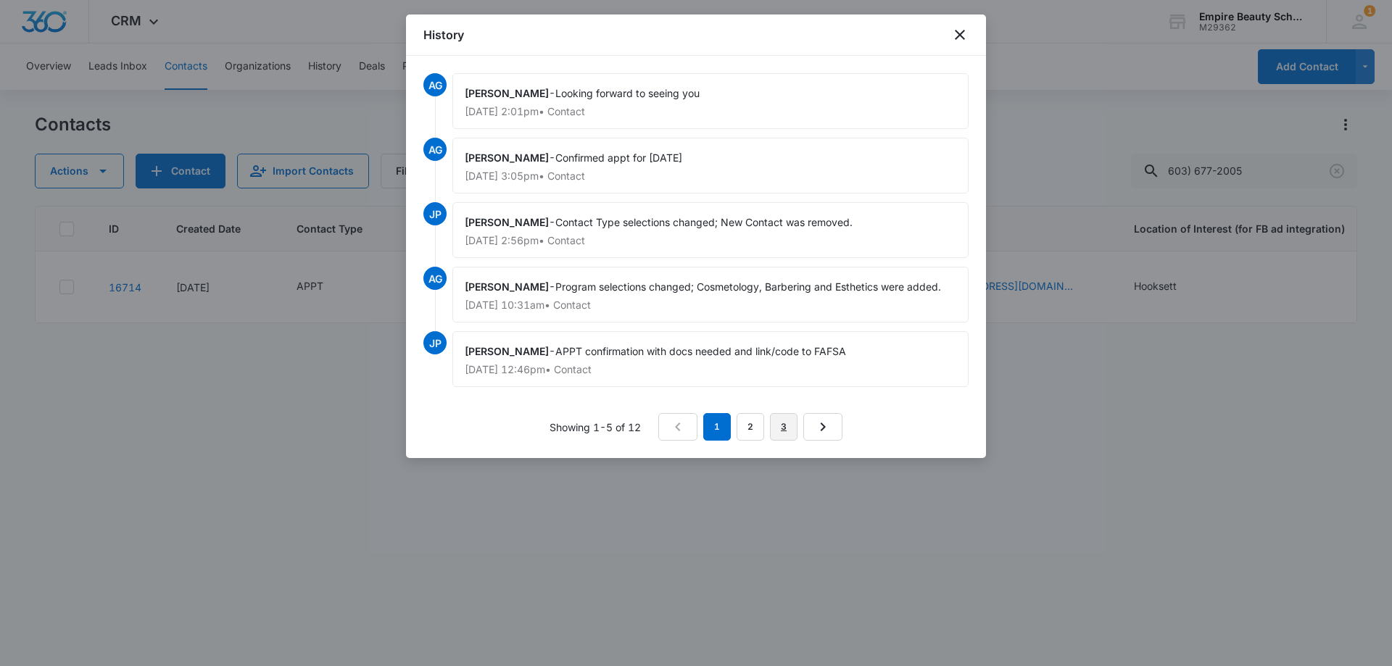
click at [787, 422] on link "3" at bounding box center [784, 427] width 28 height 28
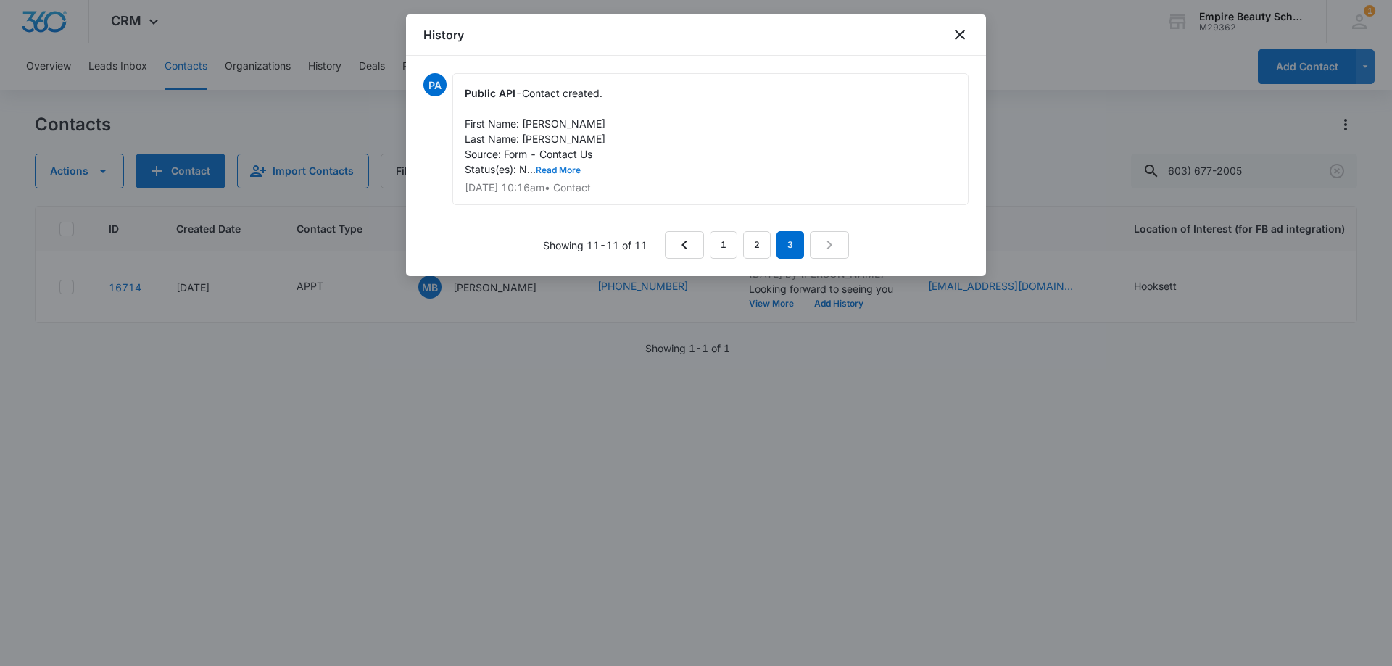
click at [566, 169] on button "Read More" at bounding box center [558, 170] width 45 height 9
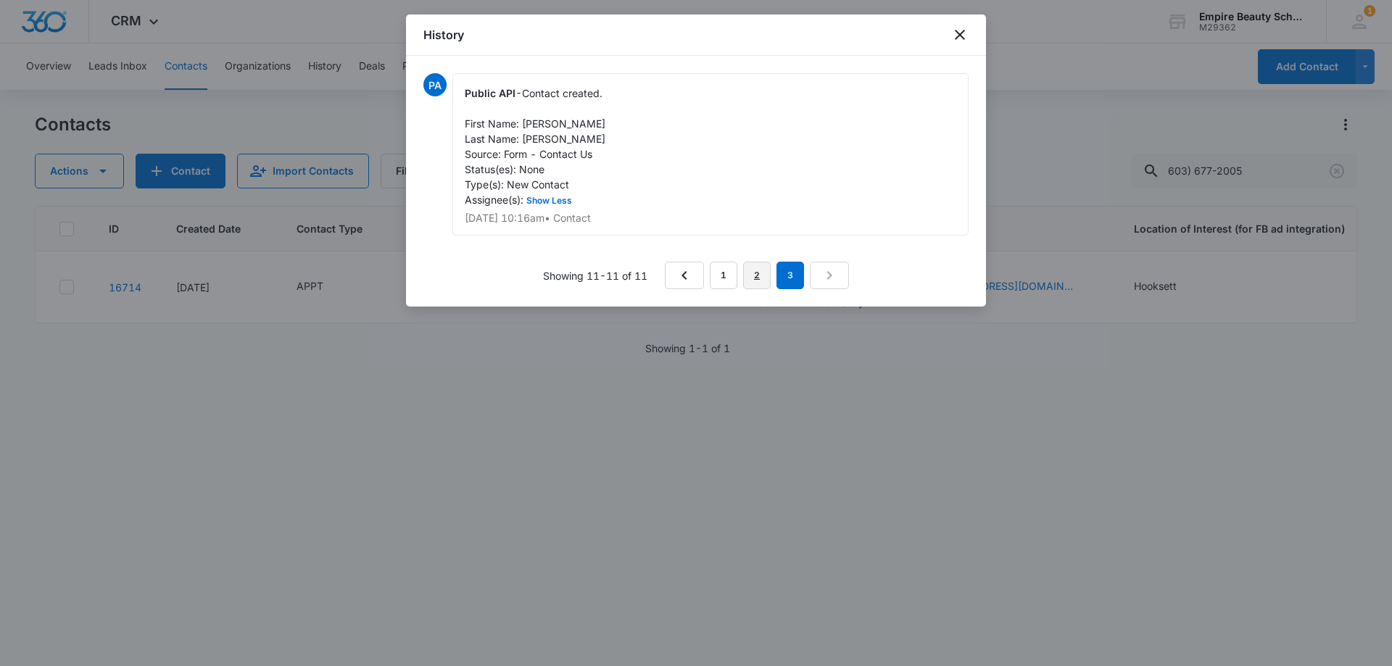
click at [749, 274] on link "2" at bounding box center [757, 276] width 28 height 28
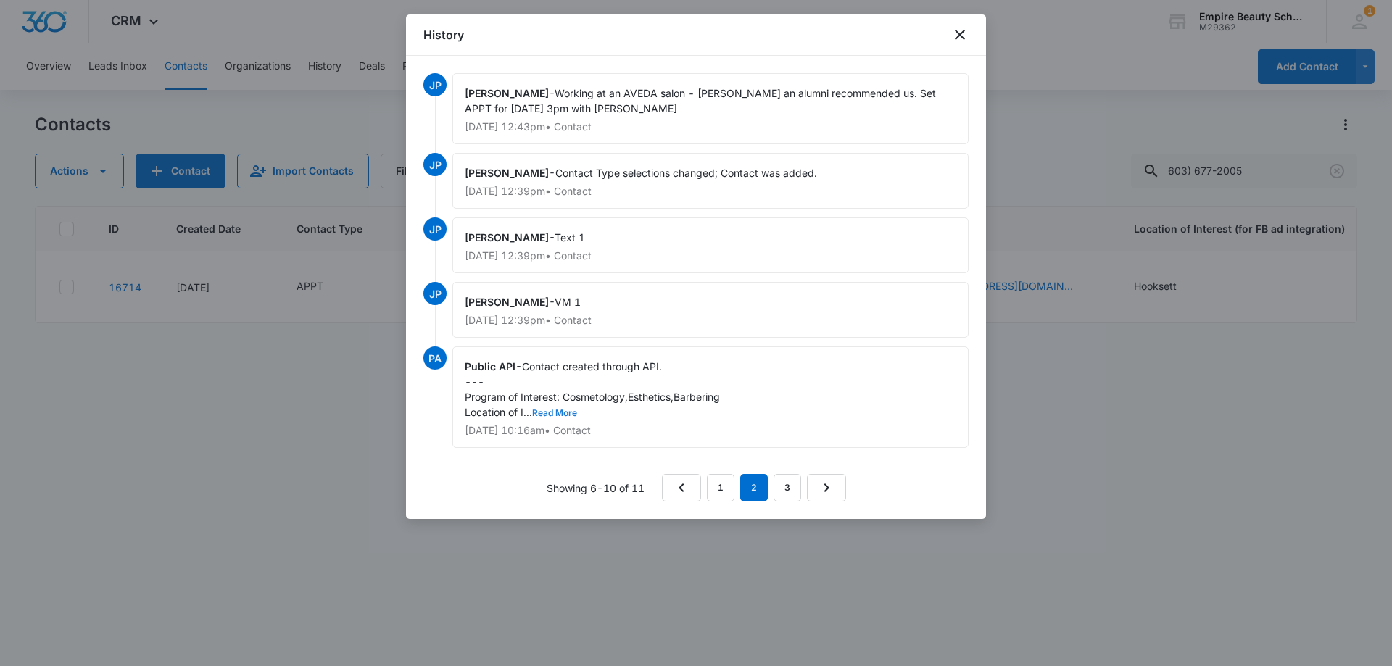
click at [563, 412] on button "Read More" at bounding box center [554, 413] width 45 height 9
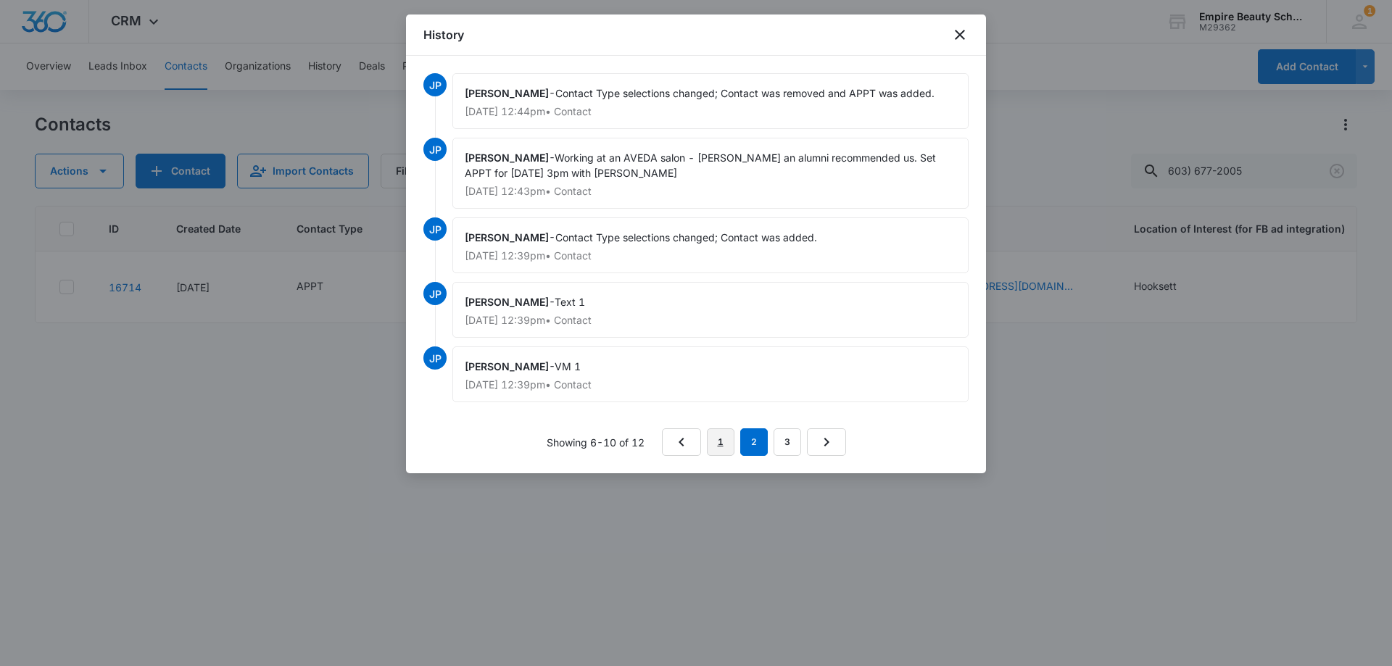
click at [723, 445] on link "1" at bounding box center [721, 442] width 28 height 28
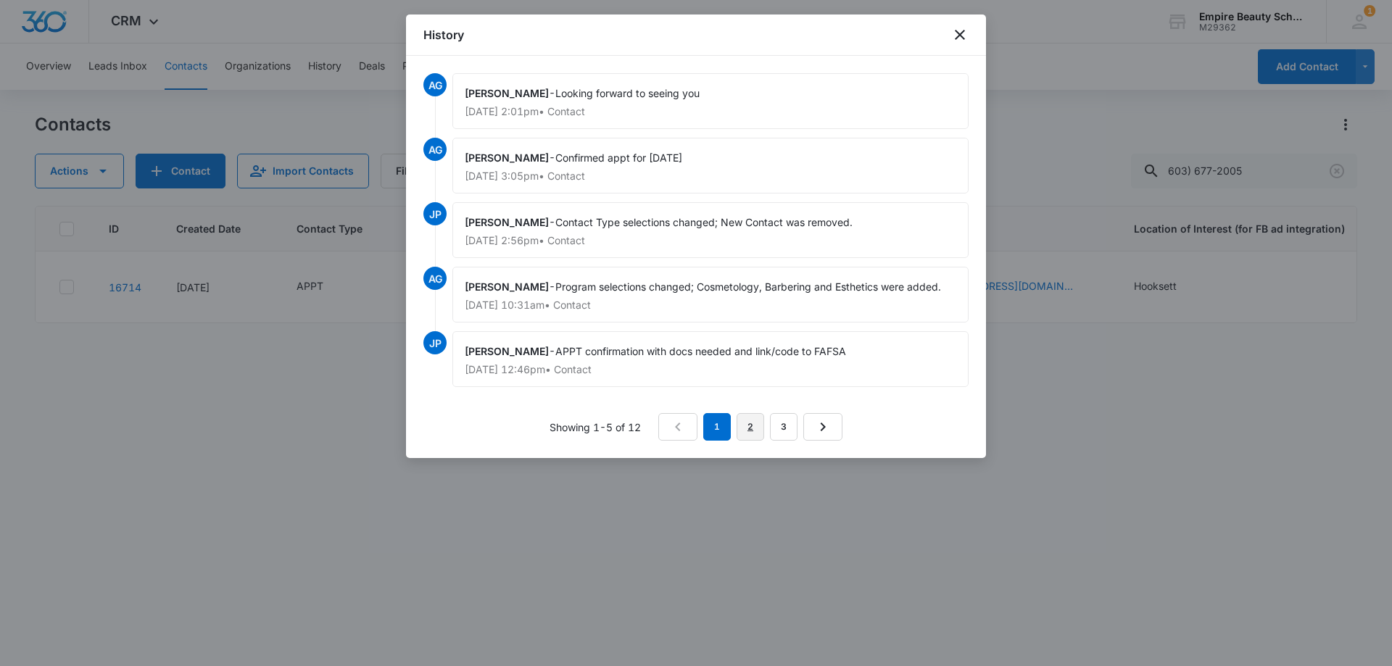
click at [757, 429] on link "2" at bounding box center [751, 427] width 28 height 28
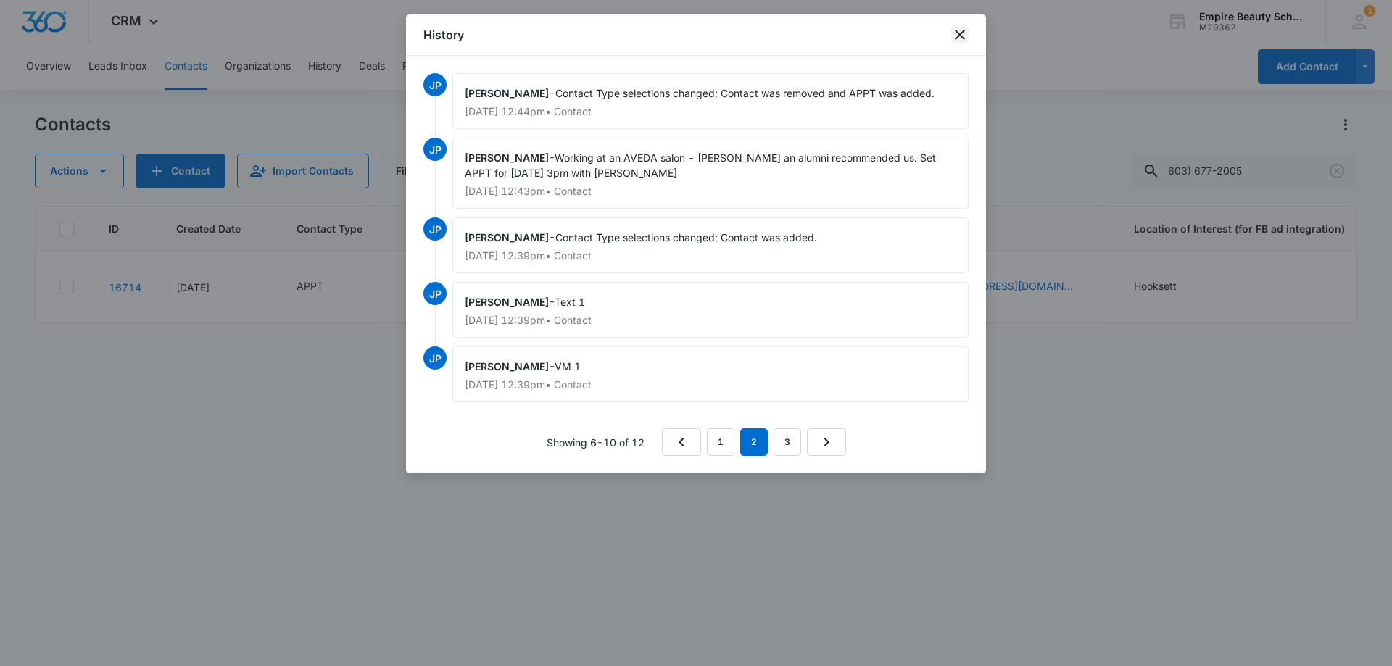
click at [960, 32] on icon "close" at bounding box center [959, 34] width 17 height 17
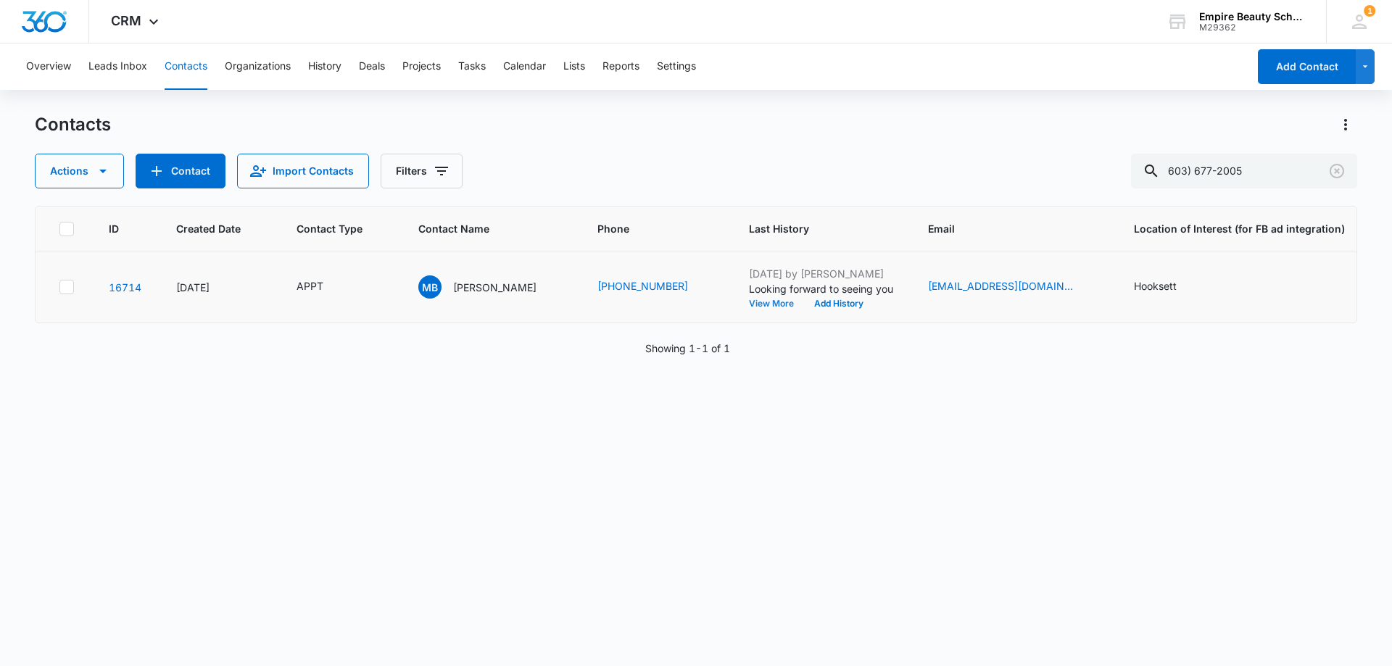
click at [774, 302] on button "View More" at bounding box center [776, 303] width 55 height 9
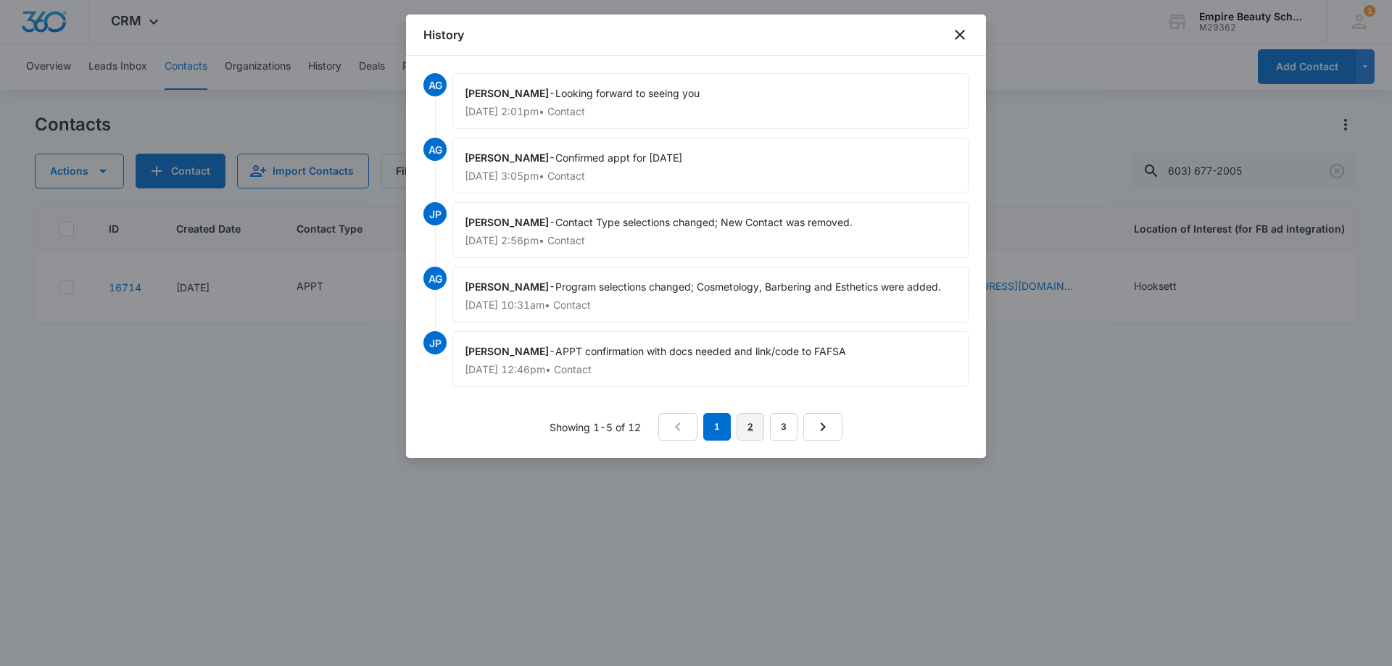
click at [738, 426] on link "2" at bounding box center [751, 427] width 28 height 28
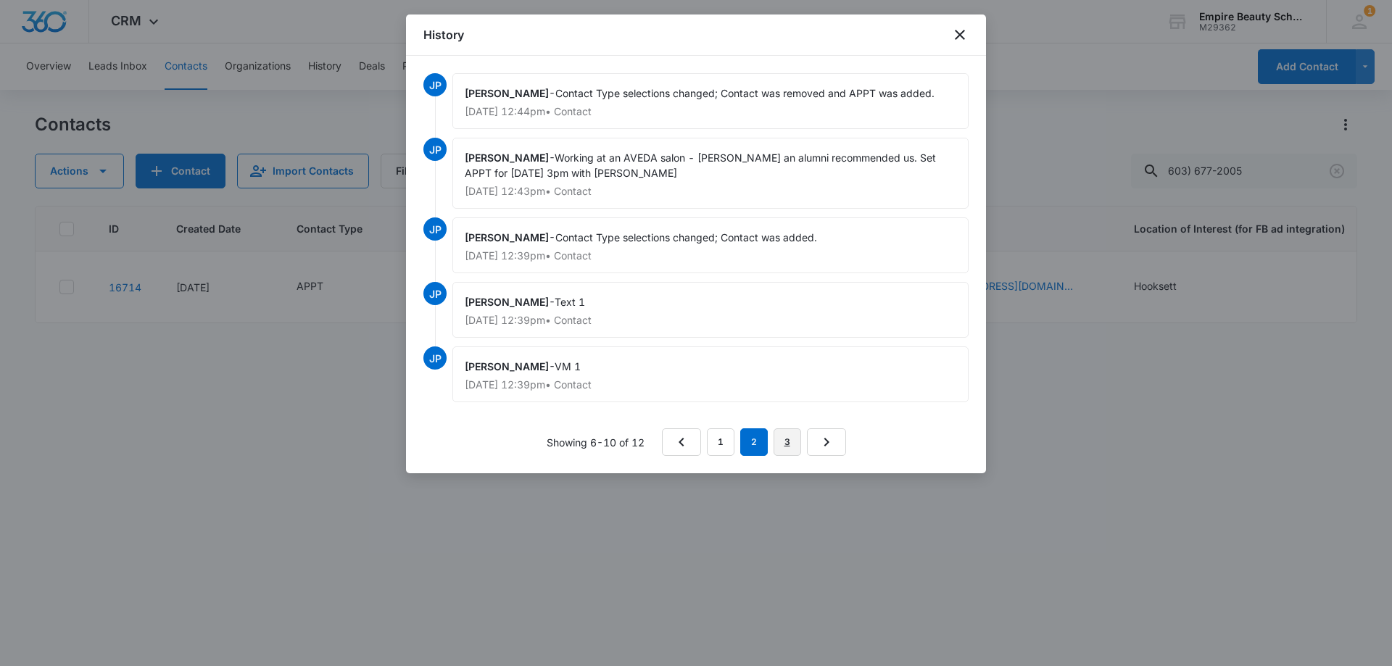
click at [776, 442] on link "3" at bounding box center [787, 442] width 28 height 28
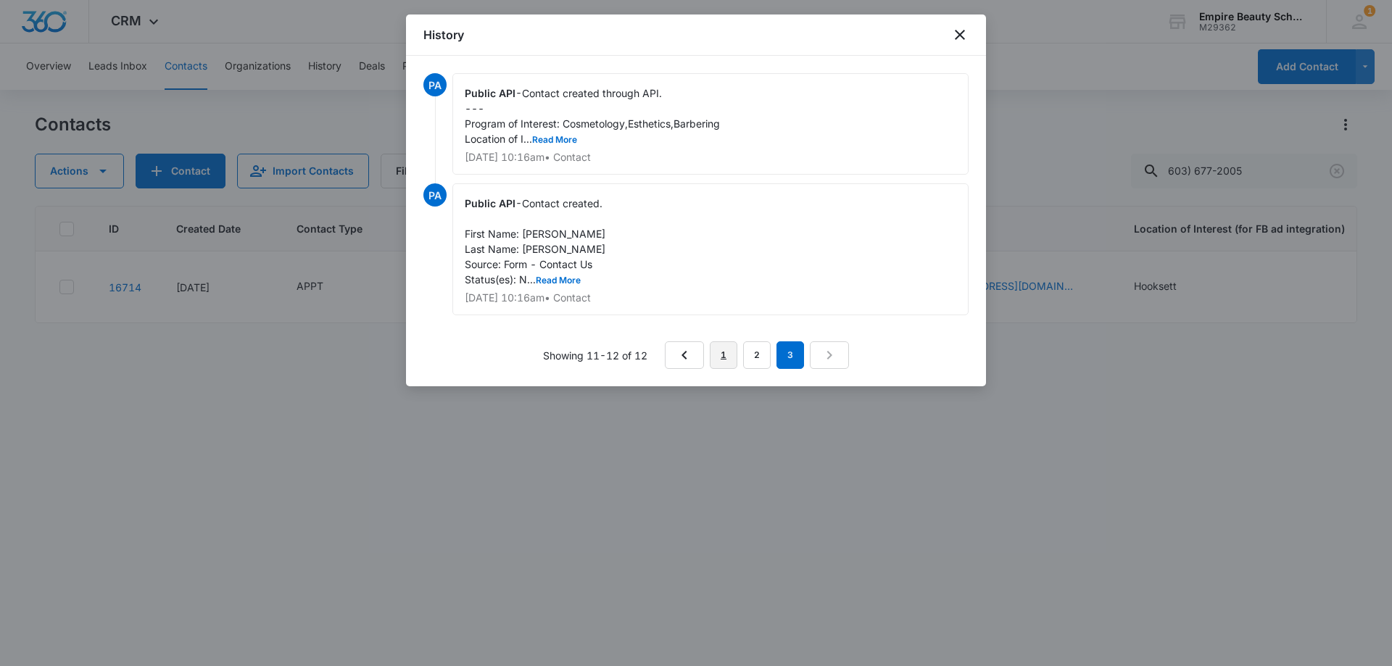
click at [731, 360] on link "1" at bounding box center [724, 355] width 28 height 28
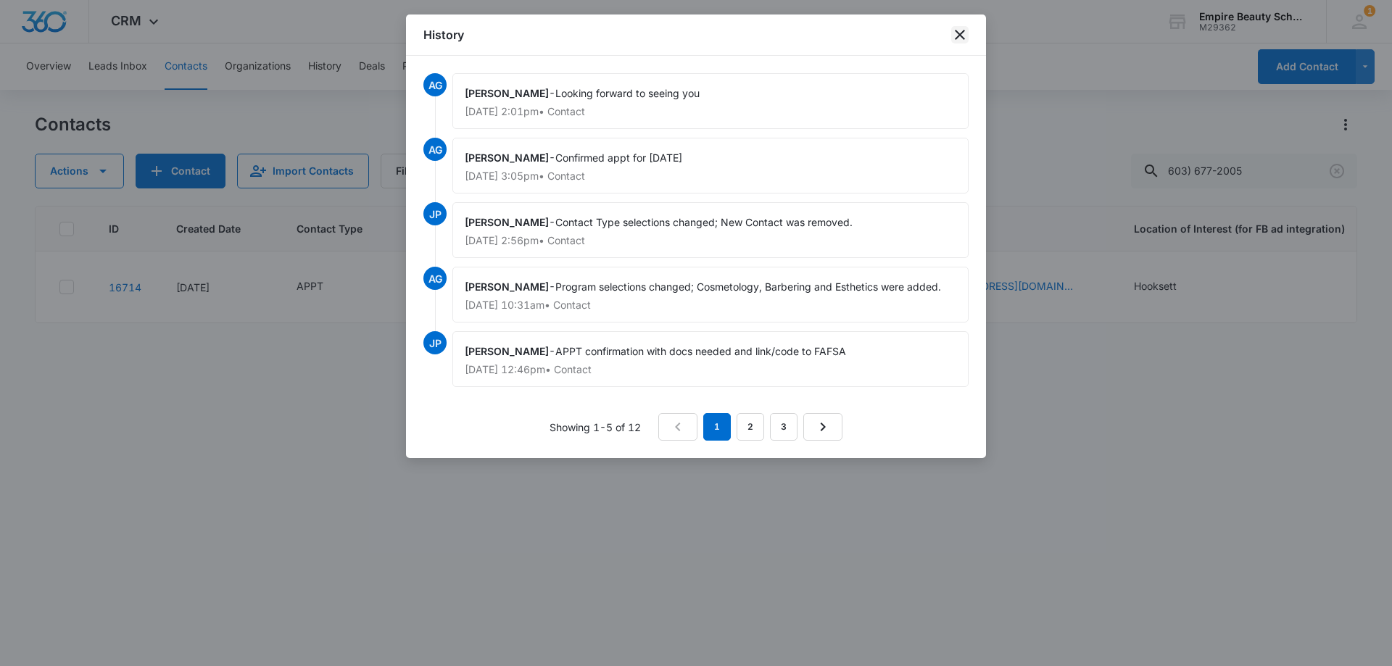
click at [961, 32] on icon "close" at bounding box center [959, 34] width 17 height 17
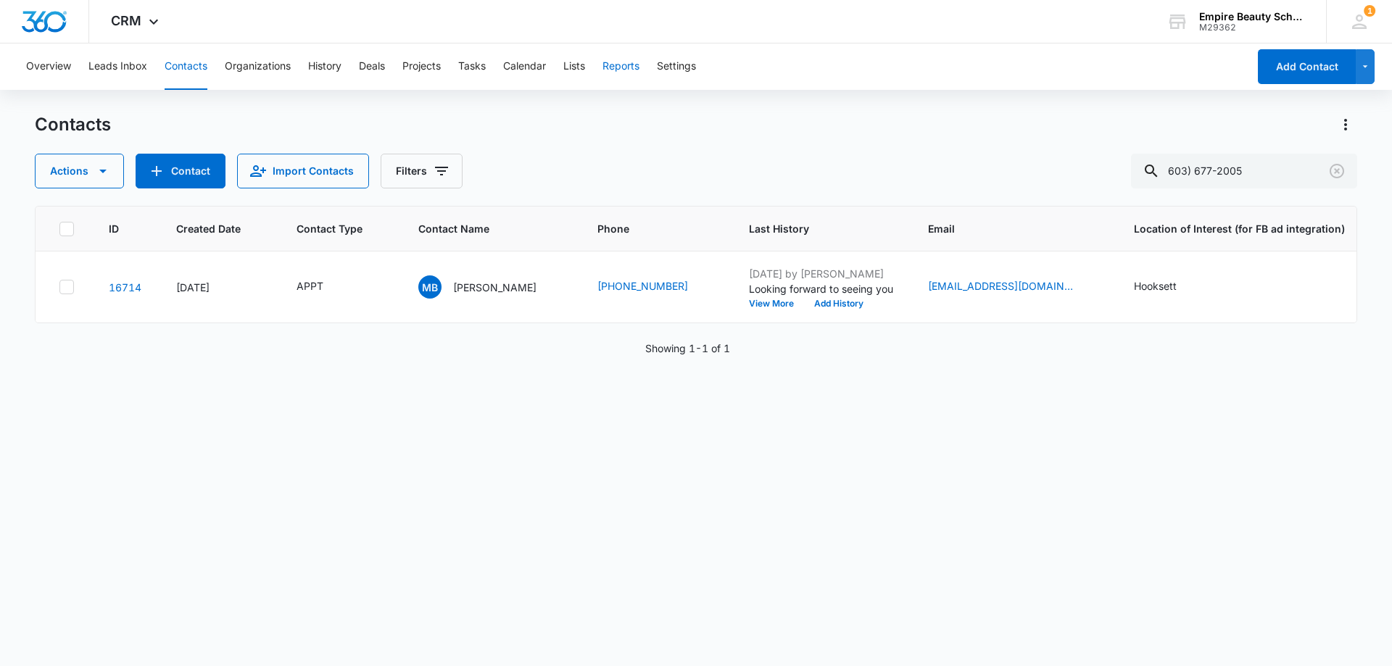
click at [623, 66] on button "Reports" at bounding box center [620, 66] width 37 height 46
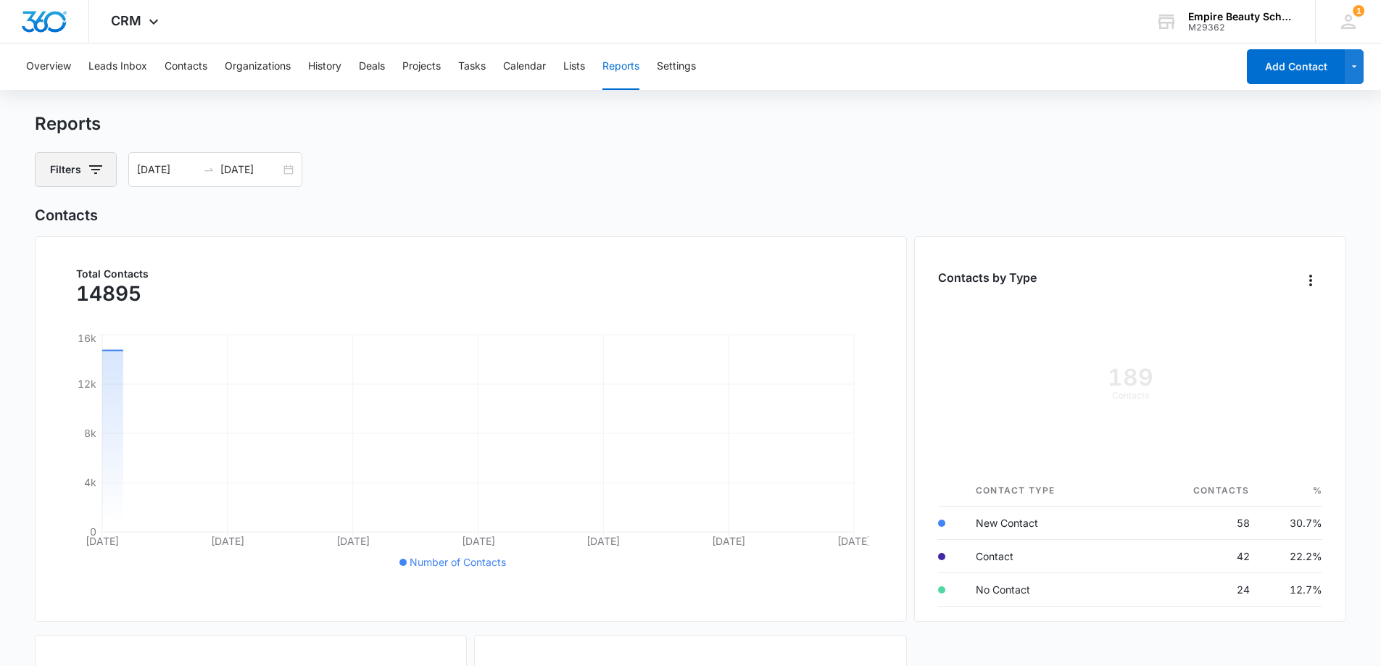
click at [88, 169] on icon "button" at bounding box center [95, 169] width 17 height 17
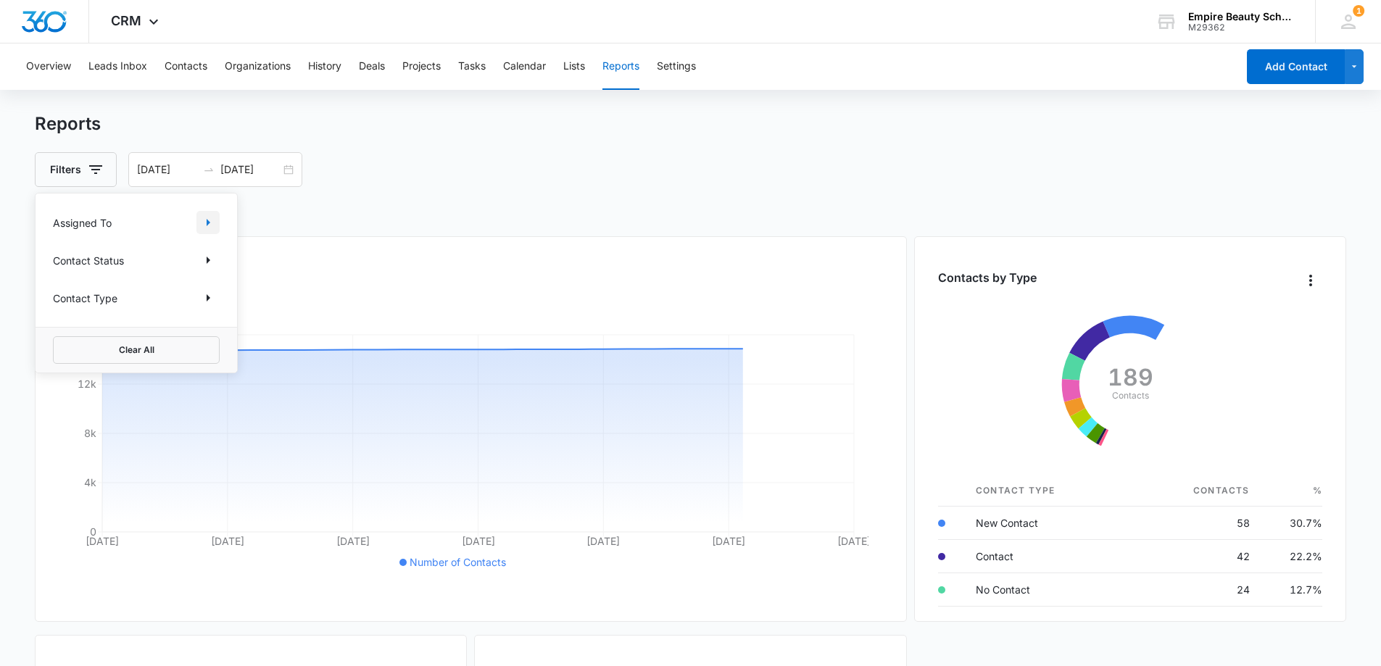
click at [202, 224] on icon "Show Assigned To filters" at bounding box center [207, 222] width 17 height 17
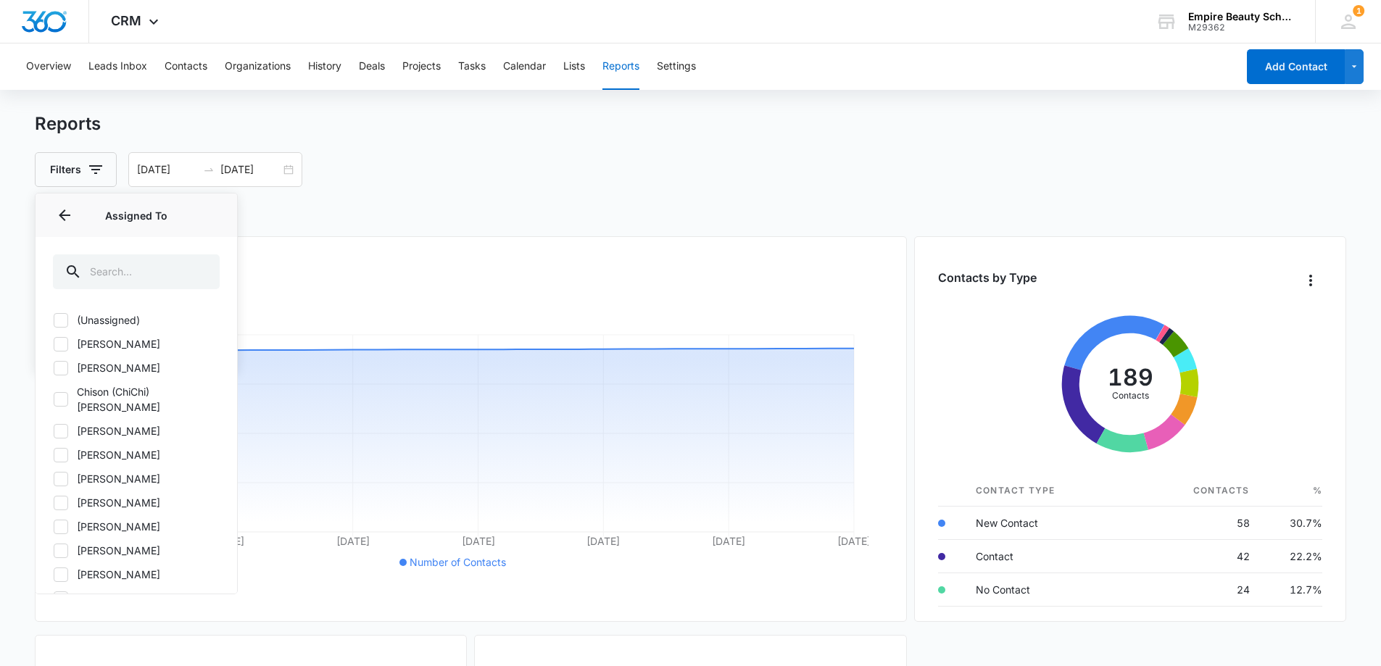
click at [59, 370] on icon at bounding box center [61, 368] width 9 height 7
click at [54, 368] on input "[PERSON_NAME]" at bounding box center [53, 368] width 1 height 1
checkbox input "true"
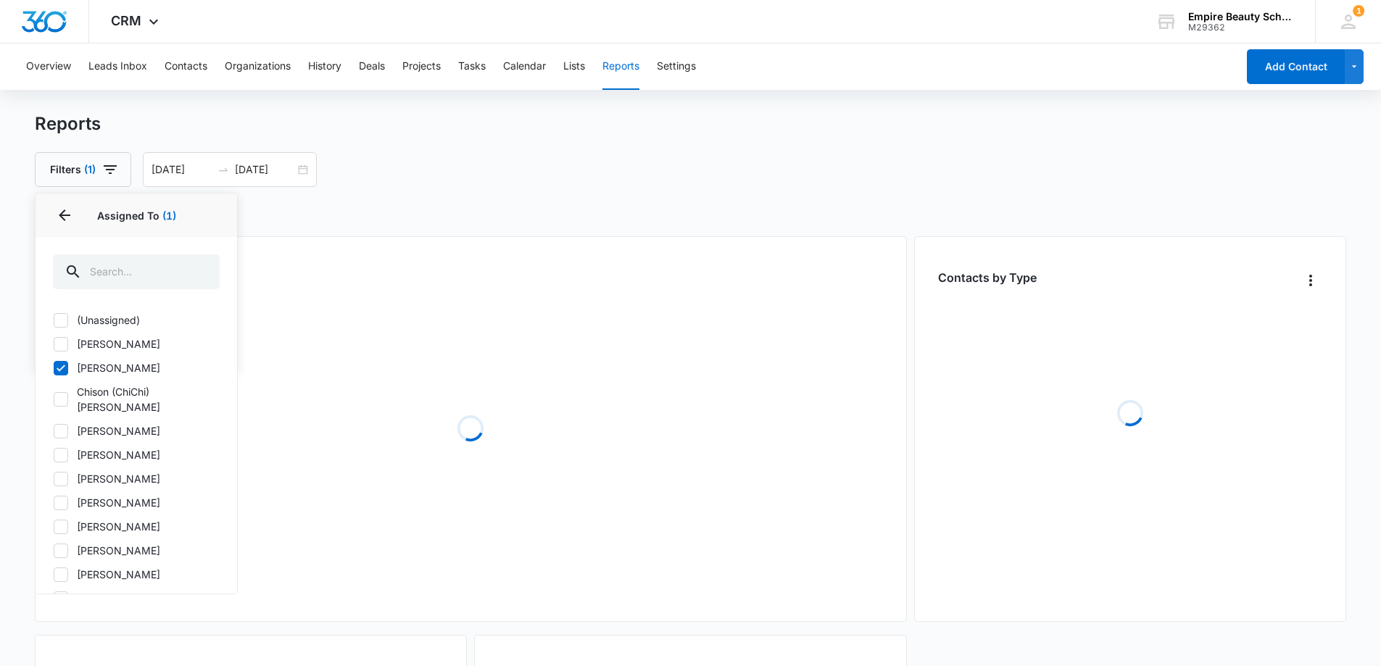
click at [434, 162] on div "Filters (1) Assigned To 1 Assigned To (1) (Unassigned) [PERSON_NAME] [PERSON_NA…" at bounding box center [691, 169] width 1312 height 35
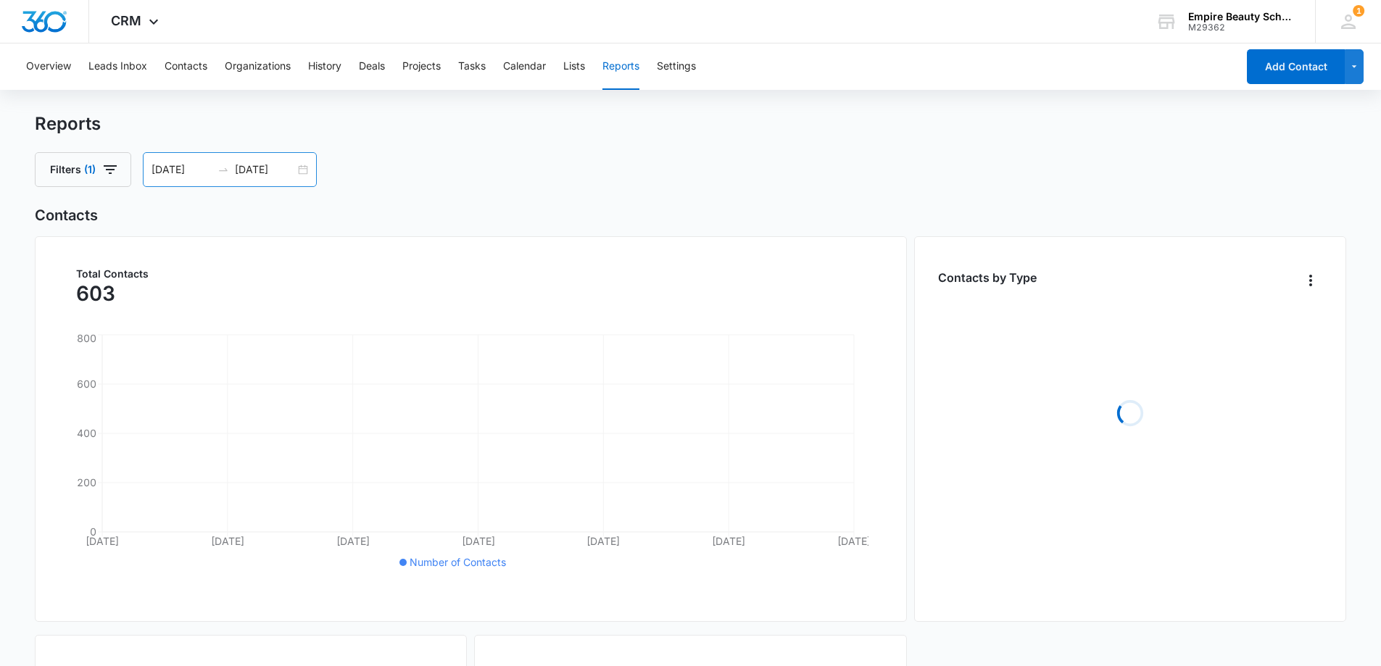
click at [307, 171] on div "[DATE] [DATE]" at bounding box center [230, 169] width 174 height 35
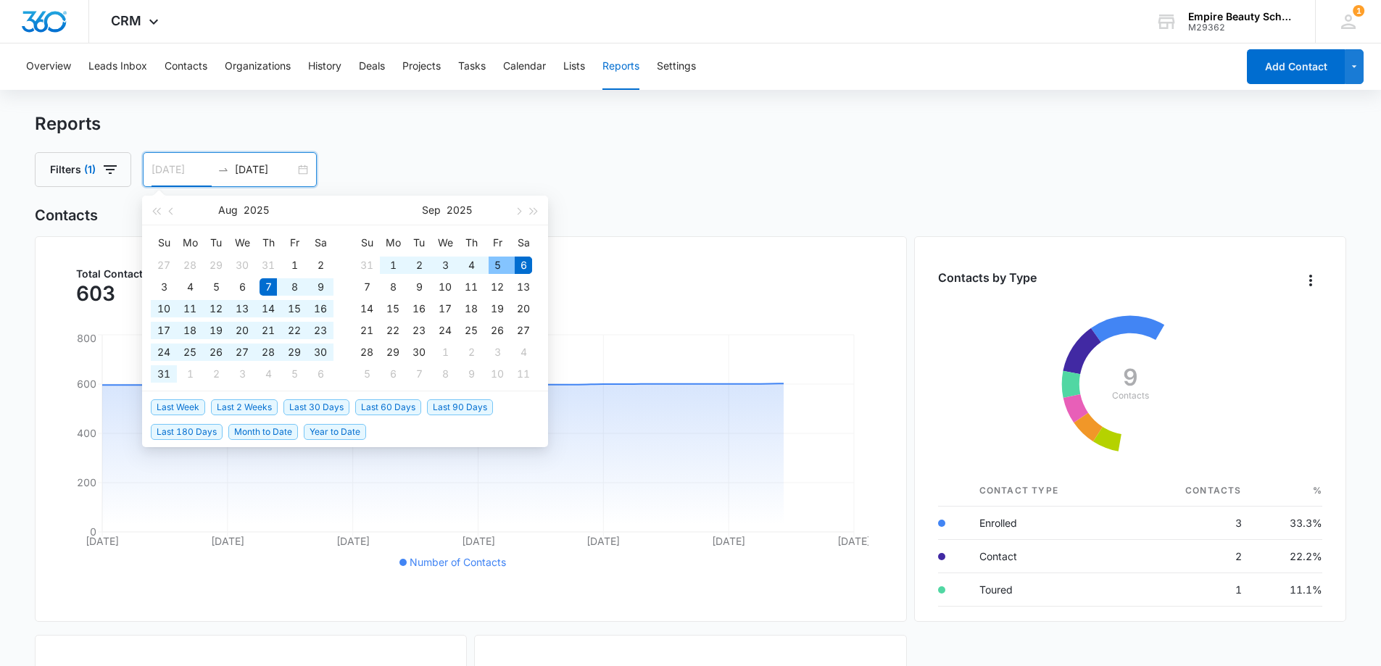
type input "[DATE]"
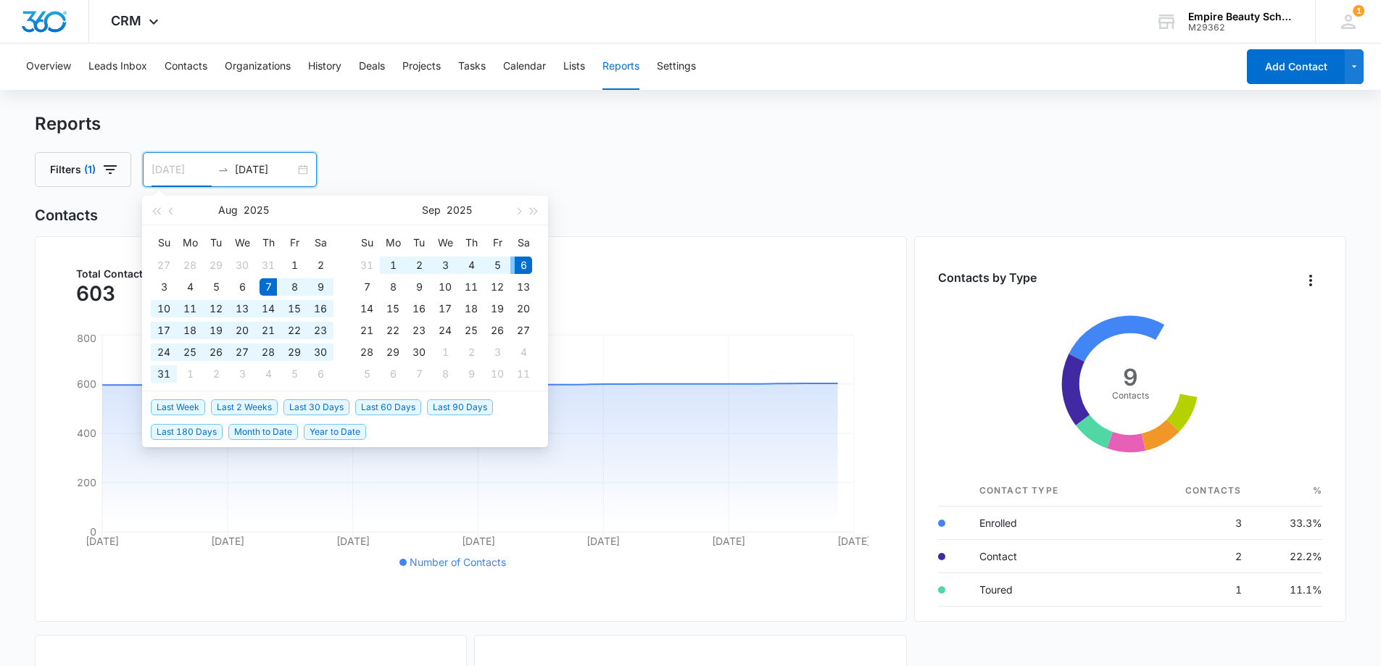
click at [528, 265] on div "6" at bounding box center [523, 265] width 17 height 17
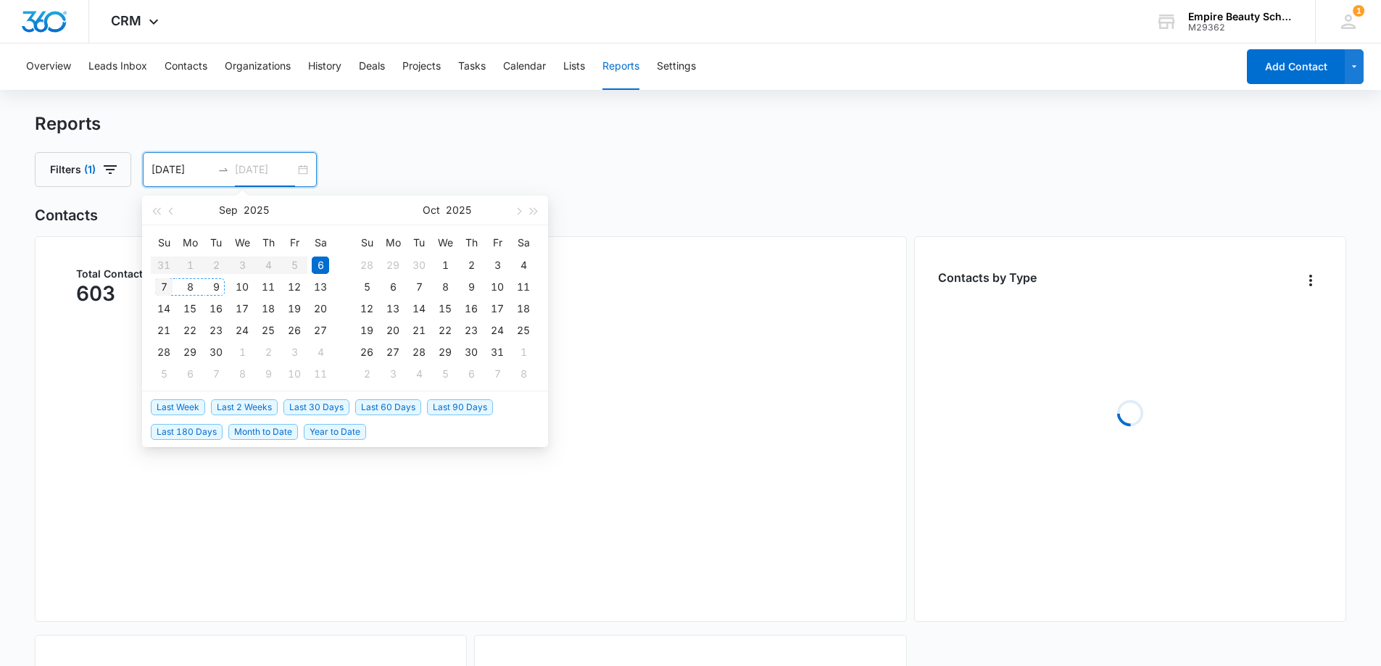
type input "[DATE]"
click at [164, 288] on div "7" at bounding box center [163, 286] width 17 height 17
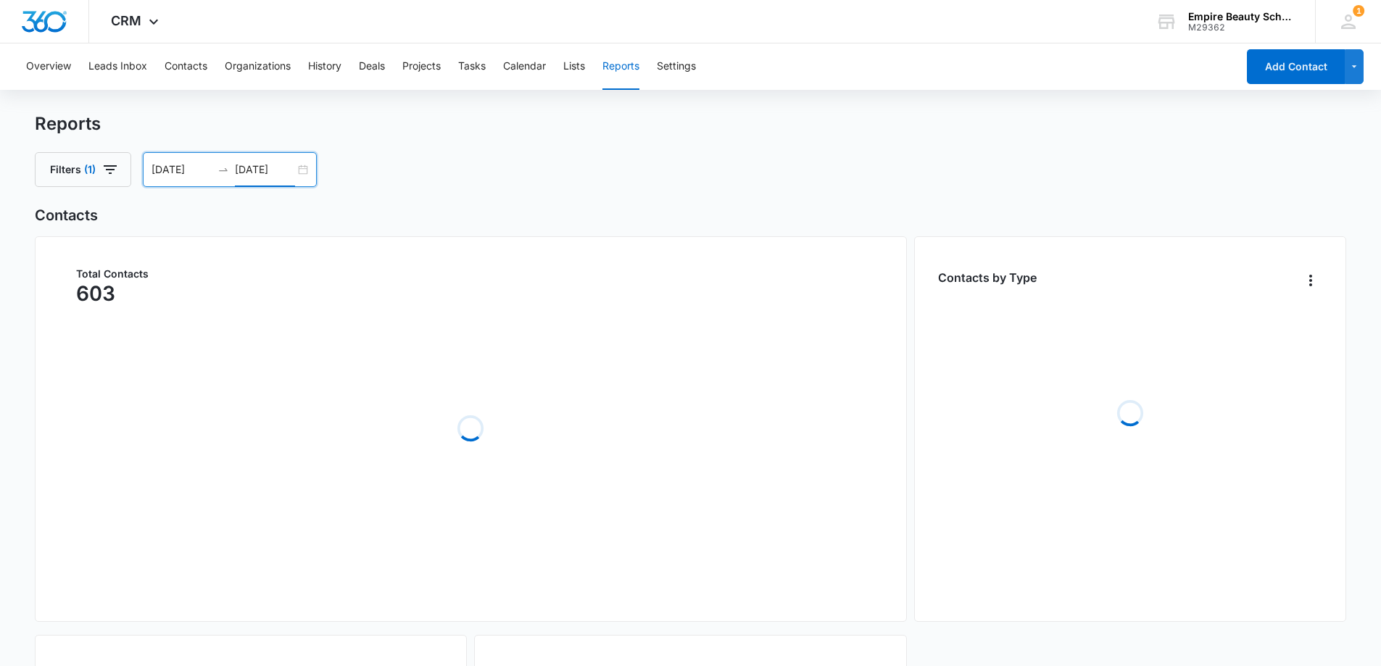
click at [456, 130] on div "Reports" at bounding box center [691, 124] width 1312 height 22
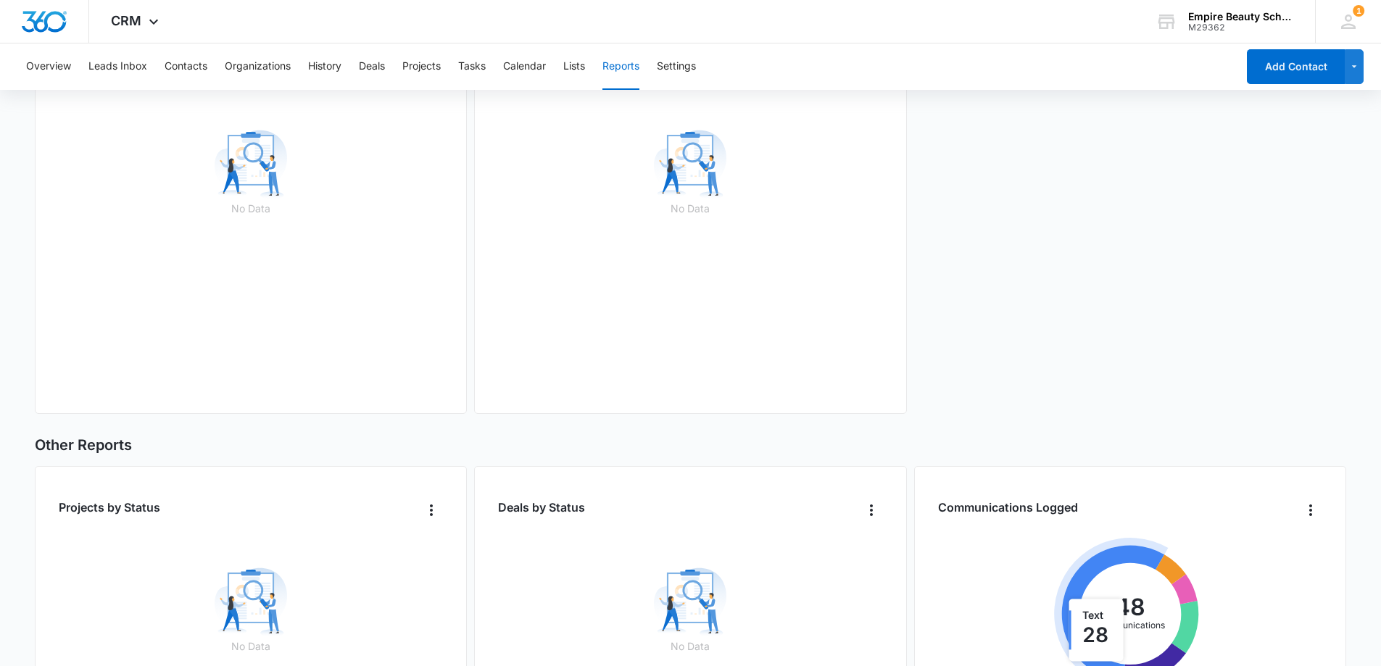
scroll to position [450, 0]
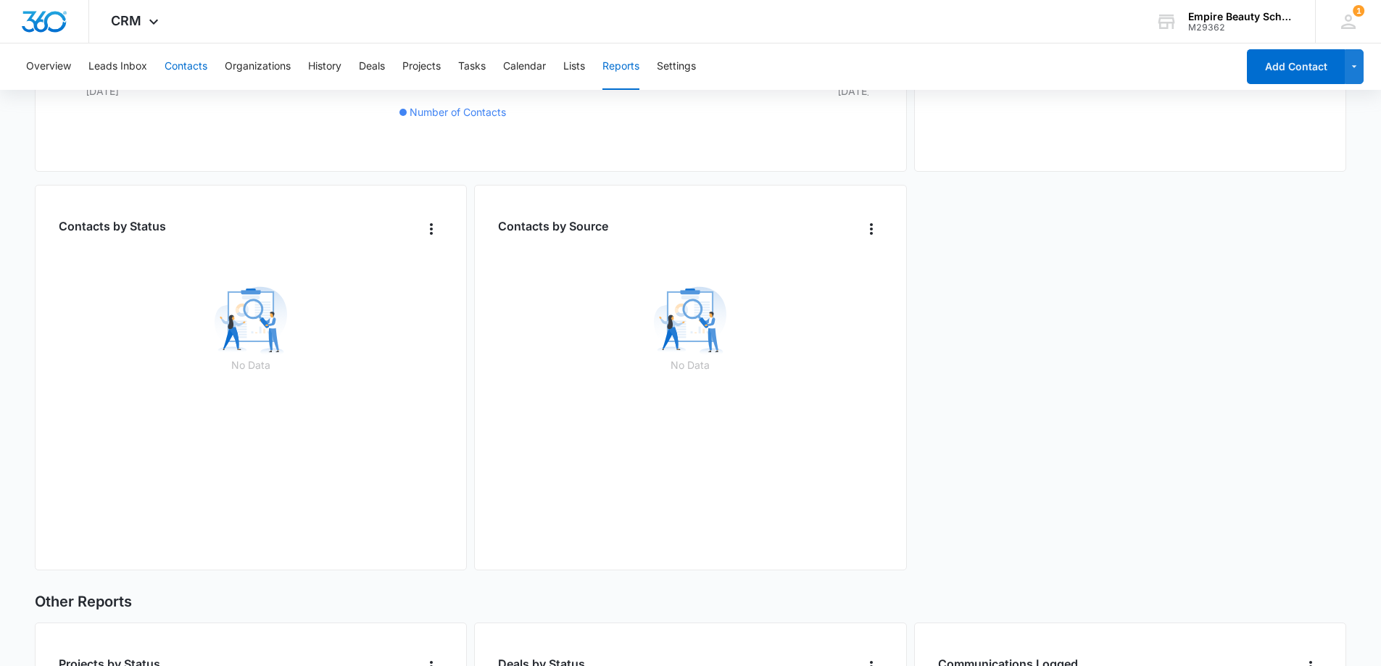
click at [188, 59] on button "Contacts" at bounding box center [186, 66] width 43 height 46
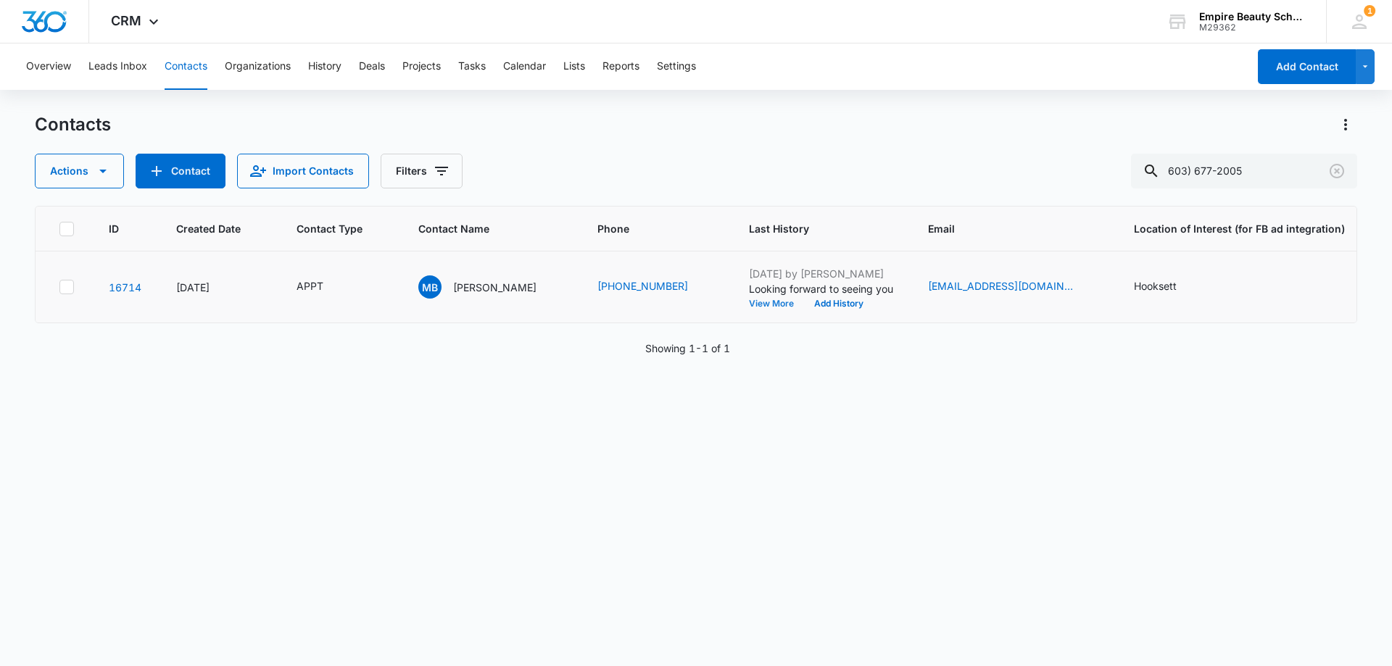
click at [791, 304] on button "View More" at bounding box center [776, 303] width 55 height 9
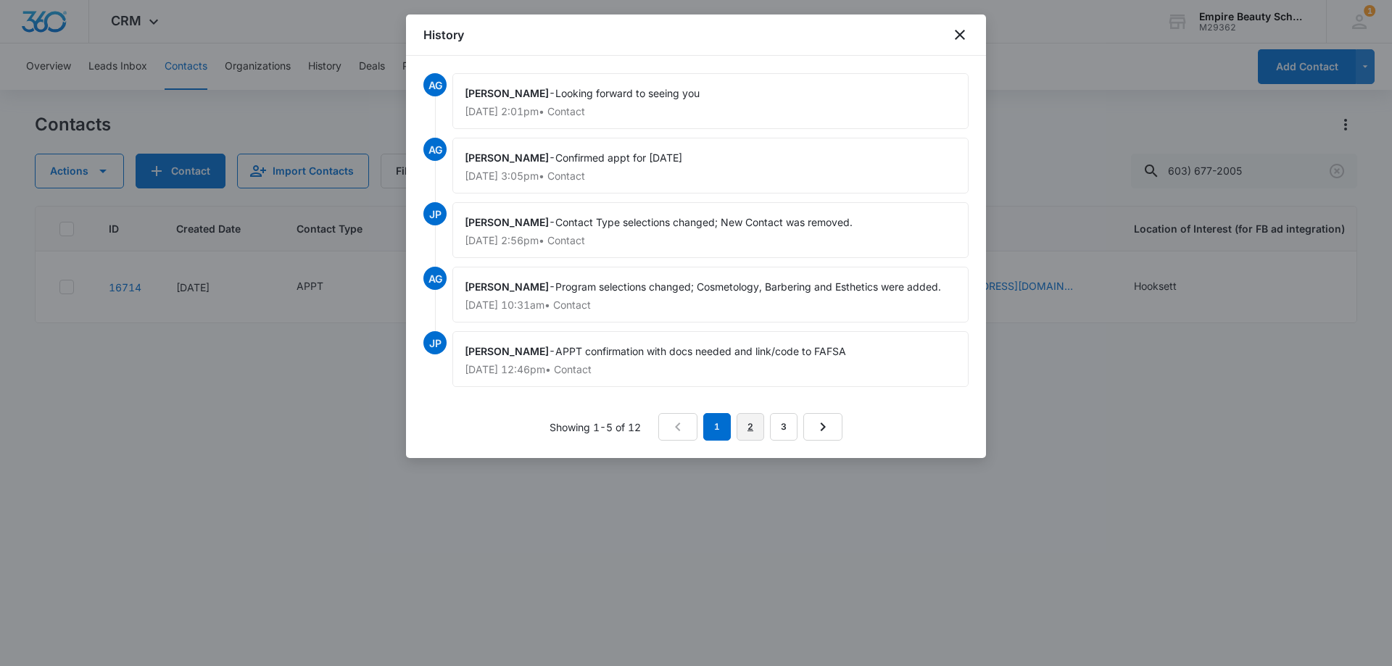
click at [746, 426] on link "2" at bounding box center [751, 427] width 28 height 28
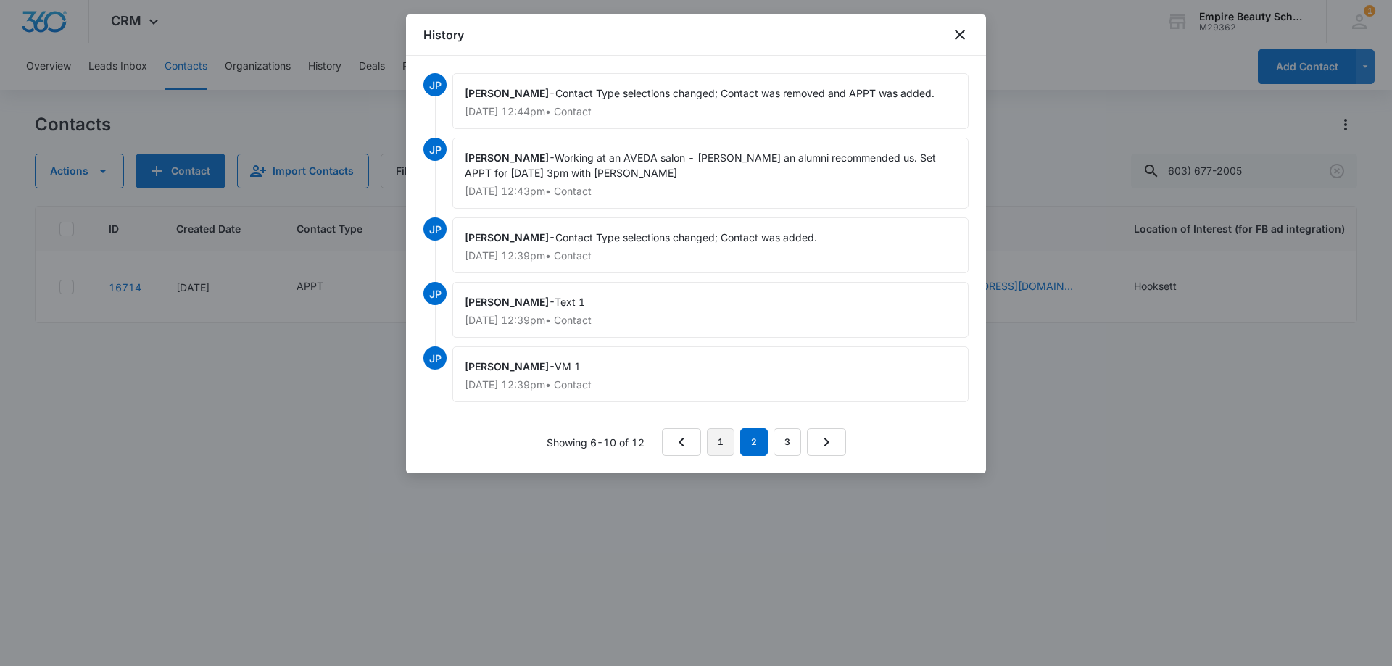
click at [722, 449] on link "1" at bounding box center [721, 442] width 28 height 28
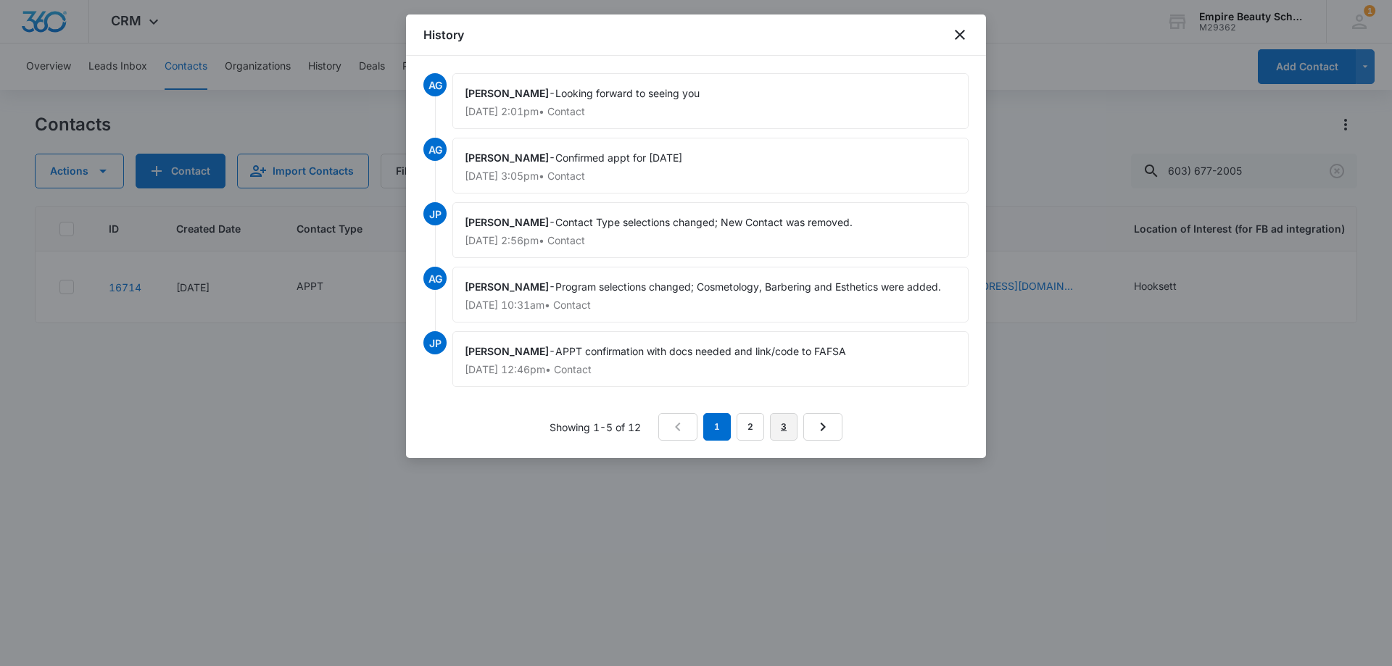
click at [773, 438] on link "3" at bounding box center [784, 427] width 28 height 28
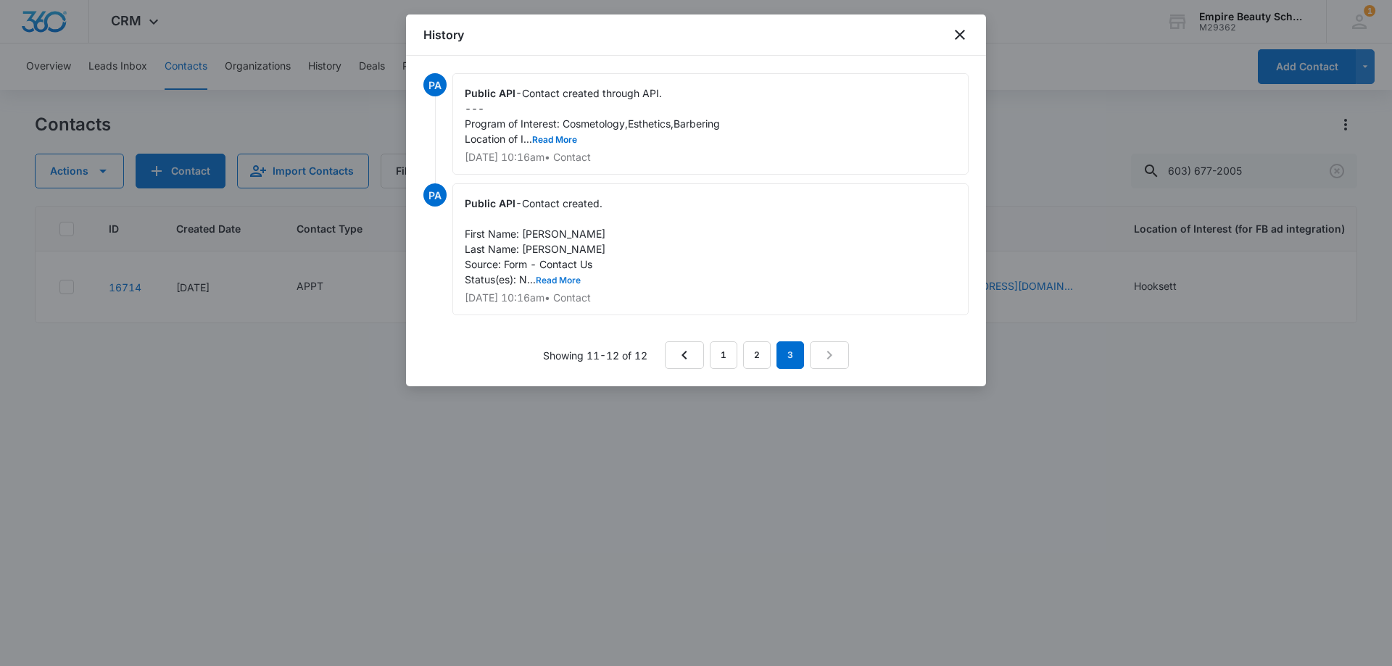
click at [557, 284] on button "Read More" at bounding box center [558, 280] width 45 height 9
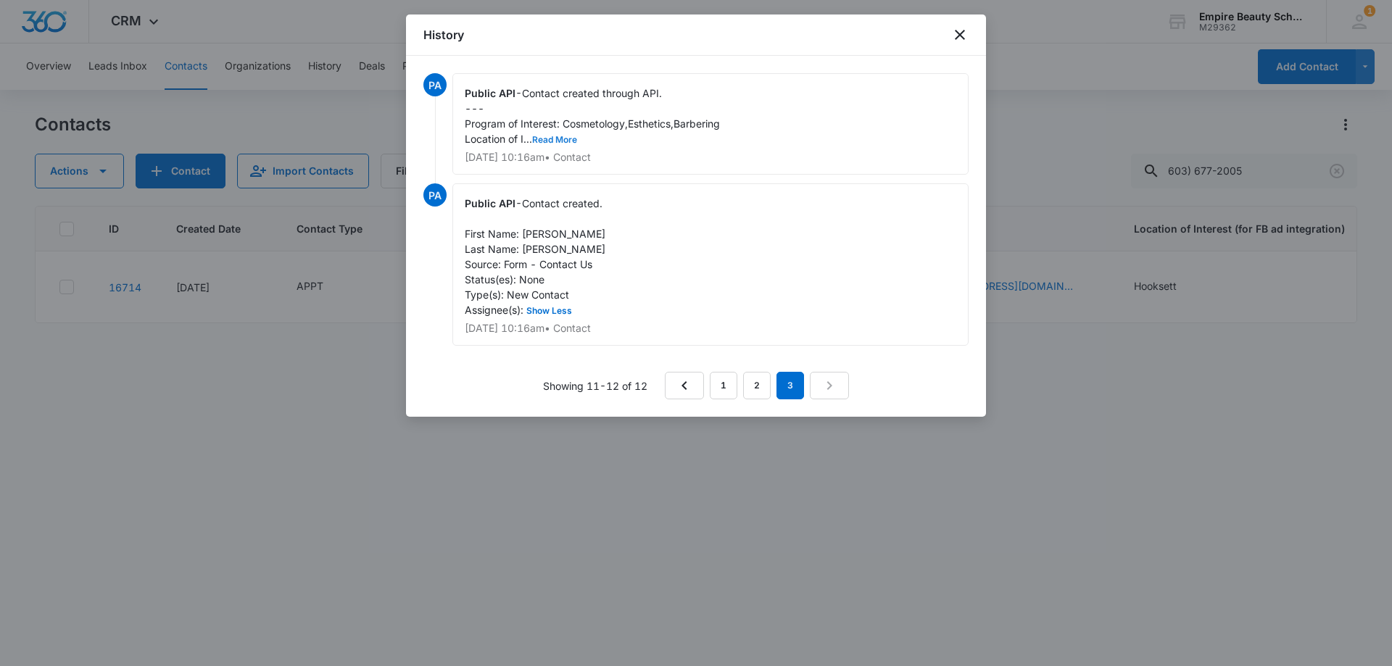
click at [551, 141] on button "Read More" at bounding box center [554, 140] width 45 height 9
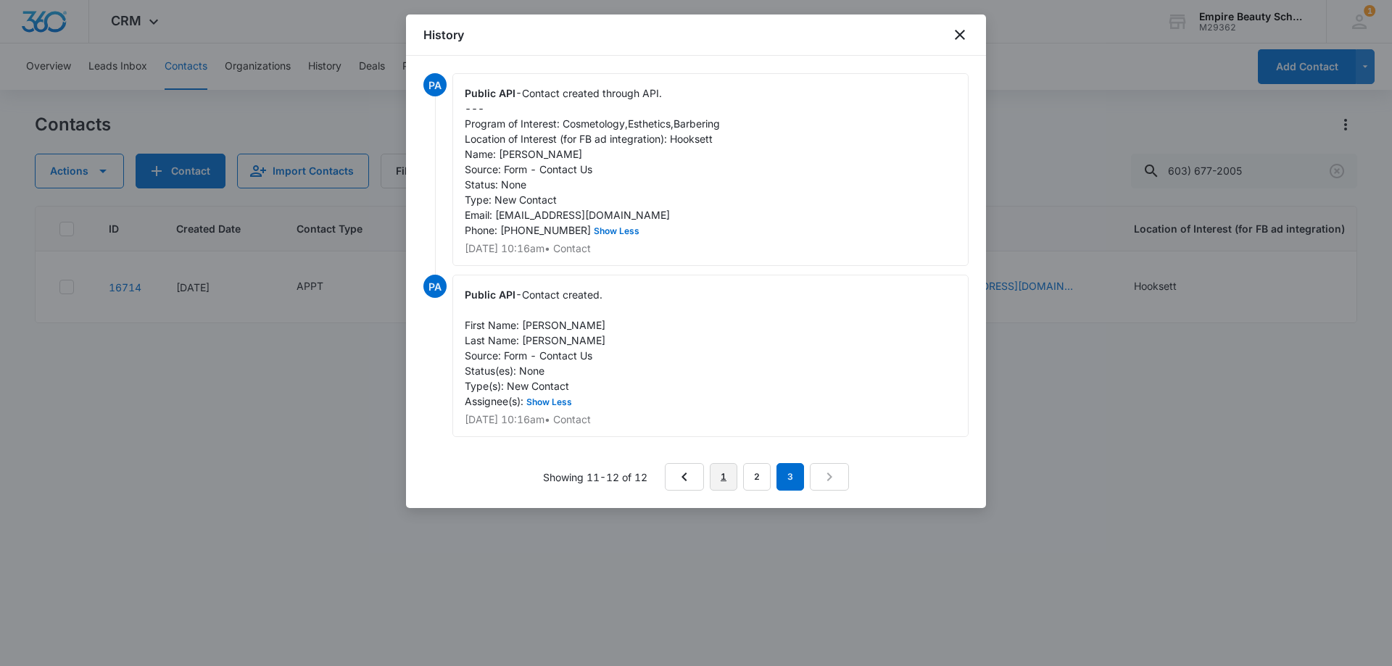
click at [731, 491] on link "1" at bounding box center [724, 477] width 28 height 28
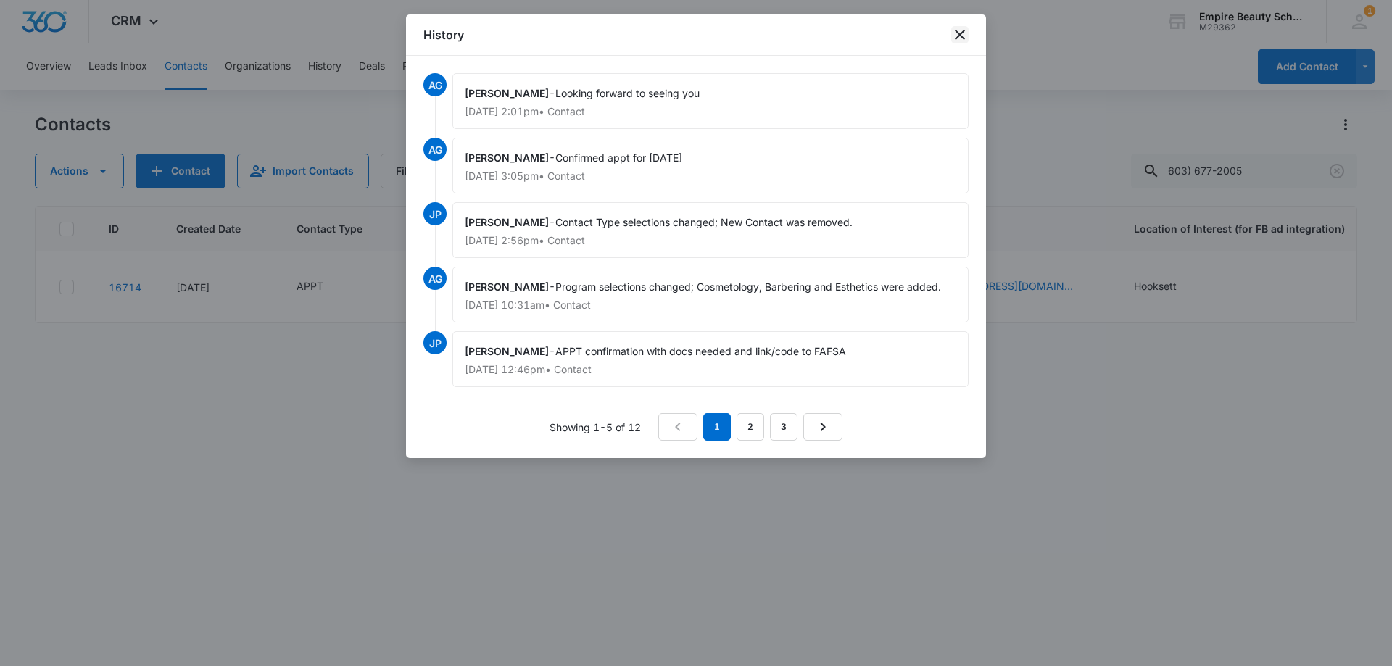
click at [961, 35] on icon "close" at bounding box center [960, 35] width 10 height 10
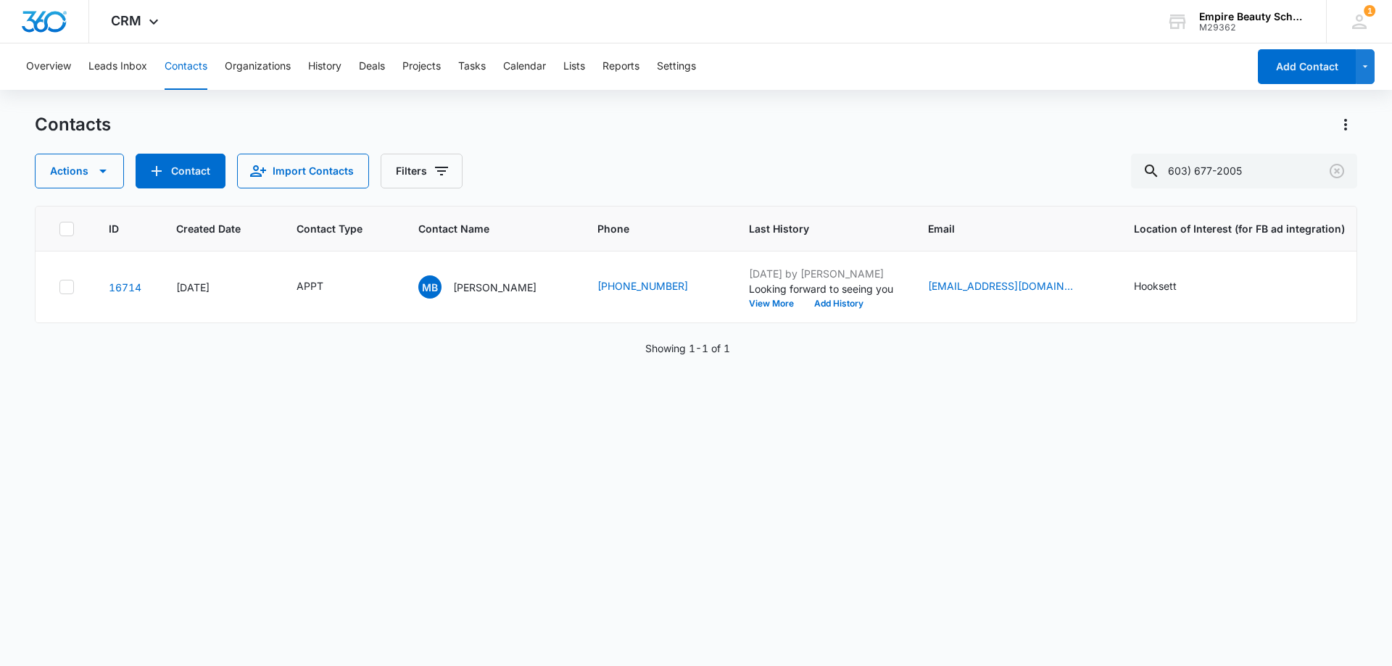
click at [855, 121] on div "Contacts" at bounding box center [696, 124] width 1322 height 23
click at [615, 159] on div "Actions Contact Import Contacts Filters 603) 677-2005" at bounding box center [696, 171] width 1322 height 35
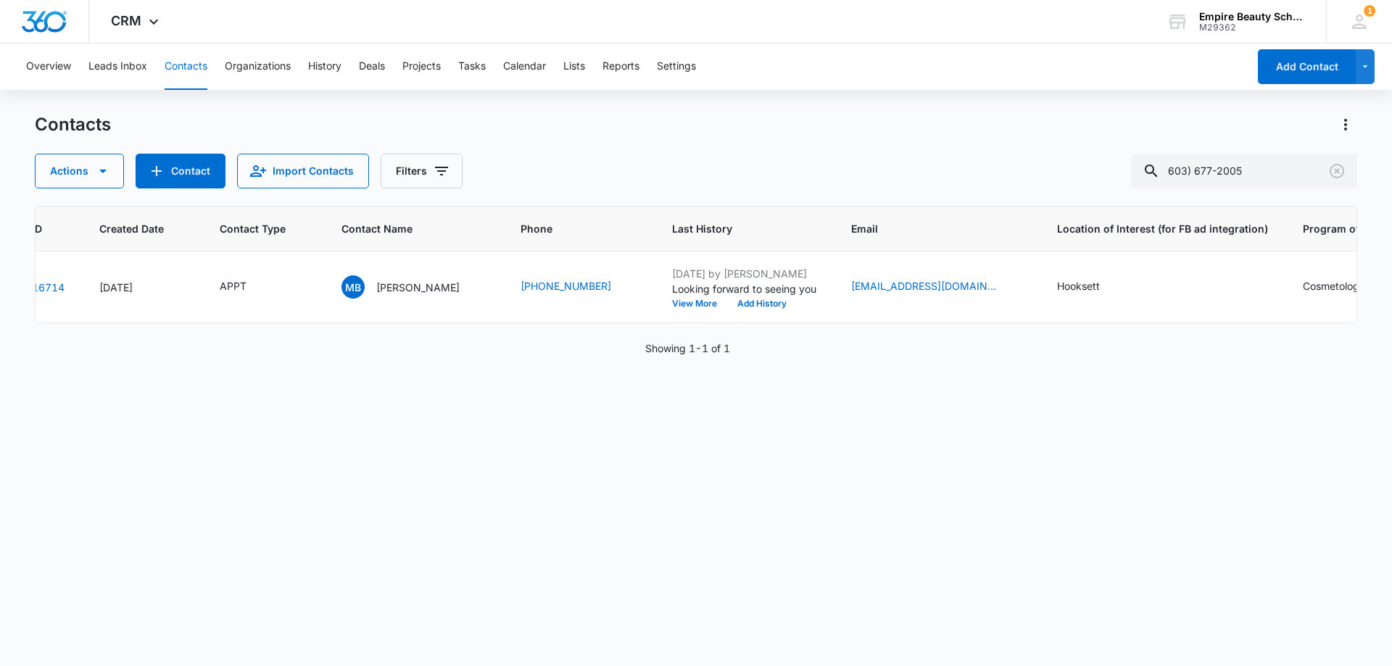
scroll to position [0, 76]
click at [1342, 169] on icon "Clear" at bounding box center [1336, 170] width 17 height 17
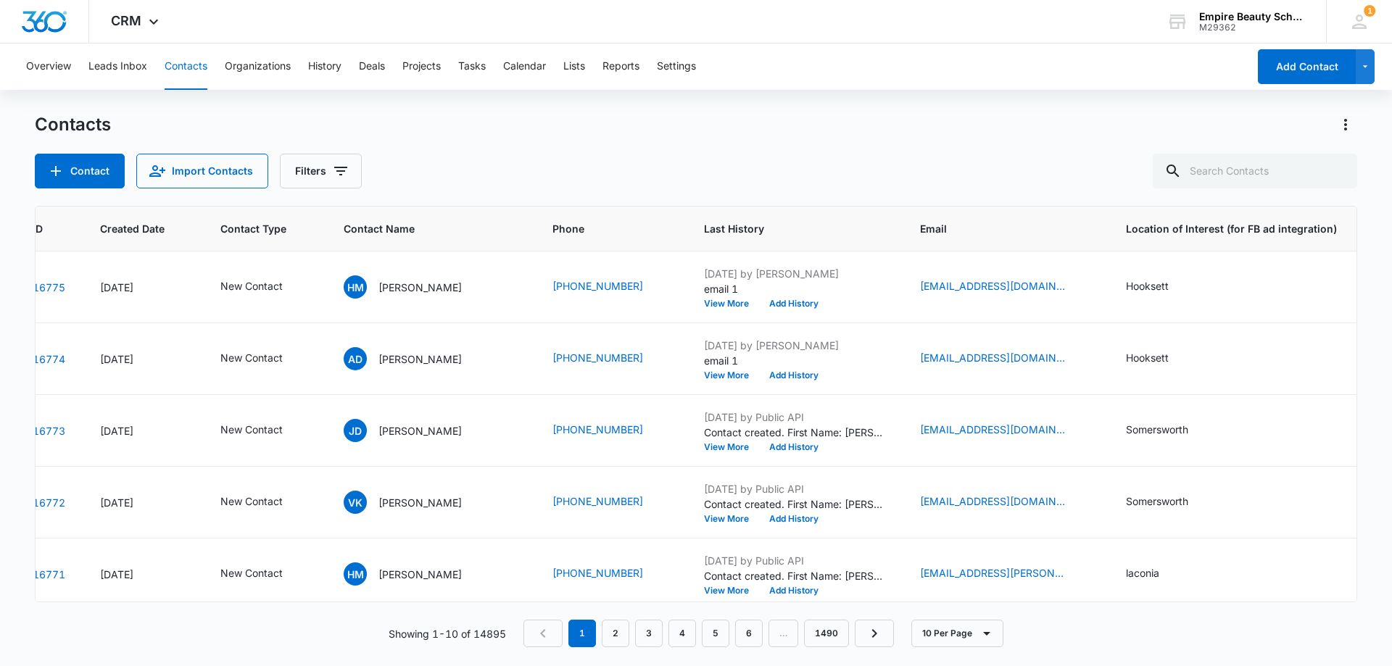
click at [611, 146] on div "Contacts Contact Import Contacts Filters" at bounding box center [696, 150] width 1322 height 75
click at [435, 140] on div "Contacts Contact Import Contacts Filters" at bounding box center [696, 150] width 1322 height 75
click at [436, 111] on div "Overview Leads Inbox Contacts Organizations History Deals Projects Tasks Calend…" at bounding box center [696, 353] width 1392 height 621
click at [458, 117] on div "Contacts" at bounding box center [696, 124] width 1322 height 23
click at [474, 160] on div "Contact Import Contacts Filters" at bounding box center [696, 171] width 1322 height 35
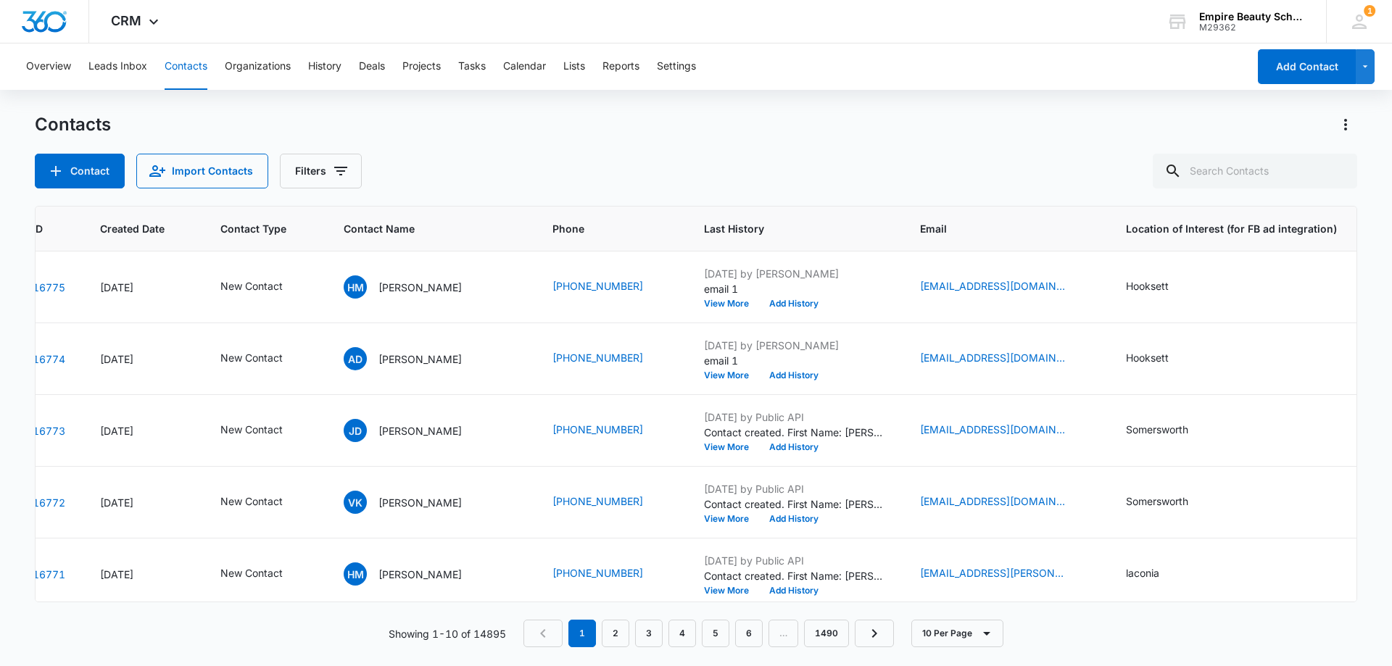
click at [493, 126] on div "Contacts" at bounding box center [696, 124] width 1322 height 23
click at [547, 165] on div "Contact Import Contacts Filters" at bounding box center [696, 171] width 1322 height 35
click at [494, 151] on div "Contacts Contact Import Contacts Filters" at bounding box center [696, 150] width 1322 height 75
